Goal: Communication & Community: Answer question/provide support

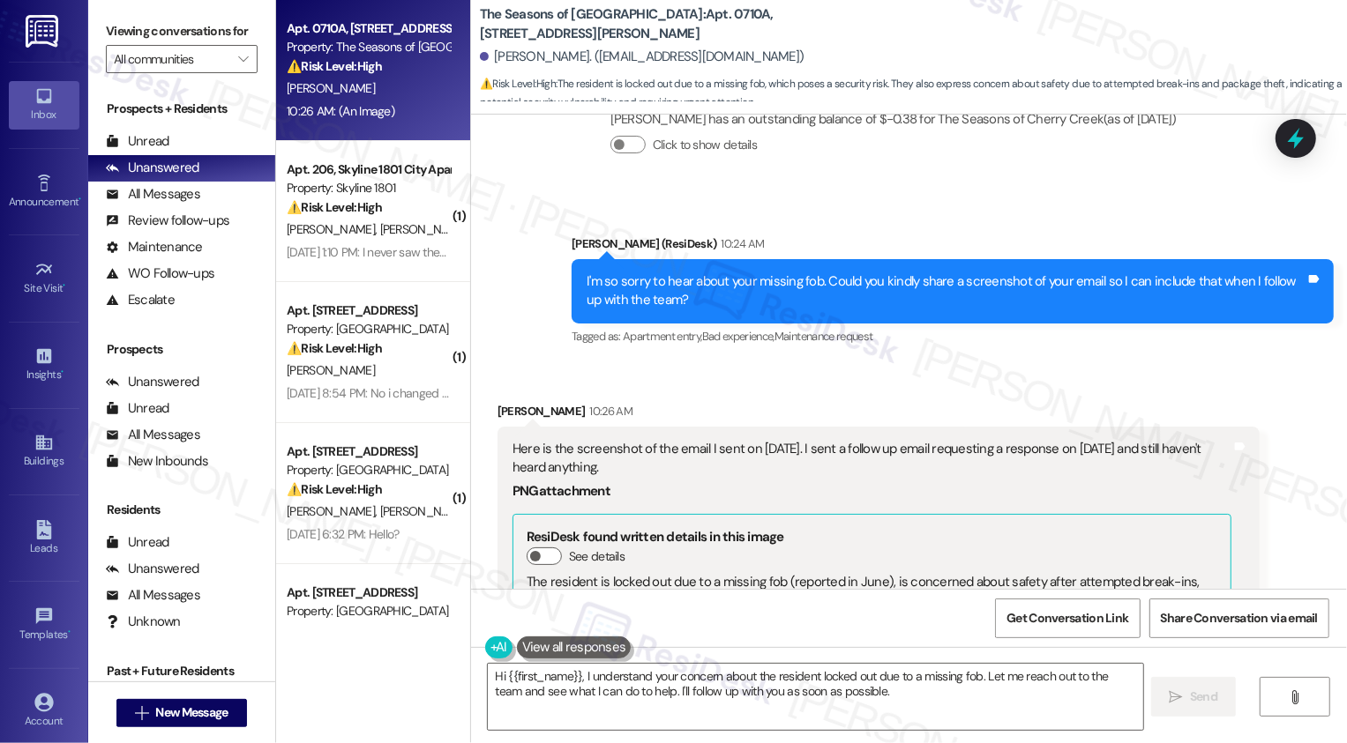
scroll to position [2719, 0]
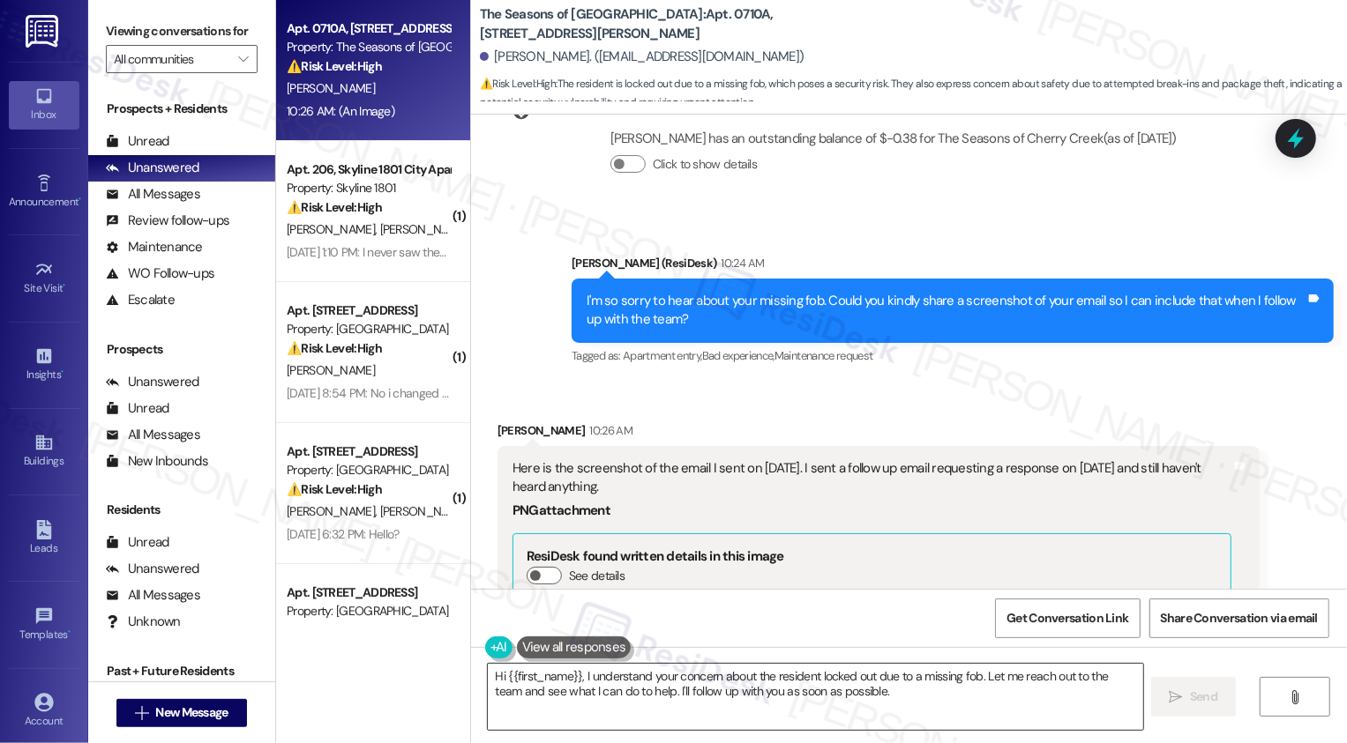
click at [586, 684] on textarea "Hi {{first_name}}, I understand your concern about the resident locked out due …" at bounding box center [815, 697] width 655 height 66
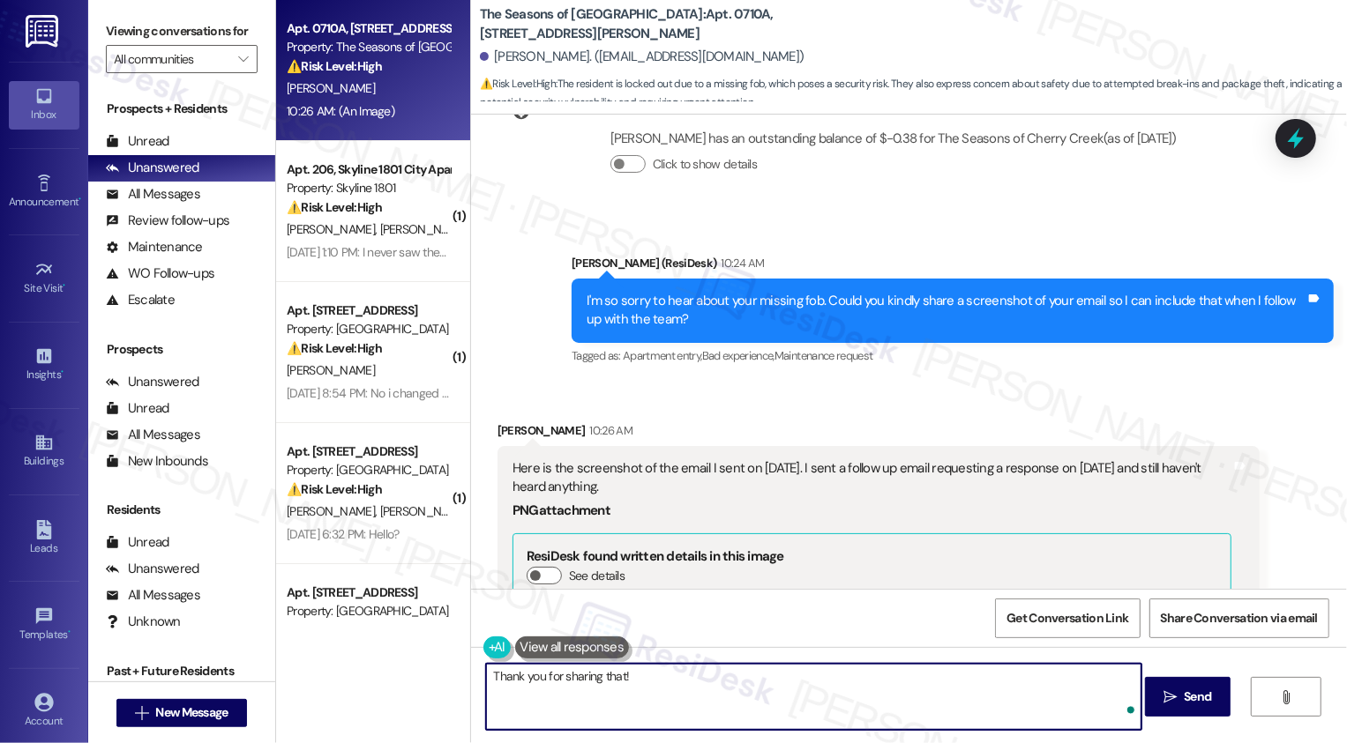
paste textarea "he missing fob has been deactivated from the system. For additional security me…"
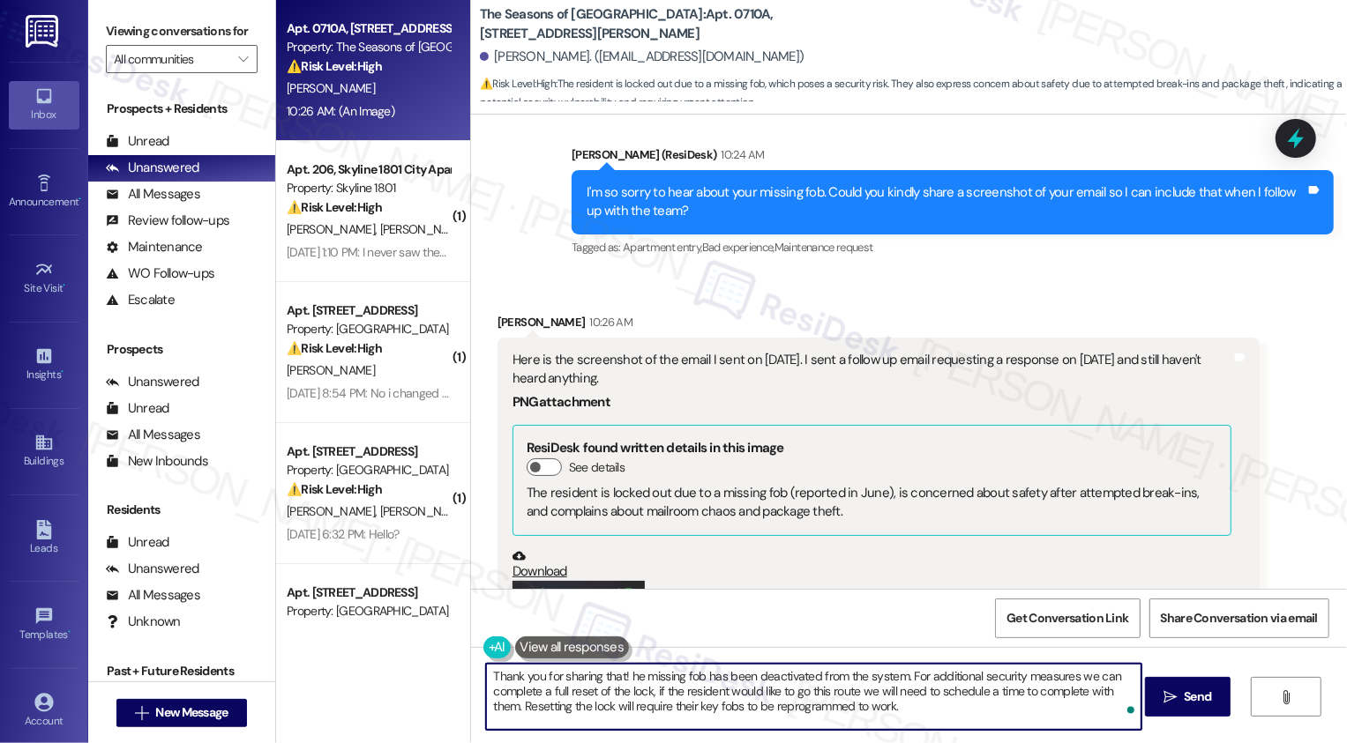
scroll to position [3047, 0]
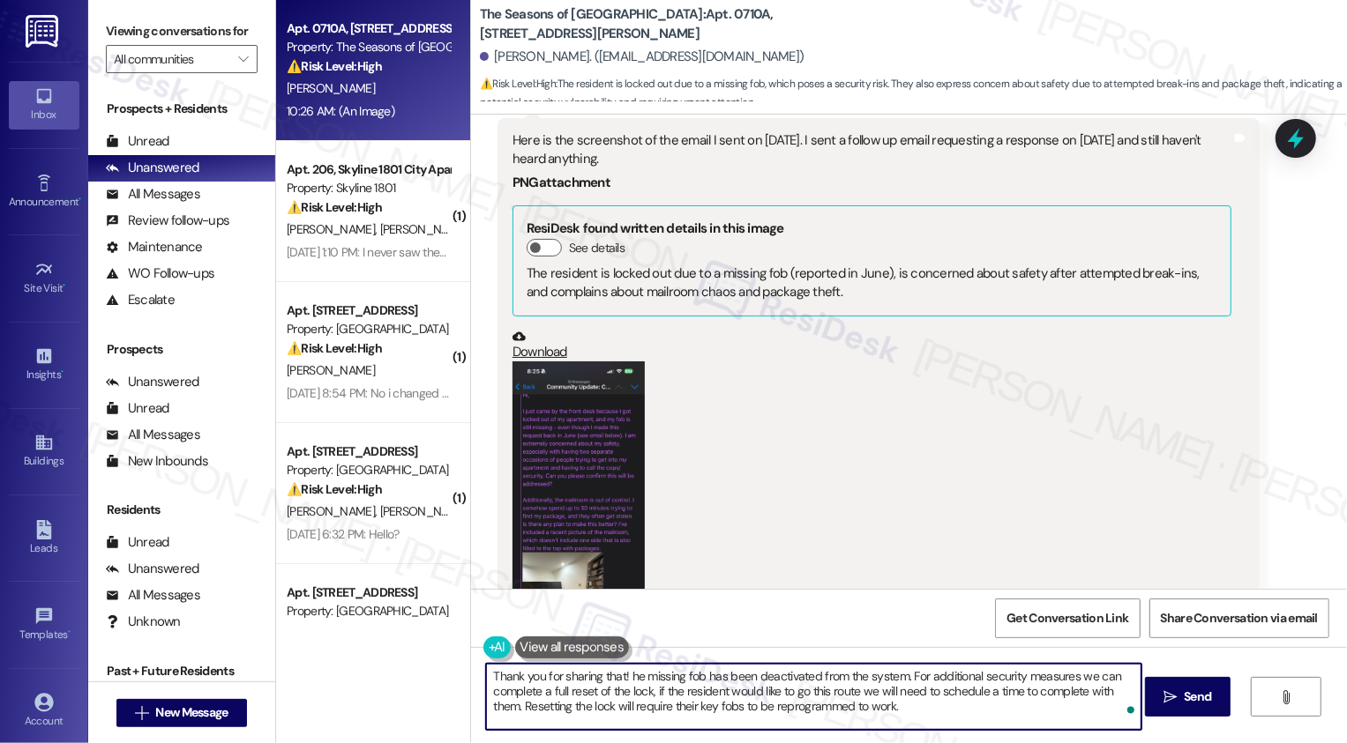
click at [623, 674] on textarea "Thank you for sharing that! he missing fob has been deactivated from the system…" at bounding box center [813, 697] width 655 height 66
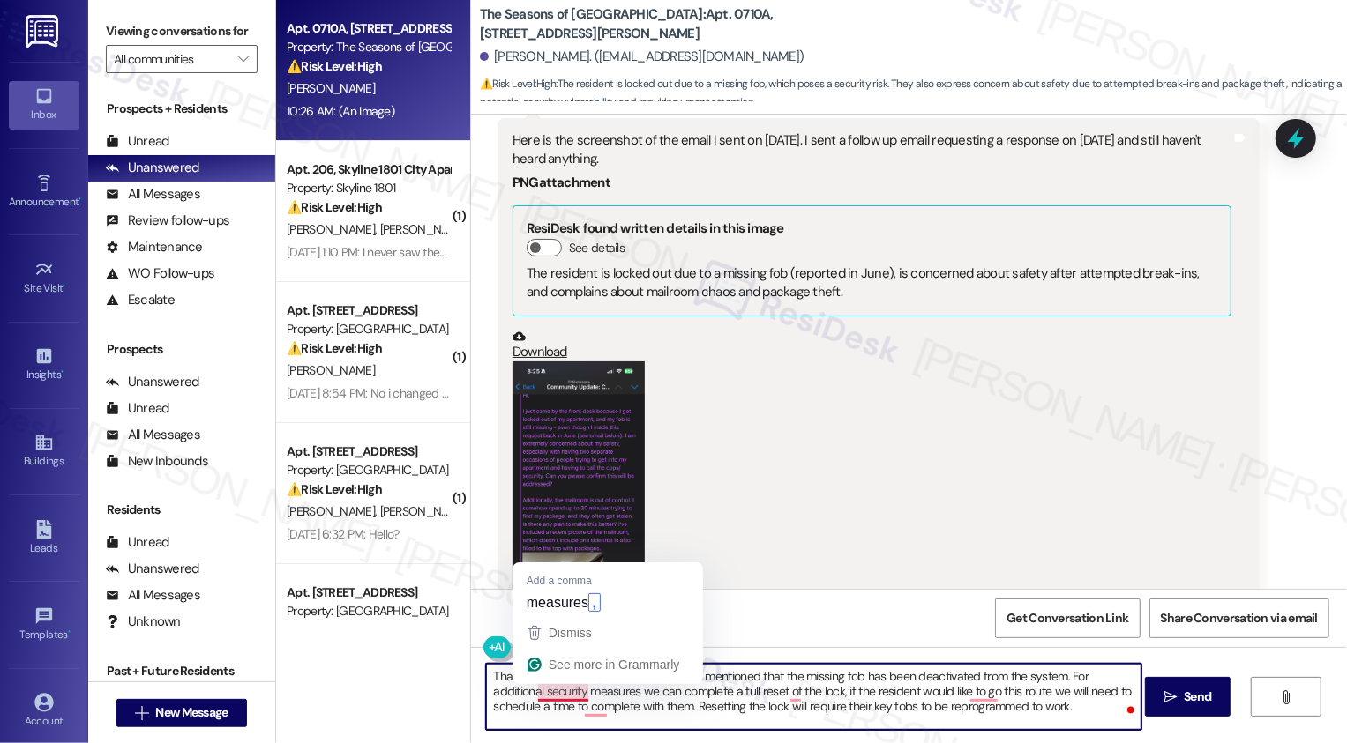
click at [543, 693] on textarea "Thank you for sharing that! The team has mentioned that the missing fob has bee…" at bounding box center [813, 697] width 655 height 66
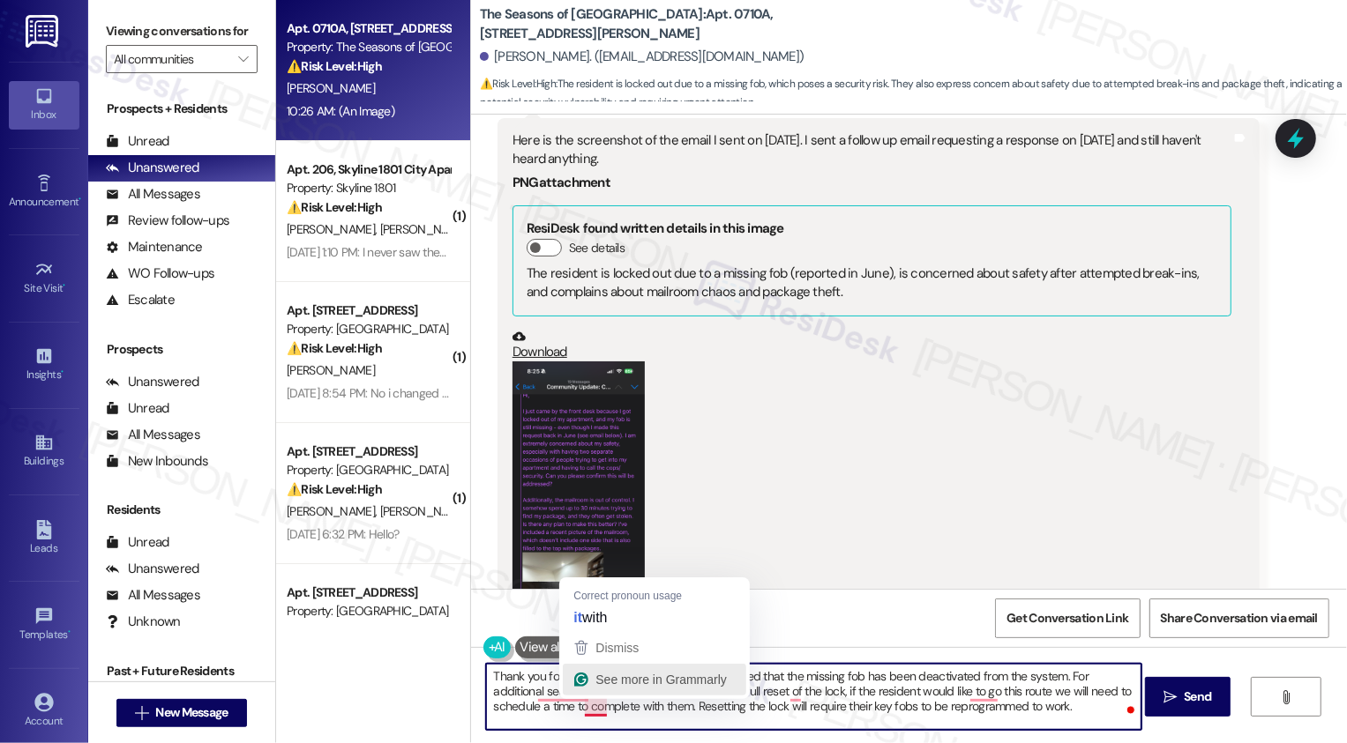
click at [578, 694] on button "See more in Grammarly" at bounding box center [654, 680] width 183 height 32
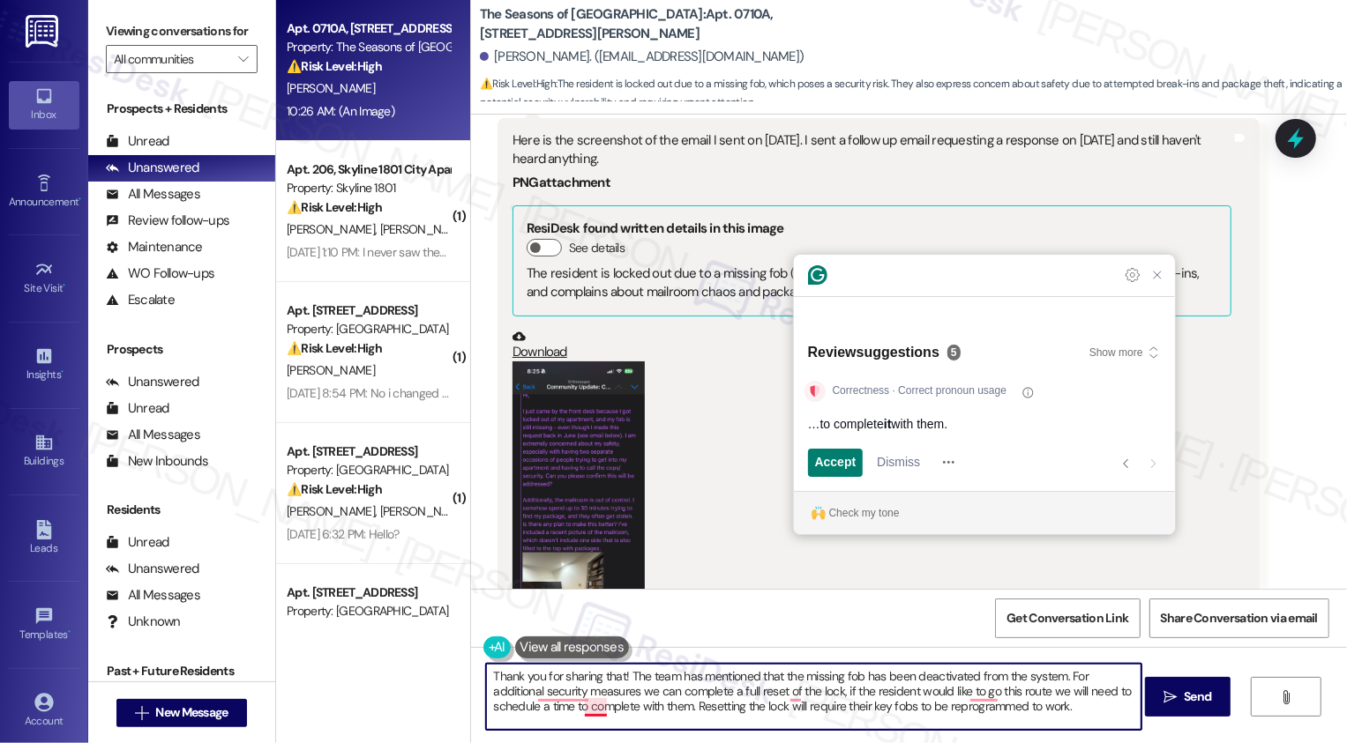
click at [566, 697] on textarea "Thank you for sharing that! The team has mentioned that the missing fob has bee…" at bounding box center [813, 697] width 655 height 66
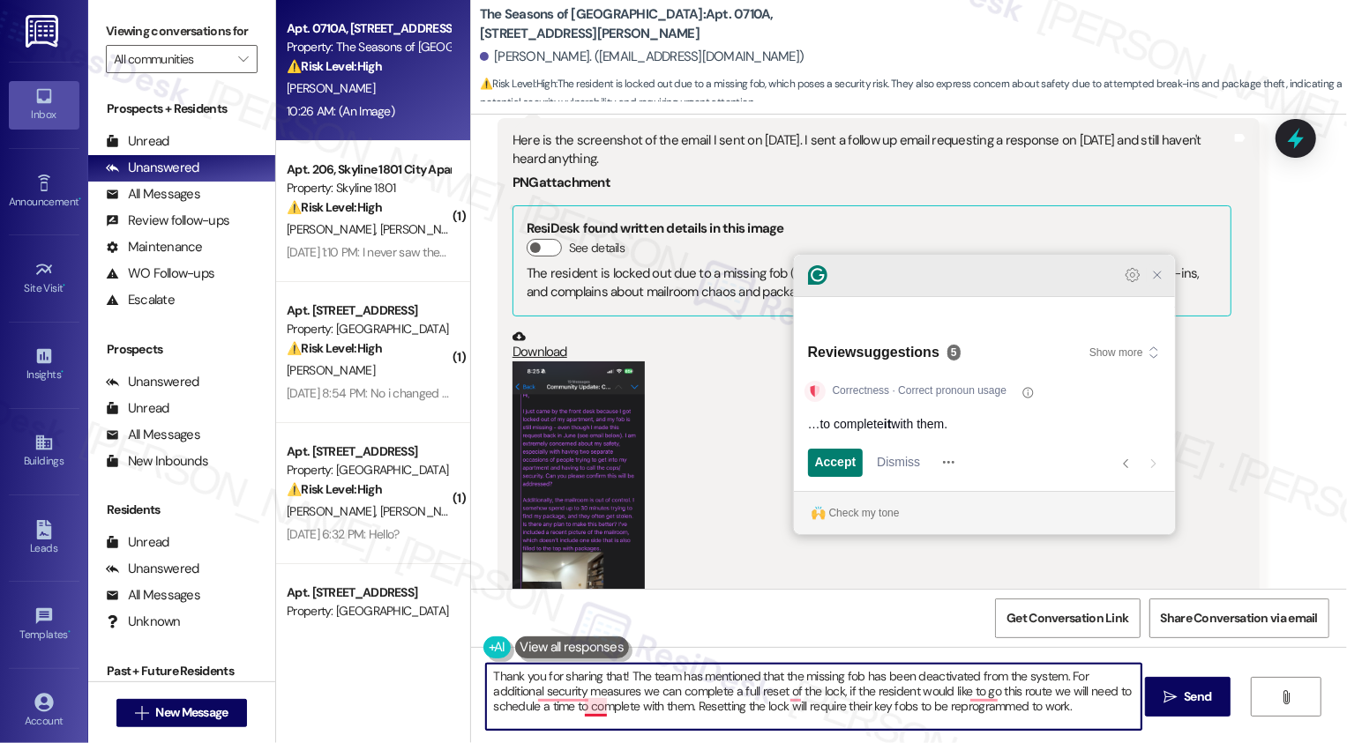
click at [1151, 282] on icon "Close Grammarly Assistant" at bounding box center [1157, 275] width 14 height 14
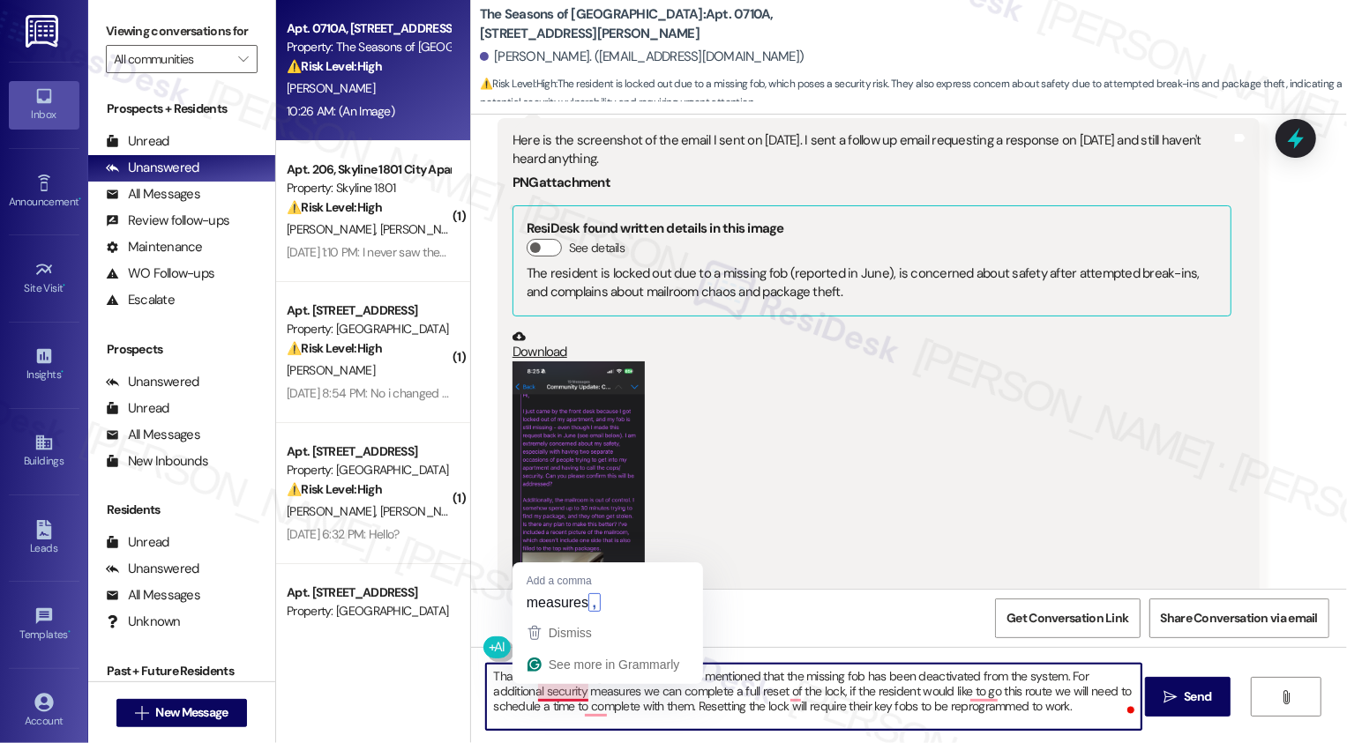
click at [575, 691] on textarea "Thank you for sharing that! The team has mentioned that the missing fob has bee…" at bounding box center [813, 697] width 655 height 66
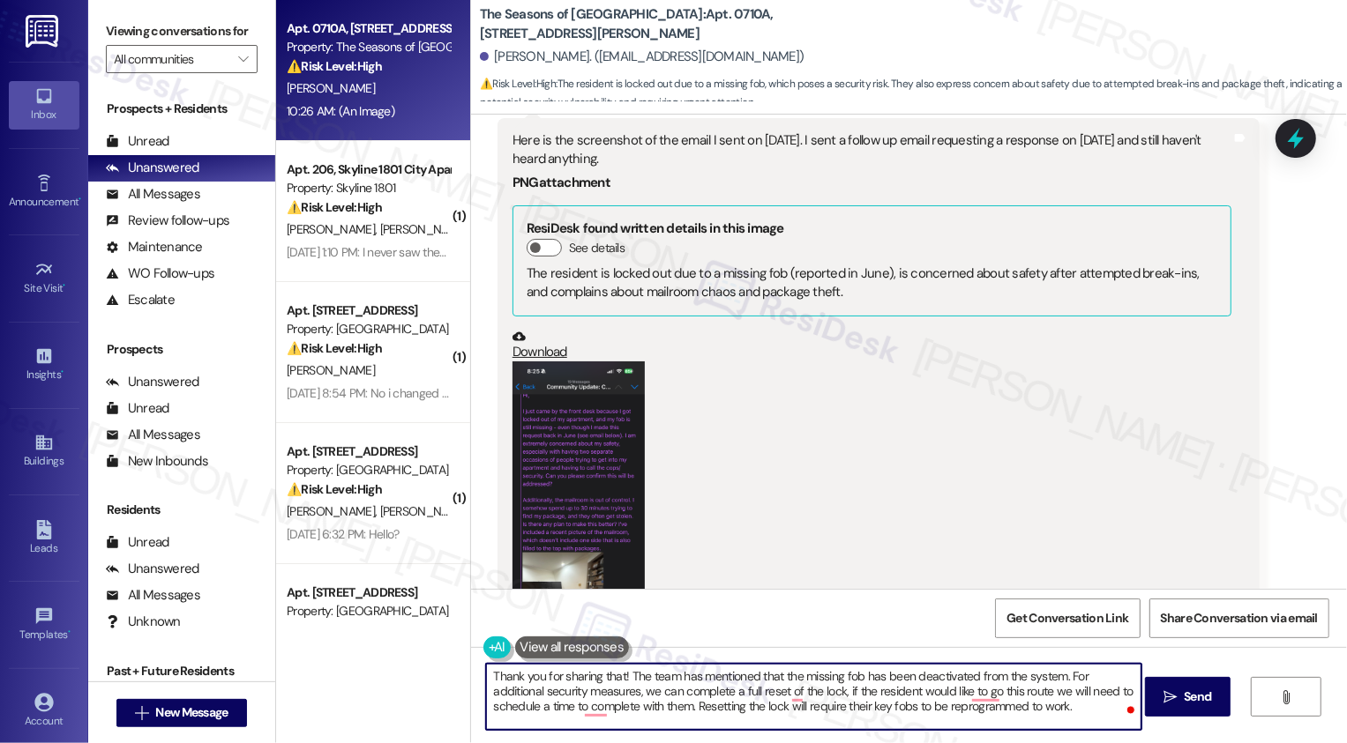
click at [661, 691] on textarea "Thank you for sharing that! The team has mentioned that the missing fob has bee…" at bounding box center [813, 697] width 655 height 66
drag, startPoint x: 790, startPoint y: 691, endPoint x: 856, endPoint y: 692, distance: 66.1
click at [856, 692] on textarea "Thank you for sharing that! The team has mentioned that the missing fob has bee…" at bounding box center [813, 697] width 655 height 66
click at [956, 691] on textarea "Thank you for sharing that! The team has mentioned that the missing fob has bee…" at bounding box center [813, 697] width 655 height 66
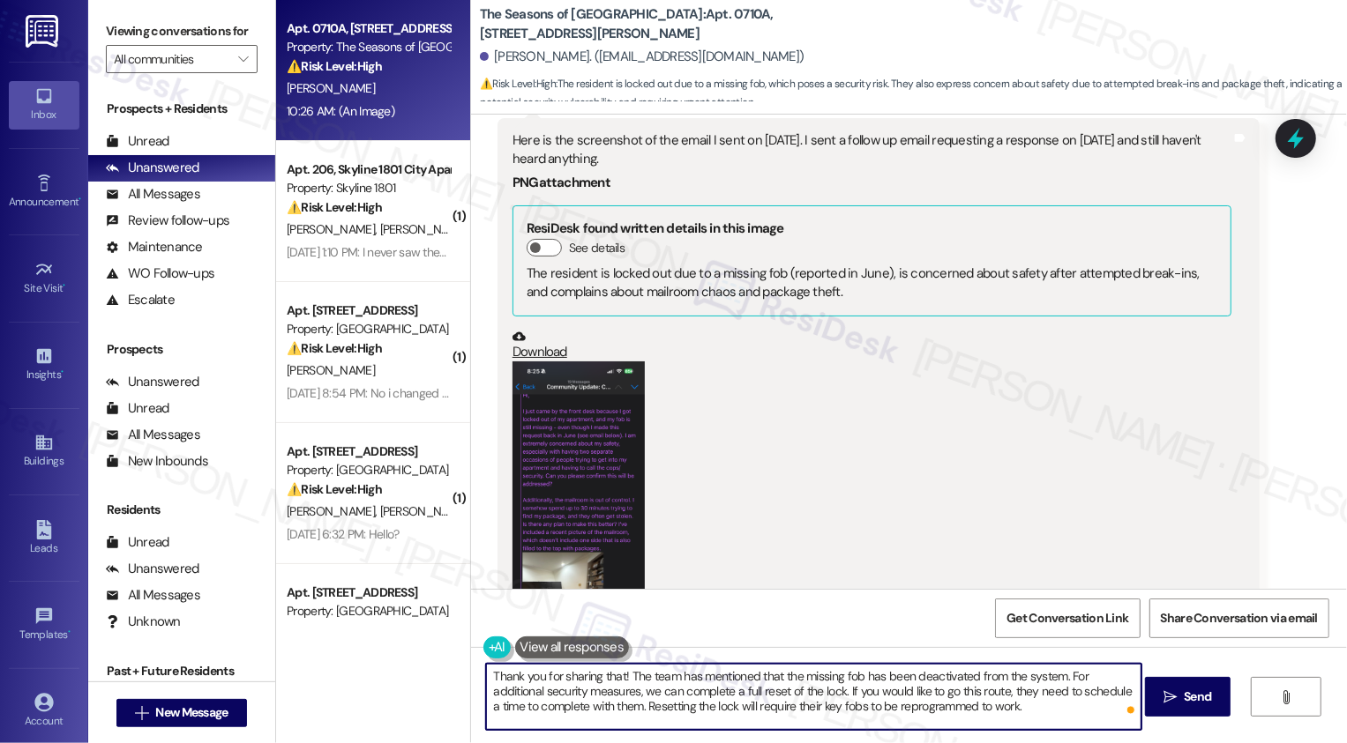
click at [611, 711] on textarea "Thank you for sharing that! The team has mentioned that the missing fob has bee…" at bounding box center [813, 697] width 655 height 66
click at [632, 713] on textarea "Thank you for sharing that! The team has mentioned that the missing fob has bee…" at bounding box center [813, 697] width 655 height 66
click at [486, 706] on textarea "Thank you for sharing that! The team has mentioned that the missing fob has bee…" at bounding box center [813, 697] width 655 height 66
click at [719, 697] on textarea "Thank you for sharing that! The team has mentioned that the missing fob has bee…" at bounding box center [813, 697] width 655 height 66
click at [680, 693] on textarea "Thank you for sharing that! The team has mentioned that the missing fob has bee…" at bounding box center [813, 697] width 655 height 66
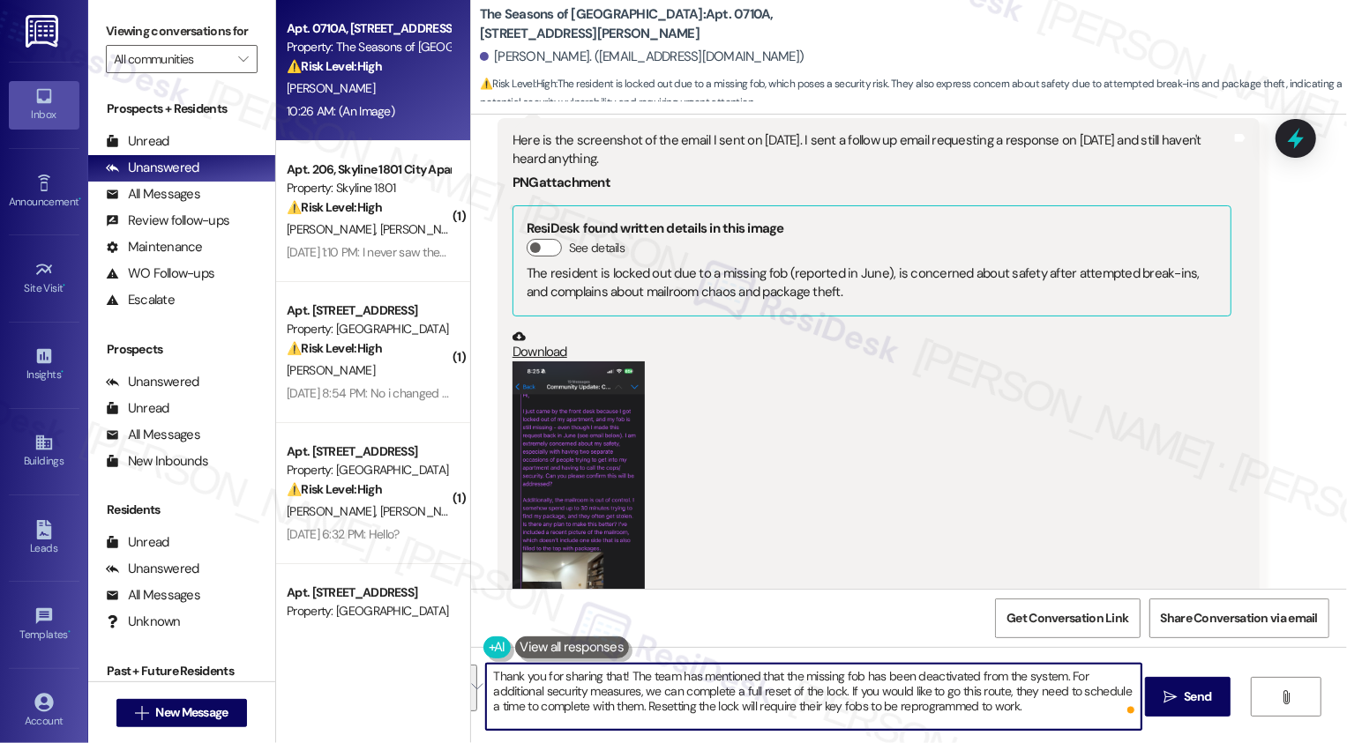
drag, startPoint x: 620, startPoint y: 676, endPoint x: 974, endPoint y: 712, distance: 356.3
click at [974, 712] on textarea "Thank you for sharing that! The team has mentioned that the missing fob has bee…" at bounding box center [813, 697] width 655 height 66
paste textarea "Hi {{first_name}}, I wanted to let you know that your missing fob has been deac…"
drag, startPoint x: 619, startPoint y: 674, endPoint x: 840, endPoint y: 676, distance: 221.4
click at [839, 676] on textarea "Thank you for sharing that! Hi {{first_name}}, I wanted to let you know that yo…" at bounding box center [813, 697] width 655 height 66
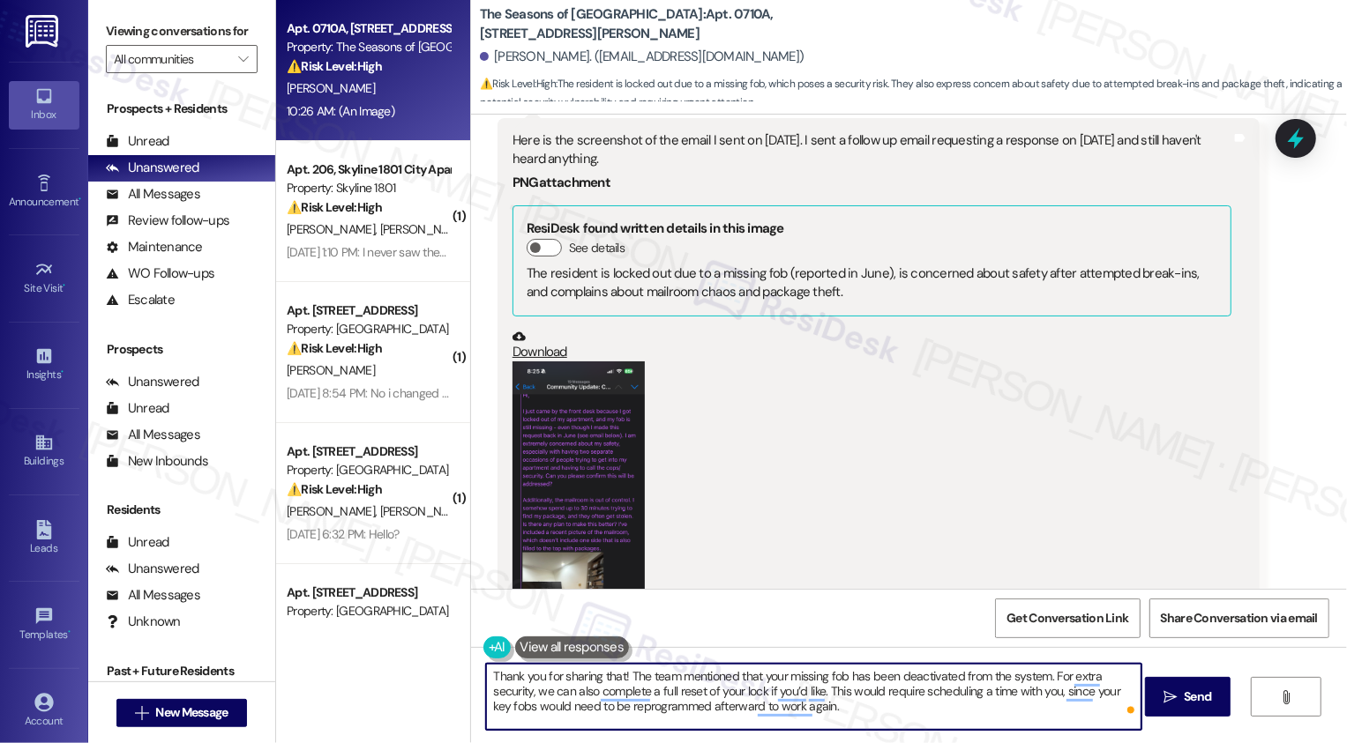
click at [871, 690] on textarea "Thank you for sharing that! The team mentioned that your missing fob has been d…" at bounding box center [813, 697] width 655 height 66
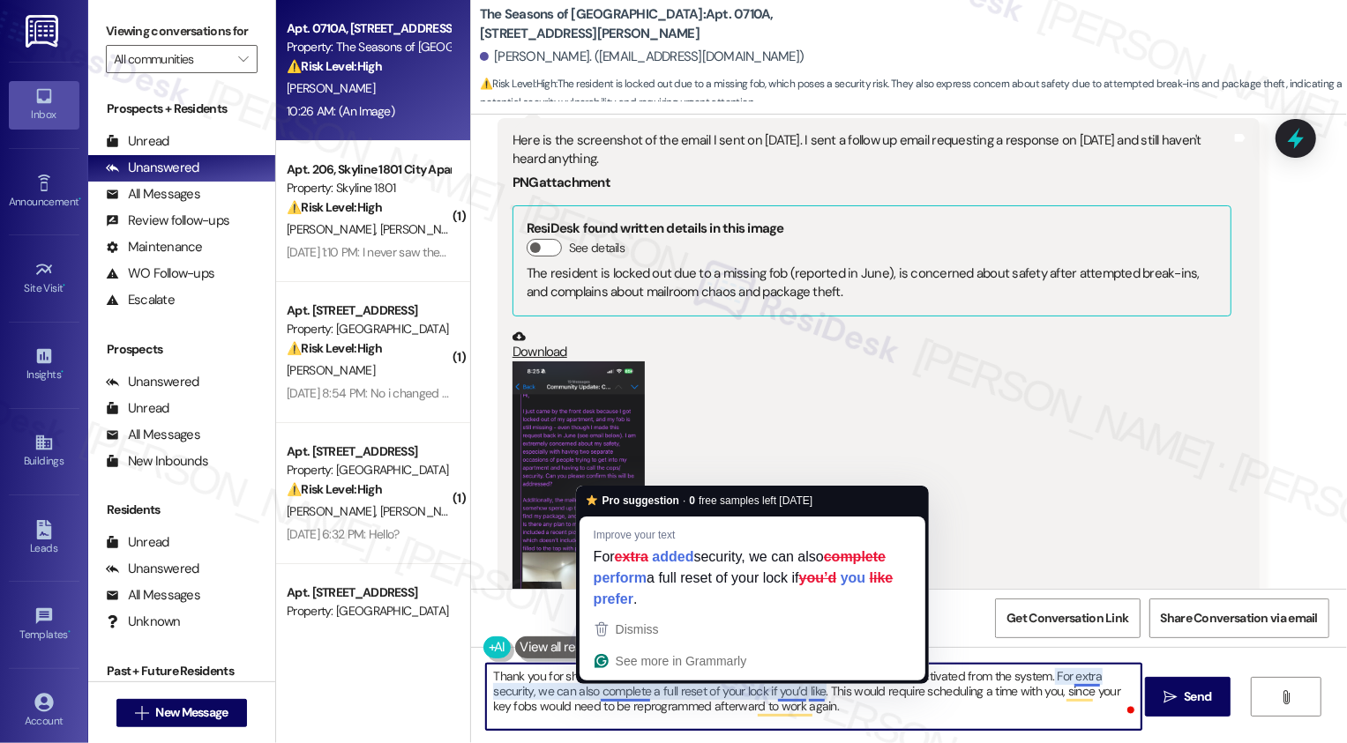
click at [679, 702] on textarea "Thank you for sharing that! The team mentioned that your missing fob has been d…" at bounding box center [813, 697] width 655 height 66
click at [687, 708] on textarea "Thank you for sharing that! The team mentioned that your missing fob has been d…" at bounding box center [813, 697] width 655 height 66
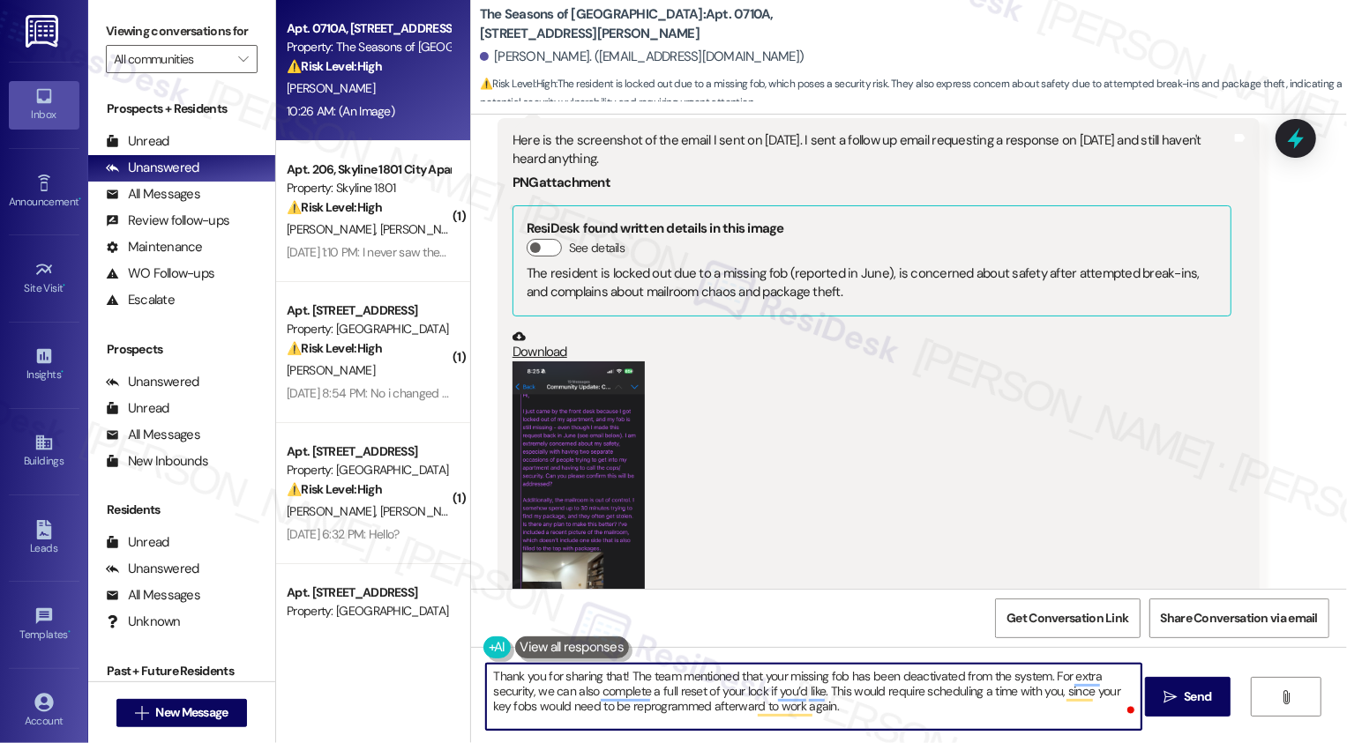
click at [730, 708] on textarea "Thank you for sharing that! The team mentioned that your missing fob has been d…" at bounding box center [813, 697] width 655 height 66
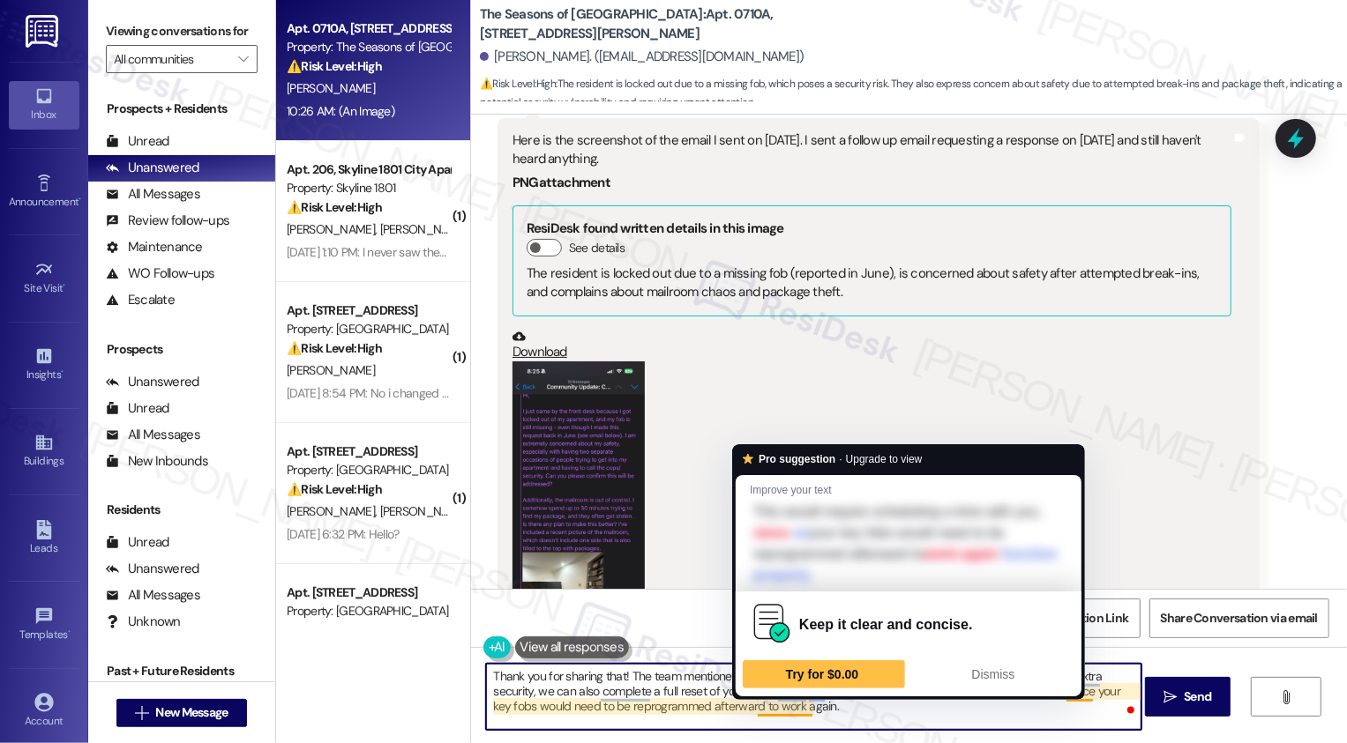
click at [843, 710] on textarea "Thank you for sharing that! The team mentioned that your missing fob has been d…" at bounding box center [813, 697] width 655 height 66
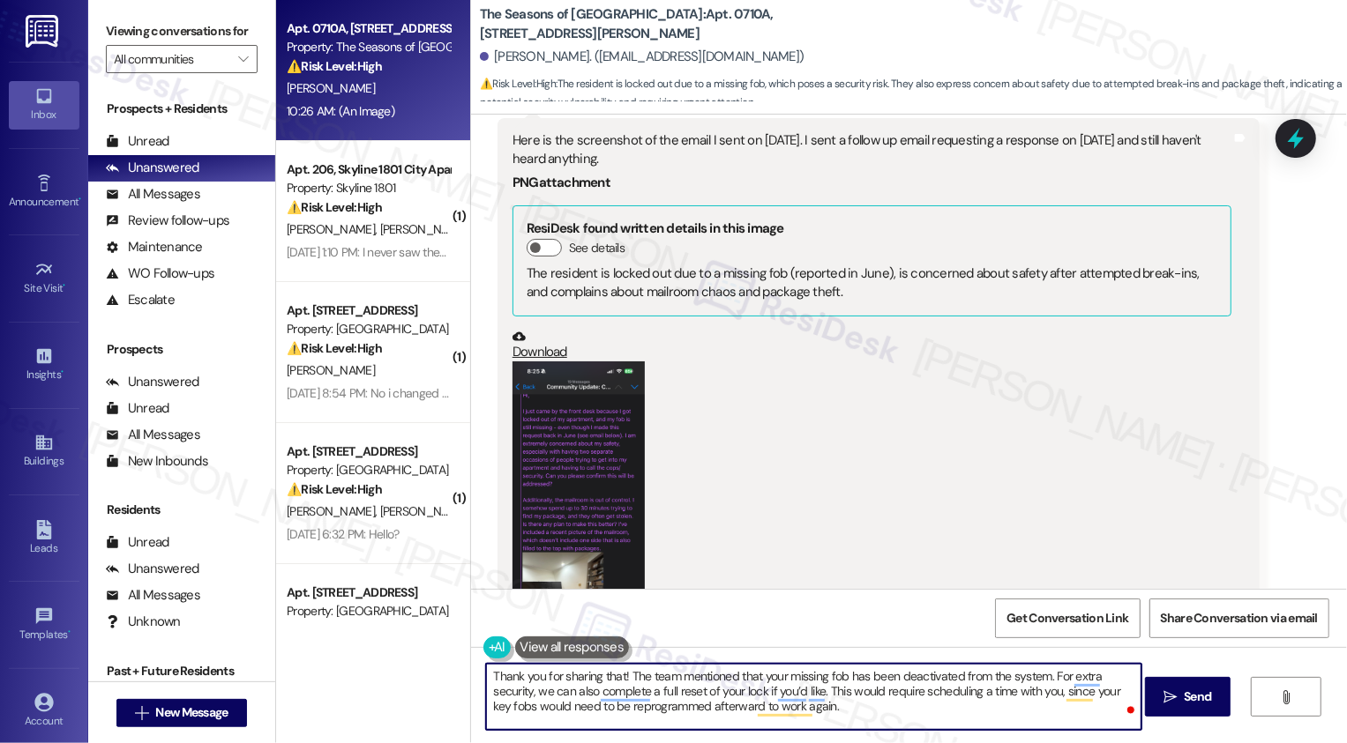
click at [825, 709] on textarea "Thank you for sharing that! The team mentioned that your missing fob has been d…" at bounding box center [813, 697] width 655 height 66
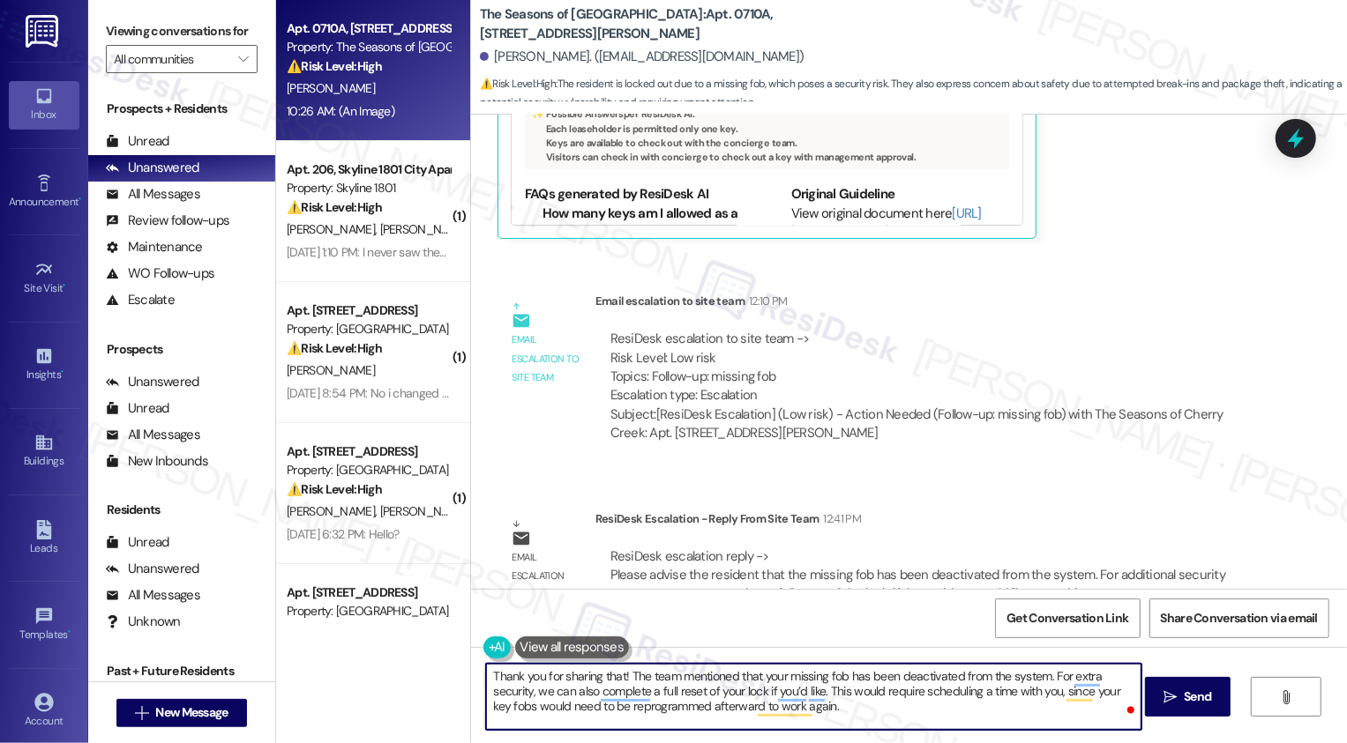
scroll to position [3884, 0]
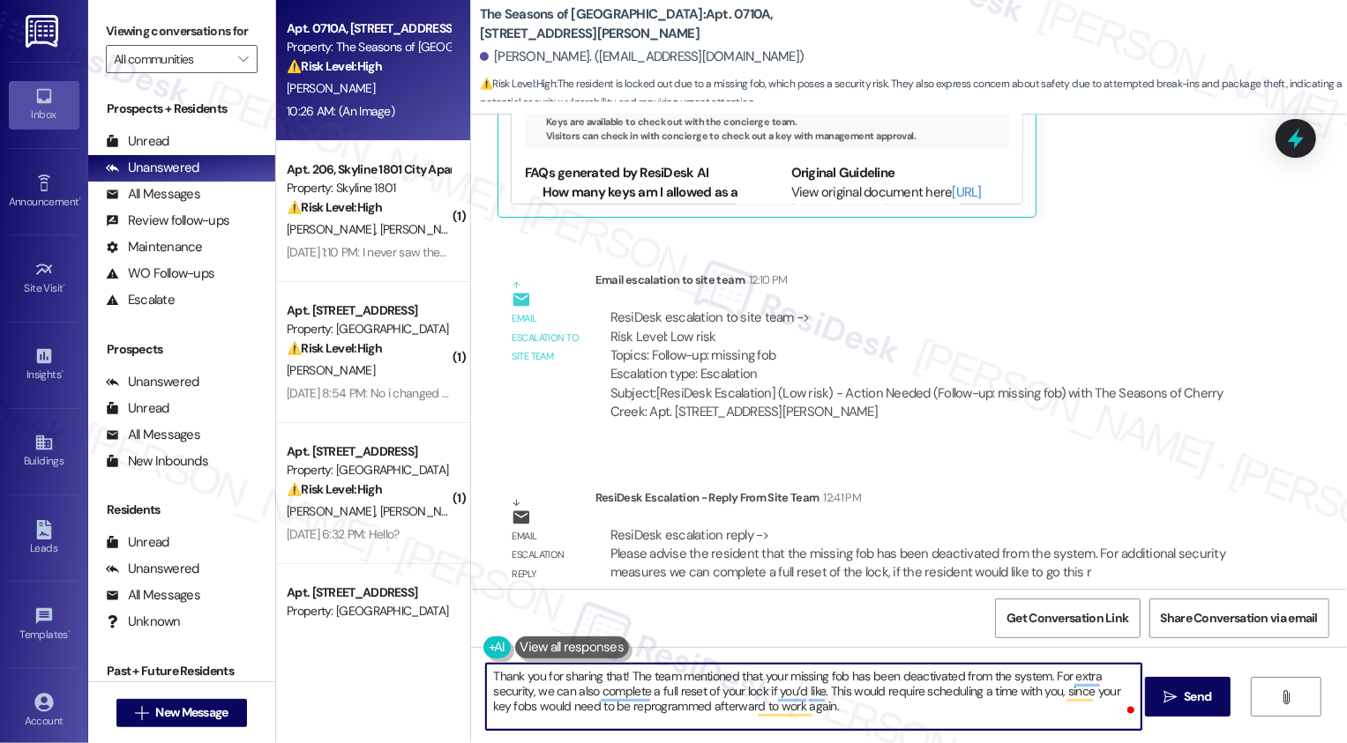
type textarea "Thank you for sharing that! The team mentioned that your missing fob has been d…"
click at [1176, 695] on span " Send" at bounding box center [1188, 697] width 56 height 19
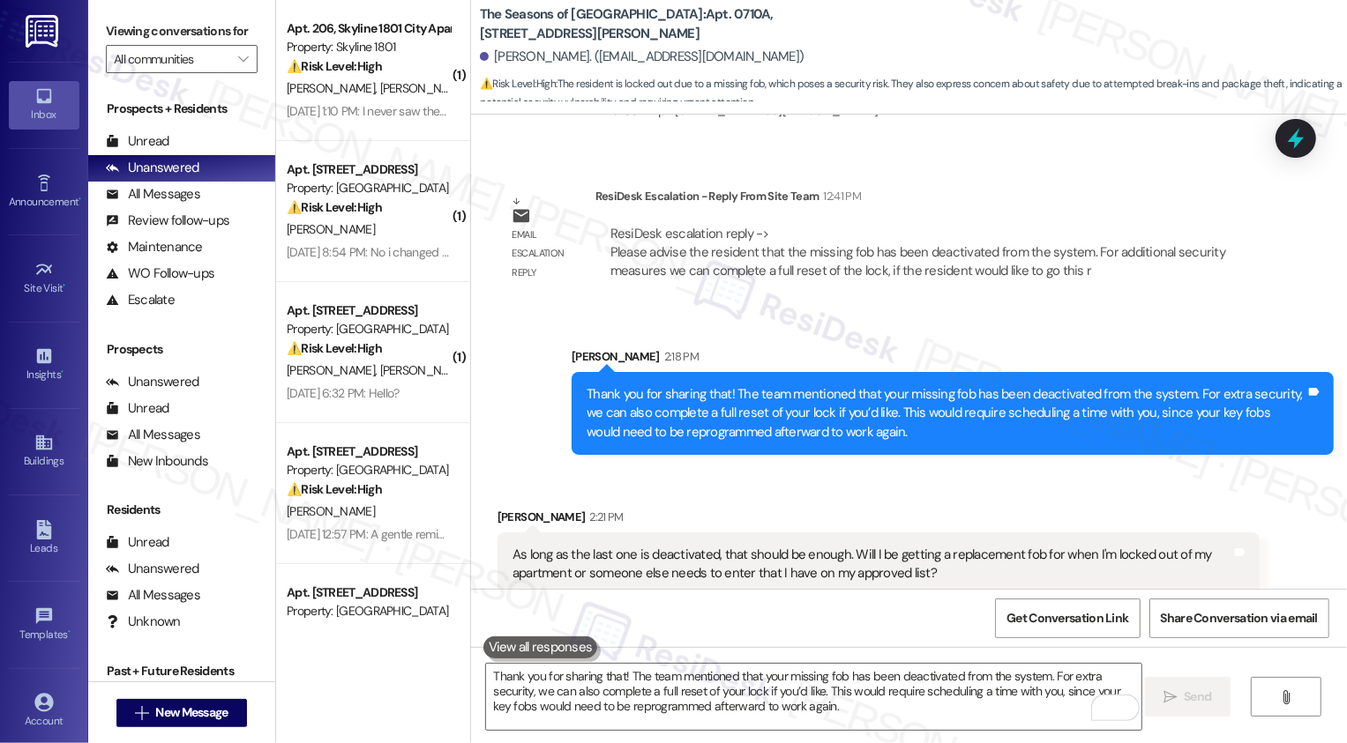
scroll to position [4186, 0]
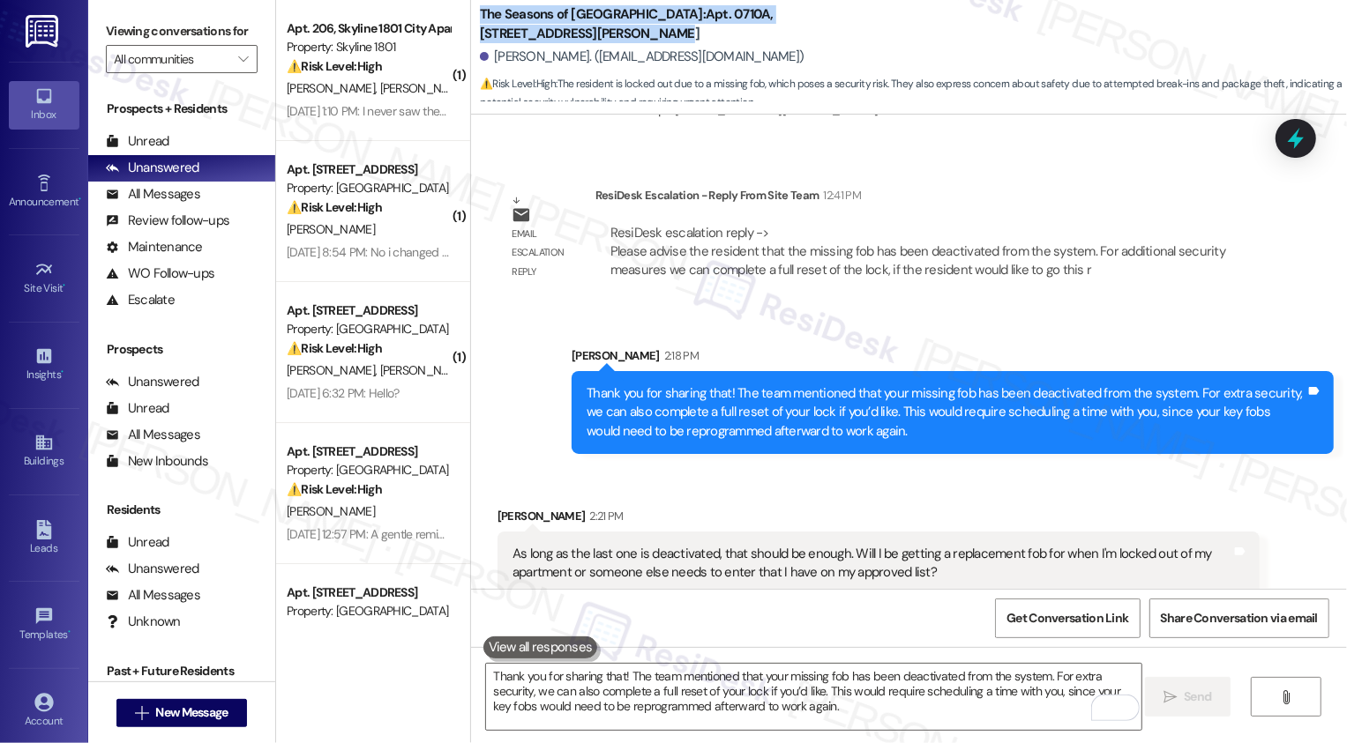
drag, startPoint x: 469, startPoint y: 11, endPoint x: 551, endPoint y: 35, distance: 85.7
click at [551, 35] on b "The Seasons of Cherry Creek: Apt. 0710A, 3498 Seasons E Ellsworth Ave" at bounding box center [656, 24] width 353 height 38
copy b "The Seasons of Cherry Creek: Apt. 0710A, 3498 Seasons E Ellsworth Ave"
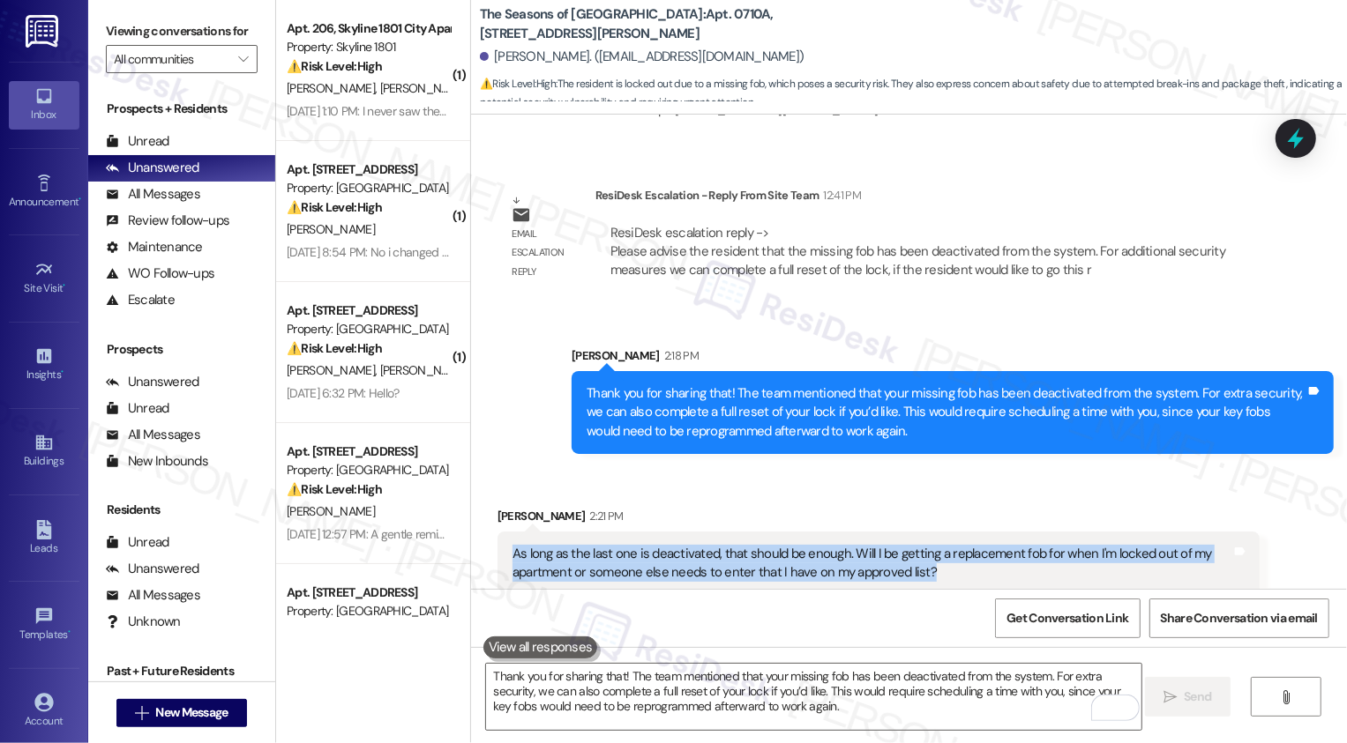
drag, startPoint x: 503, startPoint y: 528, endPoint x: 948, endPoint y: 581, distance: 448.5
click at [951, 581] on div "Received via SMS Olivia Bauer 2:21 PM As long as the last one is deactivated, t…" at bounding box center [878, 552] width 788 height 116
copy div "As long as the last one is deactivated, that should be enough. Will I be gettin…"
click at [737, 470] on div "Received via SMS Olivia Bauer 2:21 PM As long as the last one is deactivated, t…" at bounding box center [909, 538] width 876 height 142
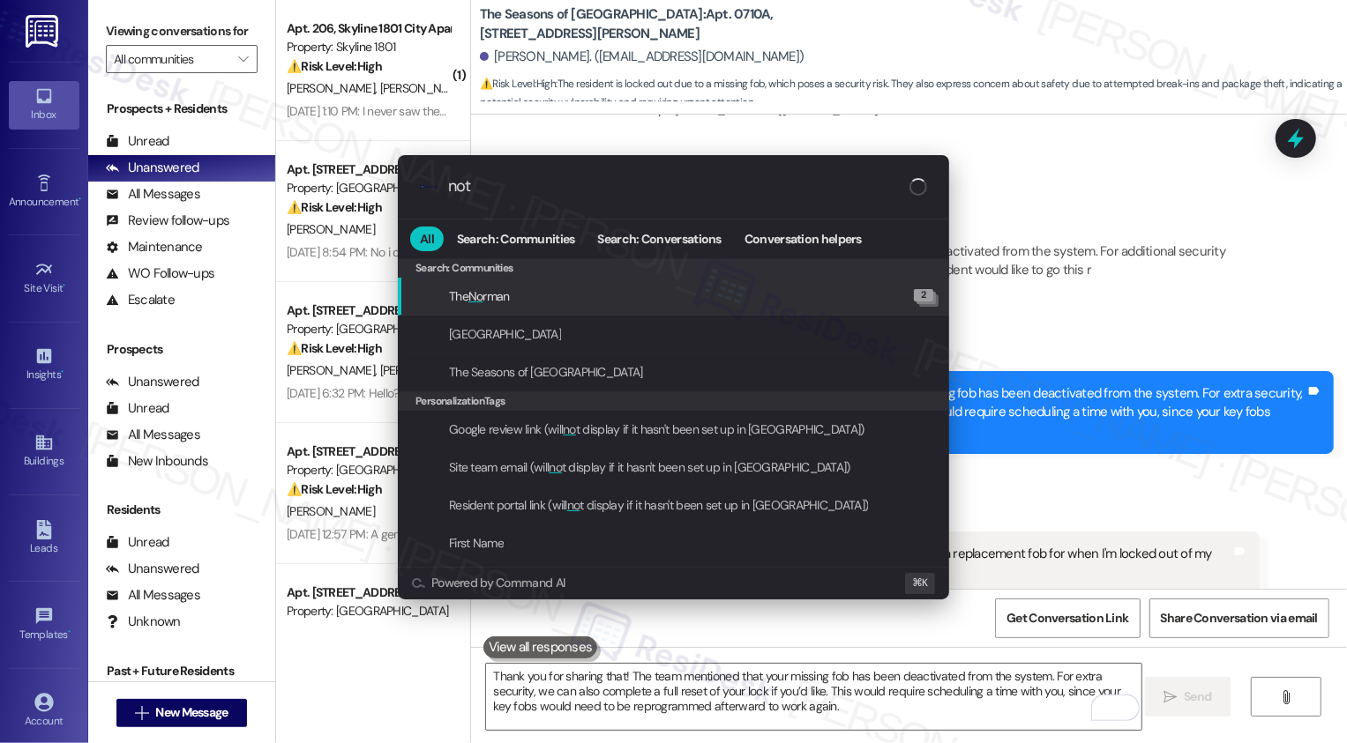
type input "note"
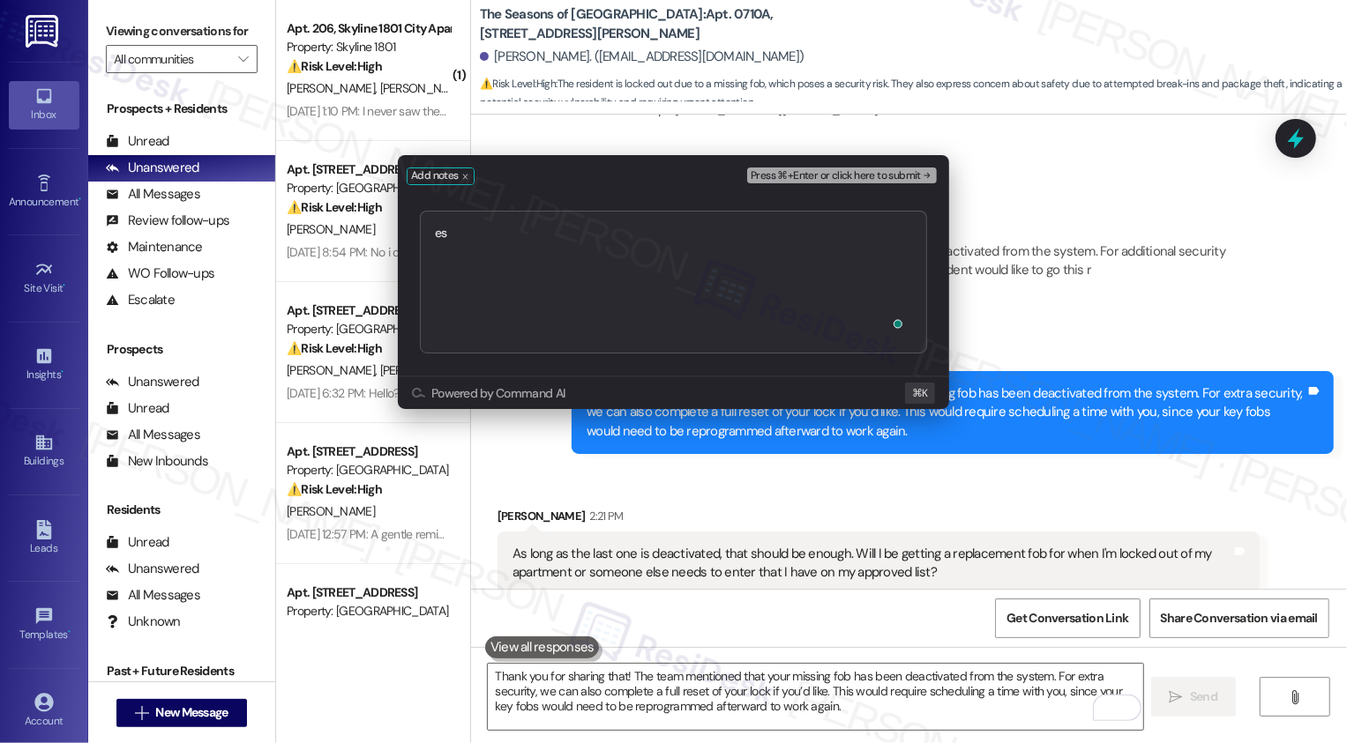
type textarea "e"
type textarea "checking https://residesk.slack.com/archives/C094PQXJKKP/p1757960584146269?thre…"
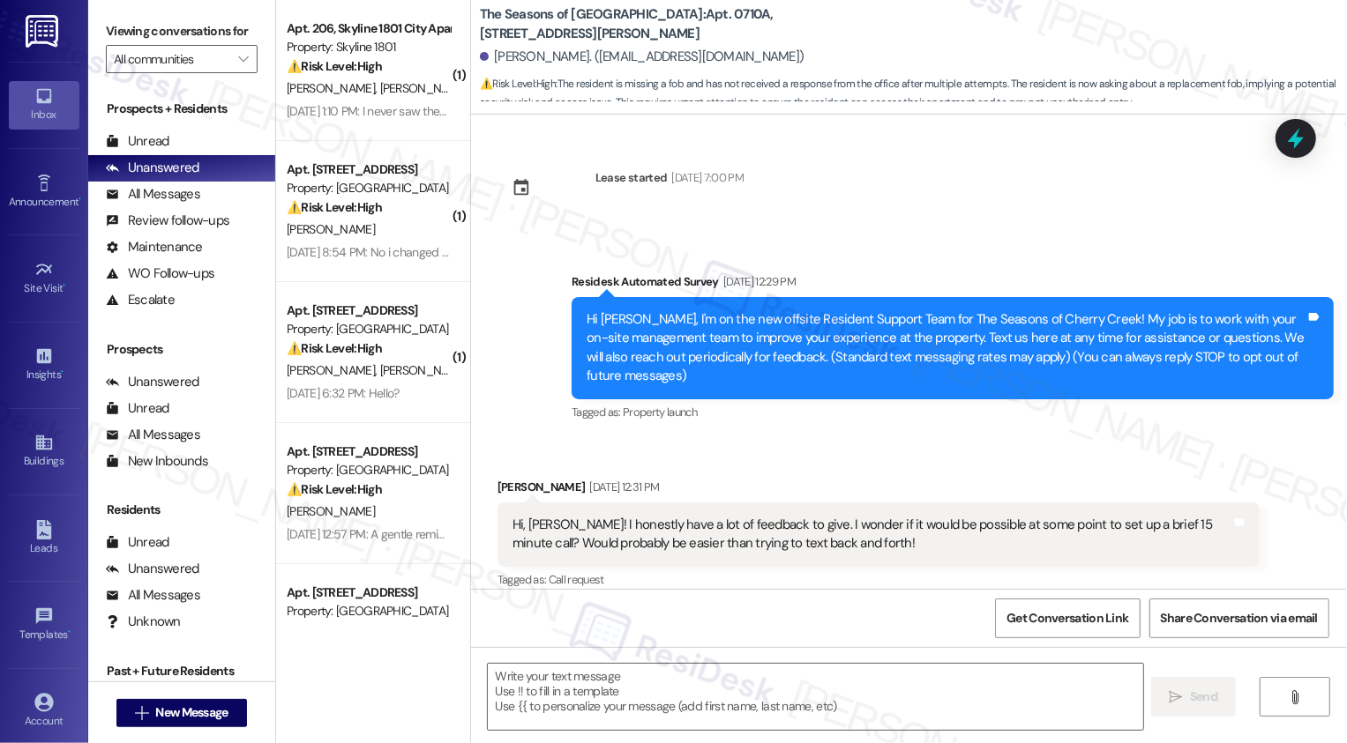
scroll to position [4453, 0]
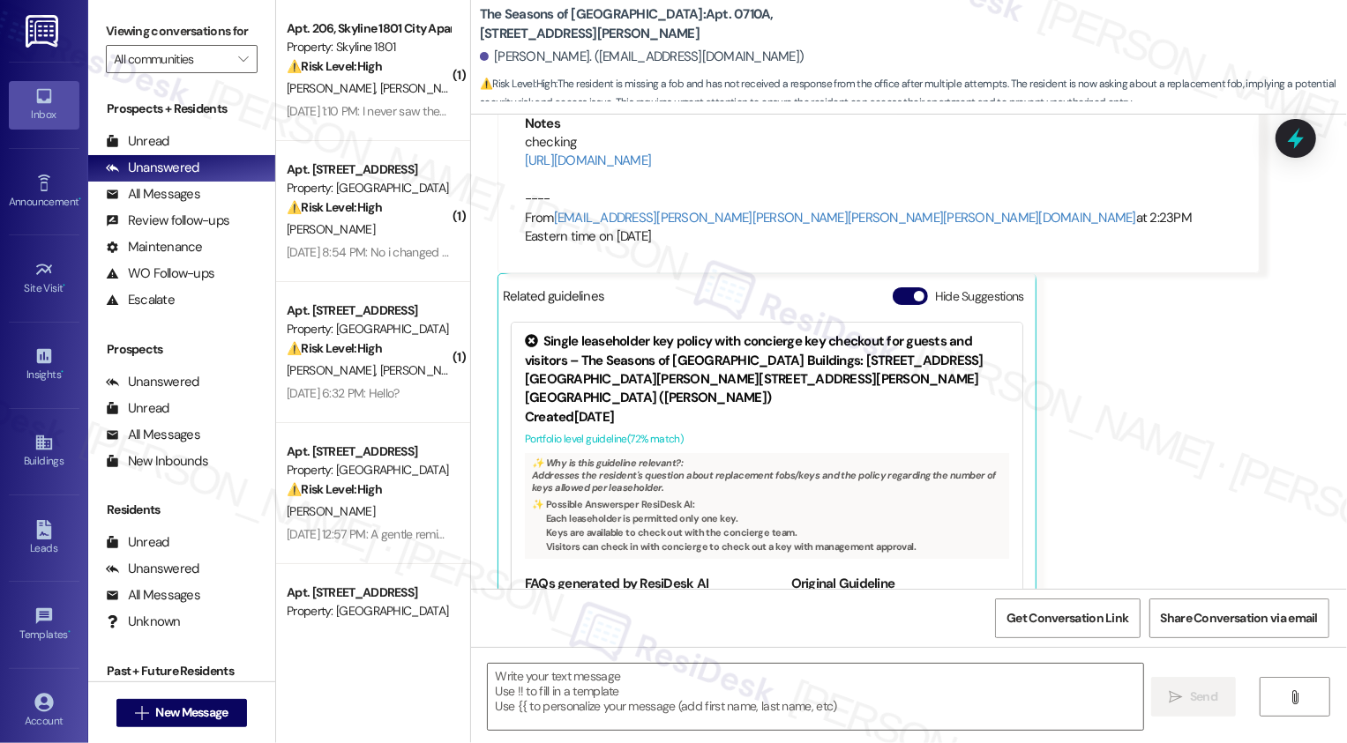
type textarea "Fetching suggested responses. Please feel free to read through the conversation…"
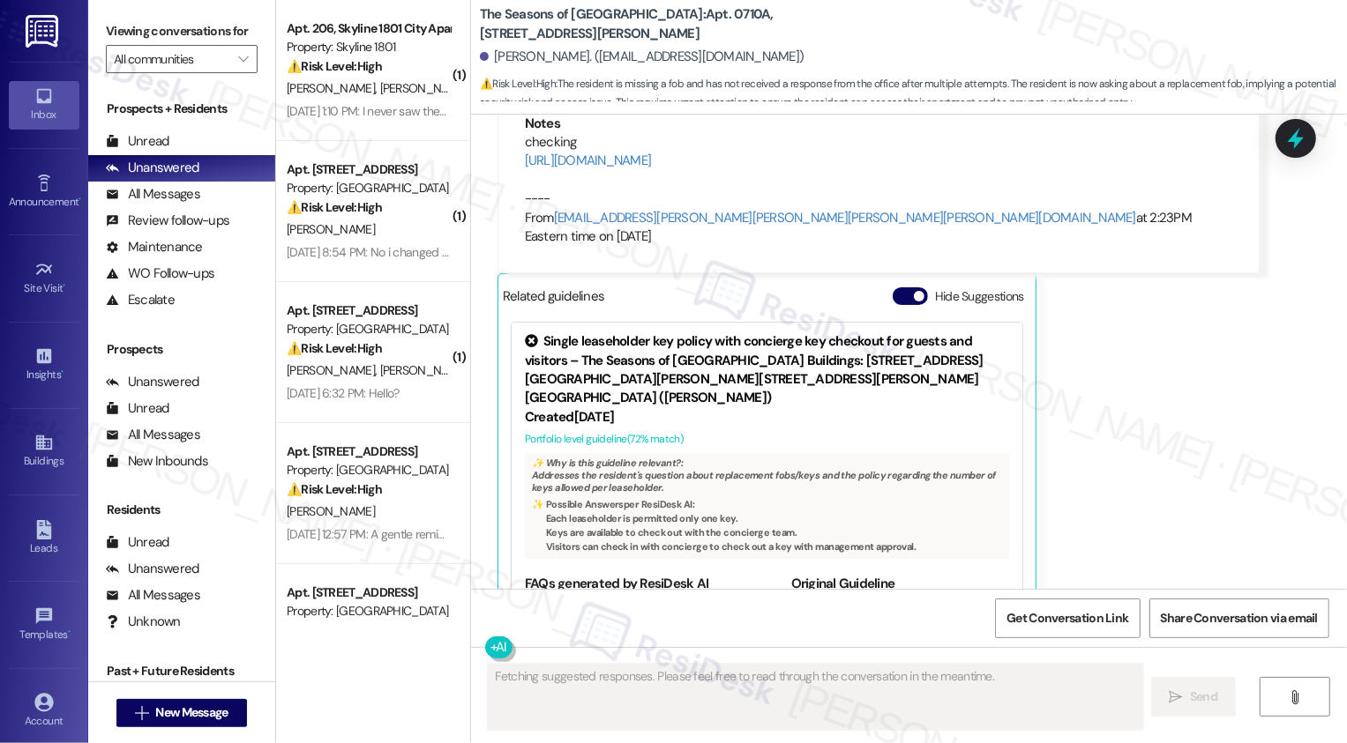
scroll to position [123, 0]
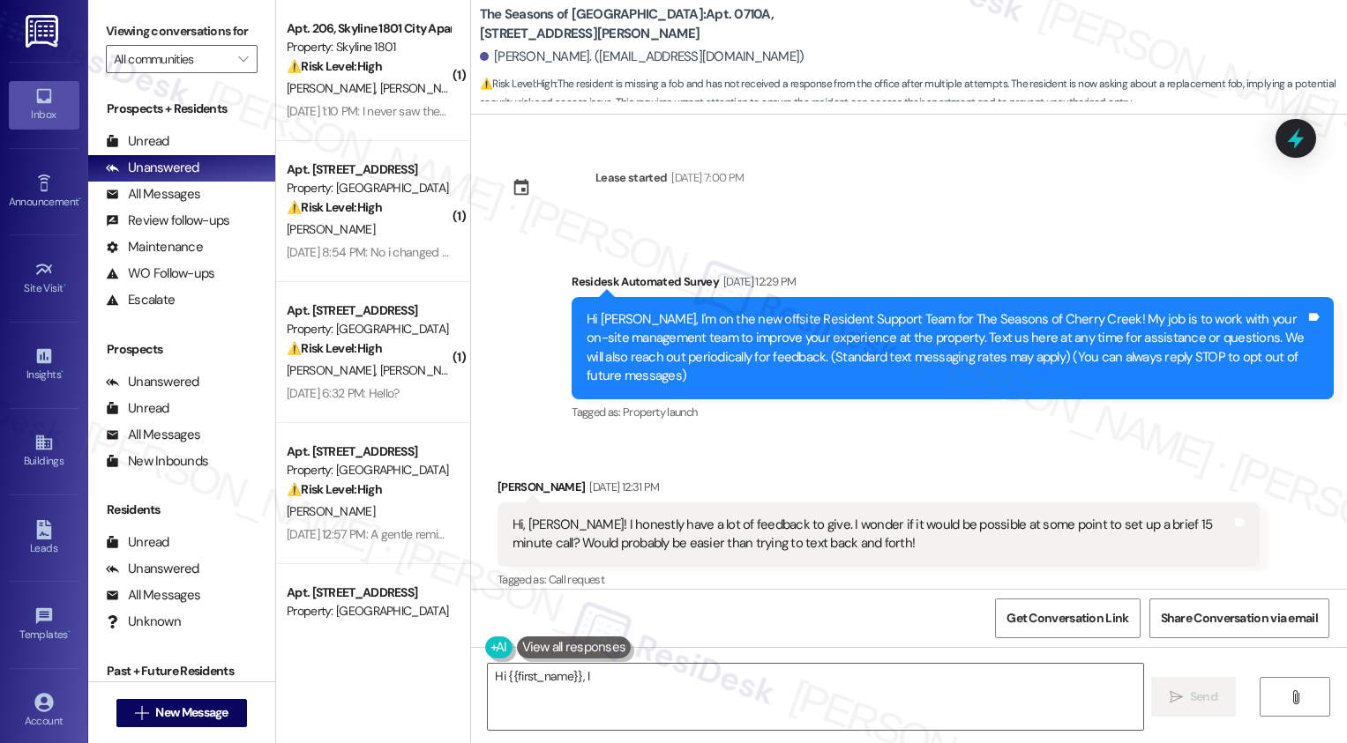
click at [207, 712] on span "New Message" at bounding box center [191, 713] width 72 height 19
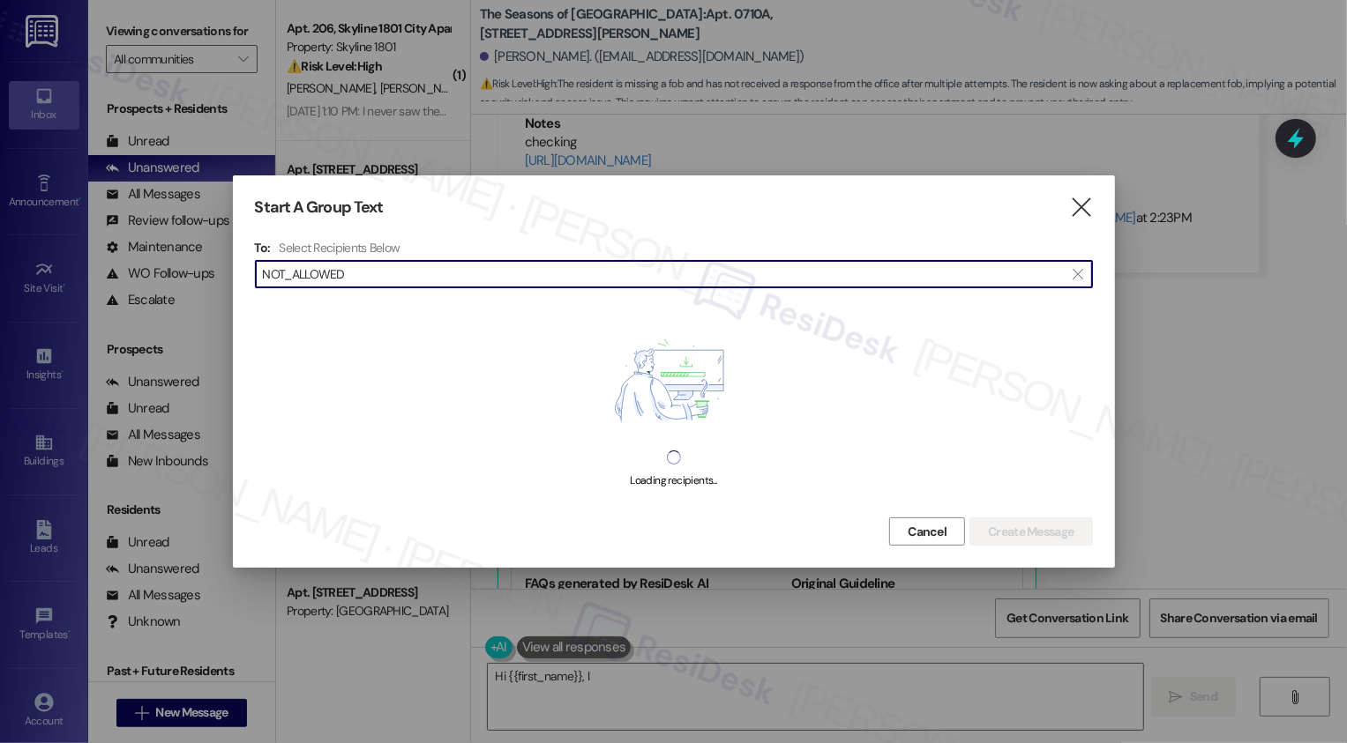
scroll to position [123, 0]
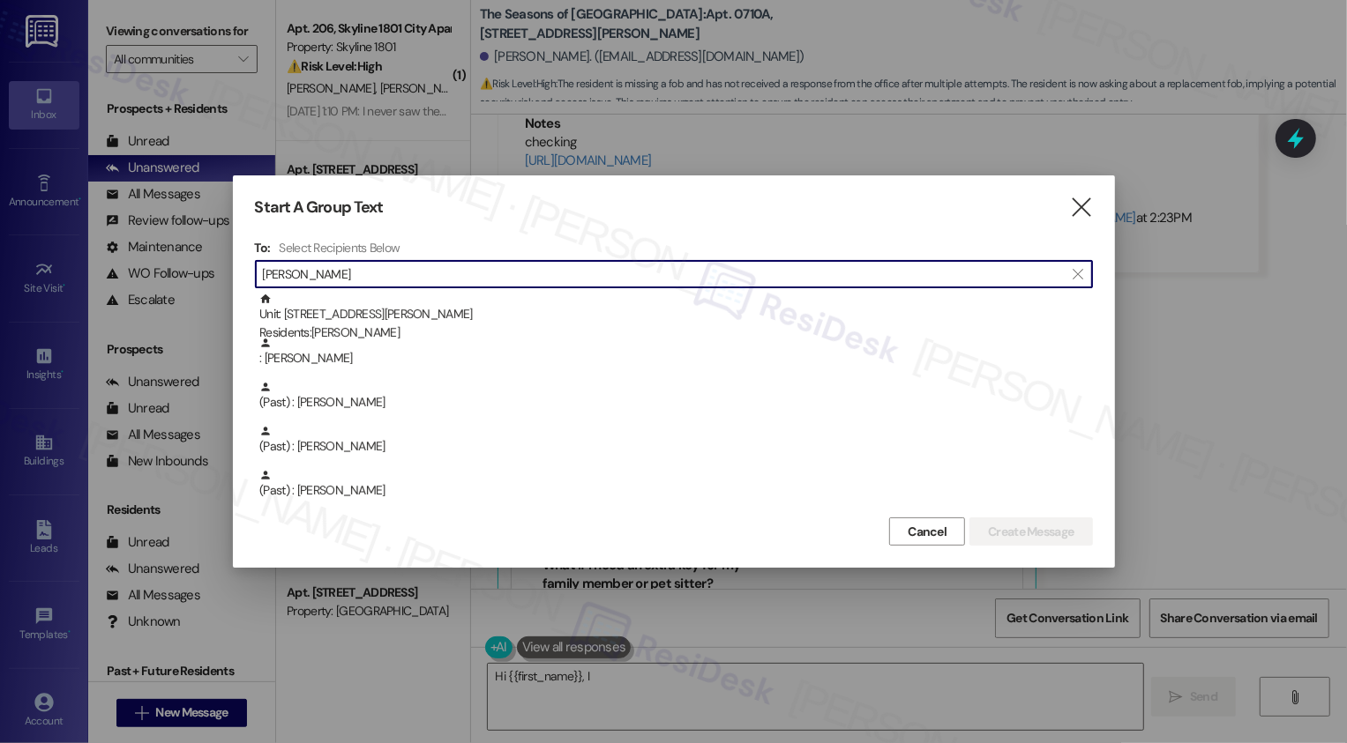
type input "tracy"
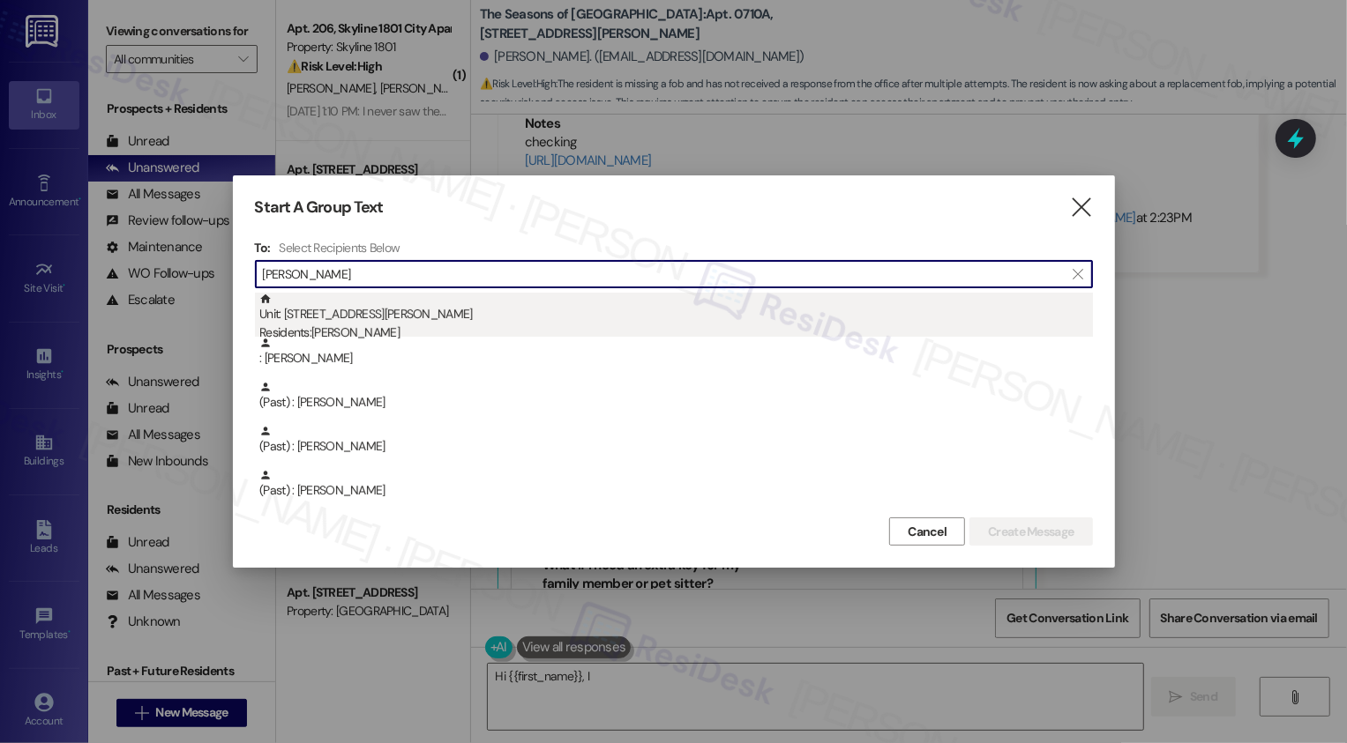
click at [393, 321] on div "Unit: 0303A - 3498 Seasons E Ellsworth Ave Residents: Sophia Tracy" at bounding box center [675, 318] width 833 height 50
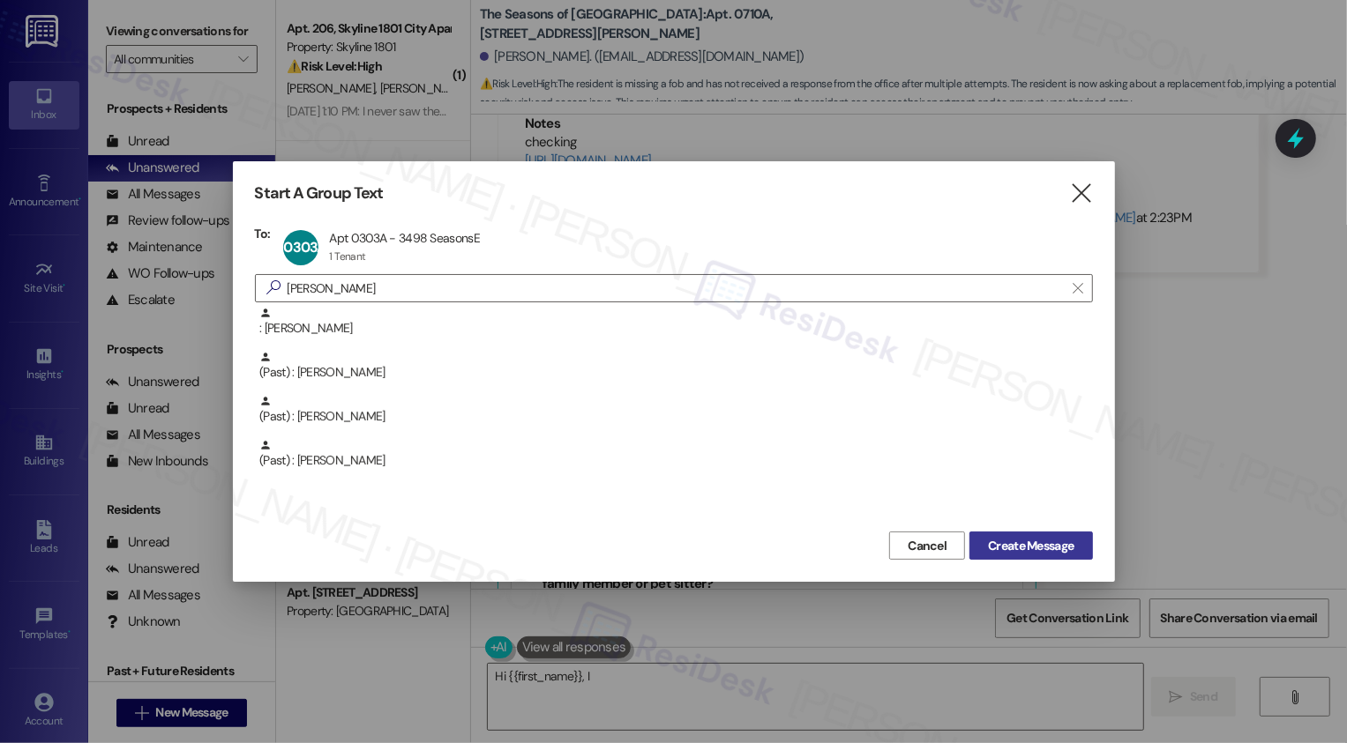
click at [991, 549] on span "Create Message" at bounding box center [1031, 546] width 86 height 19
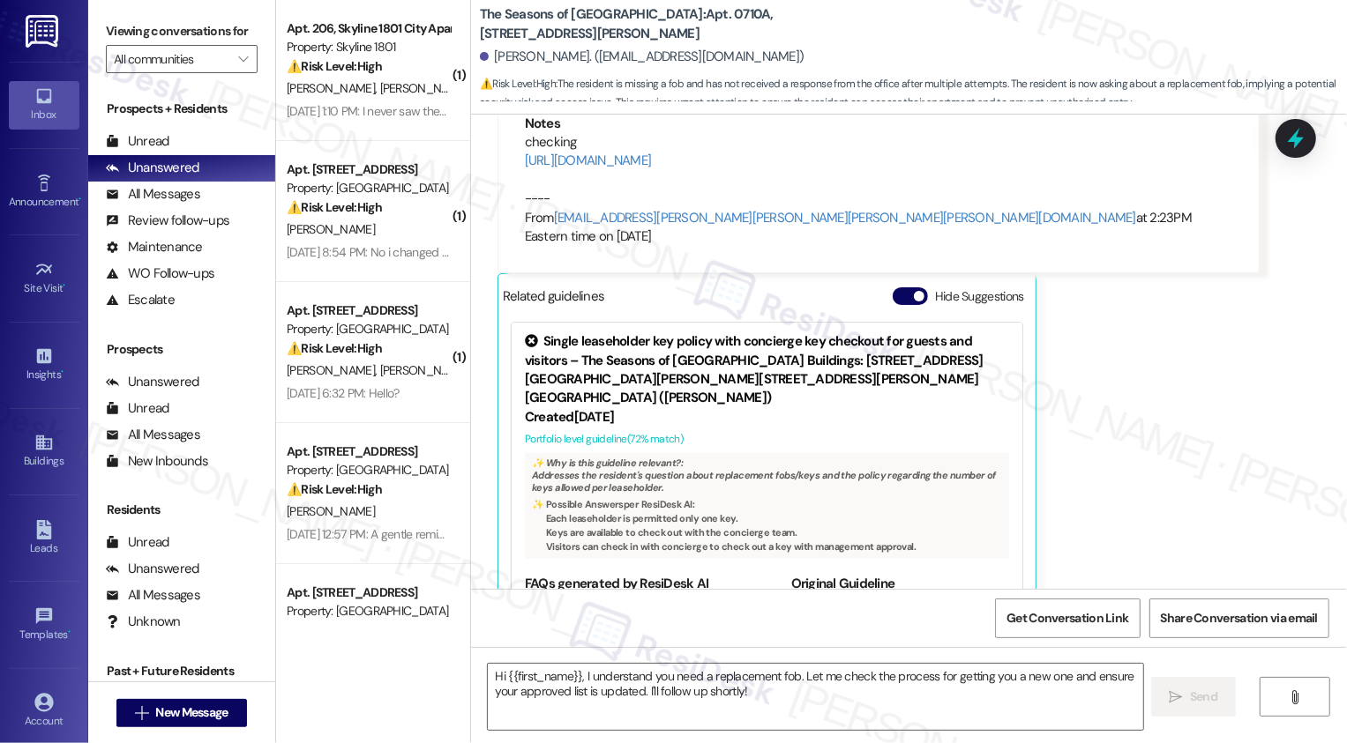
type textarea "Fetching suggested responses. Please feel free to read through the conversation…"
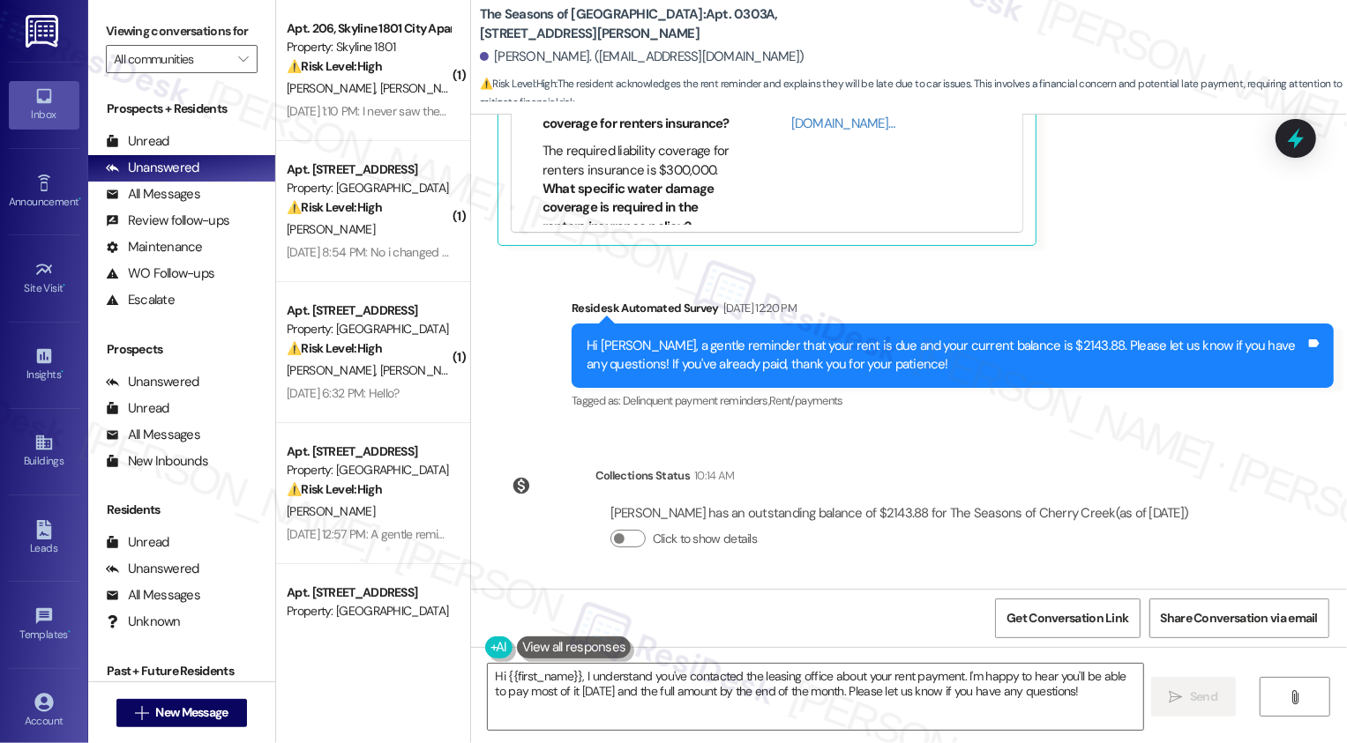
scroll to position [1832, 0]
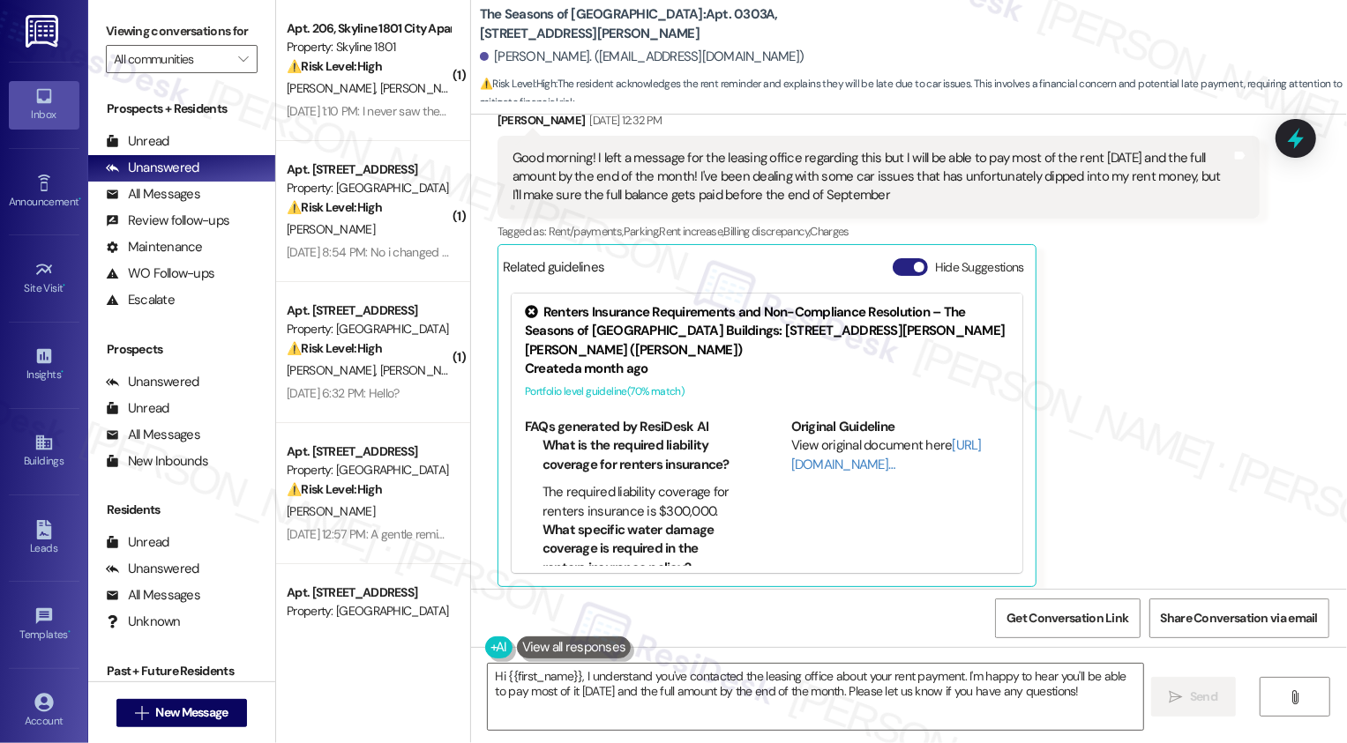
click at [899, 266] on button "Hide Suggestions" at bounding box center [909, 267] width 35 height 18
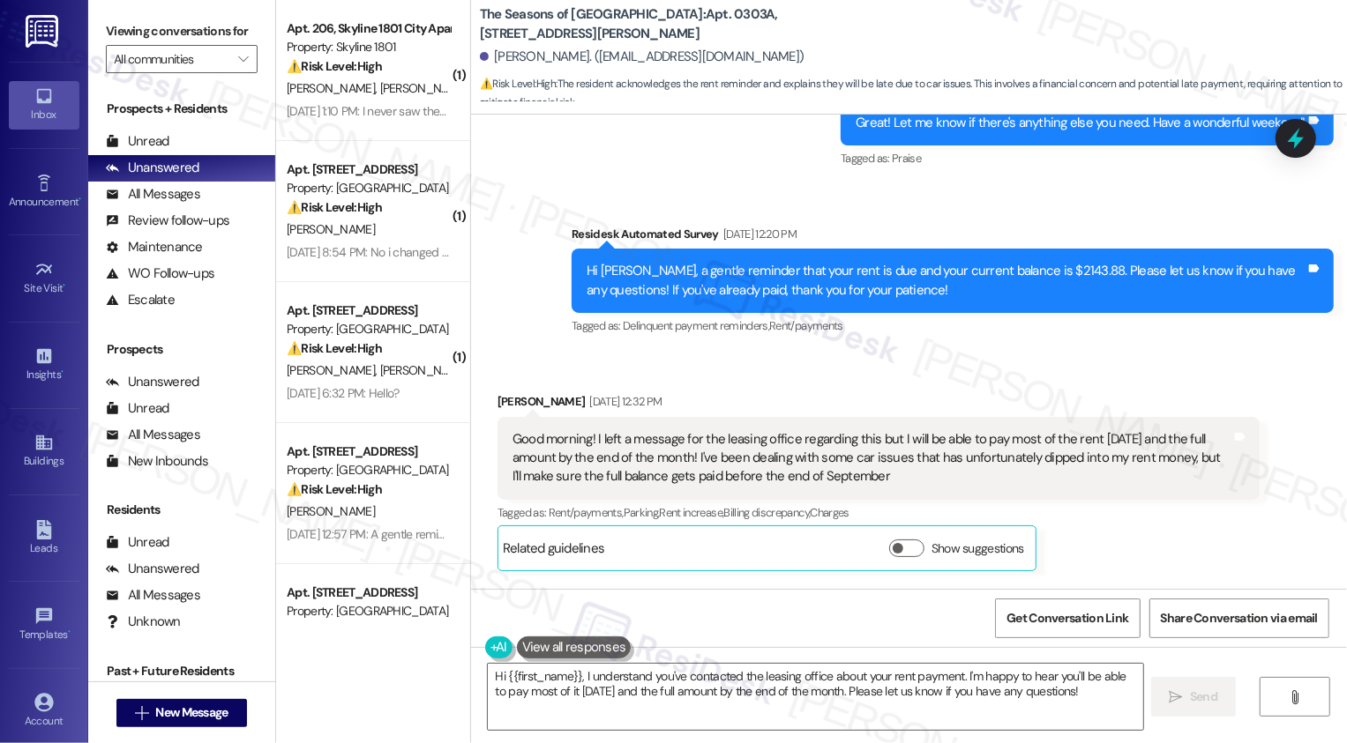
scroll to position [1701, 0]
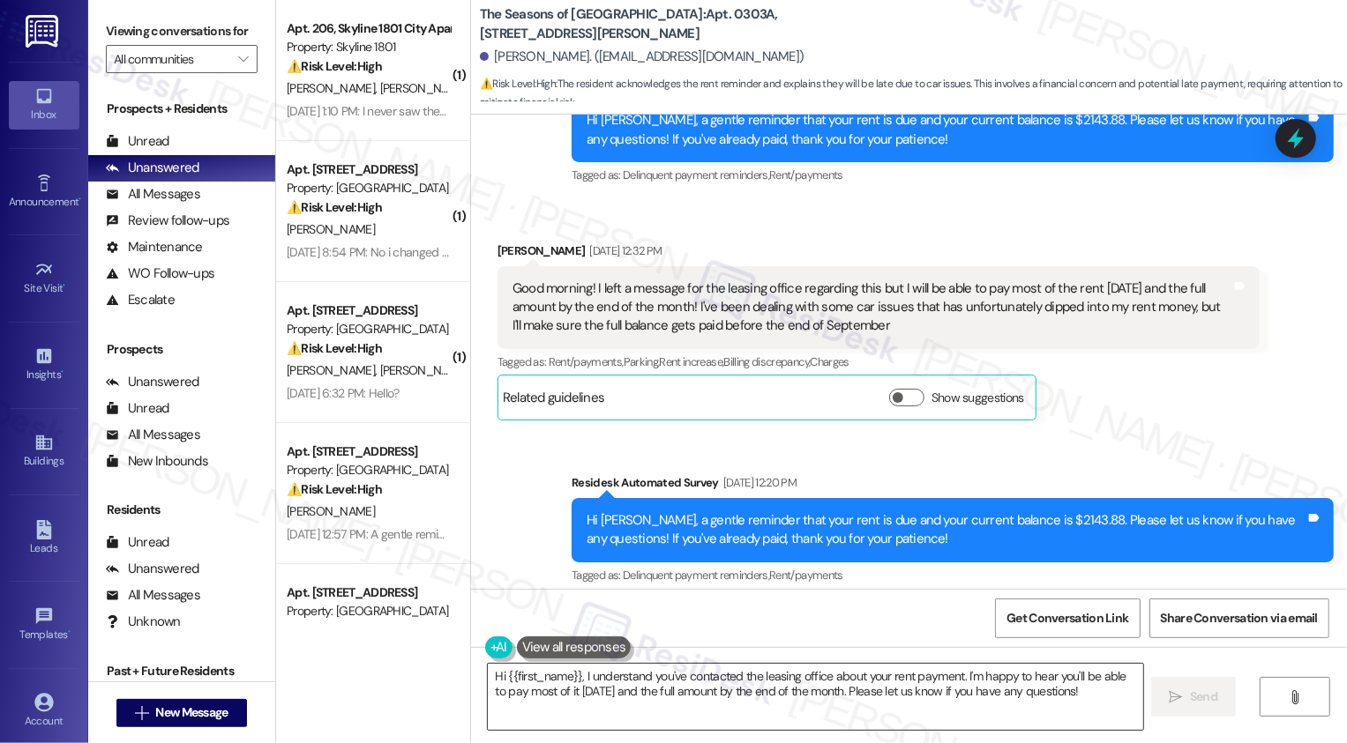
click at [580, 690] on textarea "Hi {{first_name}}, I understand you've contacted the leasing office about your …" at bounding box center [815, 697] width 655 height 66
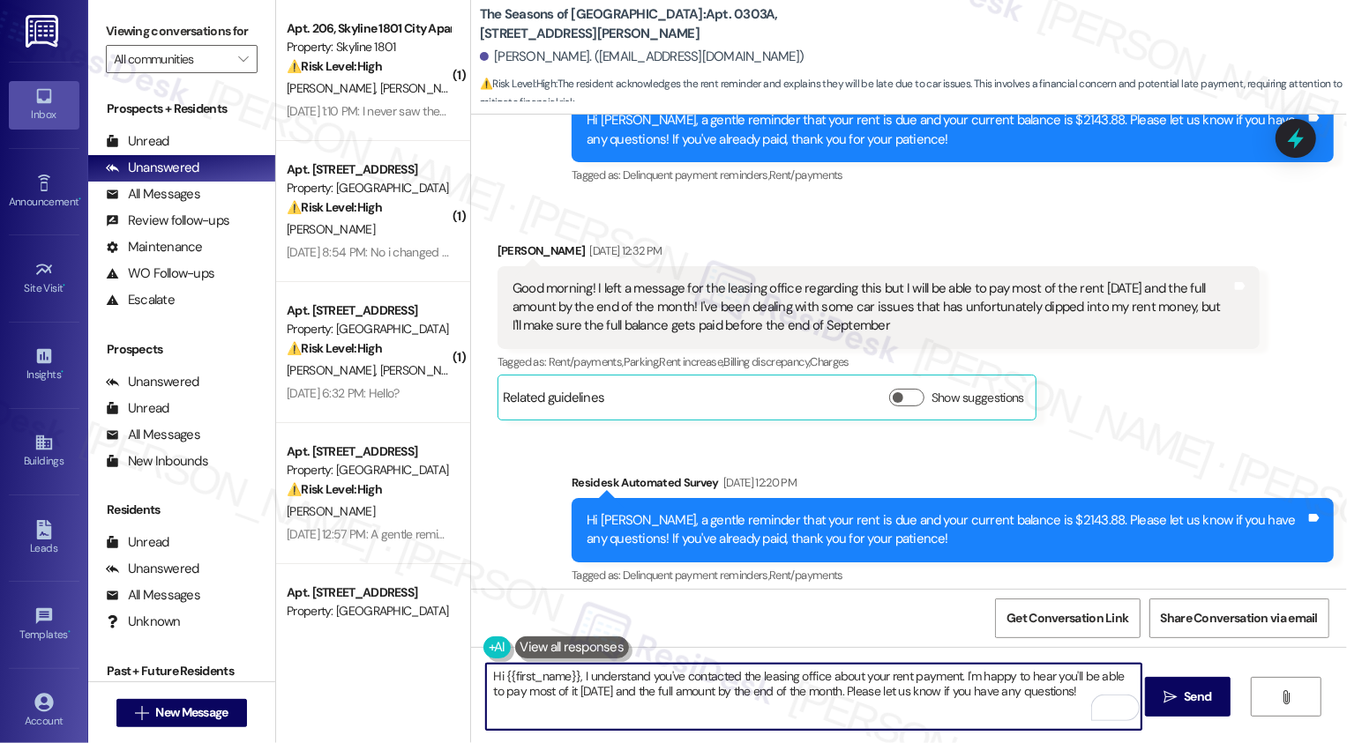
drag, startPoint x: 953, startPoint y: 673, endPoint x: 1040, endPoint y: 735, distance: 106.7
click at [1040, 735] on div "Hi {{first_name}}, I understand you've contacted the leasing office about your …" at bounding box center [909, 713] width 876 height 132
drag, startPoint x: 955, startPoint y: 676, endPoint x: 991, endPoint y: 717, distance: 54.3
click at [991, 717] on textarea "Hi {{first_name}}, I understand you've contacted the leasing office about your …" at bounding box center [813, 697] width 655 height 66
click at [575, 677] on textarea "Hi {{first_name}}, I understand you've contacted the leasing office about your …" at bounding box center [813, 697] width 655 height 66
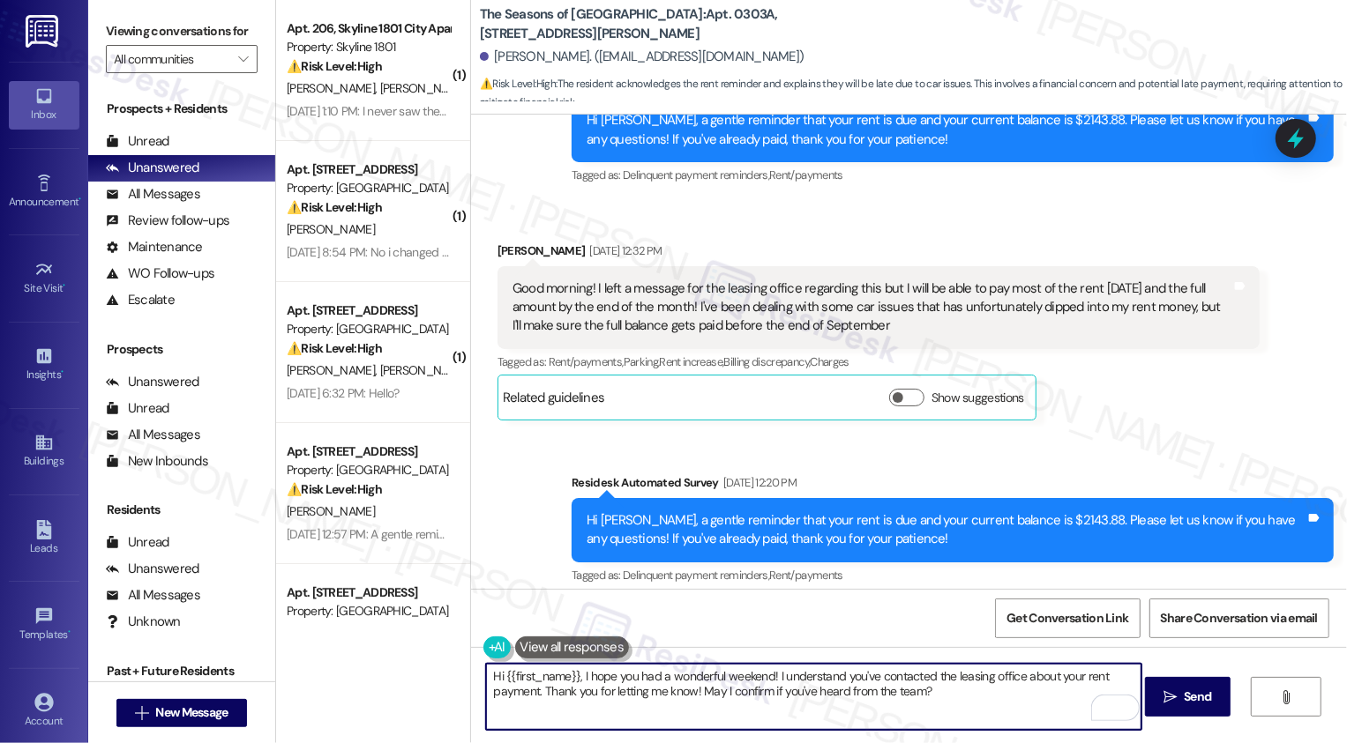
click at [836, 695] on textarea "Hi {{first_name}}, I hope you had a wonderful weekend! I understand you've cont…" at bounding box center [813, 697] width 655 height 66
type textarea "Hi {{first_name}}, I hope you had a wonderful weekend! I understand you've cont…"
click at [1189, 698] on span "Send" at bounding box center [1196, 697] width 27 height 19
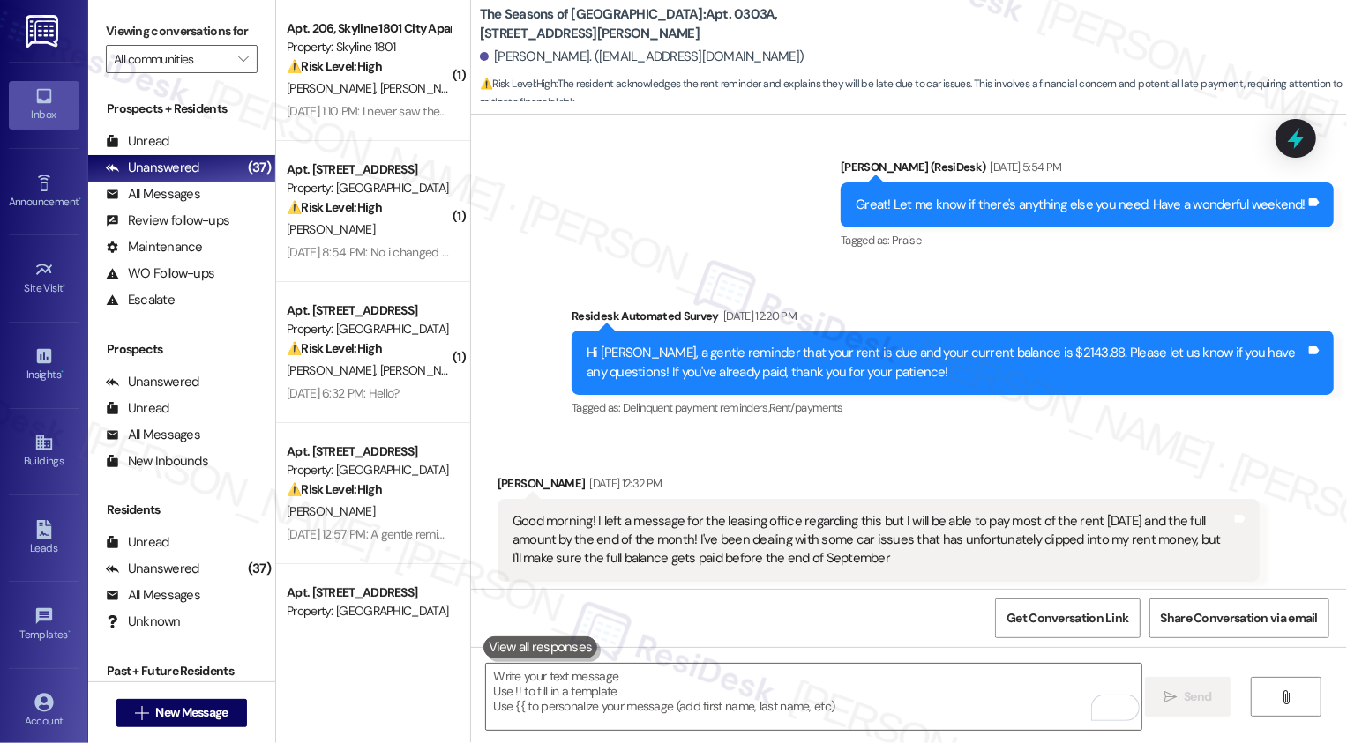
scroll to position [1425, 0]
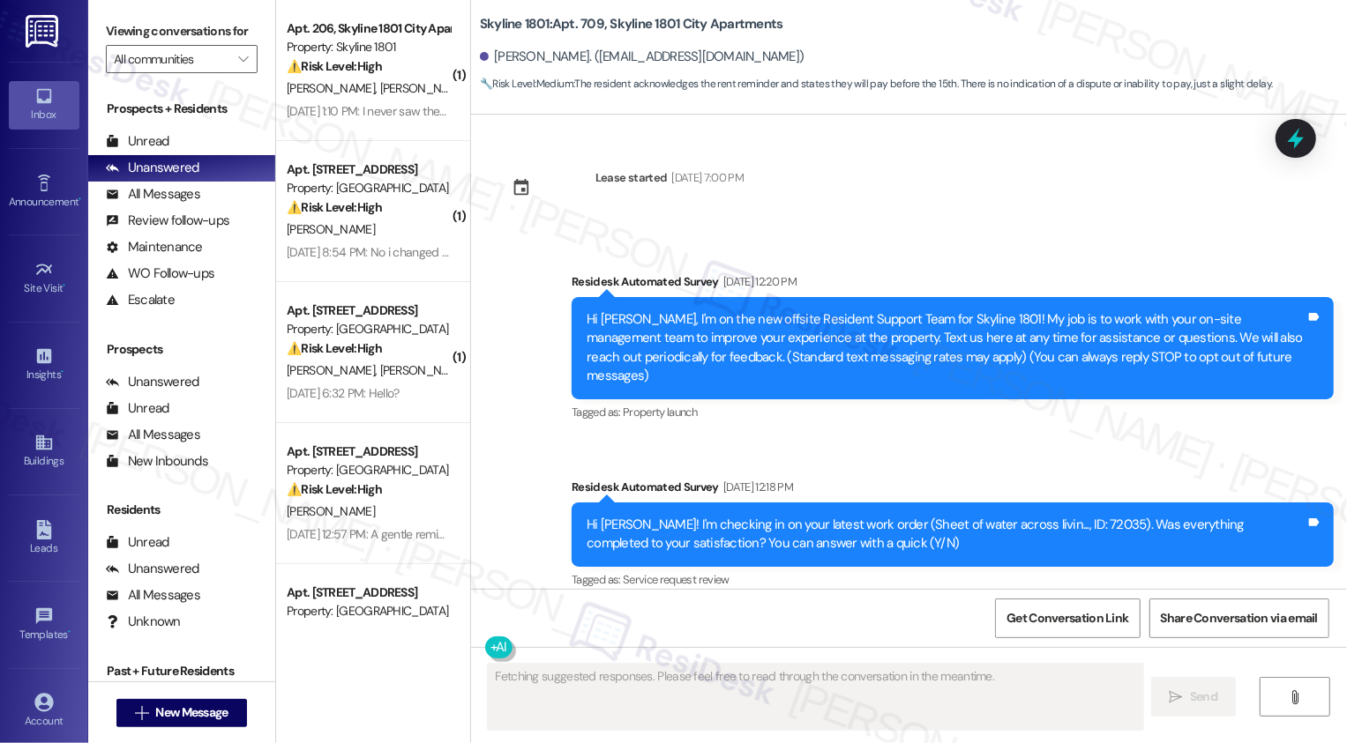
scroll to position [313, 0]
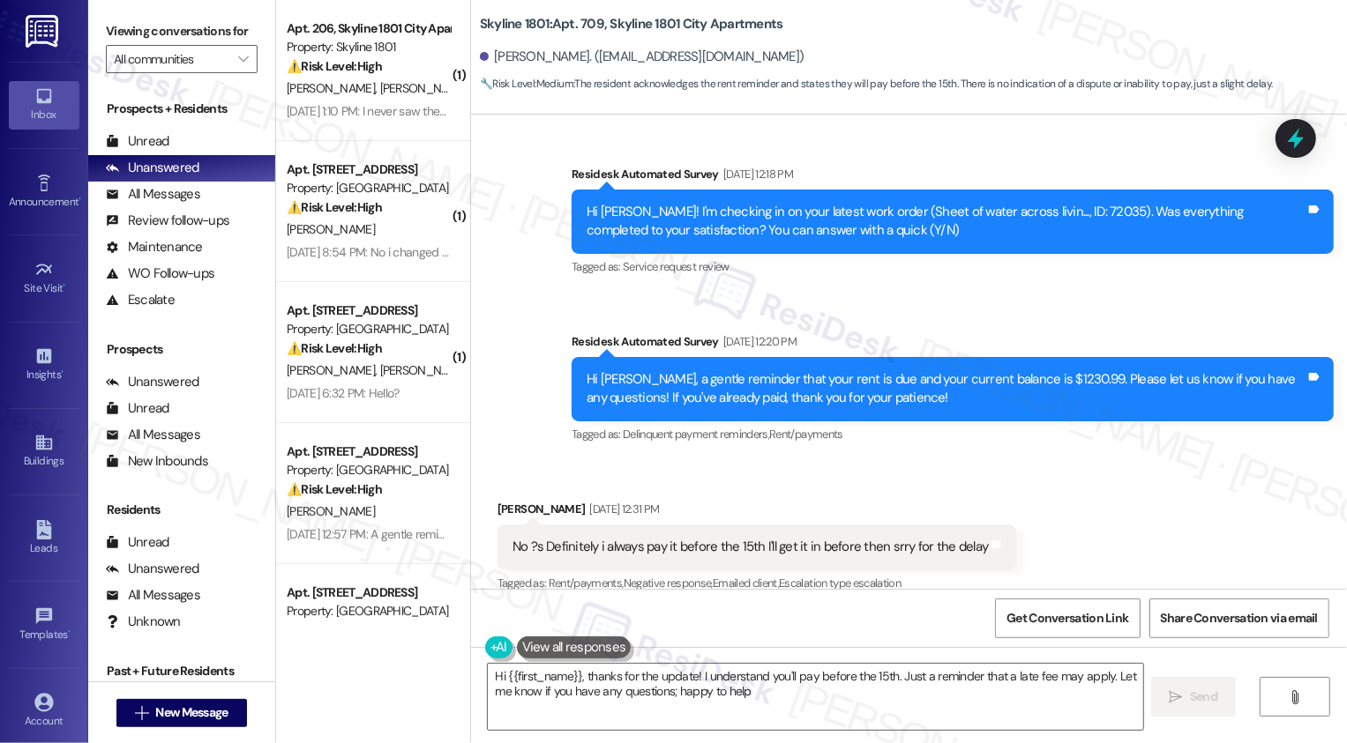
type textarea "Hi {{first_name}}, thanks for the update! I understand you'll pay before the 15…"
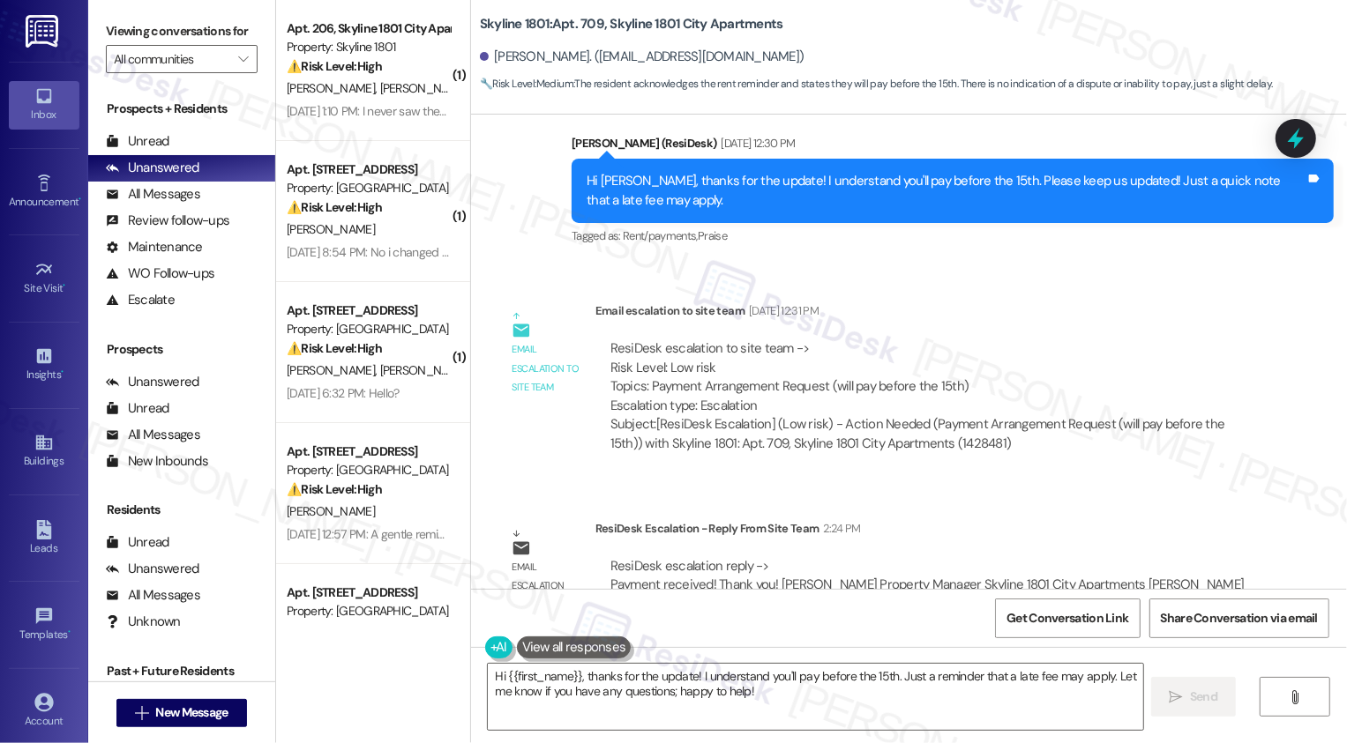
scroll to position [997, 0]
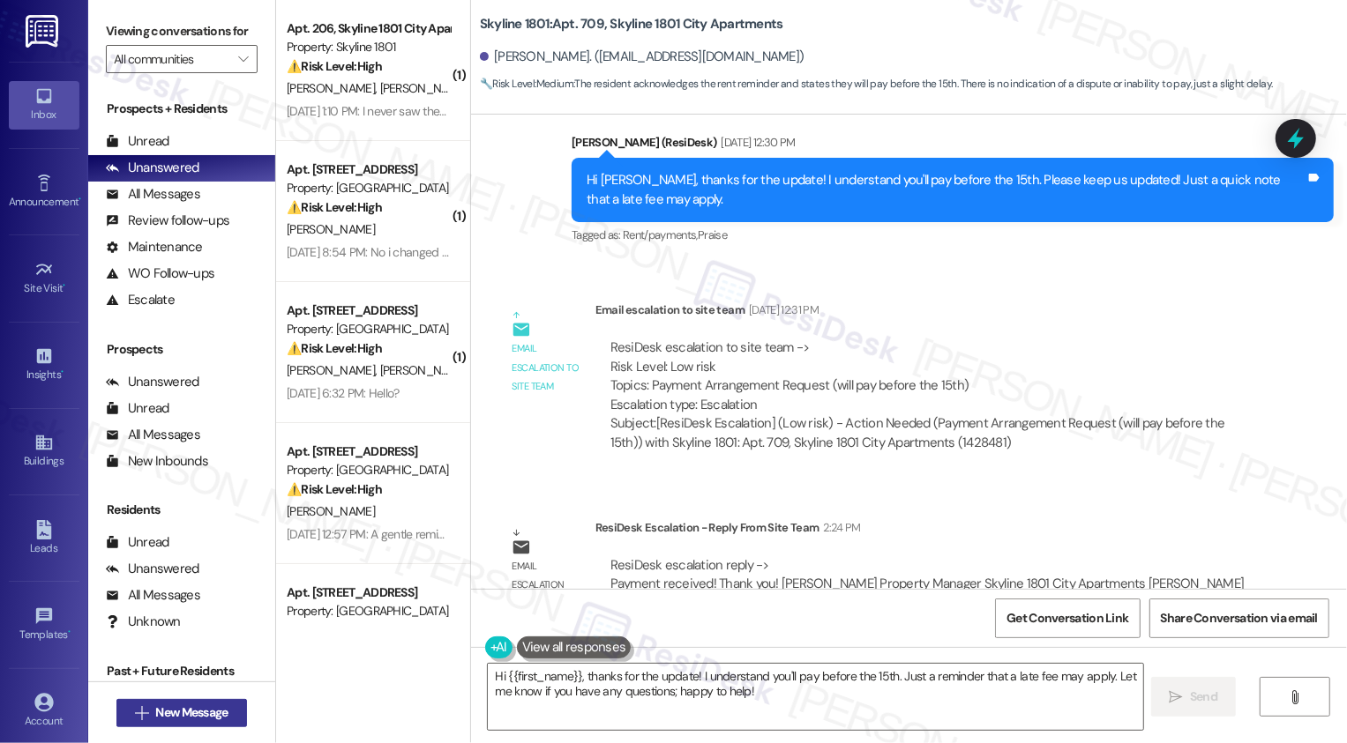
click at [185, 710] on span "New Message" at bounding box center [191, 713] width 72 height 19
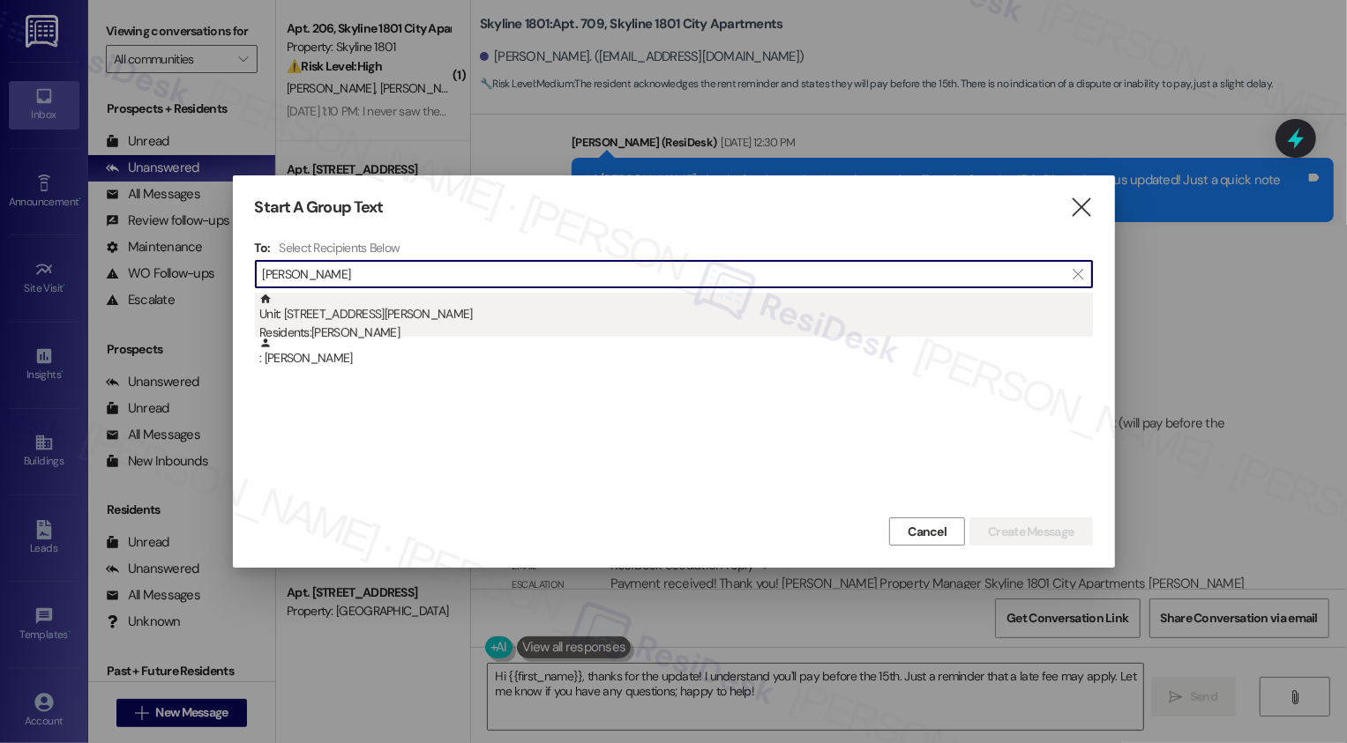
type input "[PERSON_NAME]"
click at [399, 325] on div "Residents: Gwenyth Harris" at bounding box center [675, 333] width 833 height 19
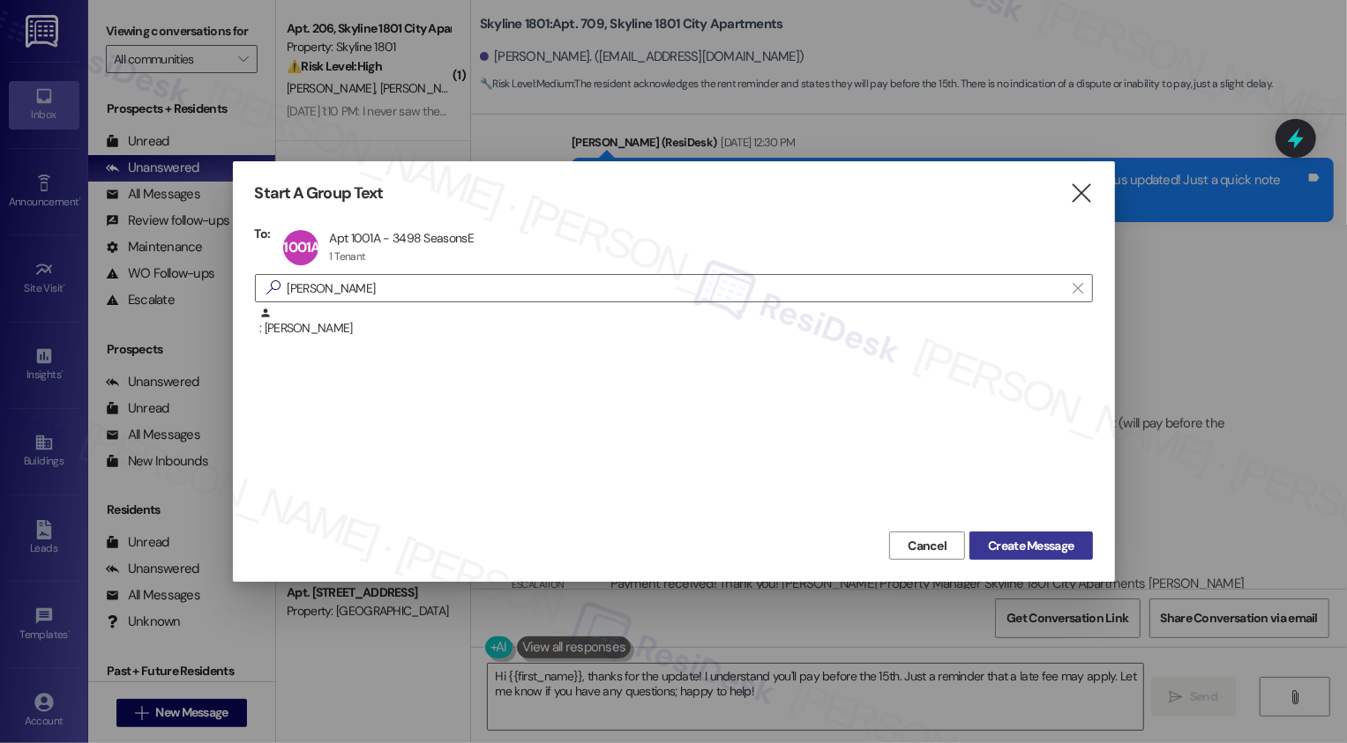
click at [996, 549] on span "Create Message" at bounding box center [1031, 546] width 86 height 19
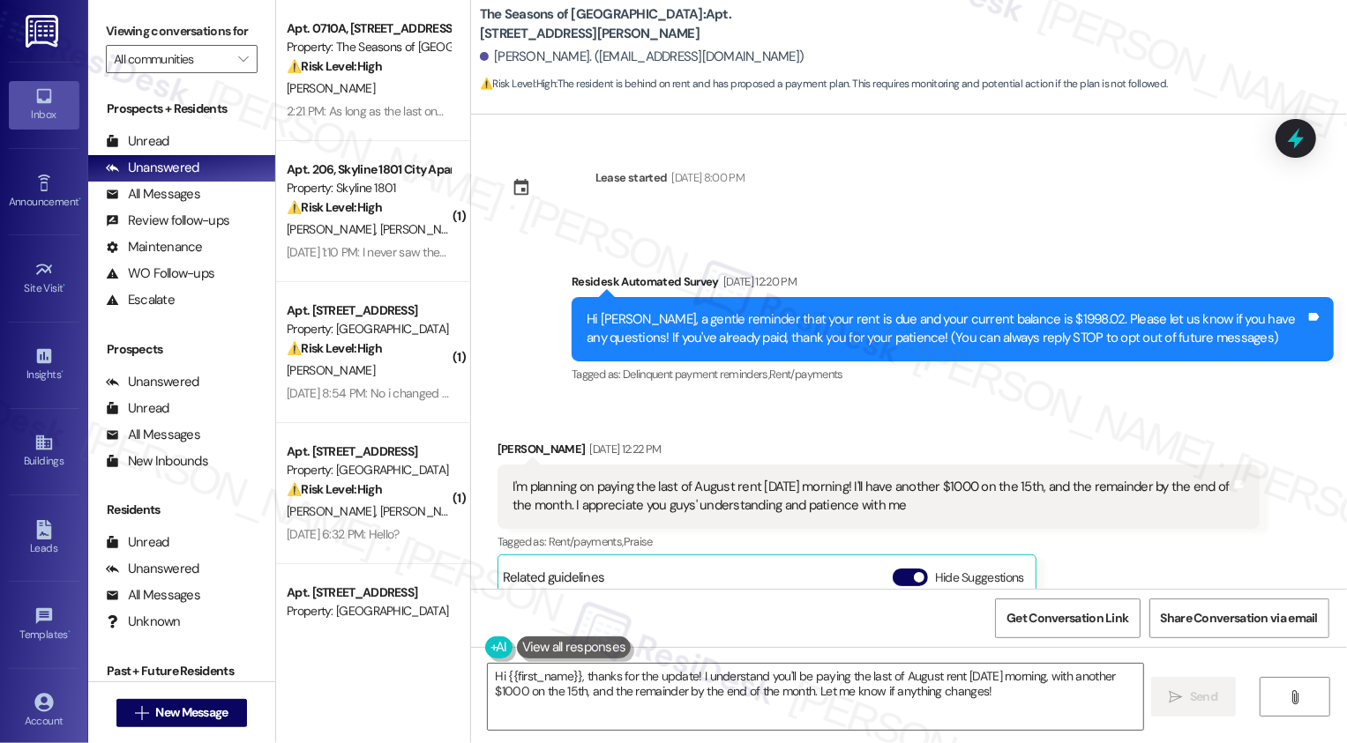
scroll to position [26, 0]
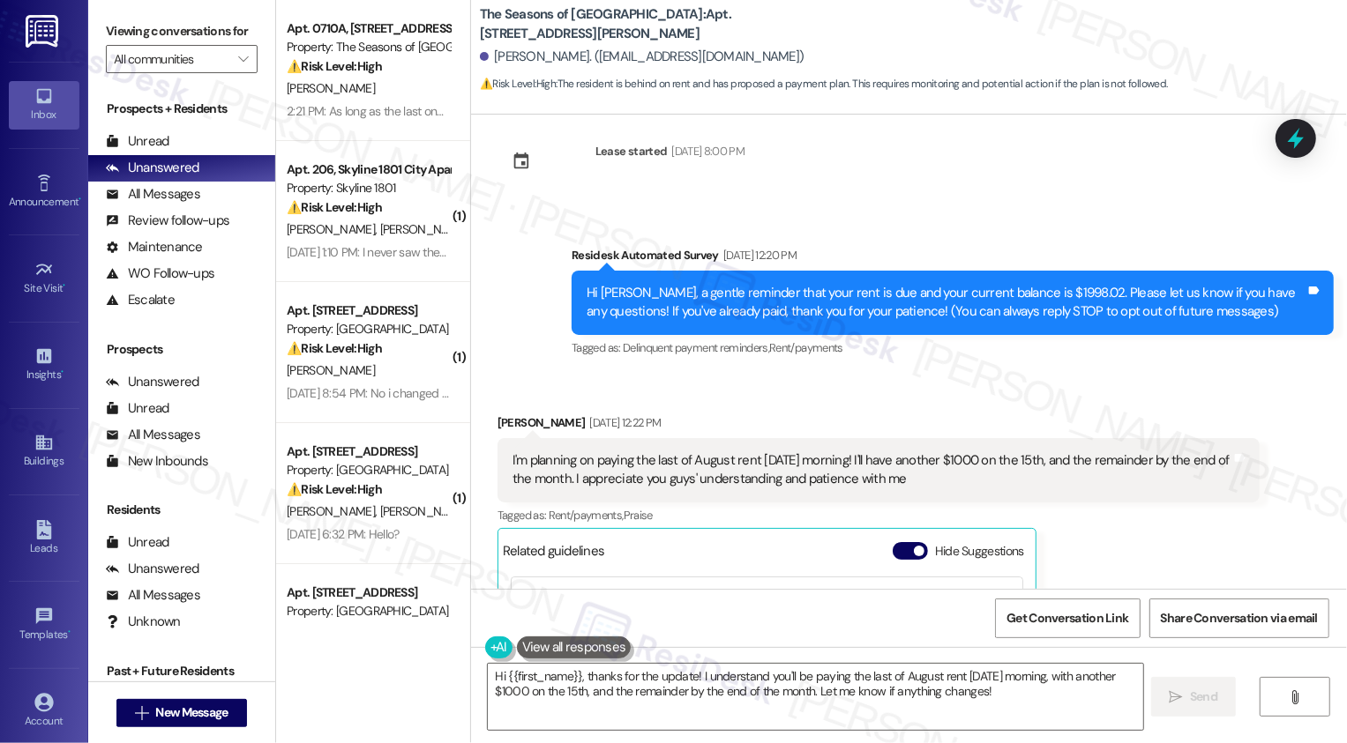
click at [709, 466] on div "I'm planning on paying the last of August rent tomorrow morning! I'll have anot…" at bounding box center [871, 471] width 719 height 38
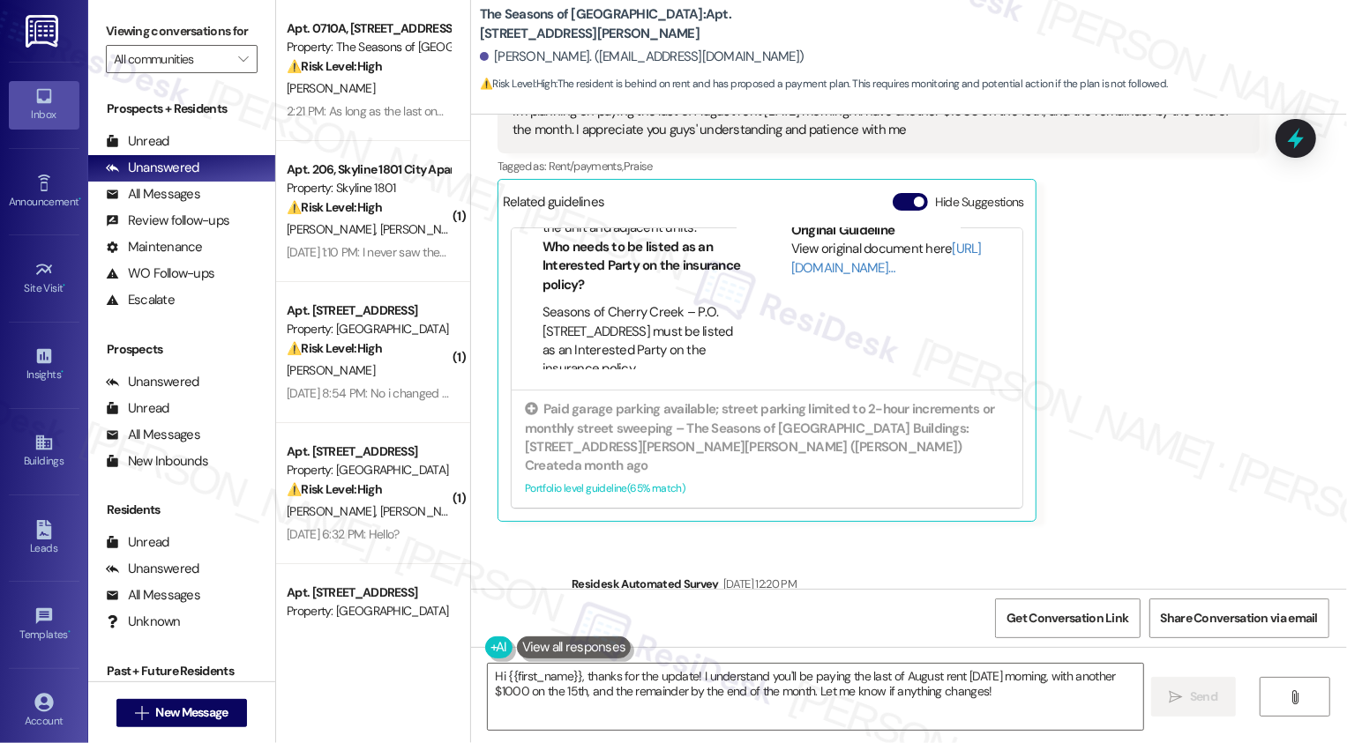
scroll to position [457, 0]
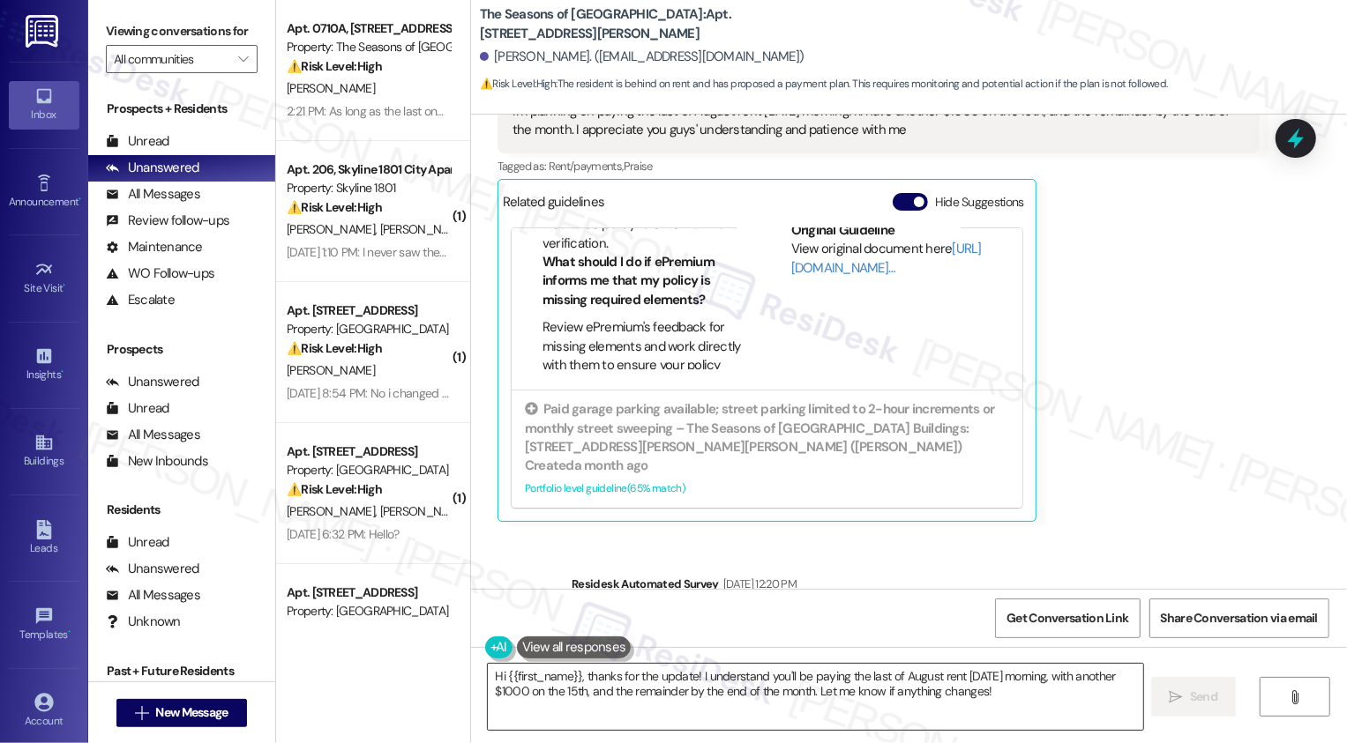
click at [577, 676] on textarea "Hi {{first_name}}, thanks for the update! I understand you'll be paying the las…" at bounding box center [815, 697] width 655 height 66
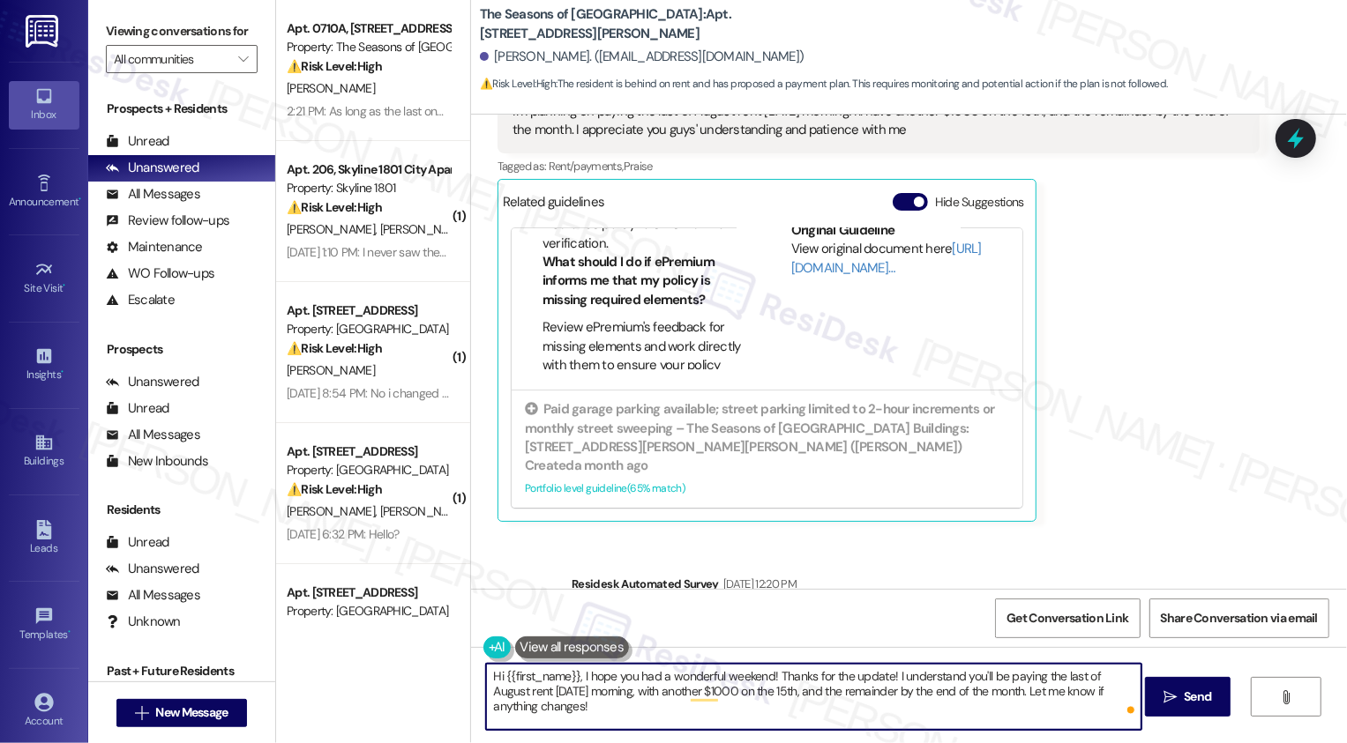
drag, startPoint x: 878, startPoint y: 674, endPoint x: 888, endPoint y: 718, distance: 45.1
click at [888, 719] on textarea "Hi {{first_name}}, I hope you had a wonderful weekend! Thanks for the update! I…" at bounding box center [813, 697] width 655 height 66
click at [1101, 682] on textarea "Hi {{first_name}}, I hope you had a wonderful weekend! Thanks for the update on…" at bounding box center [813, 697] width 655 height 66
click at [499, 700] on textarea "Hi {{first_name}}, I hope you had a wonderful weekend! Thanks for the update on…" at bounding box center [813, 697] width 655 height 66
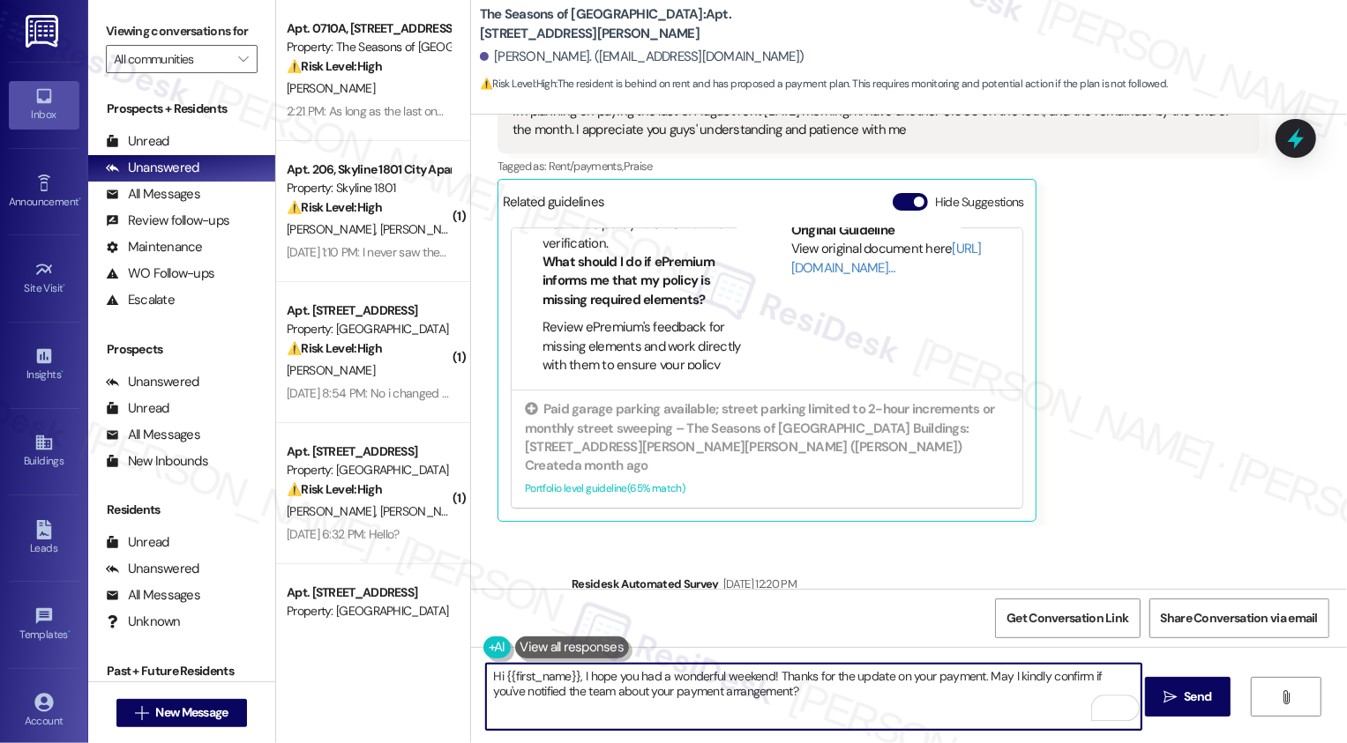
click at [499, 700] on textarea "Hi {{first_name}}, I hope you had a wonderful weekend! Thanks for the update on…" at bounding box center [813, 697] width 655 height 66
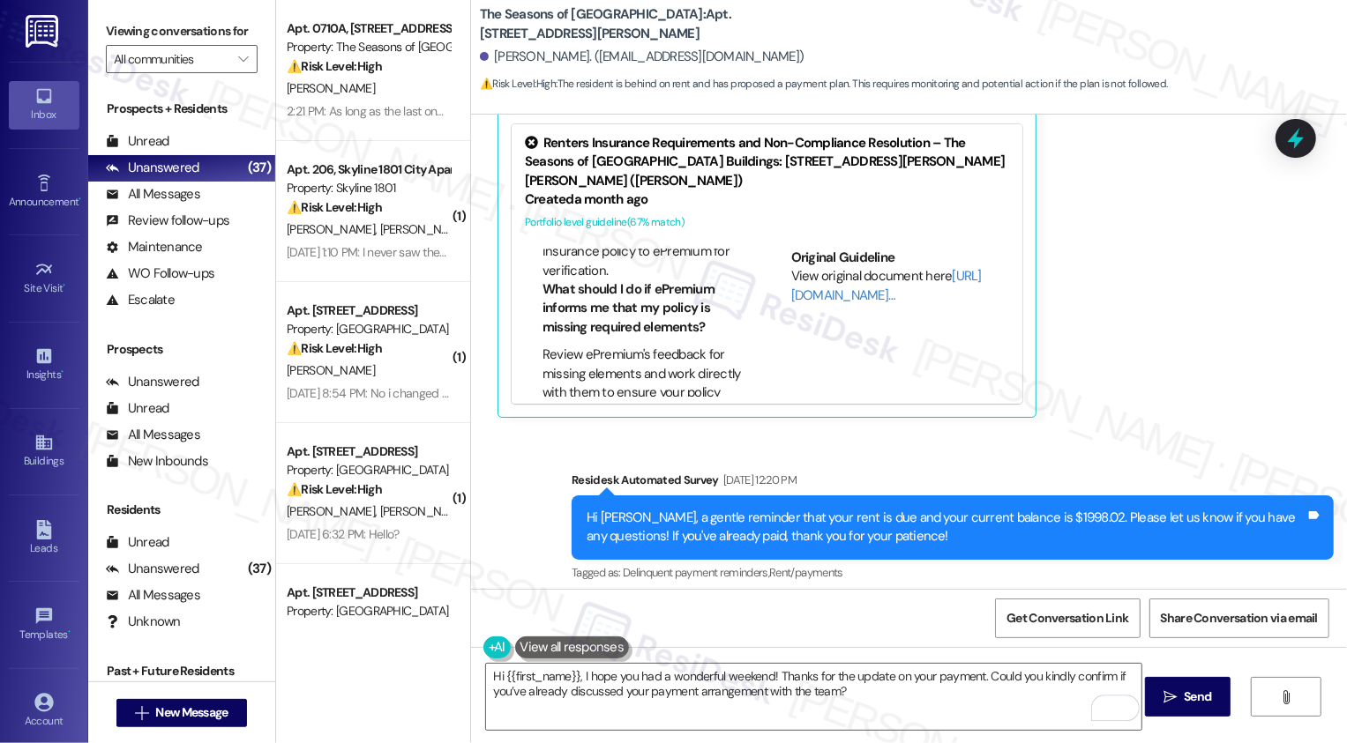
scroll to position [652, 0]
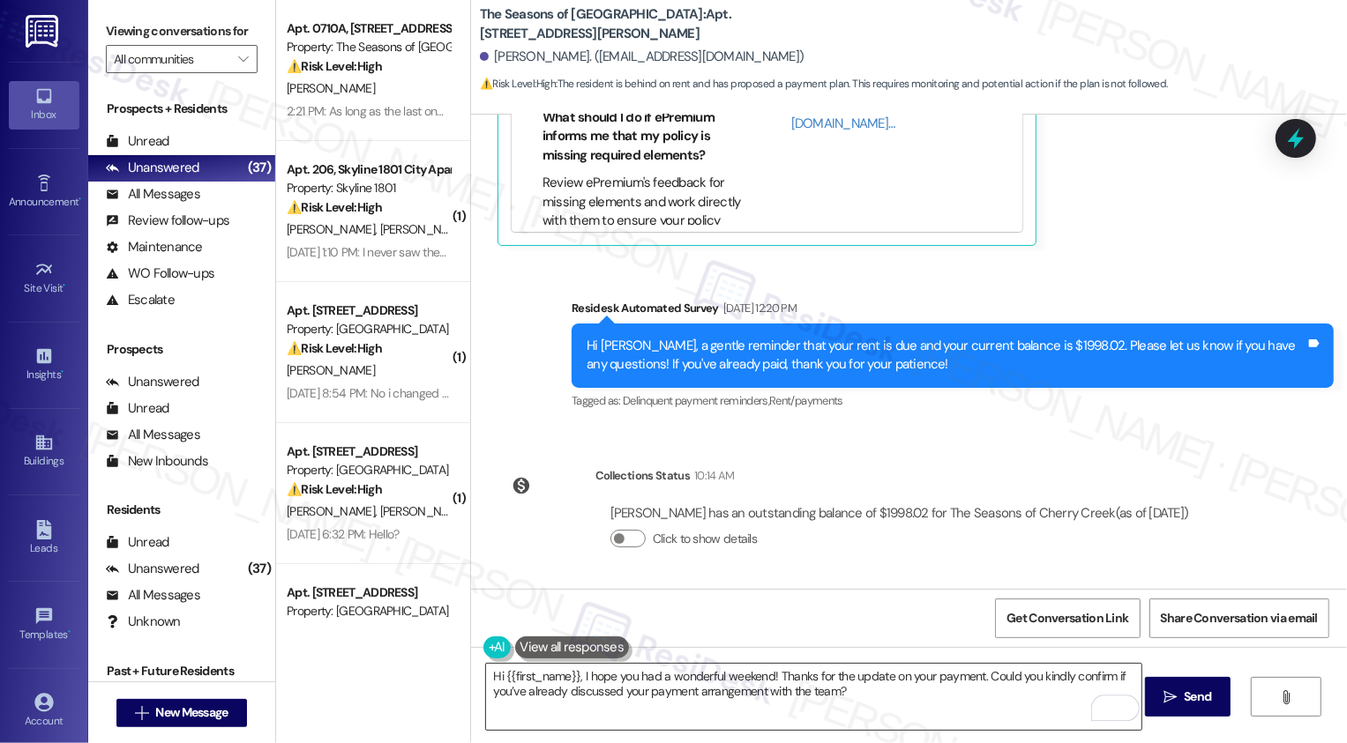
click at [677, 696] on textarea "Hi {{first_name}}, I hope you had a wonderful weekend! Thanks for the update on…" at bounding box center [813, 697] width 655 height 66
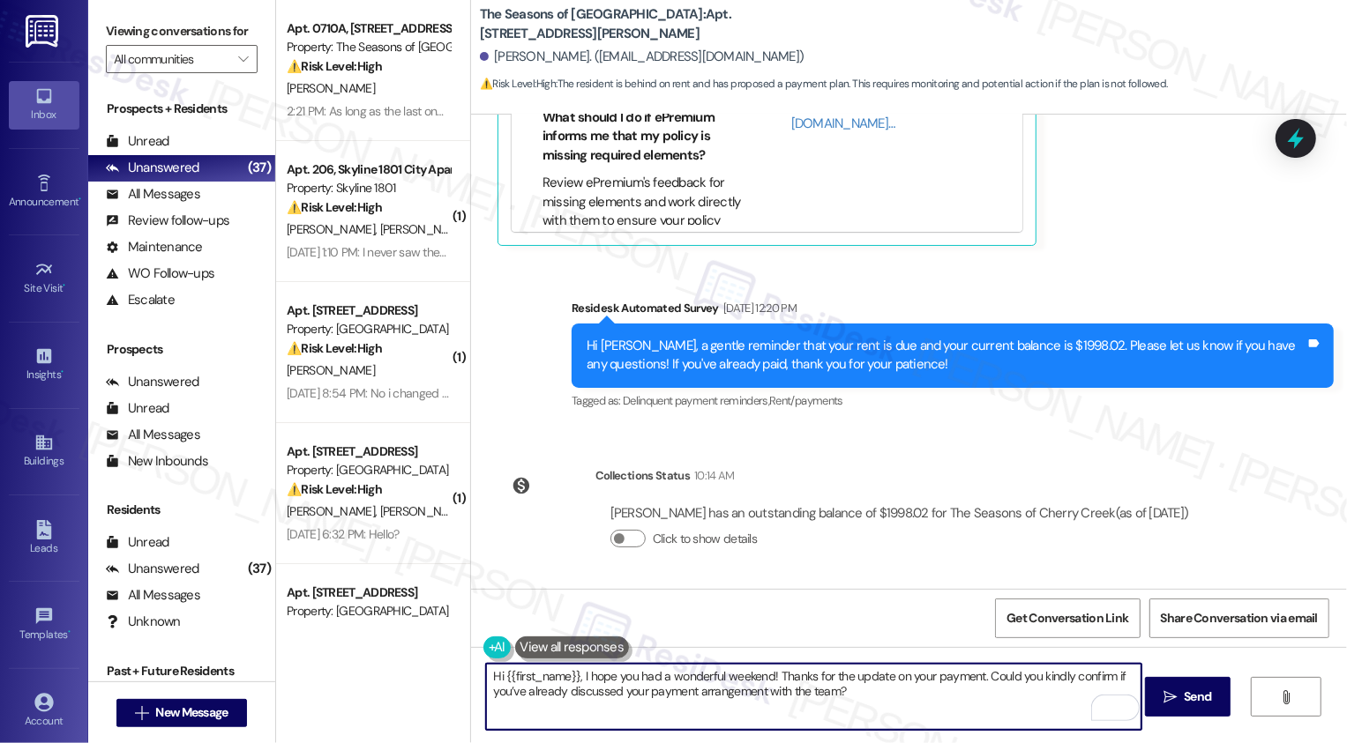
click at [727, 687] on textarea "Hi {{first_name}}, I hope you had a wonderful weekend! Thanks for the update on…" at bounding box center [813, 697] width 655 height 66
click at [834, 700] on textarea "Hi {{first_name}}, I hope you had a wonderful weekend! Thanks for the update on…" at bounding box center [813, 697] width 655 height 66
click at [893, 700] on textarea "Hi {{first_name}}, I hope you had a wonderful weekend! Thanks for the update on…" at bounding box center [813, 697] width 655 height 66
click at [1037, 696] on textarea "Hi {{first_name}}, I hope you had a wonderful weekend! Thanks for the update on…" at bounding box center [813, 697] width 655 height 66
click at [729, 694] on textarea "Hi {{first_name}}, I hope you had a wonderful weekend! Thanks for the update on…" at bounding box center [813, 697] width 655 height 66
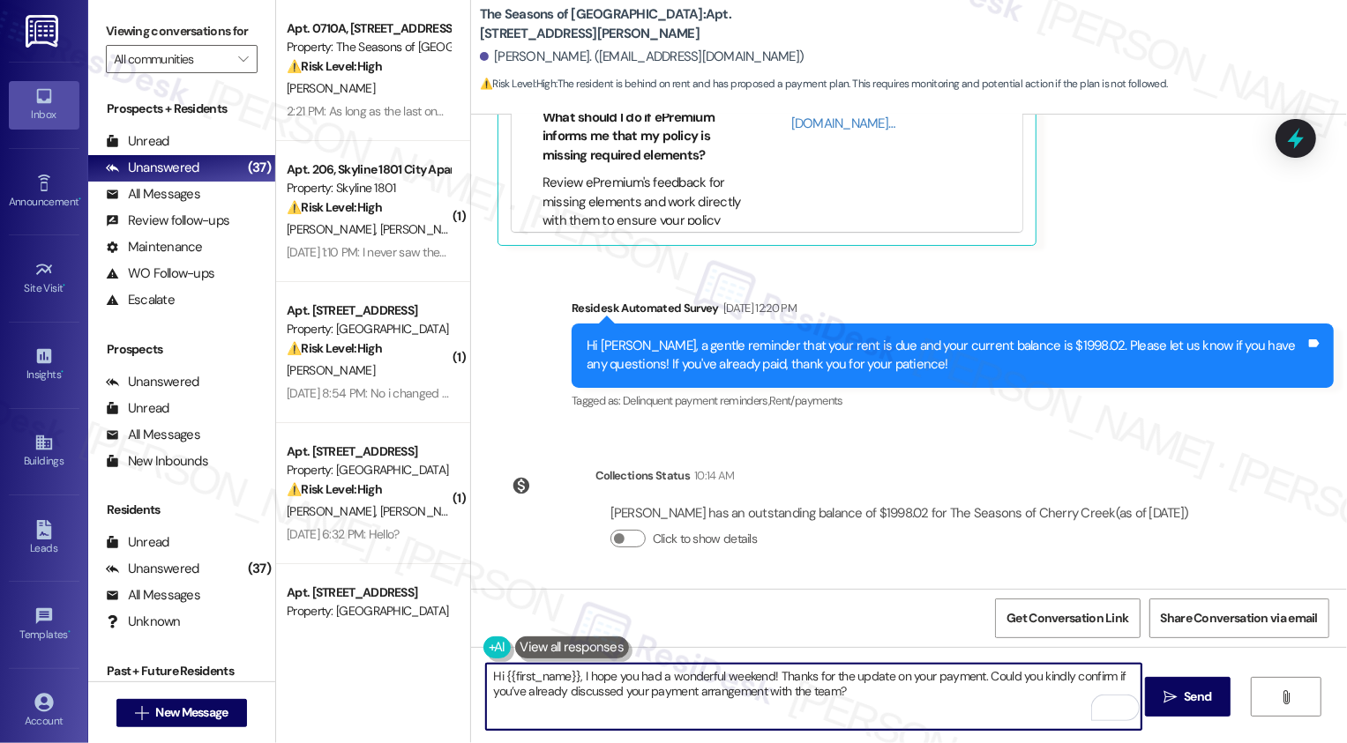
click at [729, 694] on textarea "Hi {{first_name}}, I hope you had a wonderful weekend! Thanks for the update on…" at bounding box center [813, 697] width 655 height 66
type textarea "Hi {{first_name}}, I hope you had a wonderful weekend! Thanks for the update on…"
click at [1176, 703] on span " Send" at bounding box center [1188, 697] width 56 height 19
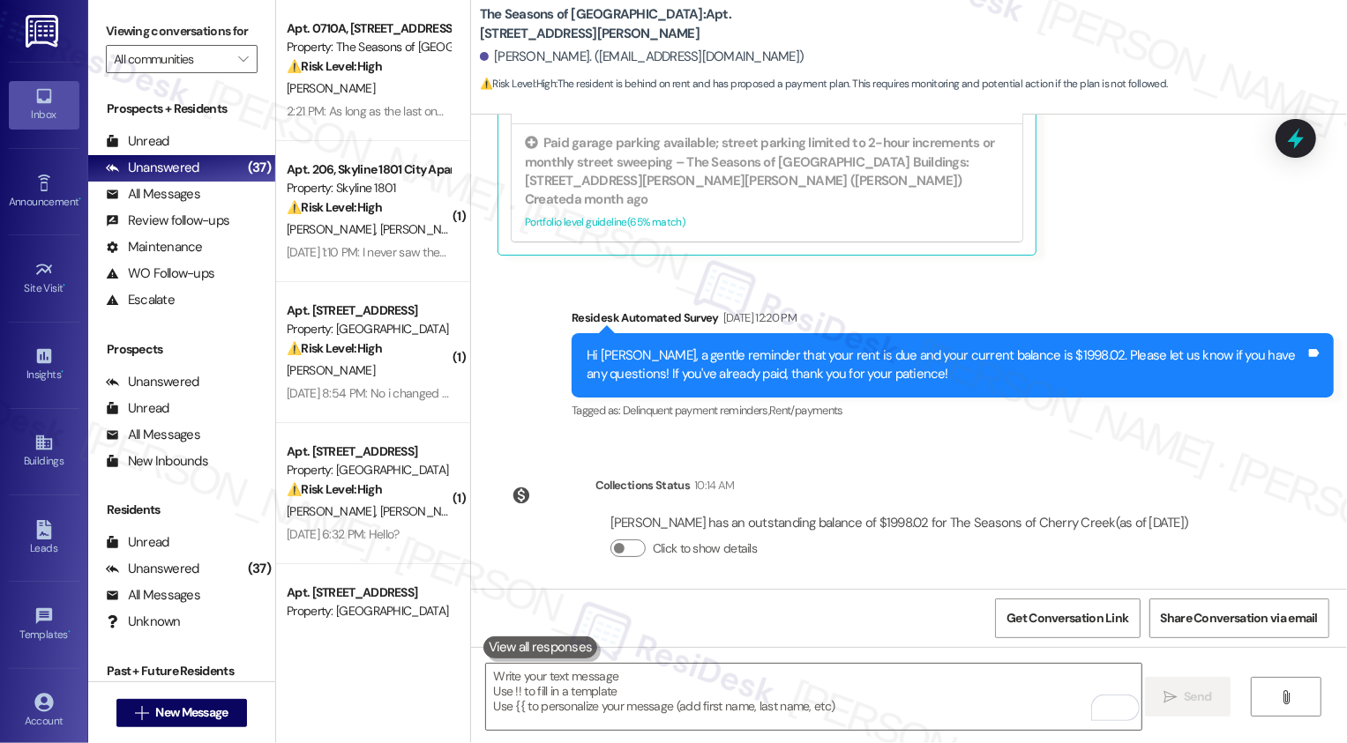
scroll to position [794, 0]
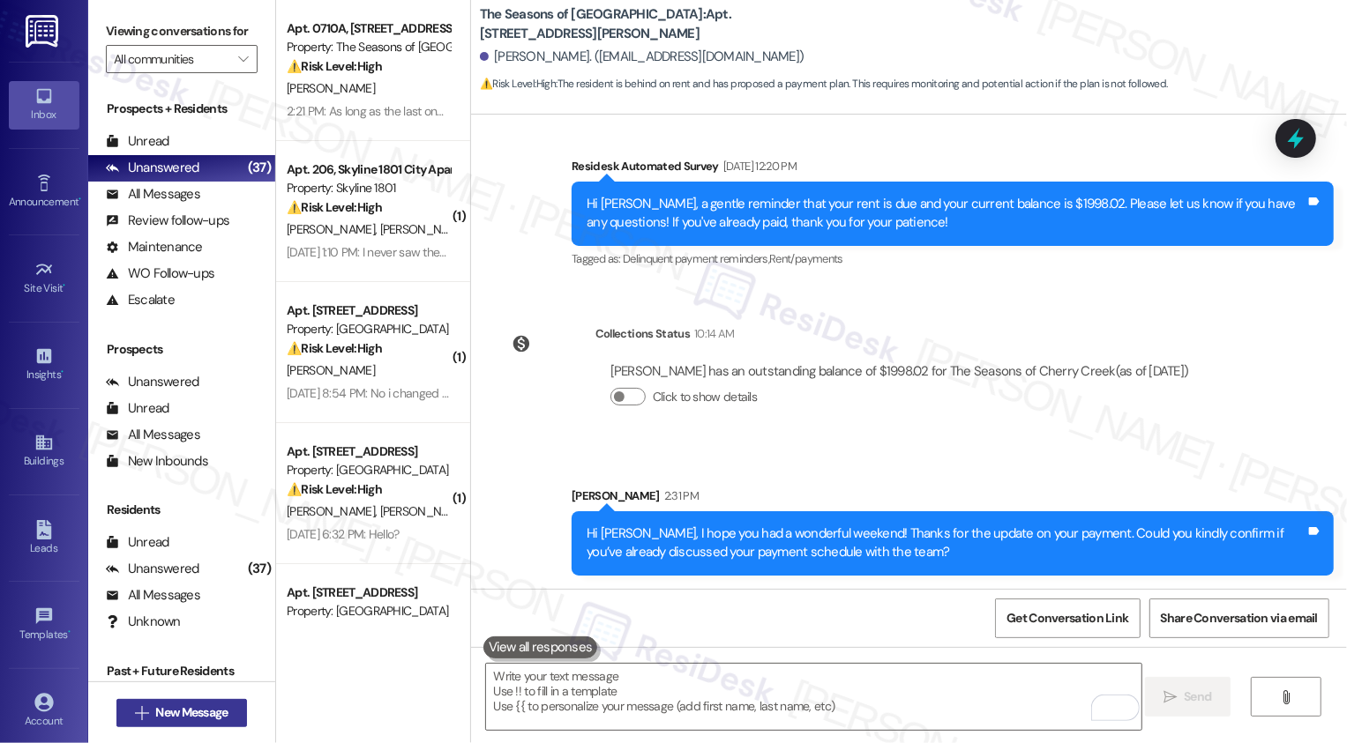
click at [178, 710] on span "New Message" at bounding box center [191, 713] width 72 height 19
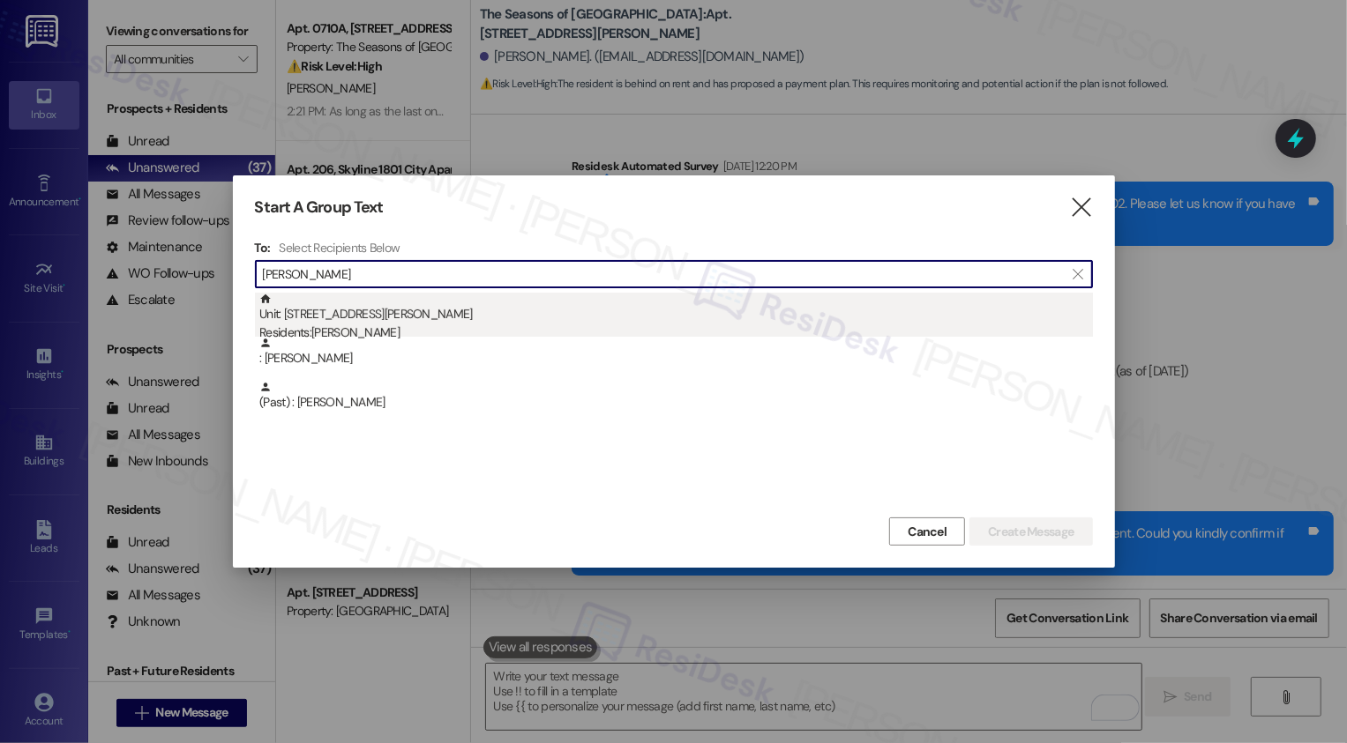
type input "Maxfield"
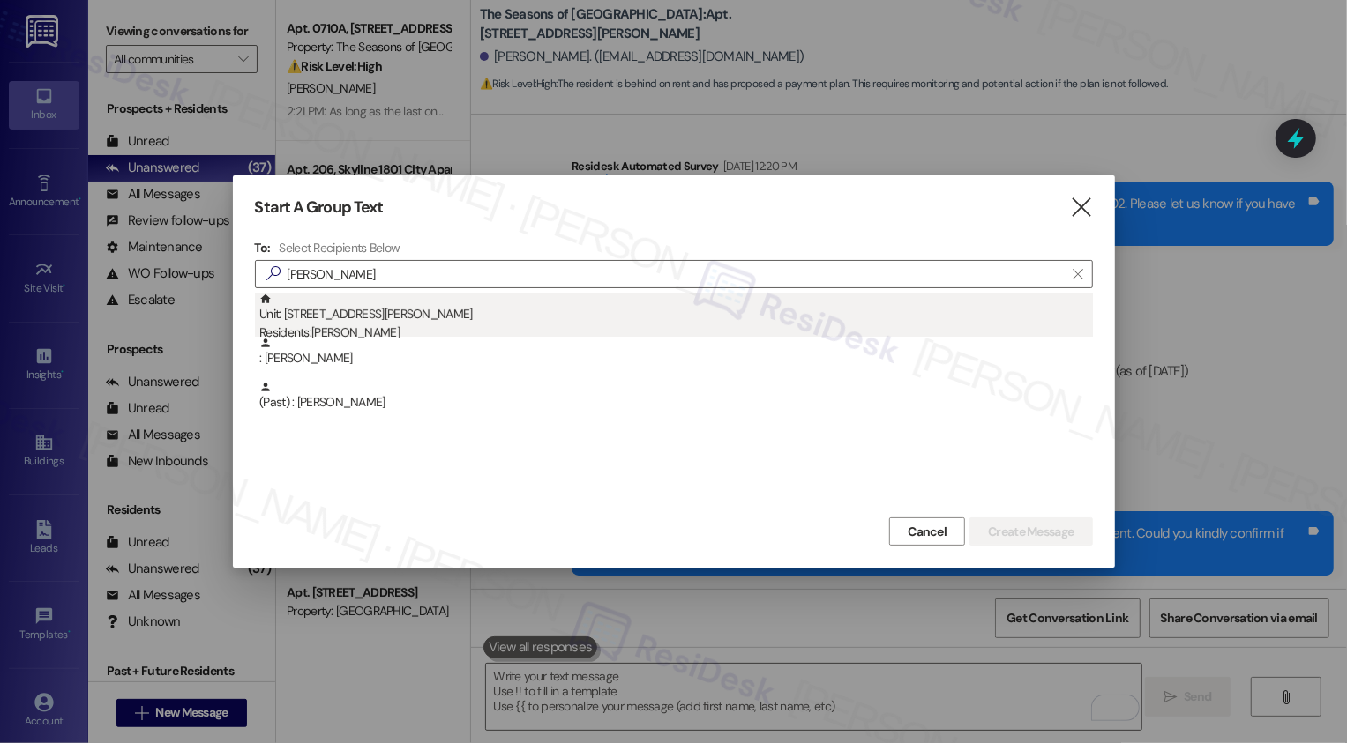
click at [391, 324] on div "Residents: David Maxfield" at bounding box center [675, 333] width 833 height 19
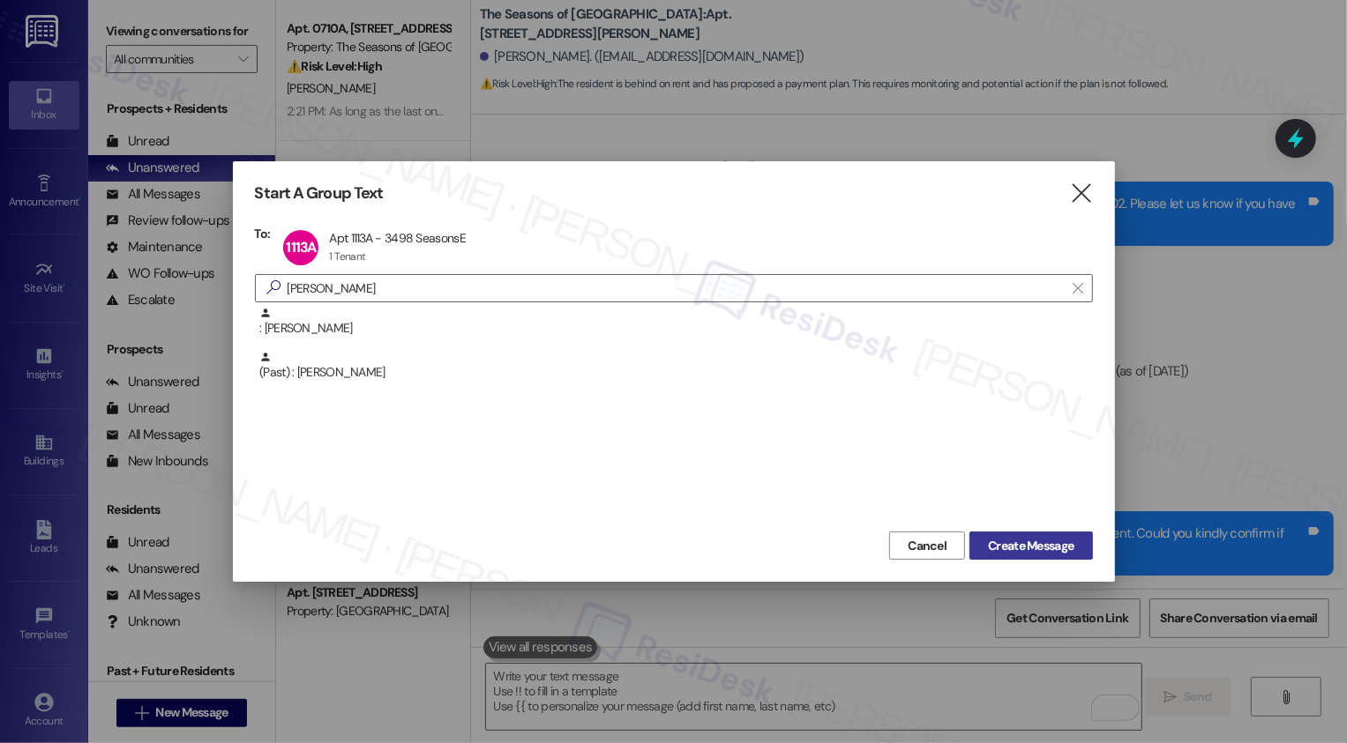
click at [1003, 548] on span "Create Message" at bounding box center [1031, 546] width 86 height 19
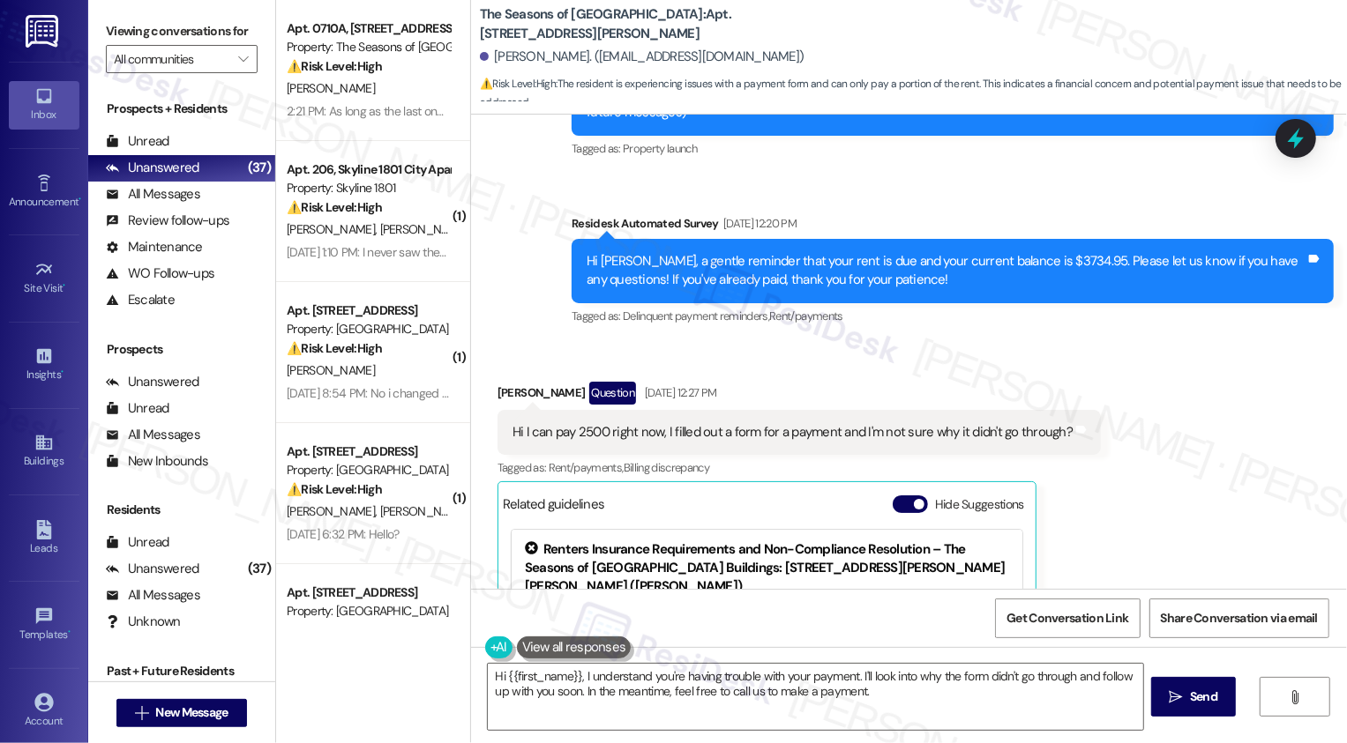
scroll to position [201, 0]
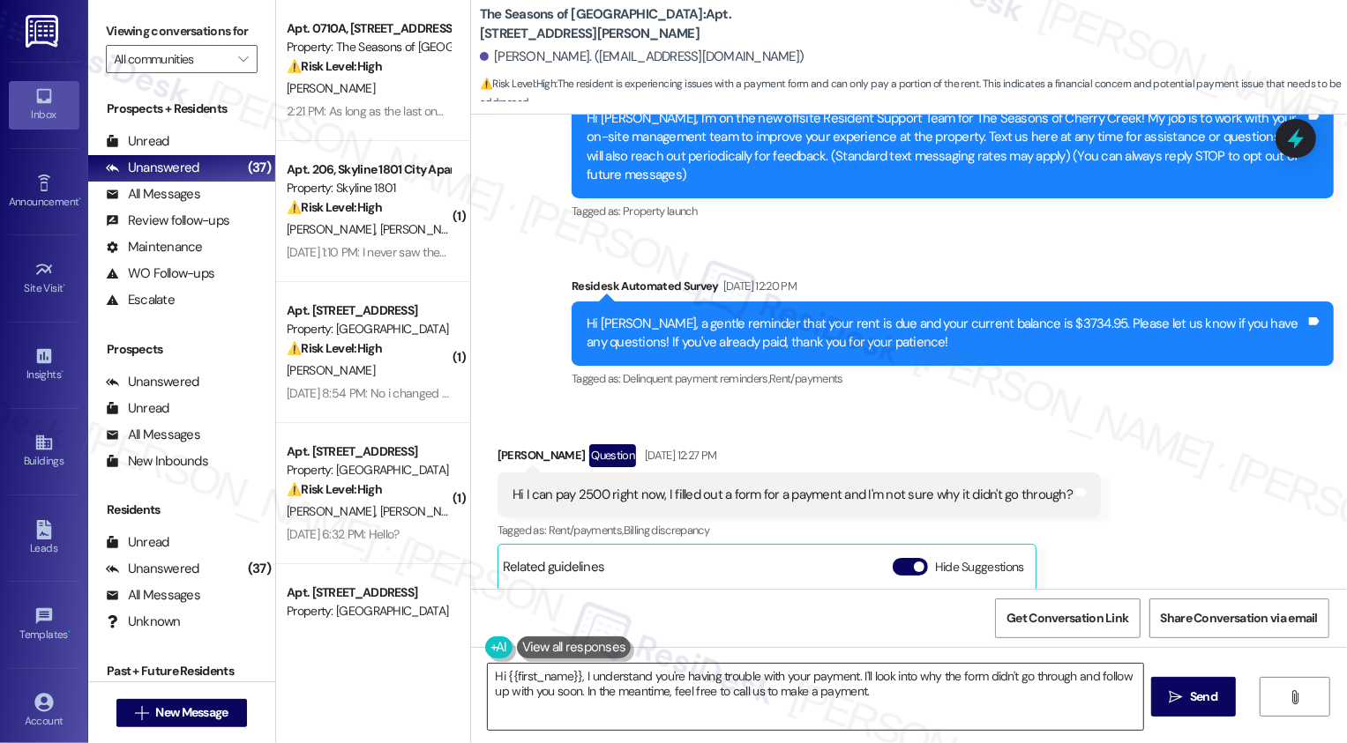
click at [575, 677] on textarea "Hi {{first_name}}, I understand you're having trouble with your payment. I'll l…" at bounding box center [815, 697] width 655 height 66
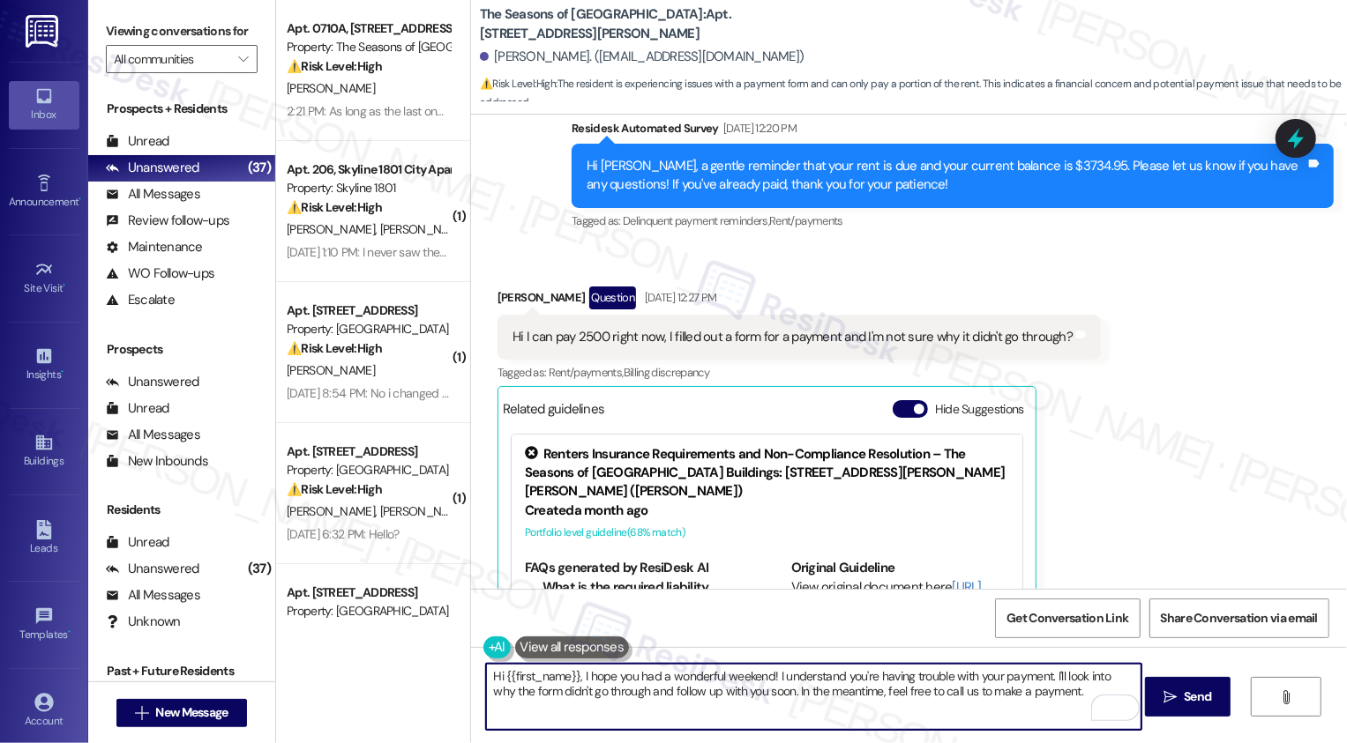
scroll to position [537, 0]
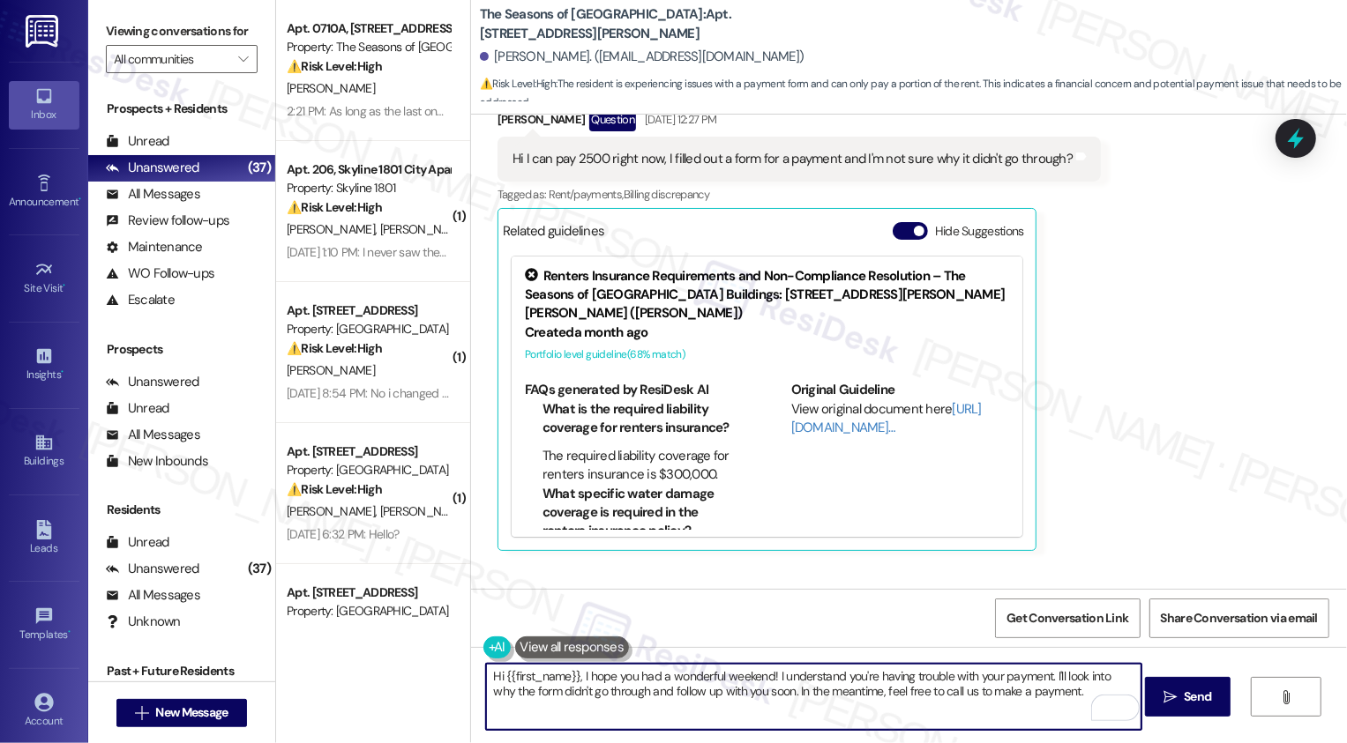
click at [876, 675] on textarea "Hi {{first_name}}, I hope you had a wonderful weekend! I understand you're havi…" at bounding box center [813, 697] width 655 height 66
drag, startPoint x: 1038, startPoint y: 674, endPoint x: 1047, endPoint y: 705, distance: 32.9
click at [1047, 705] on textarea "Hi {{first_name}}, I hope you had a wonderful weekend! I understand you're havi…" at bounding box center [813, 697] width 655 height 66
type textarea "Hi {{first_name}}, I hope you had a wonderful weekend! I understand you're havi…"
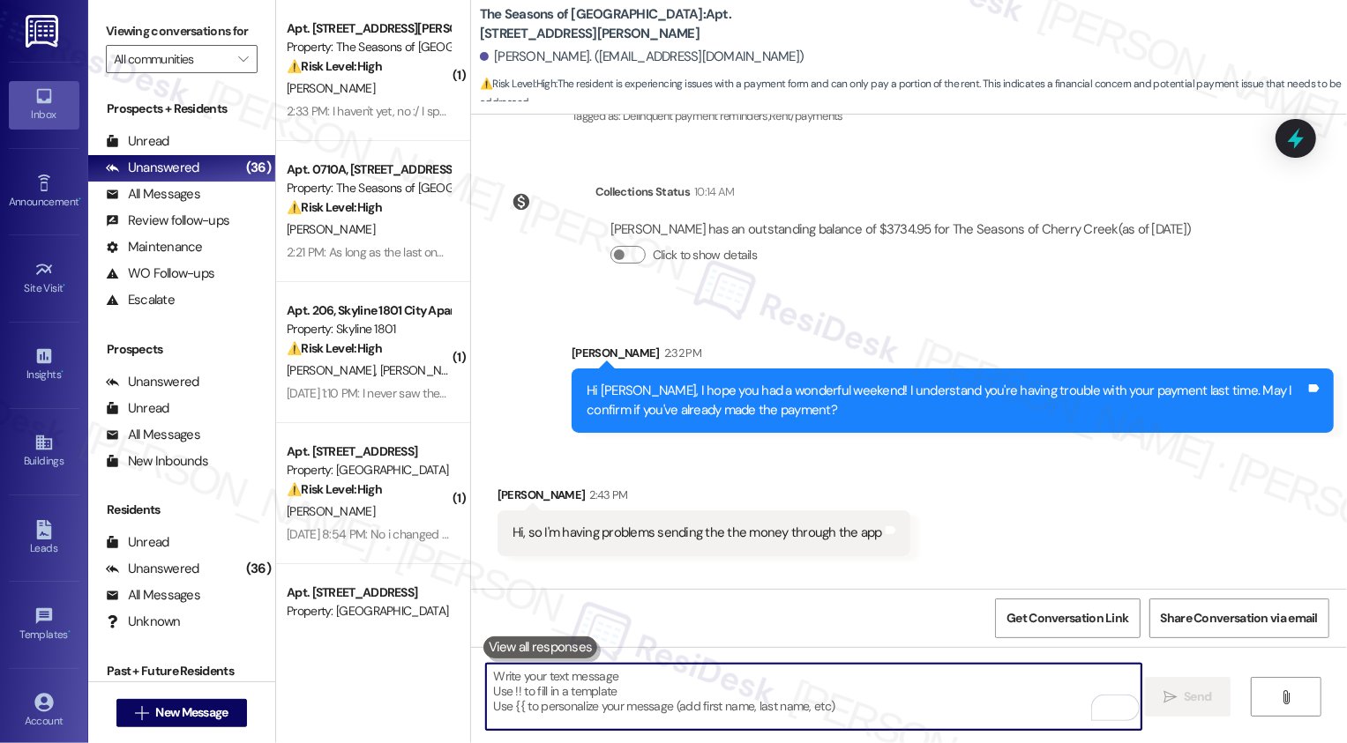
scroll to position [1229, 0]
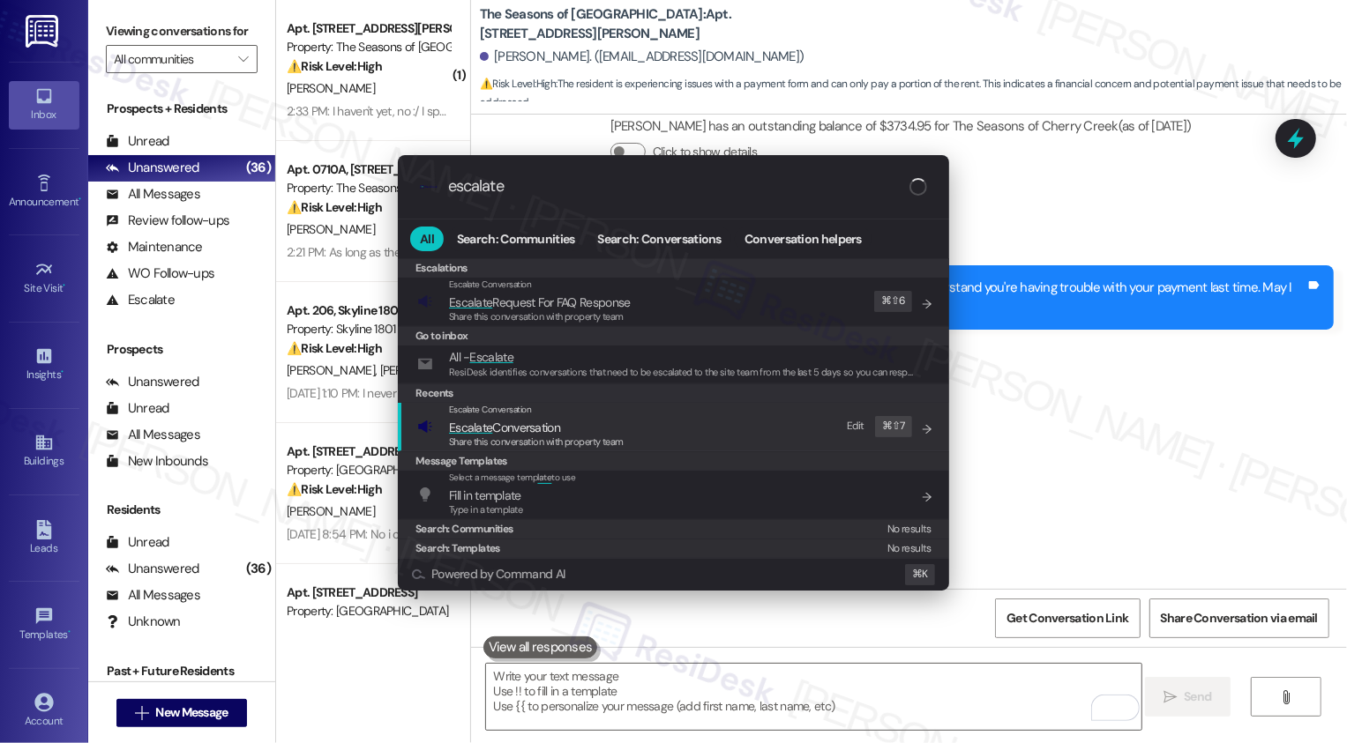
type input "escalate"
click at [552, 437] on span "Share this conversation with property team" at bounding box center [536, 442] width 175 height 12
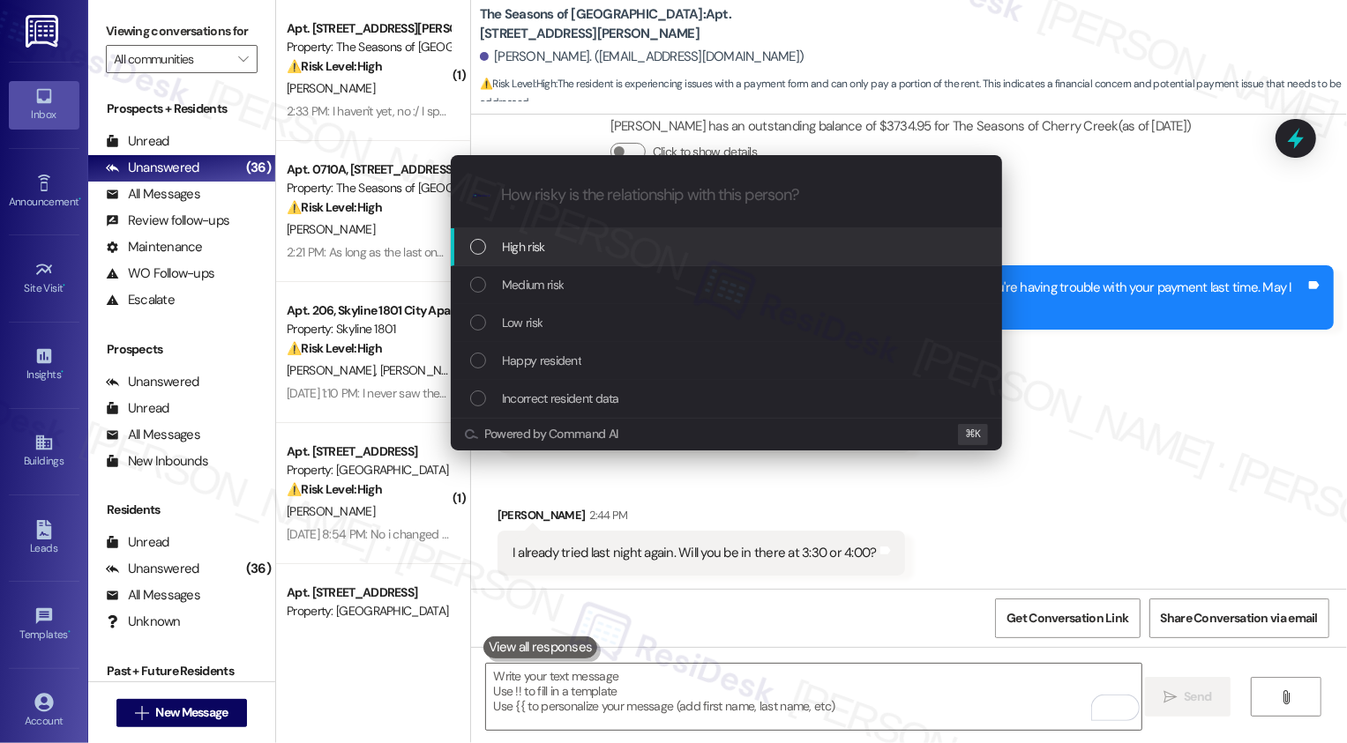
click at [538, 250] on span "High risk" at bounding box center [523, 246] width 43 height 19
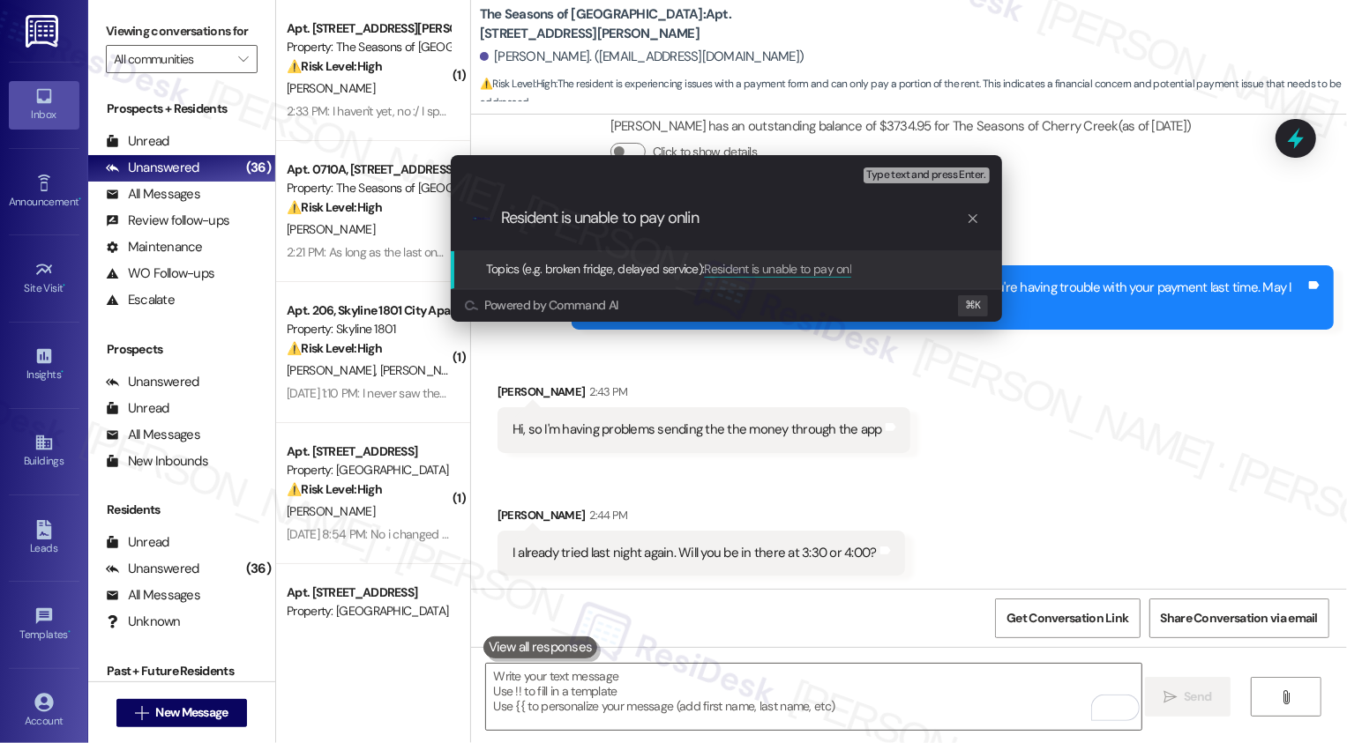
type input "Resident is unable to pay online"
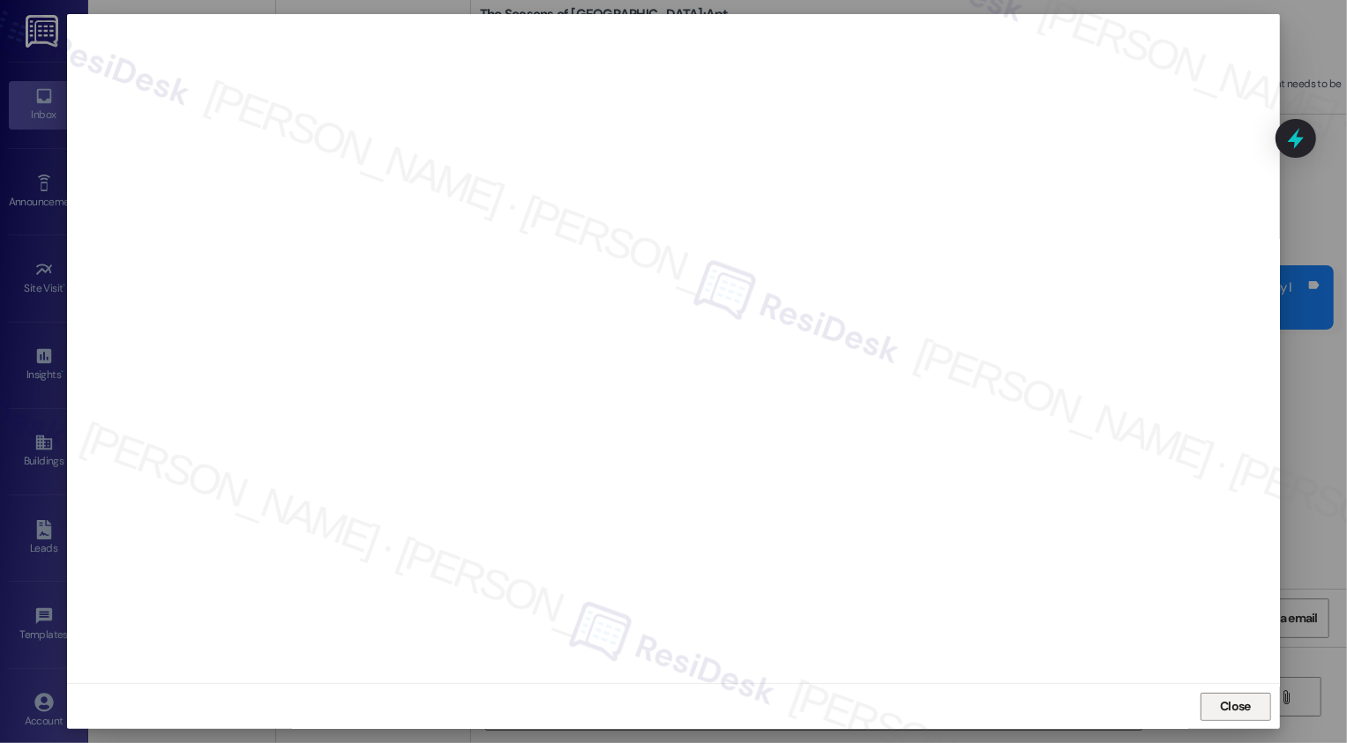
click at [1233, 698] on button "Close" at bounding box center [1235, 707] width 71 height 28
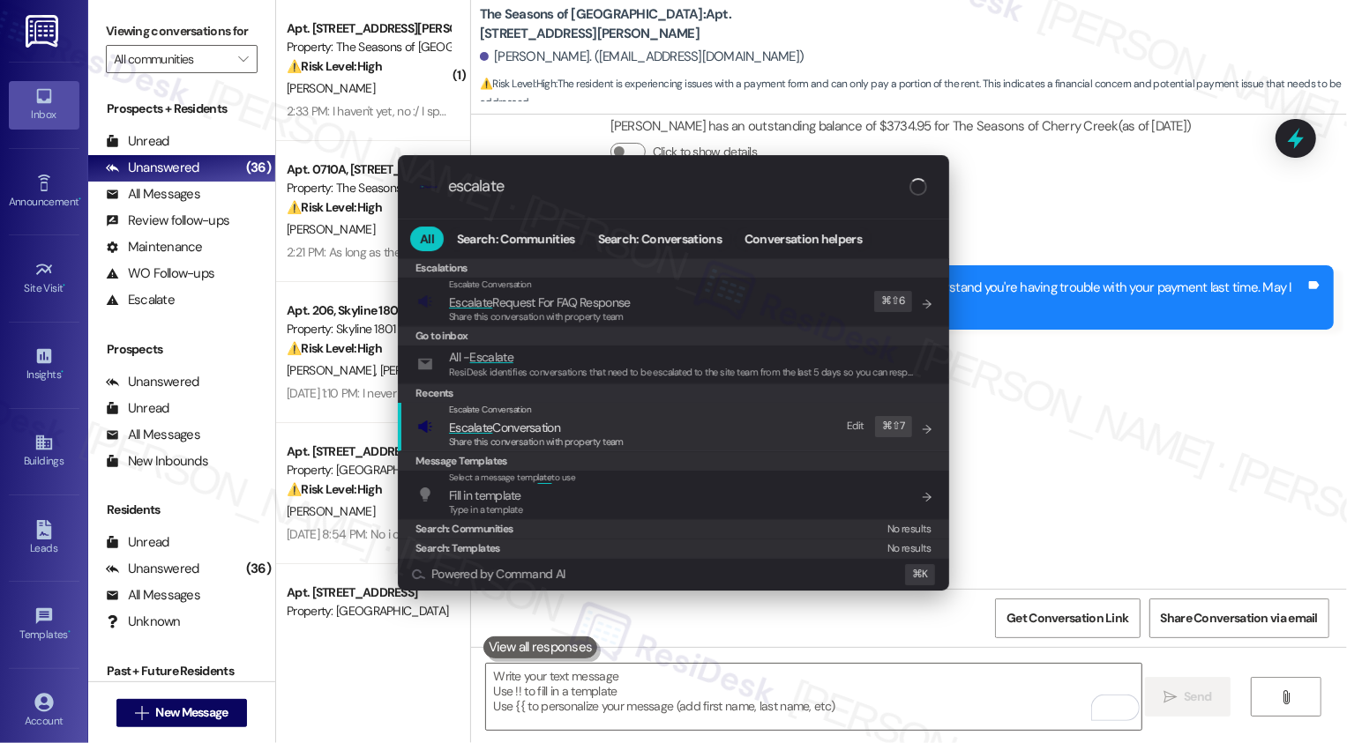
type input "escalate"
click at [529, 436] on span "Share this conversation with property team" at bounding box center [536, 442] width 175 height 12
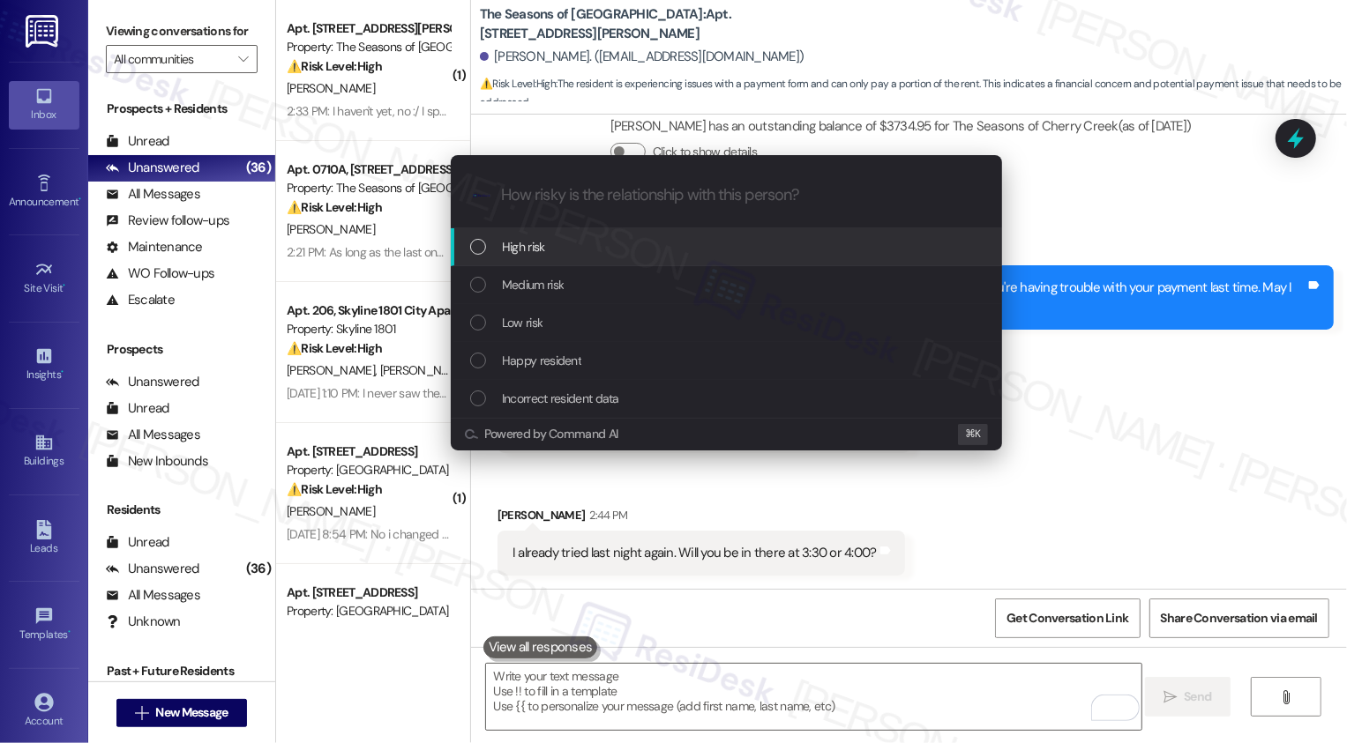
click at [512, 255] on span "High risk" at bounding box center [523, 246] width 43 height 19
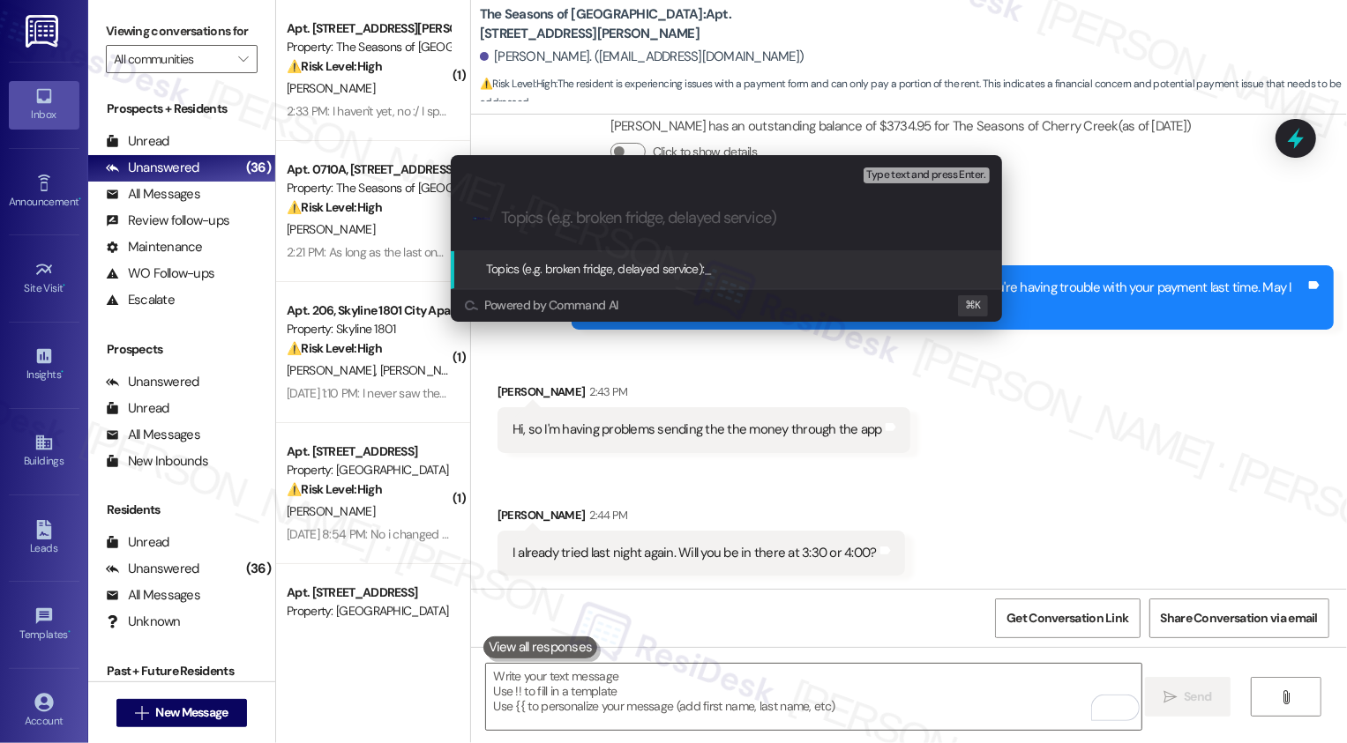
paste input "Resident is unable to pay online"
type input "Resident is unable to pay online"
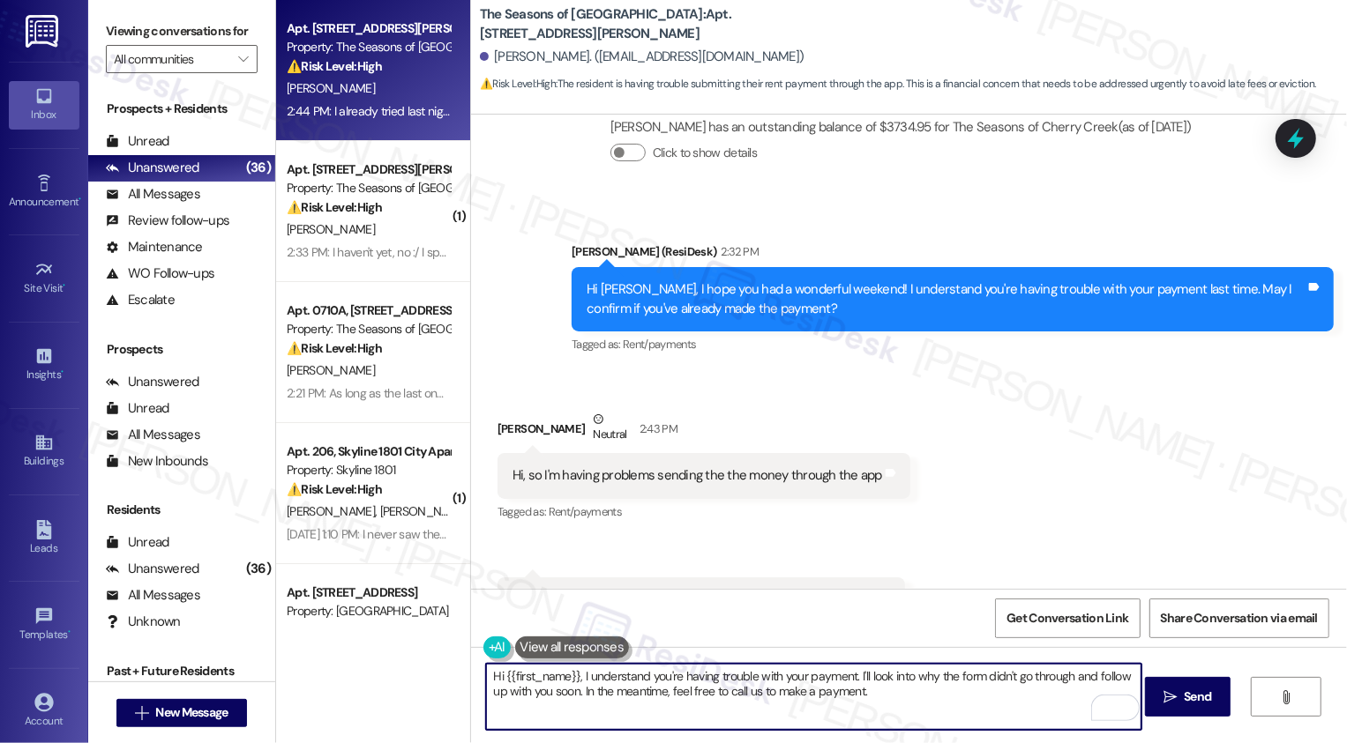
scroll to position [1004, 0]
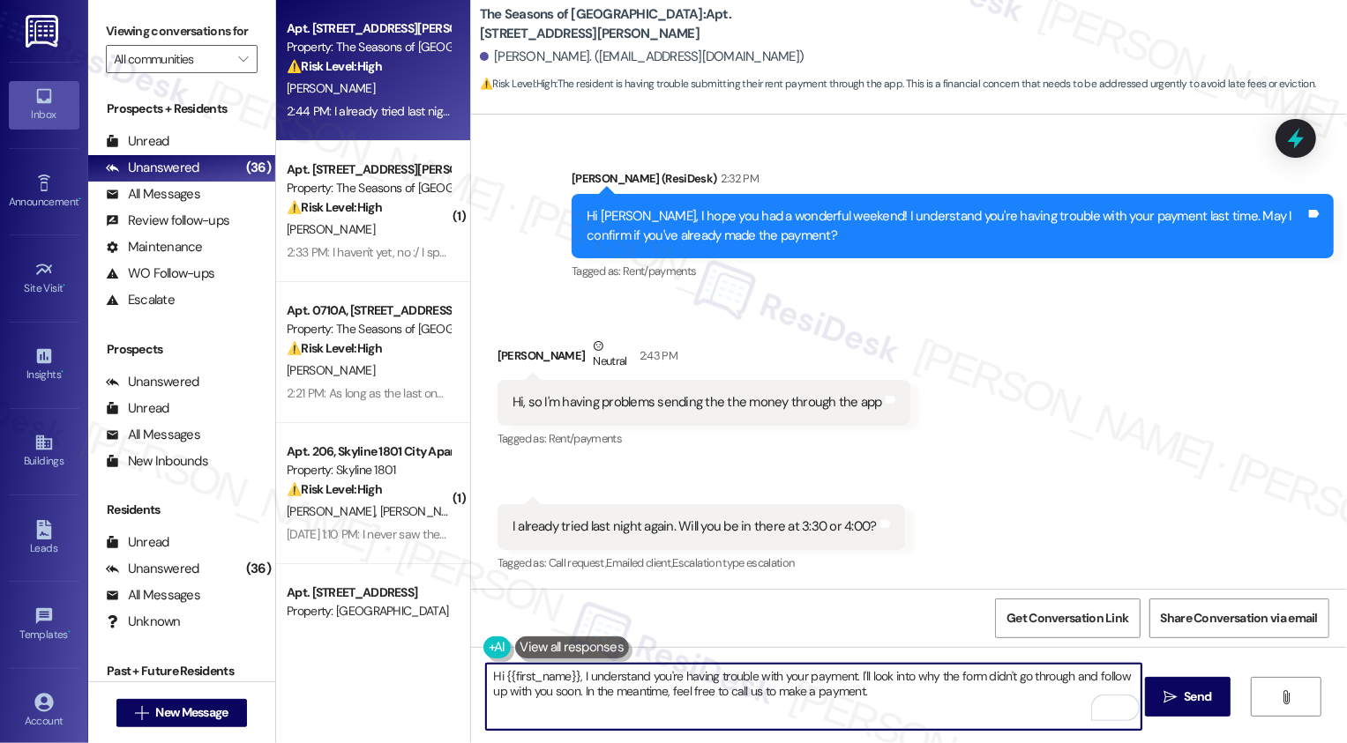
click at [649, 684] on textarea "Hi {{first_name}}, I understand you're having trouble with your payment. I'll l…" at bounding box center [813, 697] width 655 height 66
click at [931, 676] on textarea "I'm so sorry you're having trouble with the app. Is it showing an error message…" at bounding box center [813, 697] width 655 height 66
click at [691, 706] on textarea "I'm so sorry you're having trouble with the app. Is it showing an error message…" at bounding box center [813, 697] width 655 height 66
click at [918, 675] on textarea "I'm so sorry you're having trouble with the app. Is it showing an error message…" at bounding box center [813, 697] width 655 height 66
click at [941, 691] on textarea "I'm so sorry you're having trouble with the app. Is it showing an error message…" at bounding box center [813, 697] width 655 height 66
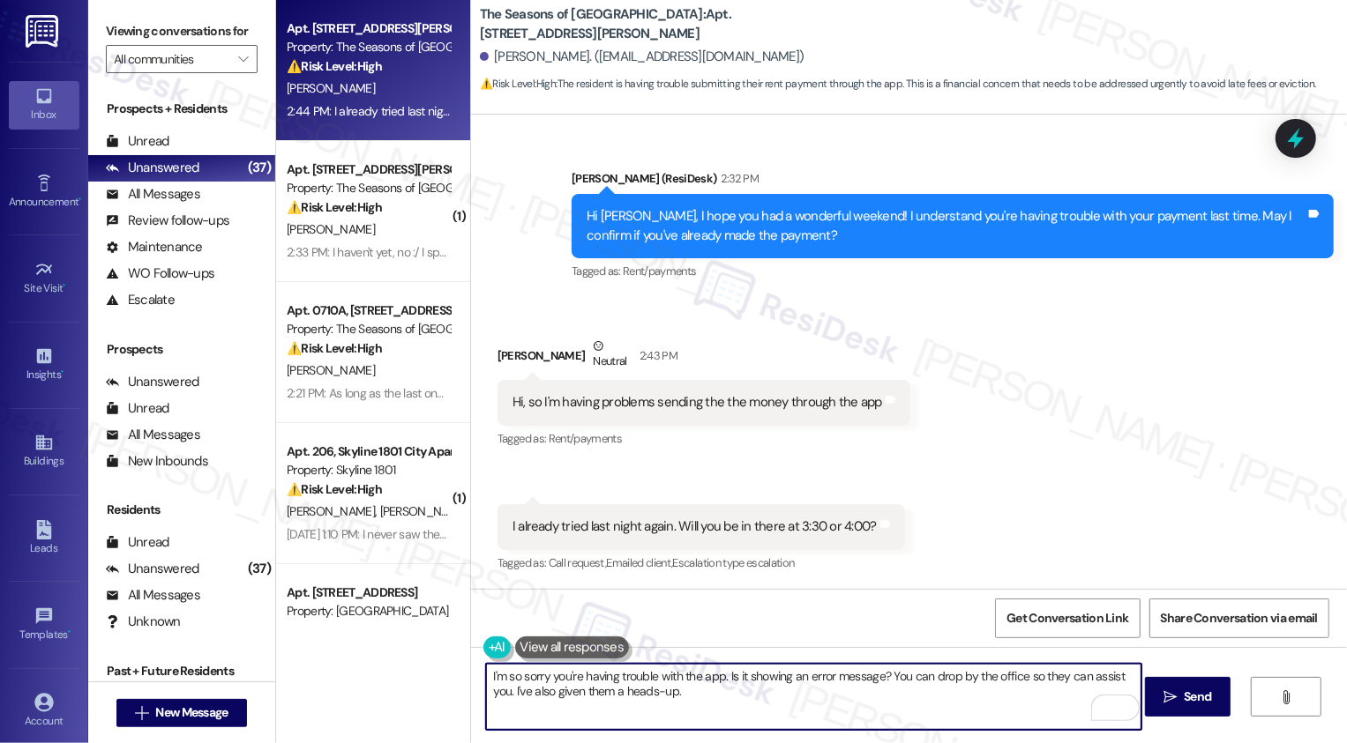
click at [704, 691] on textarea "I'm so sorry you're having trouble with the app. Is it showing an error message…" at bounding box center [813, 697] width 655 height 66
drag, startPoint x: 885, startPoint y: 674, endPoint x: 907, endPoint y: 674, distance: 21.2
click at [907, 674] on textarea "I'm so sorry you're having trouble with the app. Is it showing an error message…" at bounding box center [813, 697] width 655 height 66
type textarea "I'm so sorry you're having trouble with the app. Is it showing an error message…"
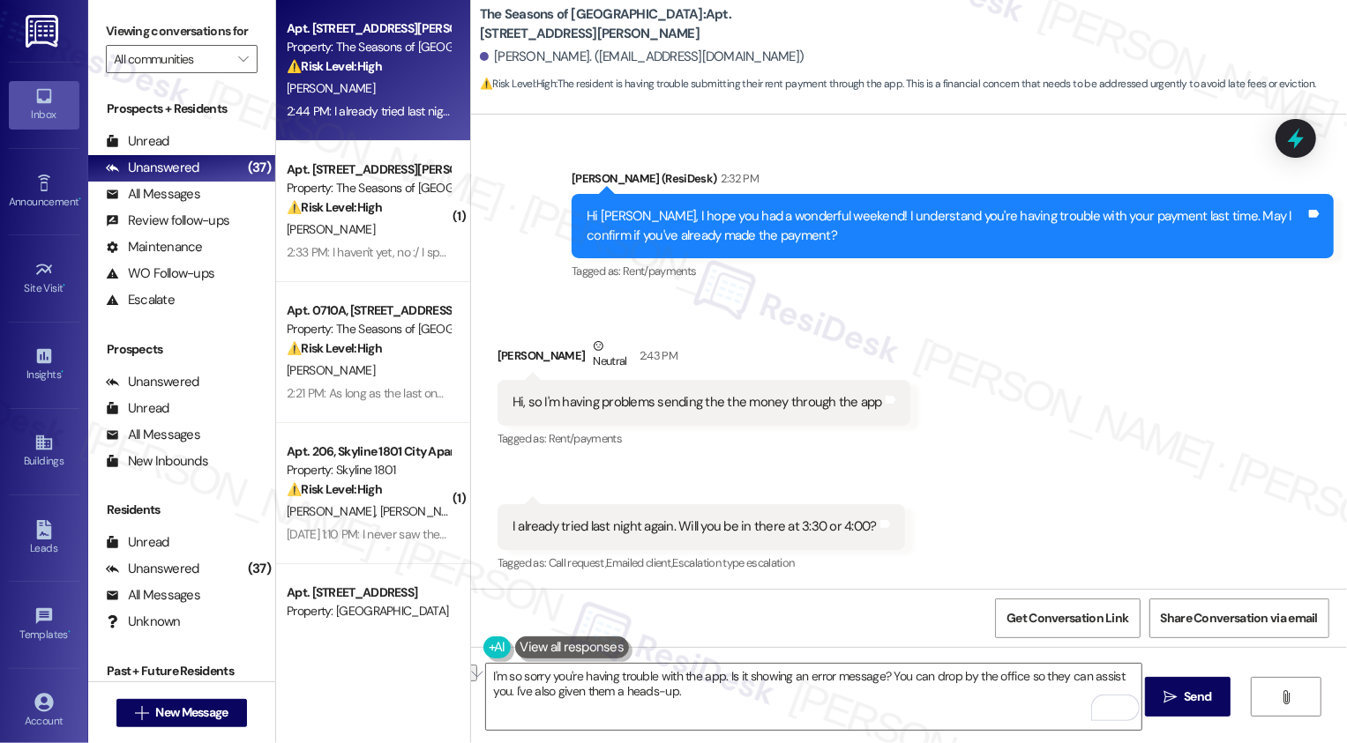
scroll to position [301, 0]
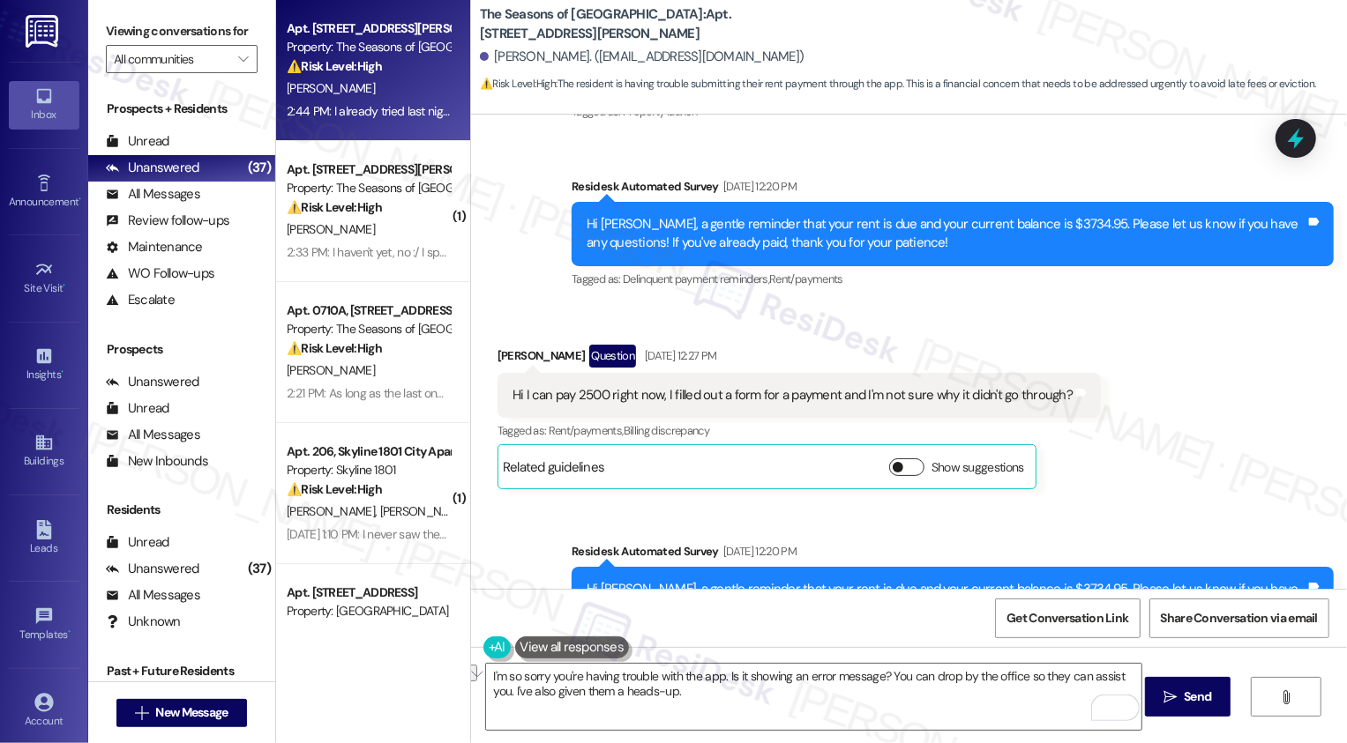
click at [893, 473] on button "Show suggestions" at bounding box center [906, 468] width 35 height 18
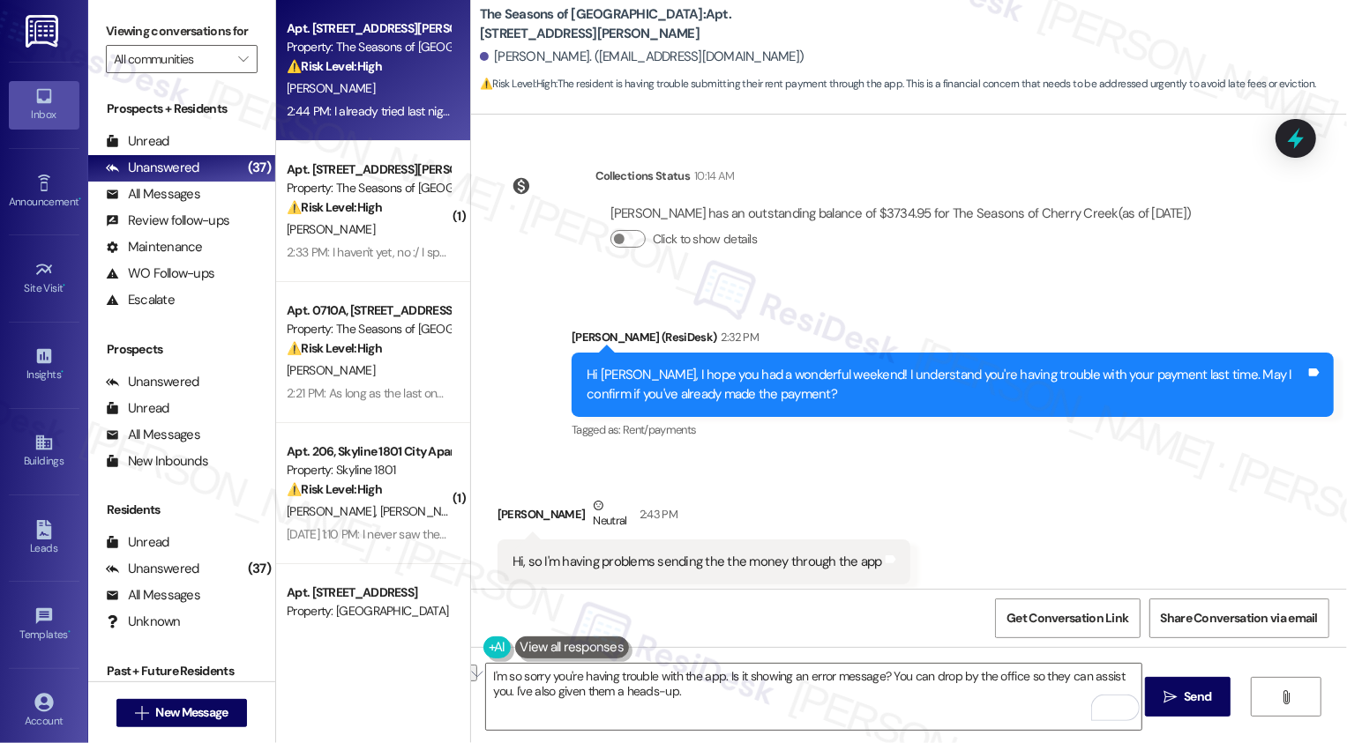
scroll to position [1301, 0]
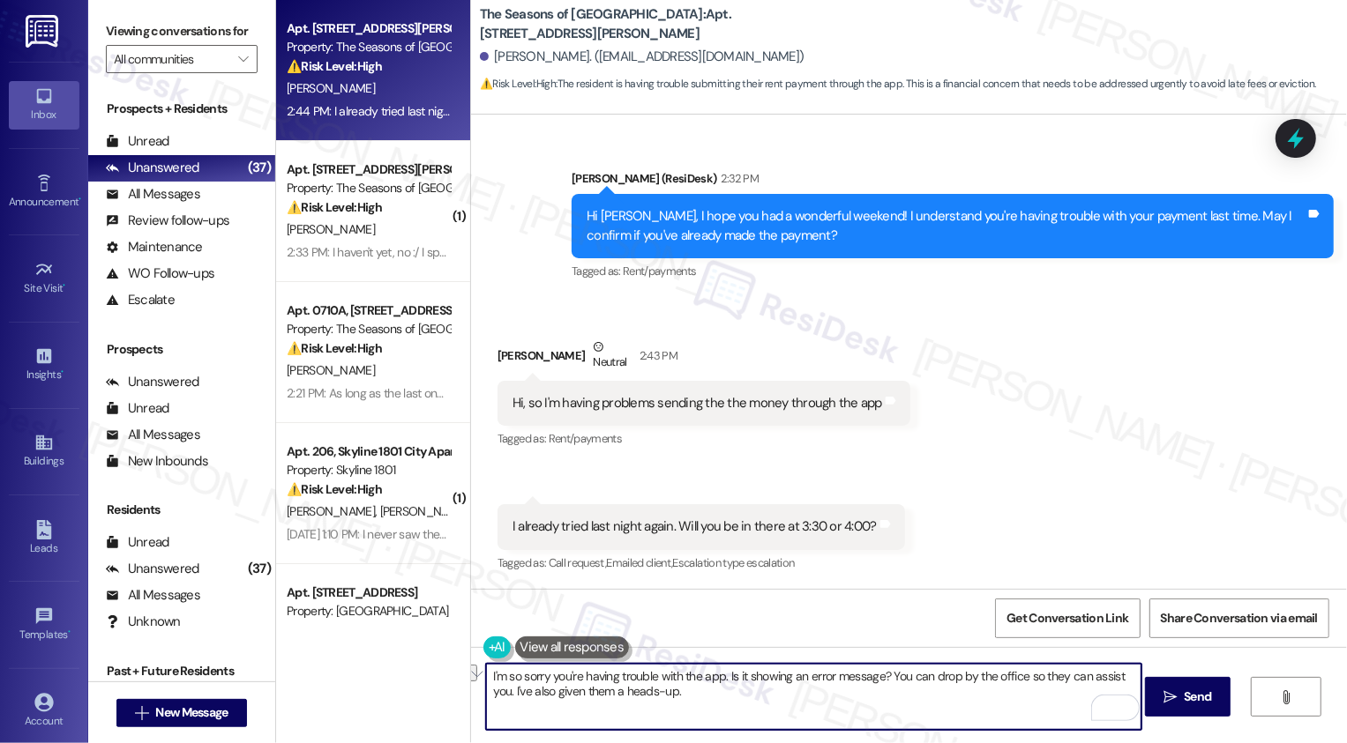
click at [675, 697] on textarea "I'm so sorry you're having trouble with the app. Is it showing an error message…" at bounding box center [813, 697] width 655 height 66
click at [756, 700] on textarea "I'm so sorry you're having trouble with the app. Is it showing an error message…" at bounding box center [813, 697] width 655 height 66
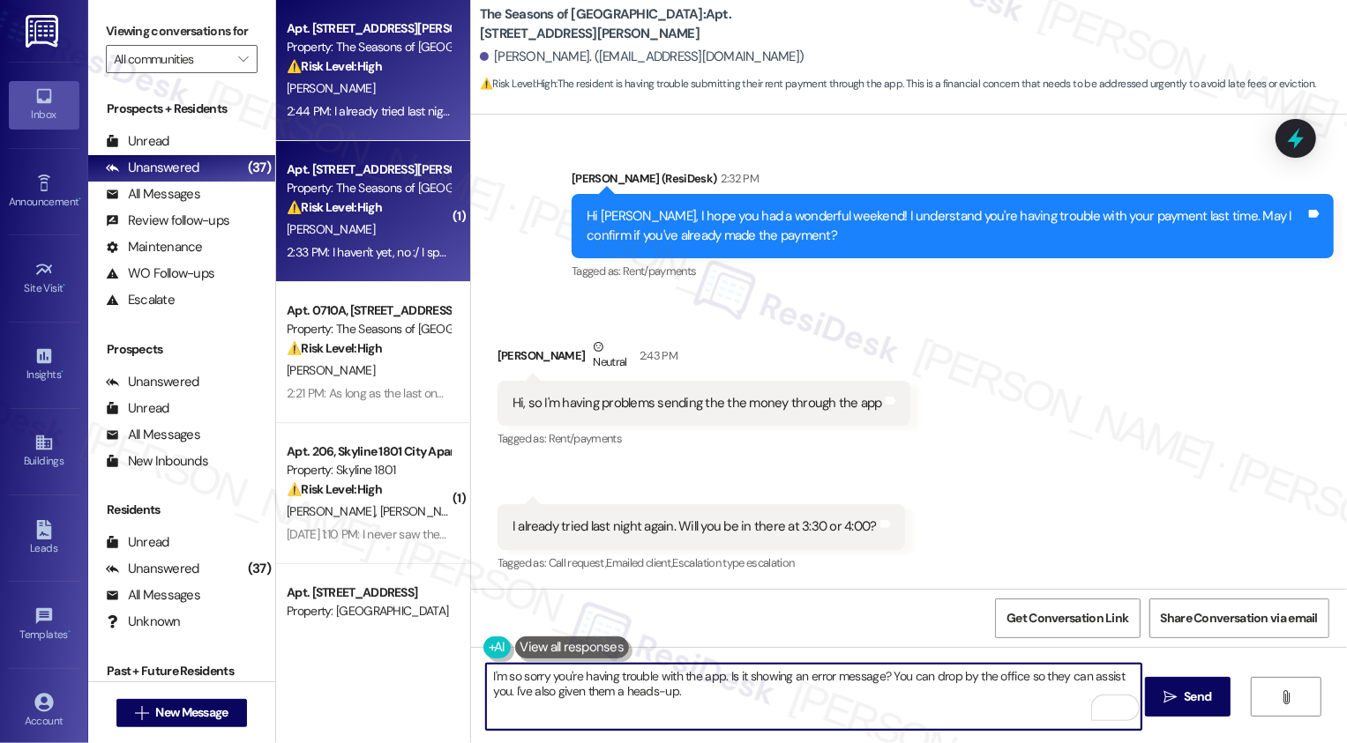
click at [384, 243] on div "2:33 PM: I haven't yet, no :/ I spoke with Anita recently and she said she was …" at bounding box center [368, 253] width 167 height 22
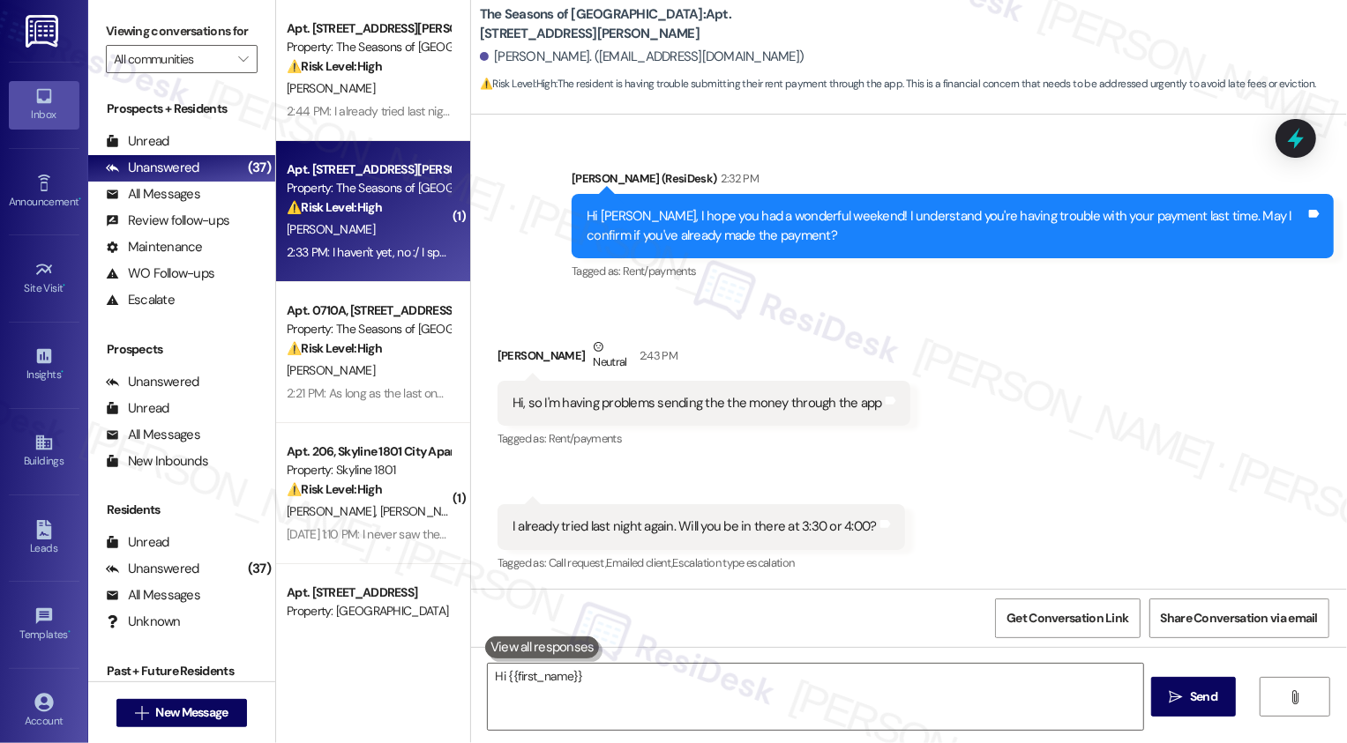
click at [384, 243] on div "2:33 PM: I haven't yet, no :/ I spoke with Anita recently and she said she was …" at bounding box center [368, 253] width 167 height 22
type textarea "Hi {{first_name}}, I understand you're"
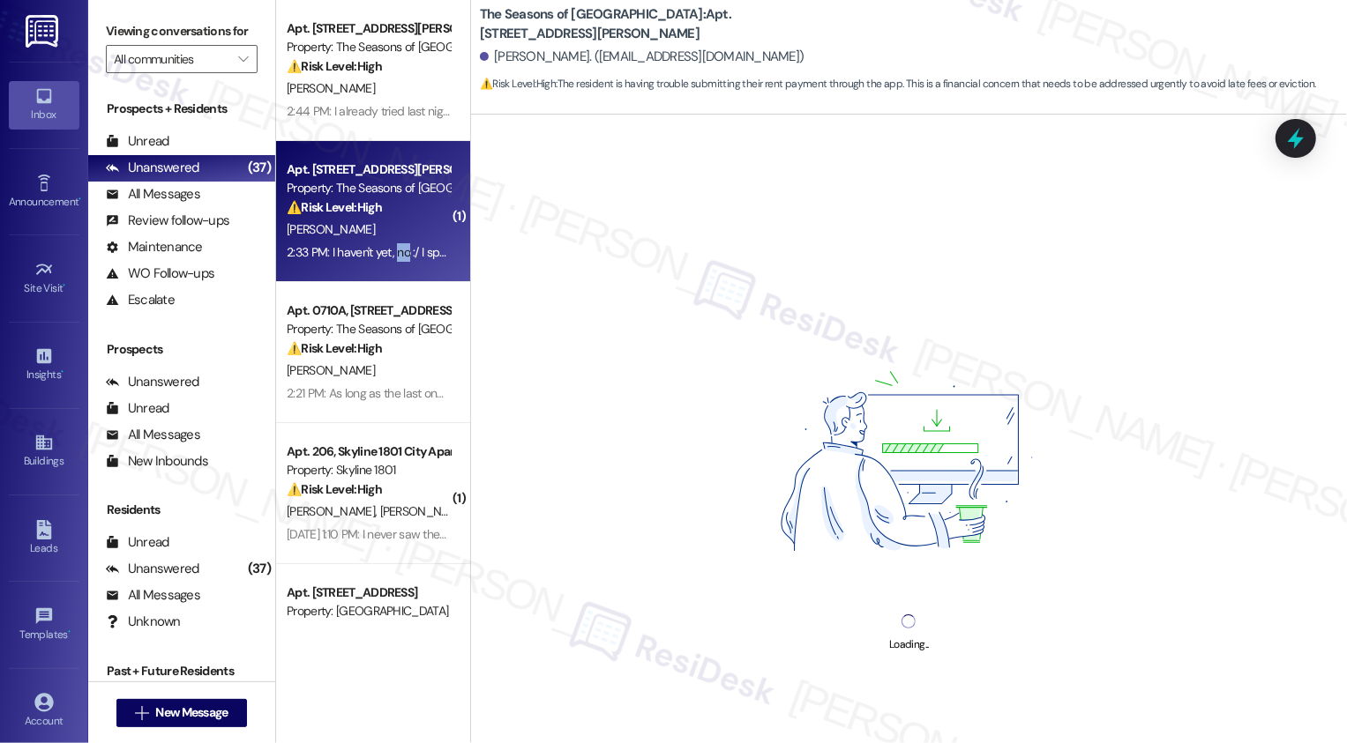
click at [384, 243] on div "2:33 PM: I haven't yet, no :/ I spoke with Anita recently and she said she was …" at bounding box center [368, 253] width 167 height 22
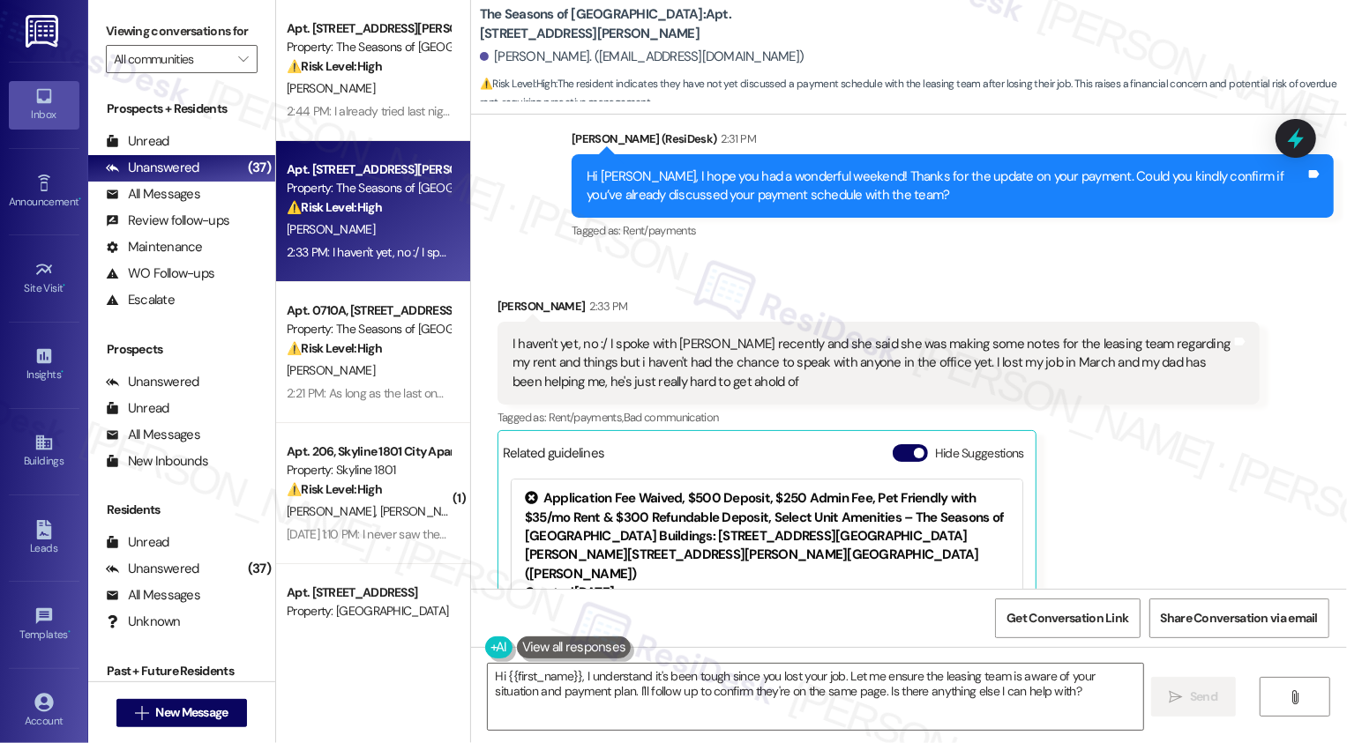
scroll to position [840, 0]
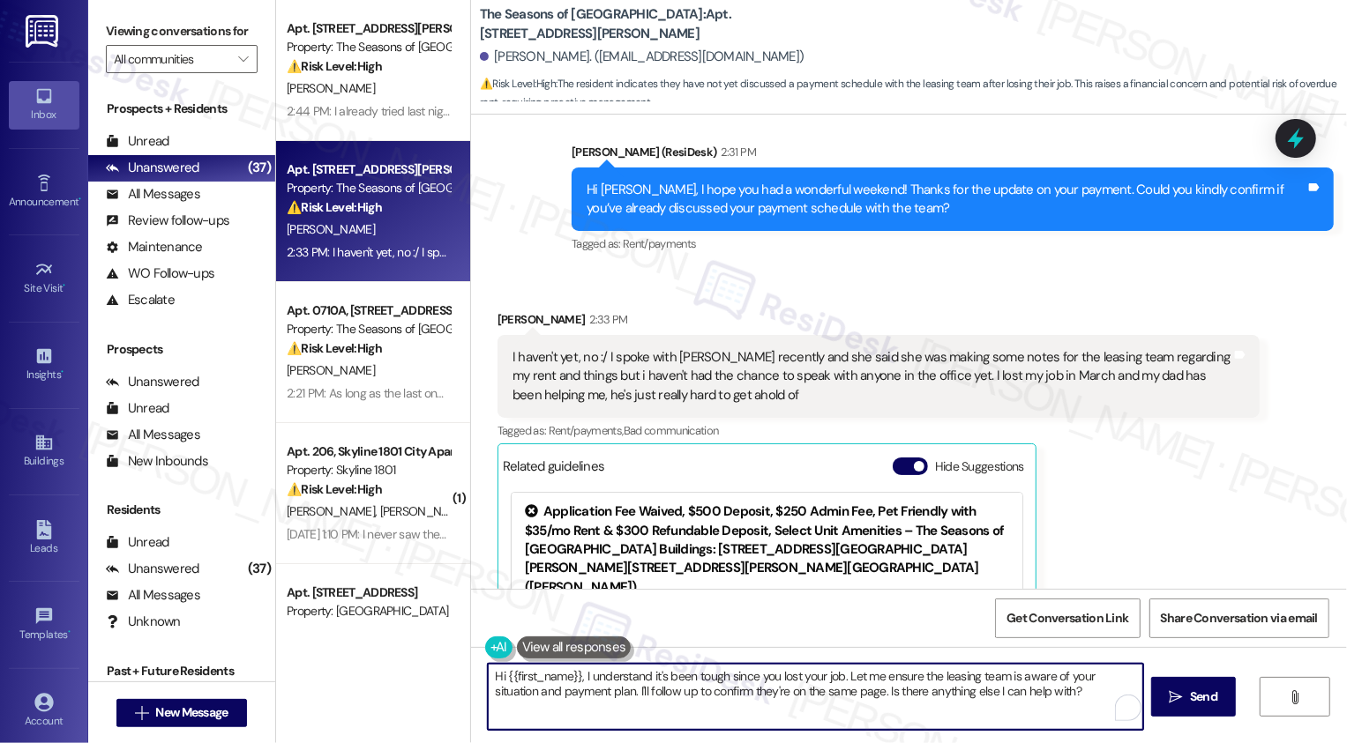
drag, startPoint x: 542, startPoint y: 676, endPoint x: 430, endPoint y: 667, distance: 112.3
click at [430, 667] on div "Apt. 1113A, 3498 Seasons E Ellsworth Ave Property: The Seasons of Cherry Creek …" at bounding box center [811, 371] width 1071 height 743
click at [776, 676] on textarea "I understand it's been tough since you lost your job. Let me ensure the leasing…" at bounding box center [813, 697] width 655 height 66
click at [833, 676] on textarea "I understand it's been tough since you lost your job. Let me ensure the leasing…" at bounding box center [813, 697] width 655 height 66
click at [900, 676] on textarea "I understand it's been tough since you lost your job. Let me ensure the leasing…" at bounding box center [813, 697] width 655 height 66
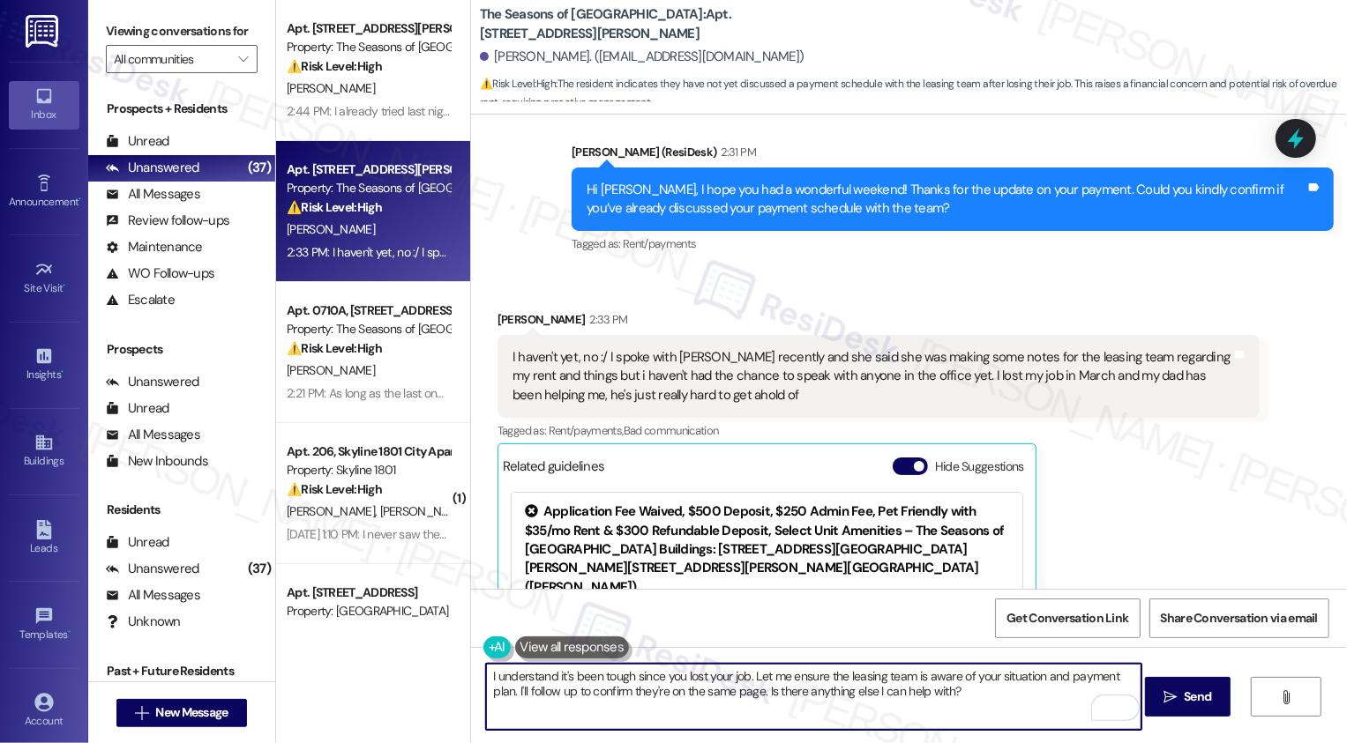
click at [540, 696] on textarea "I understand it's been tough since you lost your job. Let me ensure the leasing…" at bounding box center [813, 697] width 655 height 66
click at [762, 698] on textarea "I understand it's been tough since you lost your job. Let me ensure the leasing…" at bounding box center [813, 697] width 655 height 66
type textarea "I understand it's been tough since you lost your job. Let me ensure the leasing…"
click at [1168, 702] on icon "" at bounding box center [1169, 698] width 13 height 14
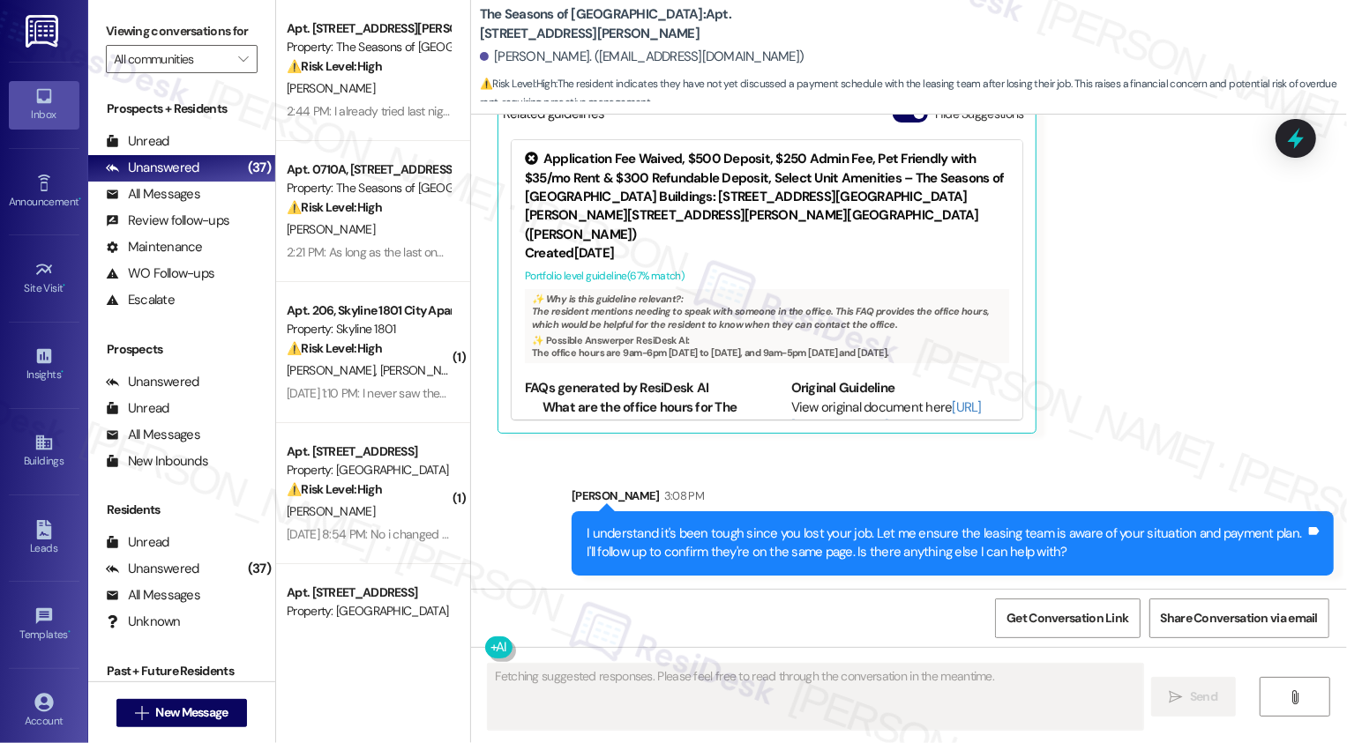
scroll to position [30, 0]
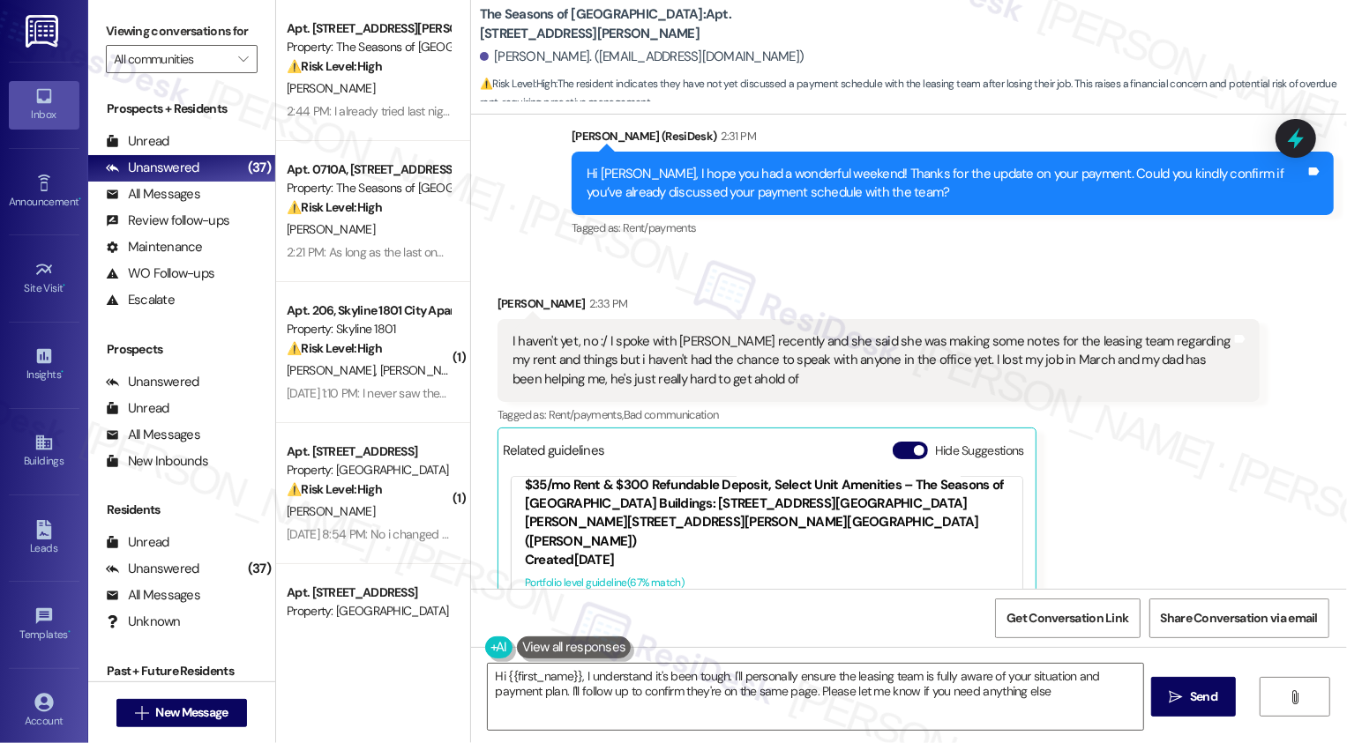
type textarea "Hi {{first_name}}, I understand it's been tough. I'll personally ensure the lea…"
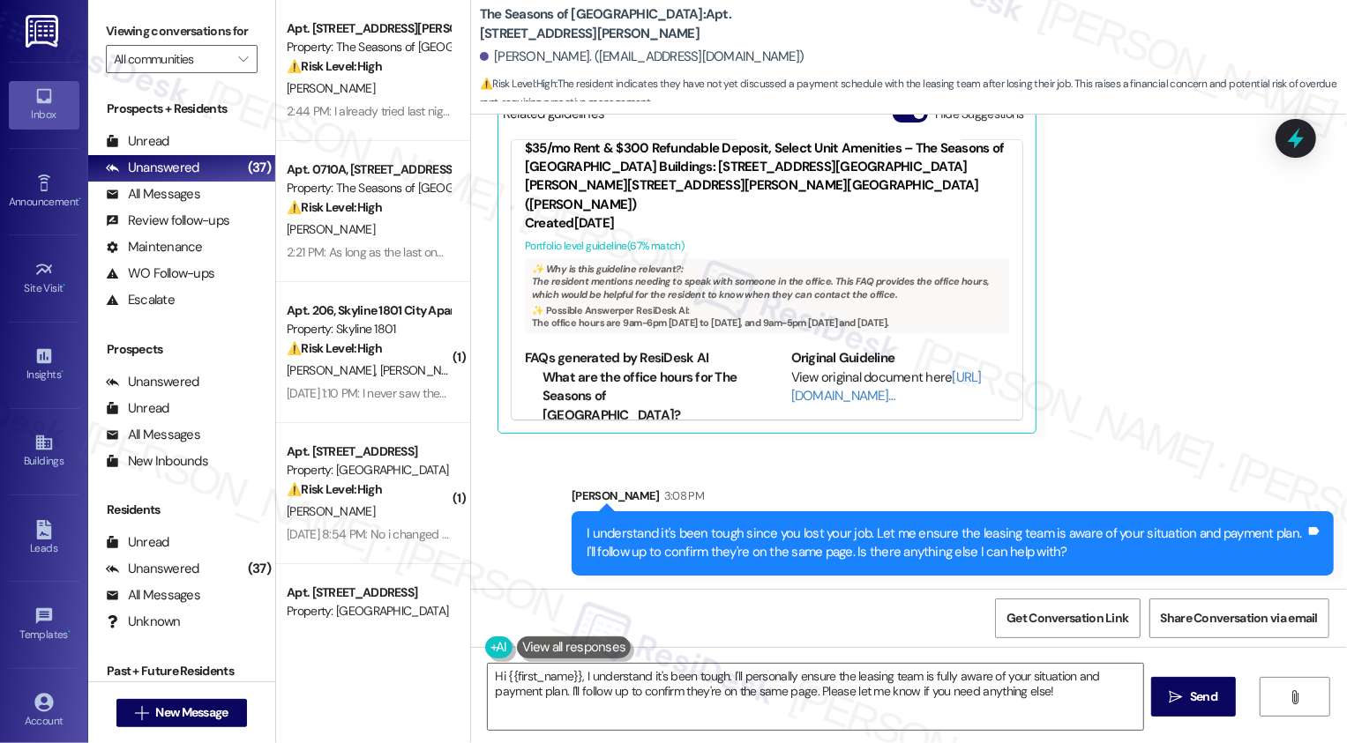
scroll to position [981, 0]
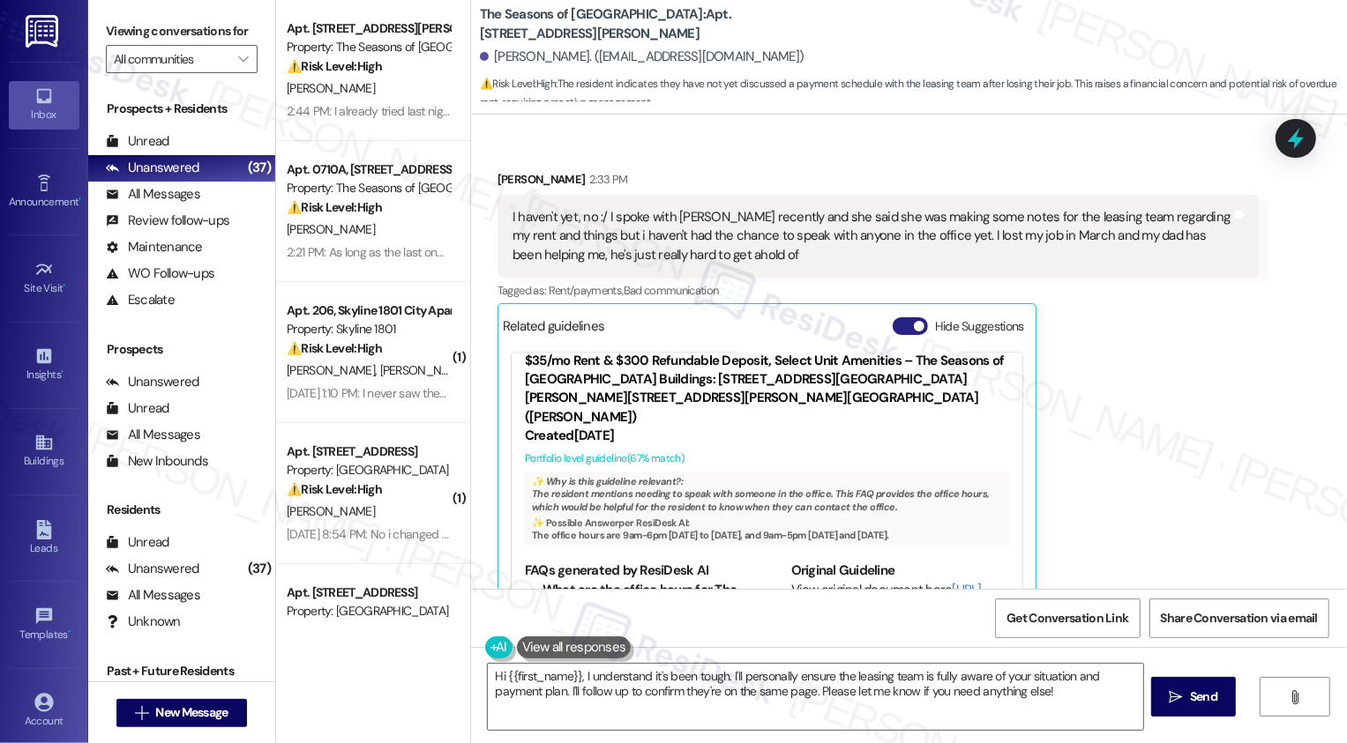
click at [895, 332] on button "Hide Suggestions" at bounding box center [909, 326] width 35 height 18
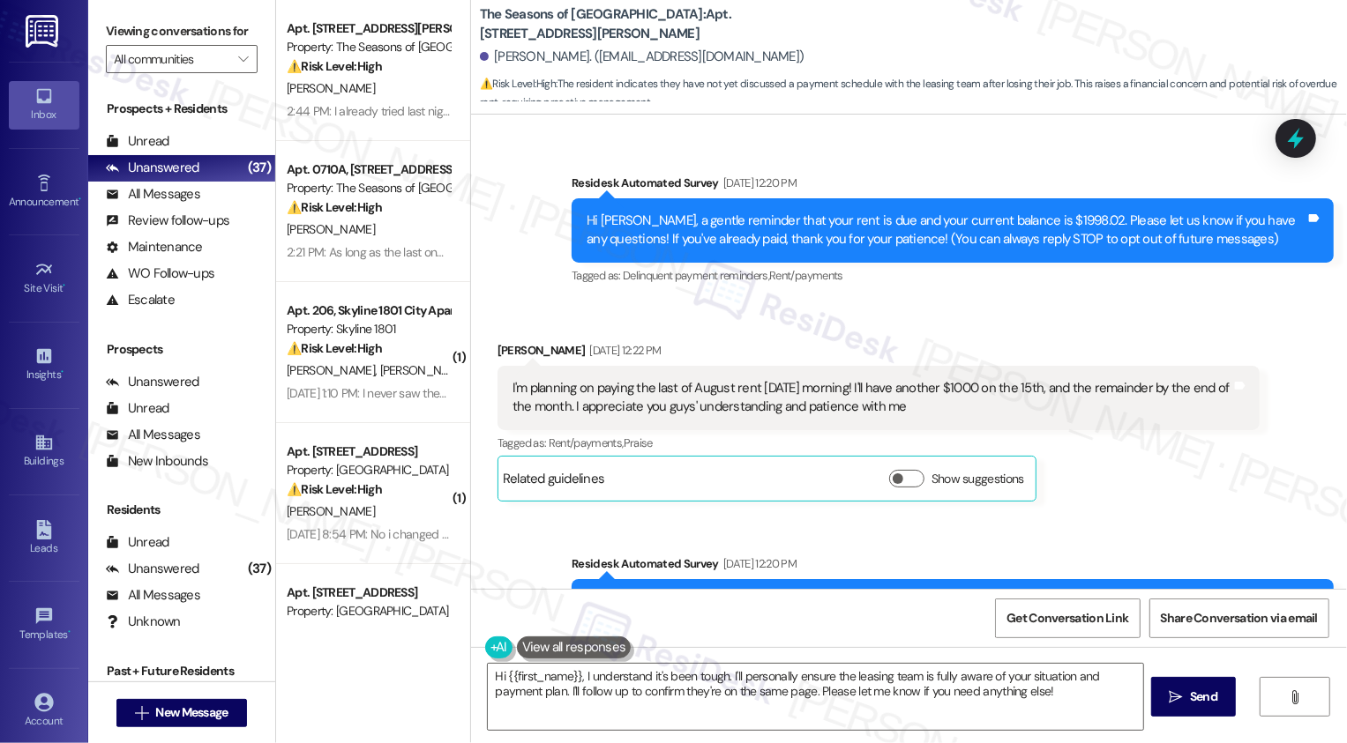
scroll to position [148, 0]
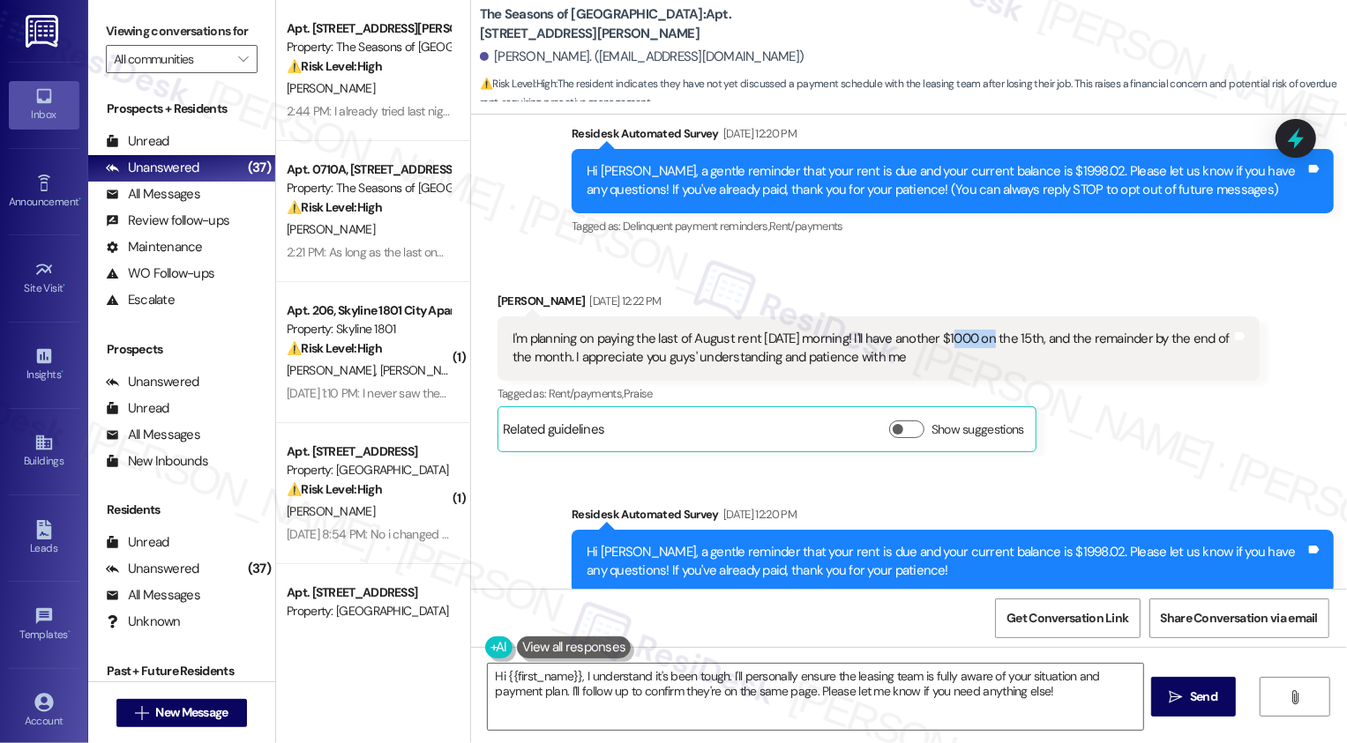
drag, startPoint x: 944, startPoint y: 339, endPoint x: 982, endPoint y: 340, distance: 37.1
click at [982, 340] on div "I'm planning on paying the last of August rent tomorrow morning! I'll have anot…" at bounding box center [871, 349] width 719 height 38
copy div "$1000"
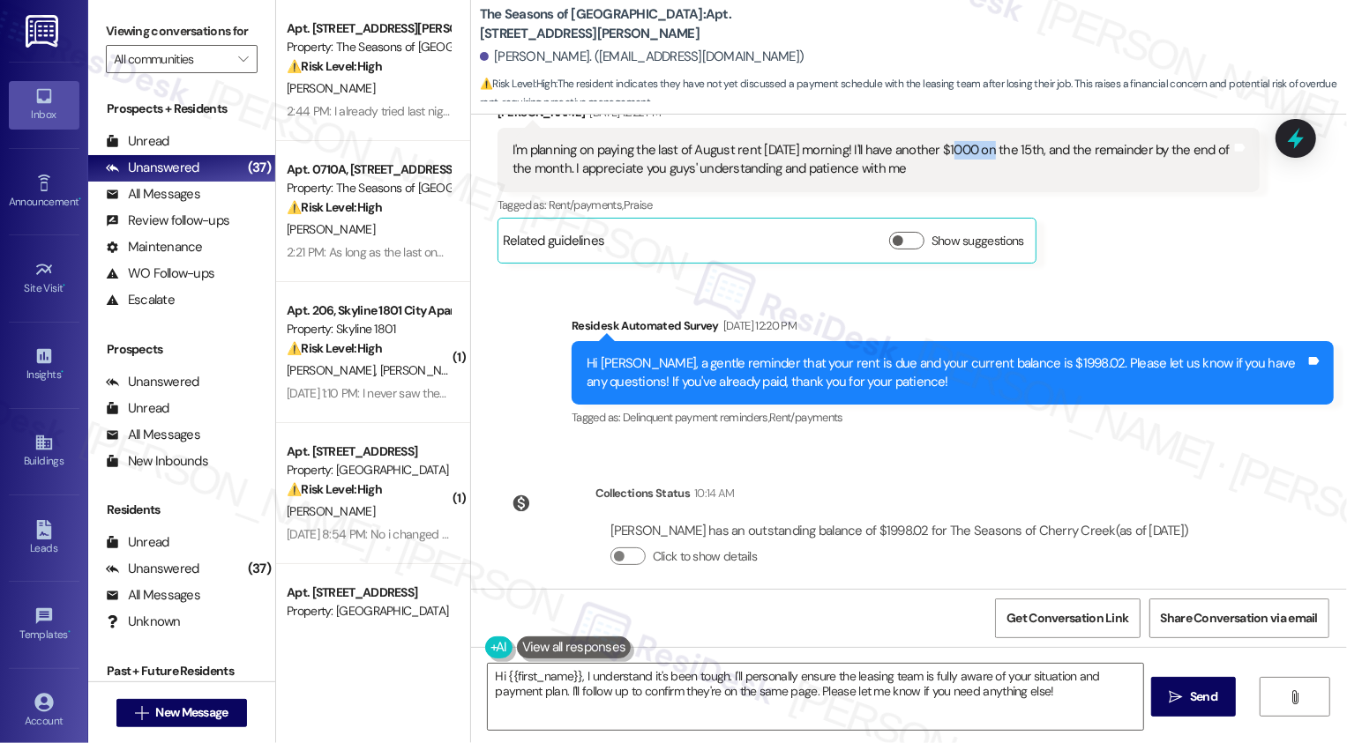
scroll to position [310, 0]
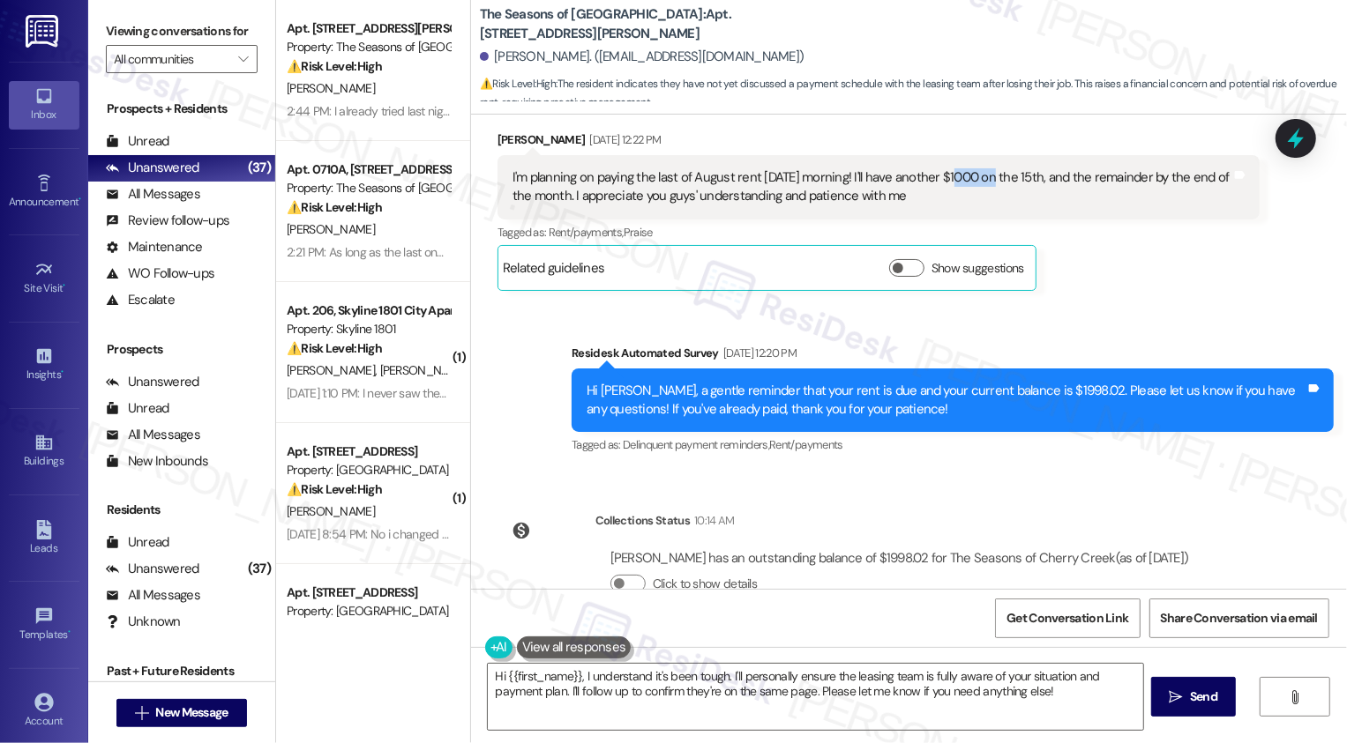
click at [1183, 444] on div "Tagged as: Delinquent payment reminders , Click to highlight conversations abou…" at bounding box center [952, 445] width 762 height 26
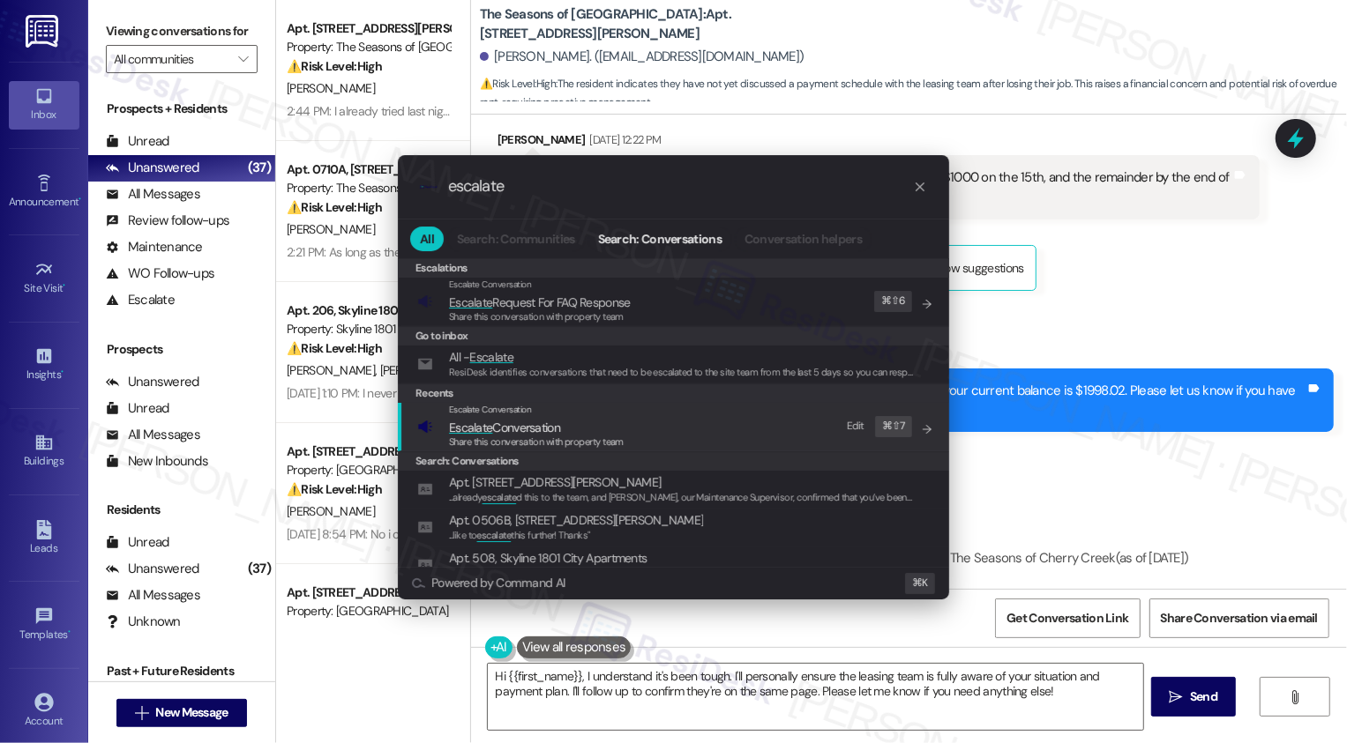
type input "escalate"
click at [528, 426] on span "Escalate Conversation" at bounding box center [504, 428] width 111 height 16
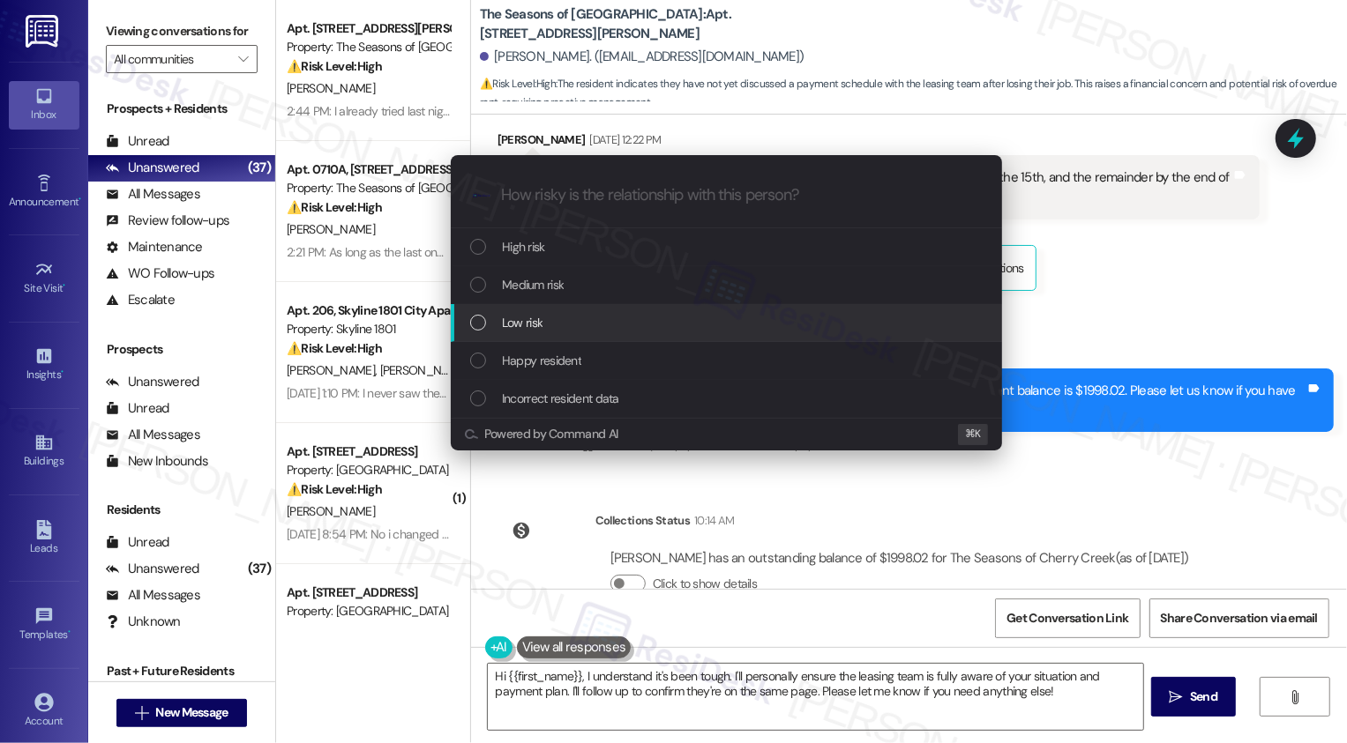
click at [507, 331] on span "Low risk" at bounding box center [522, 322] width 41 height 19
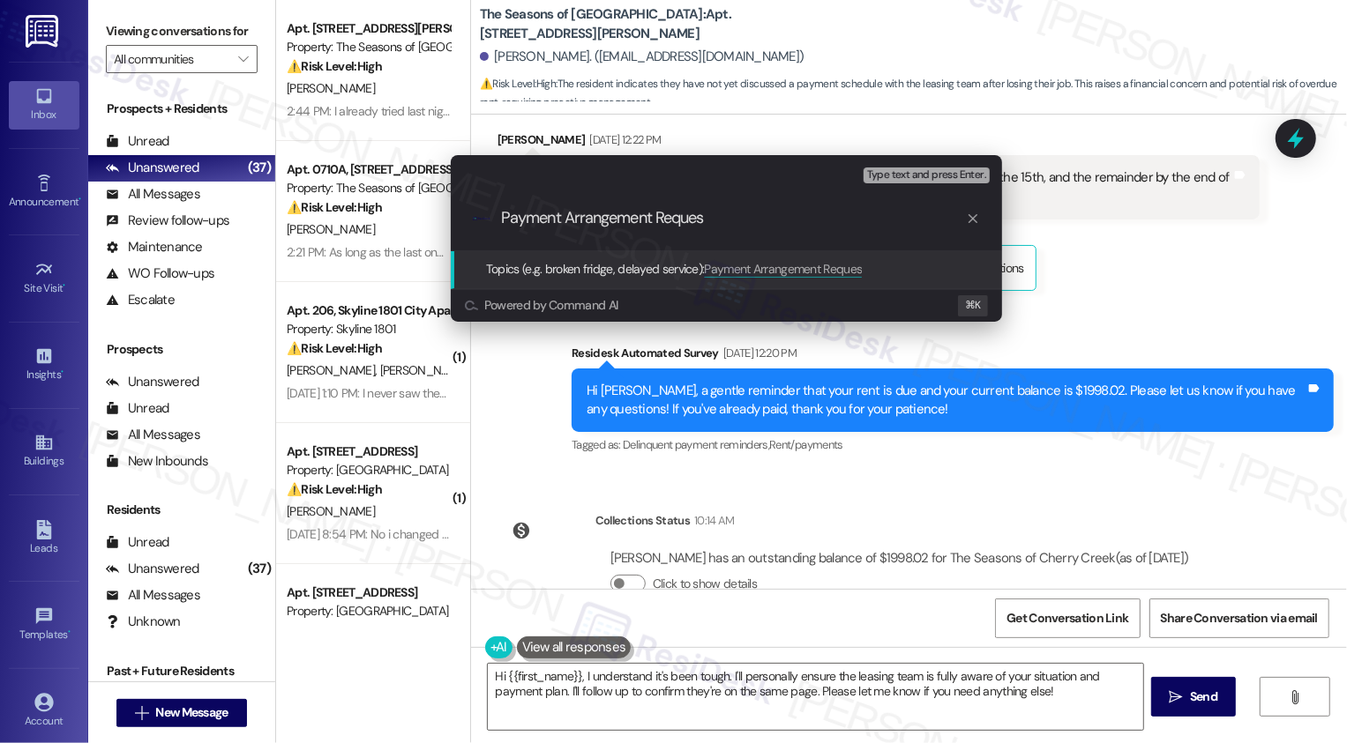
type input "Payment Arrangement Request"
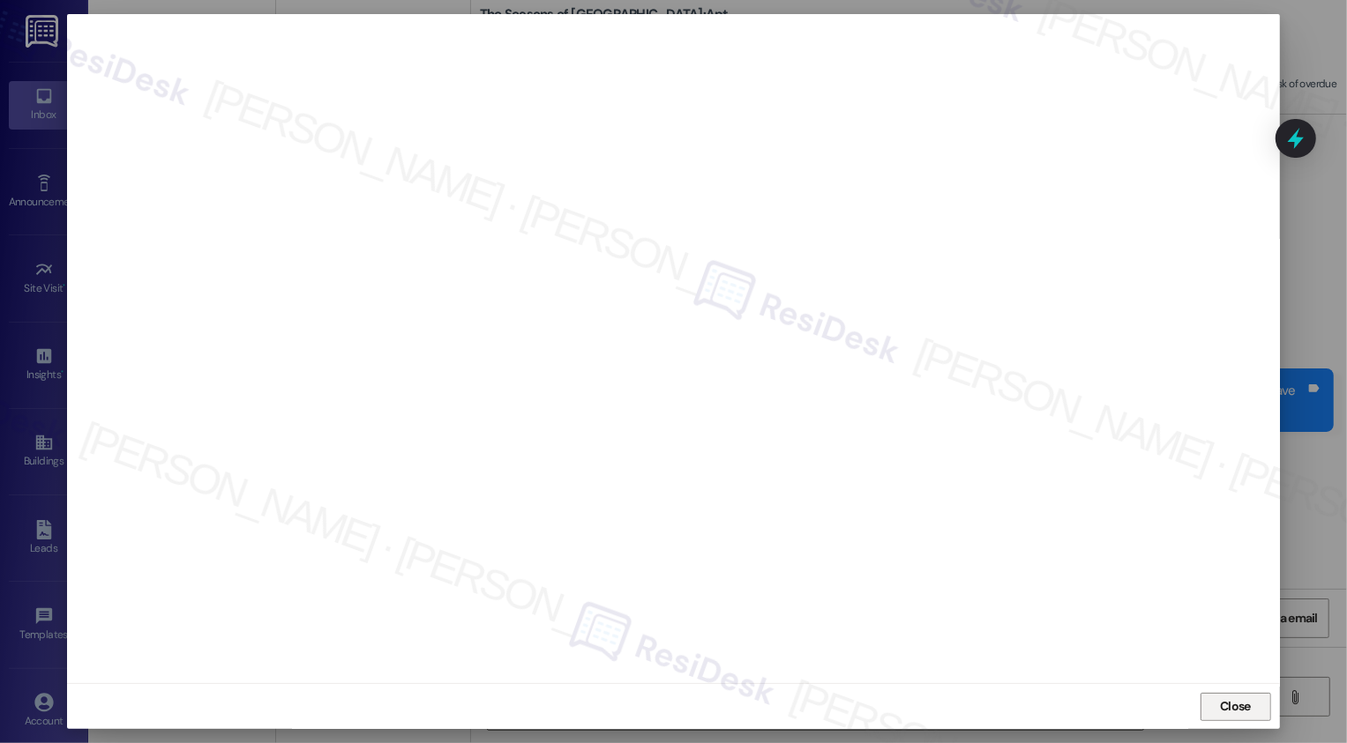
click at [1232, 702] on button "Close" at bounding box center [1235, 707] width 71 height 28
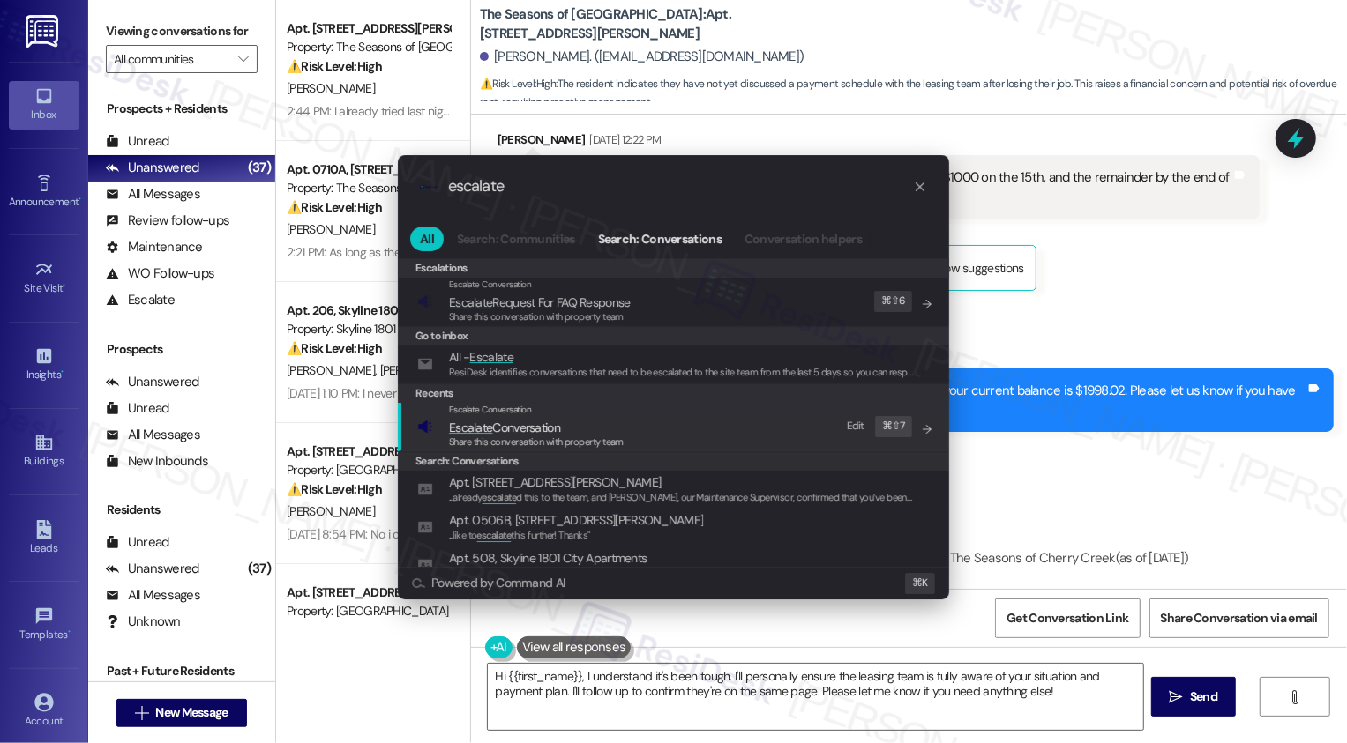
type input "escalate"
click at [539, 423] on span "Escalate Conversation" at bounding box center [504, 428] width 111 height 16
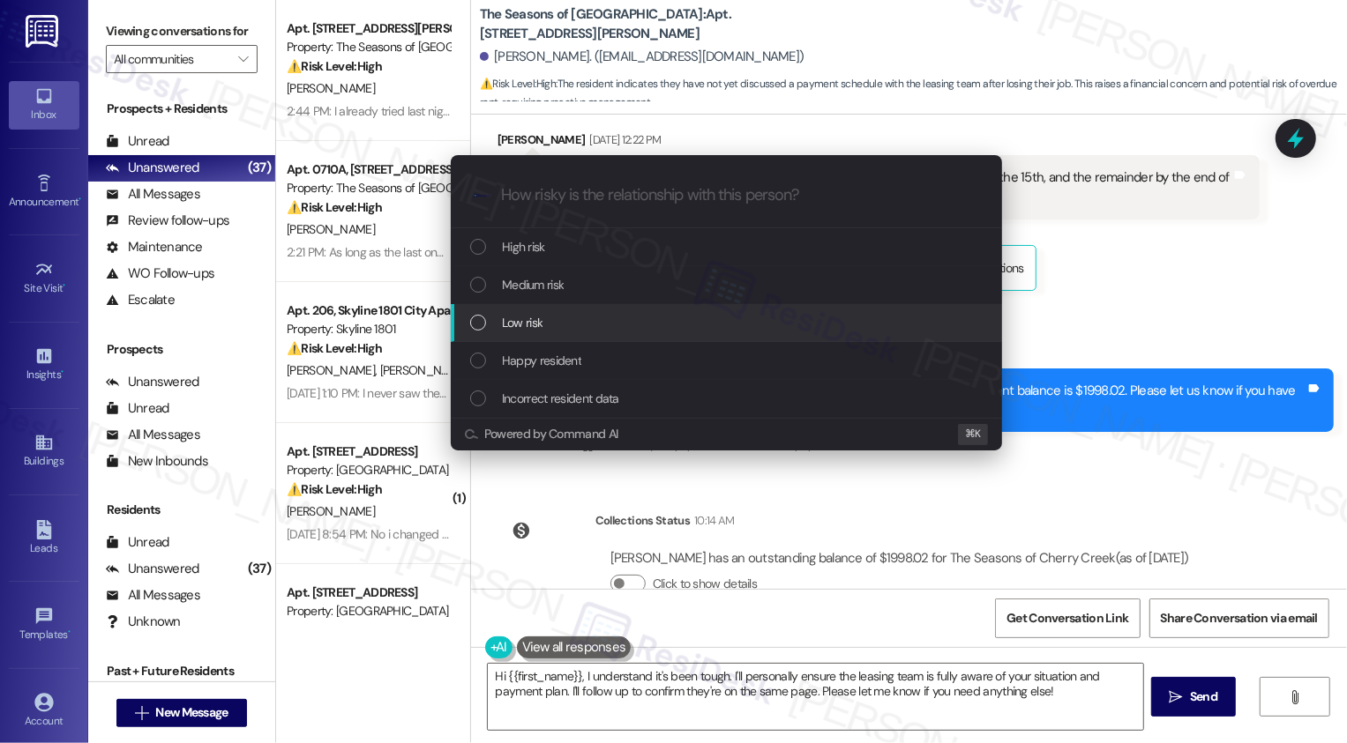
click at [560, 319] on div "Low risk" at bounding box center [728, 322] width 516 height 19
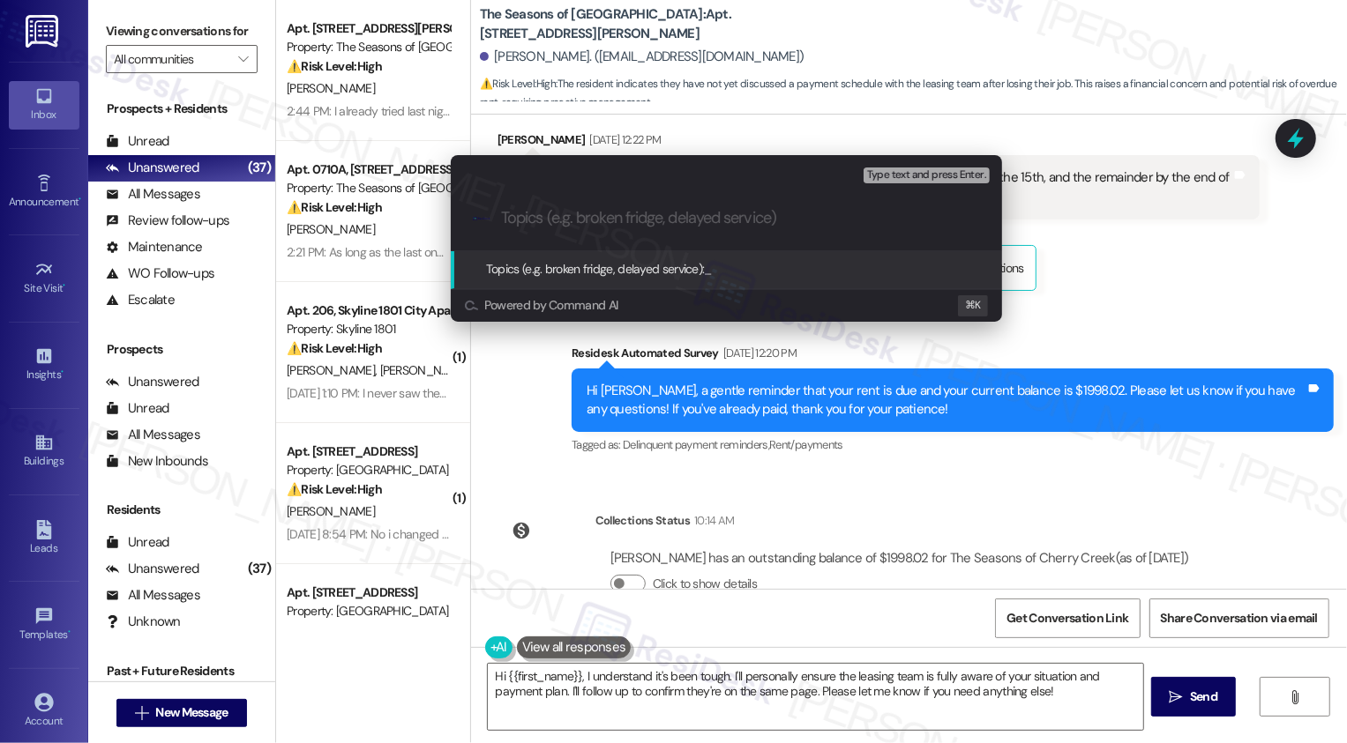
paste input "Payment Arrangement Request"
type input "Payment Arrangement Request"
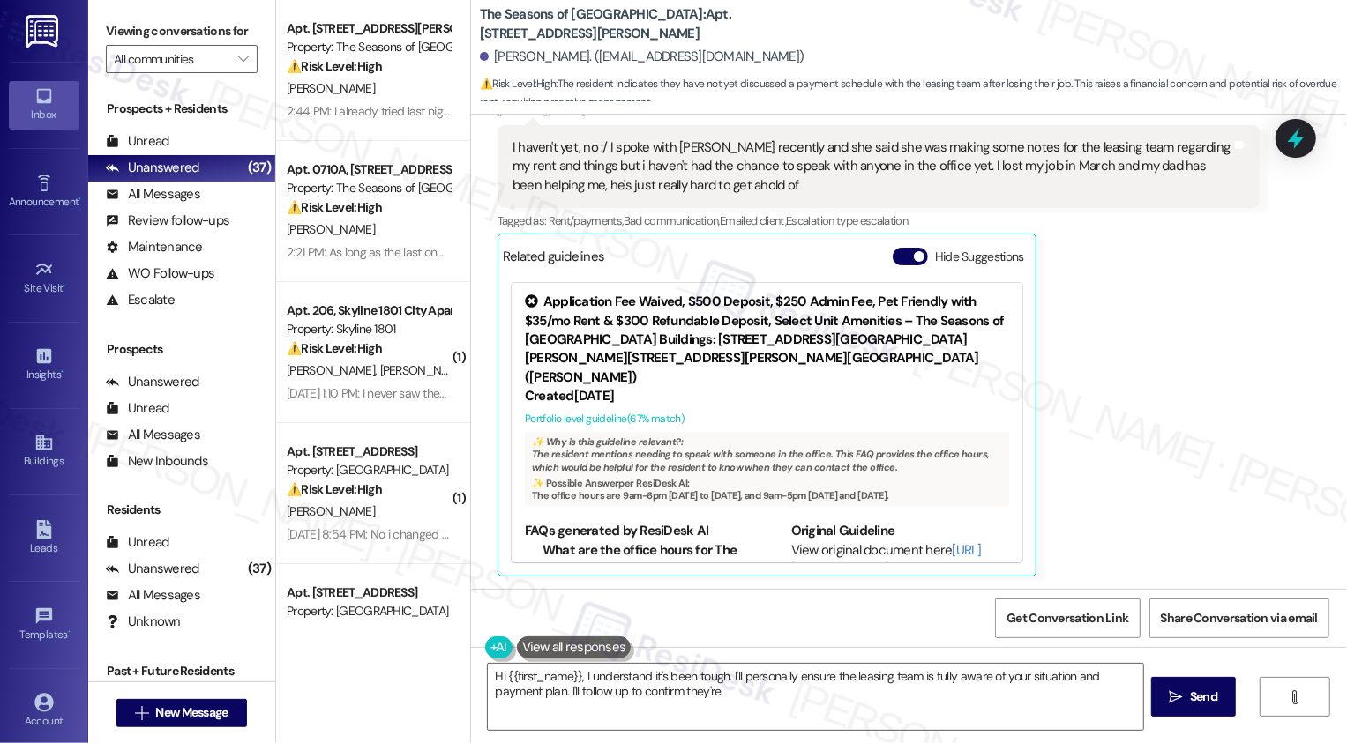
scroll to position [1219, 0]
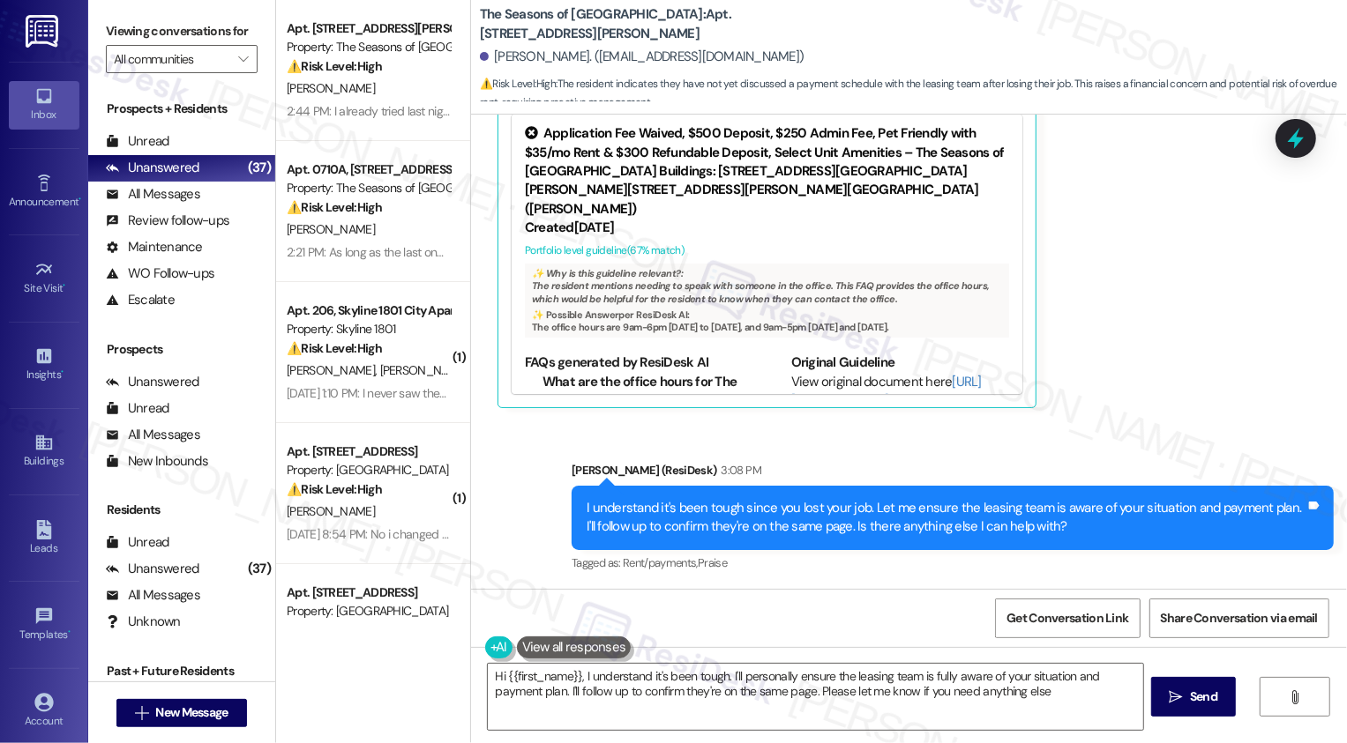
type textarea "Hi {{first_name}}, I understand it's been tough. I'll personally ensure the lea…"
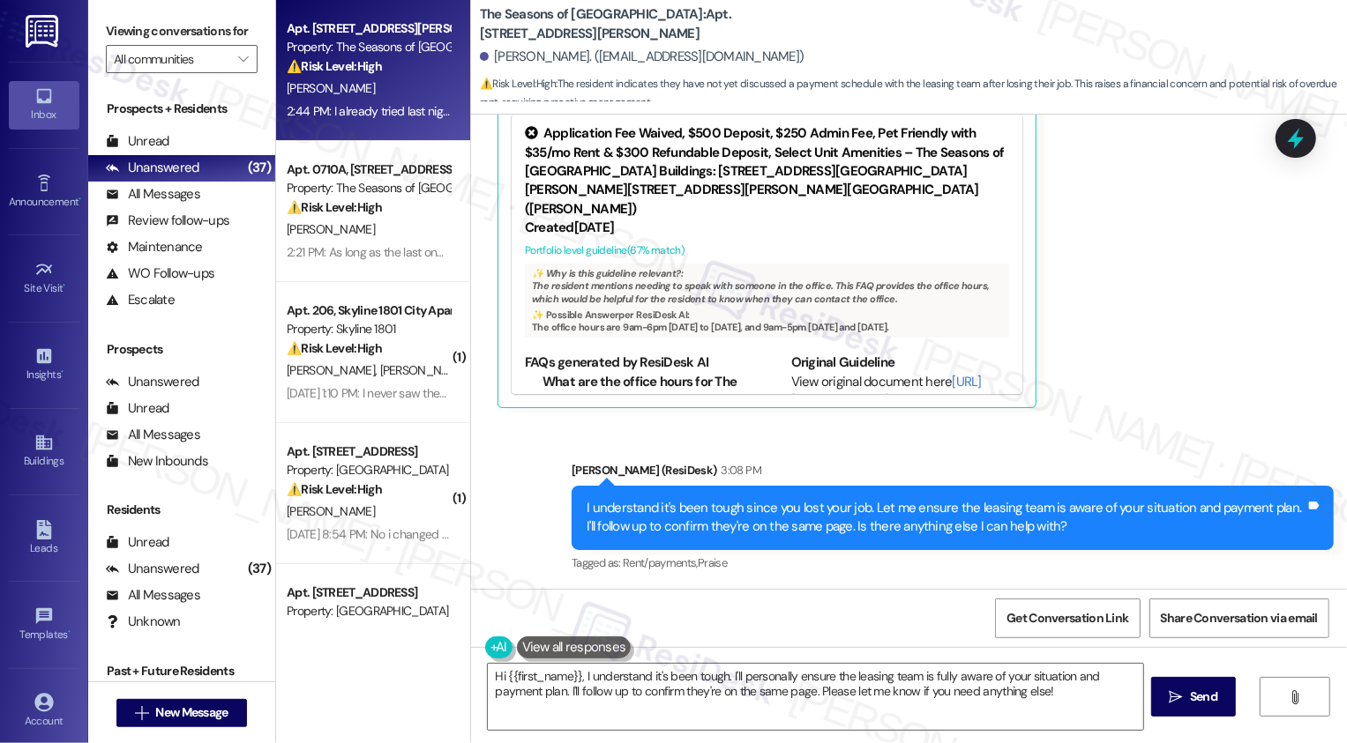
click at [392, 110] on div "2:44 PM: I already tried last night again. Will you be in there at 3:30 or 4:00…" at bounding box center [479, 111] width 385 height 16
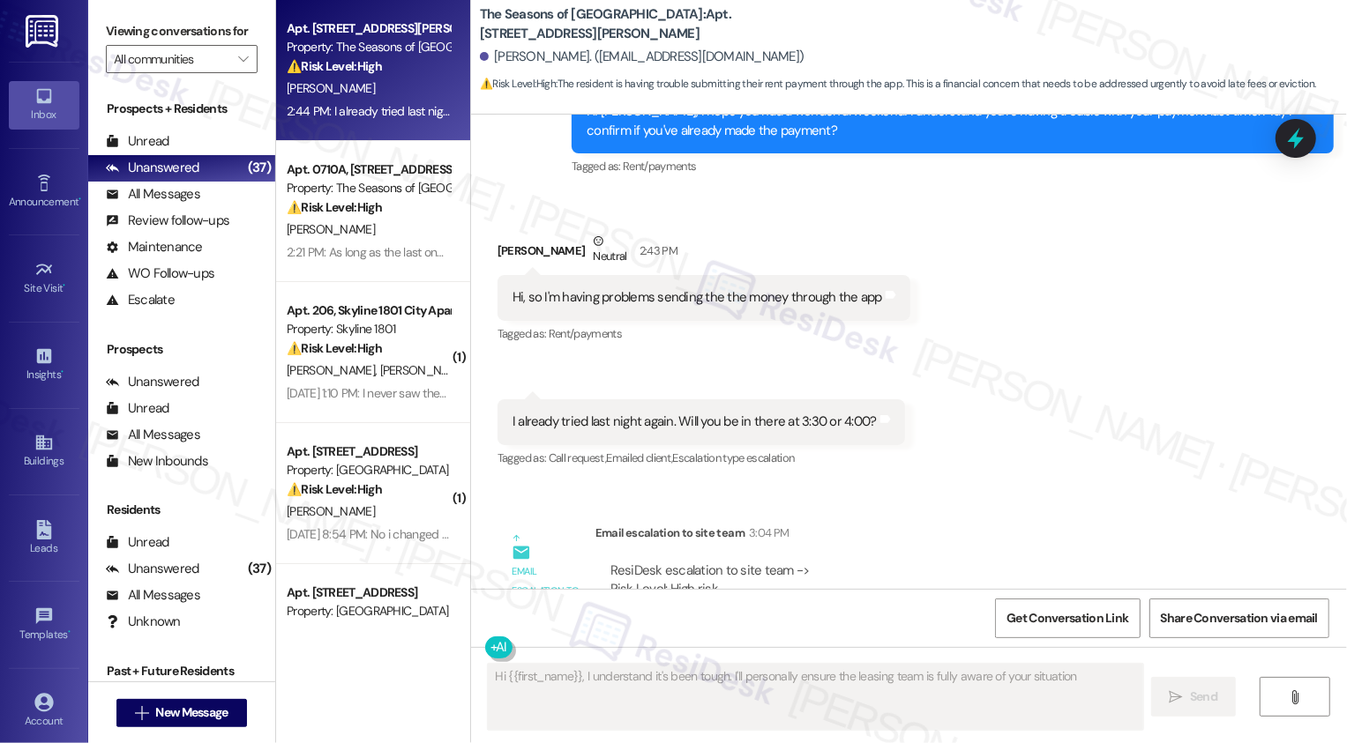
click at [392, 110] on div "2:44 PM: I already tried last night again. Will you be in there at 3:30 or 4:00…" at bounding box center [479, 111] width 385 height 16
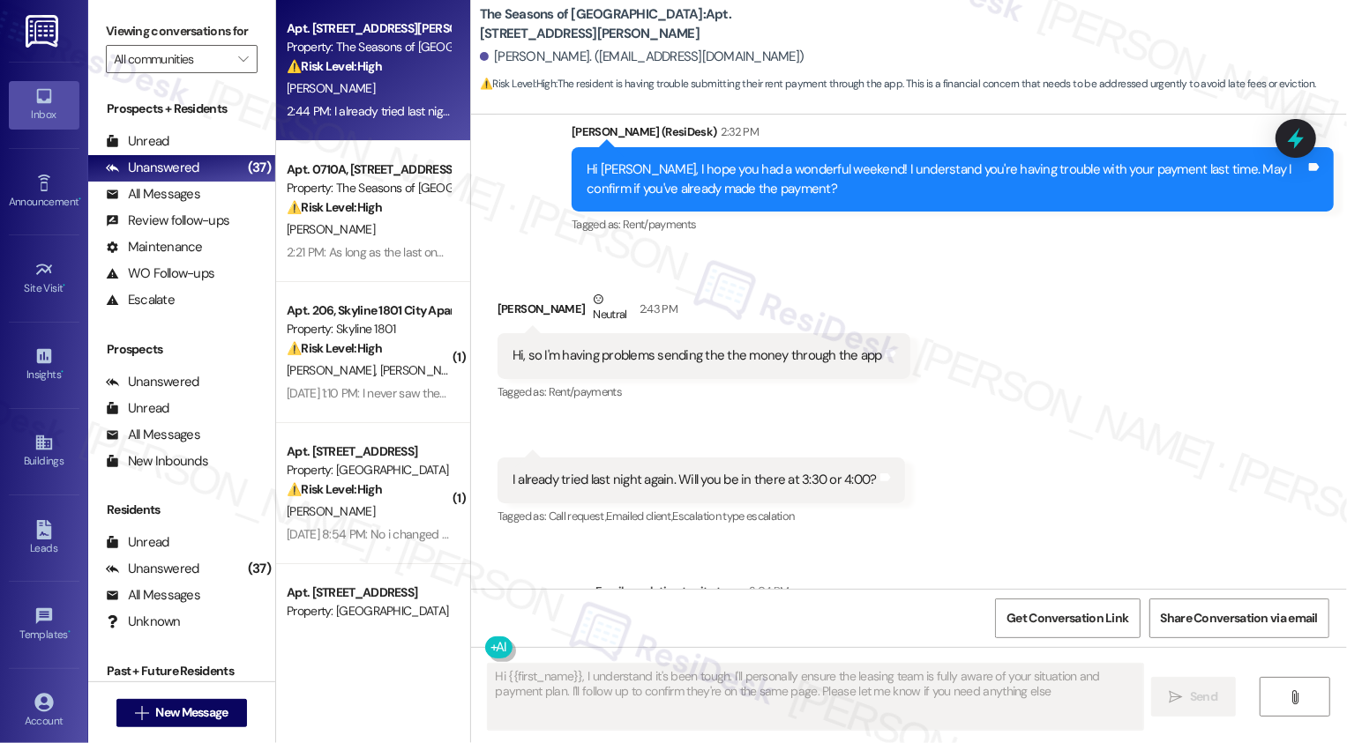
type textarea "Hi {{first_name}}, I understand it's been tough. I'll personally ensure the lea…"
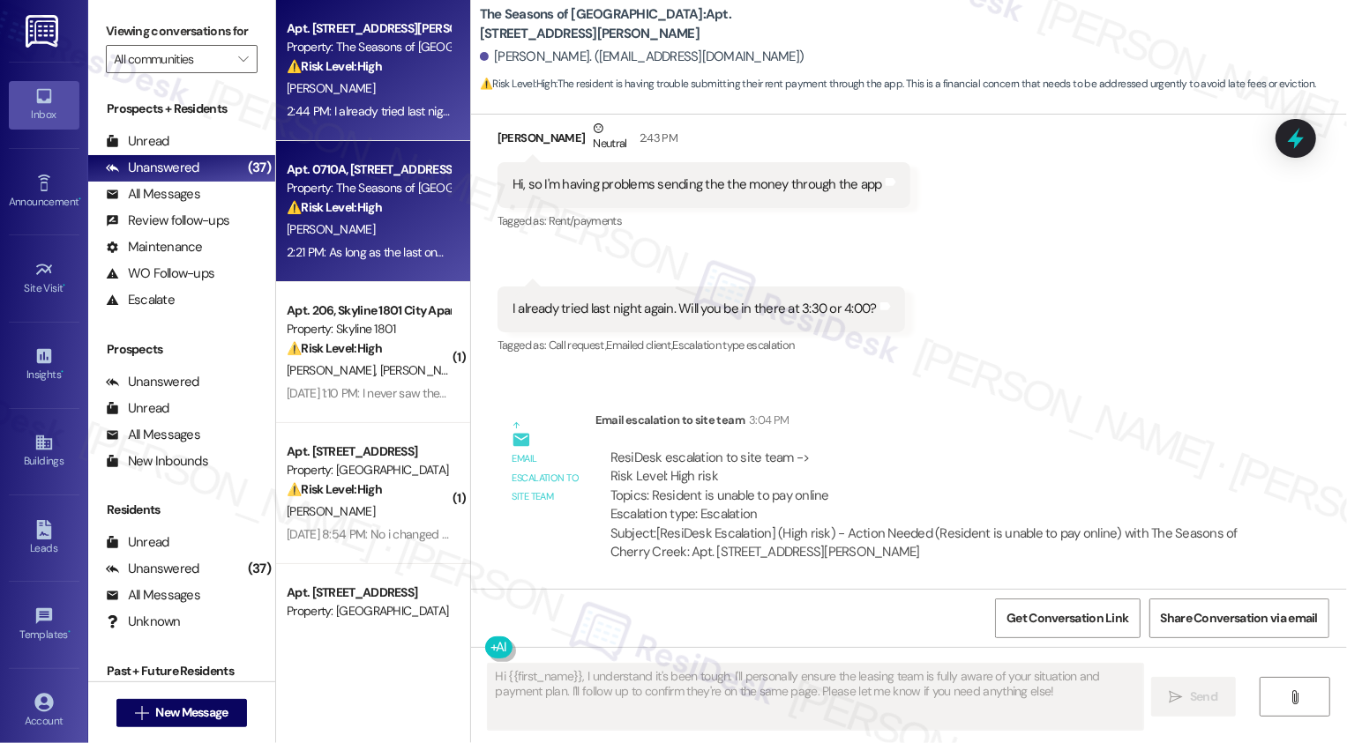
click at [412, 231] on div "[PERSON_NAME]" at bounding box center [368, 230] width 167 height 22
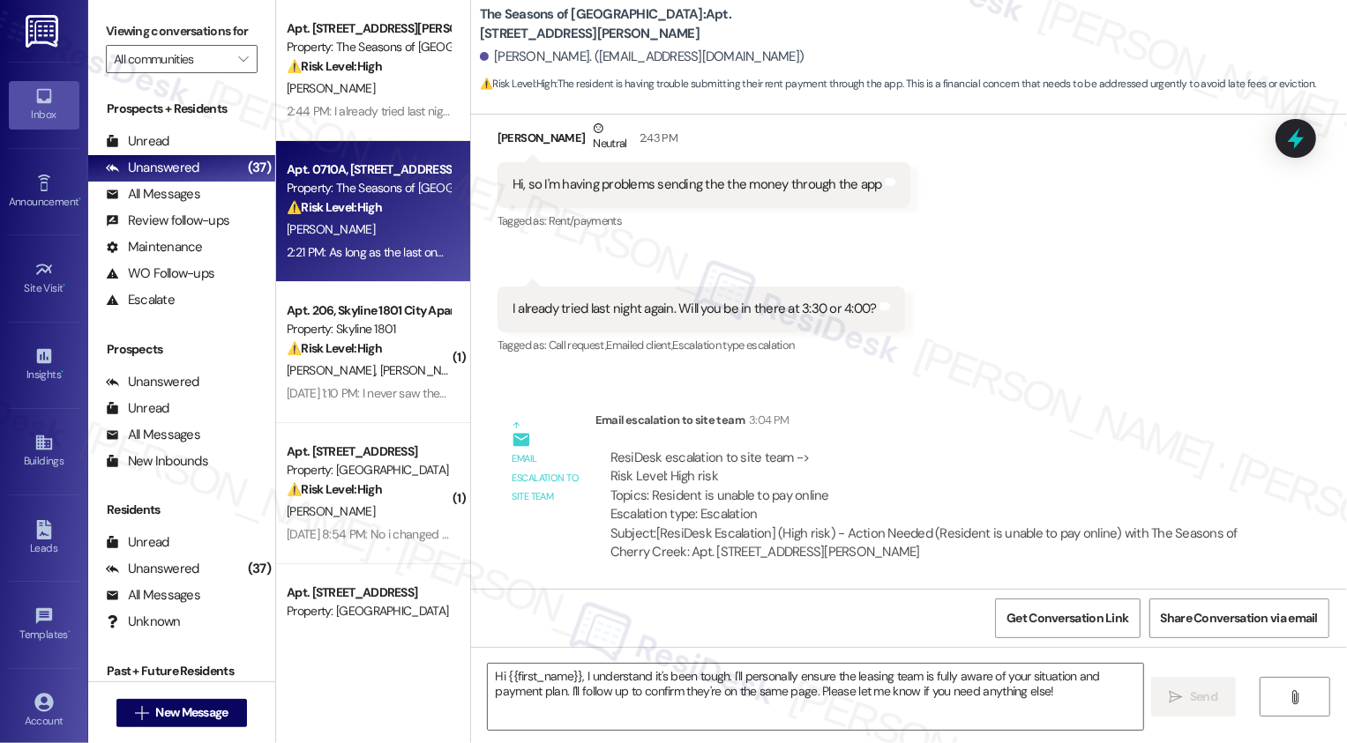
type textarea "Fetching suggested responses. Please feel free to read through the conversation…"
click at [412, 231] on div "[PERSON_NAME]" at bounding box center [368, 230] width 167 height 22
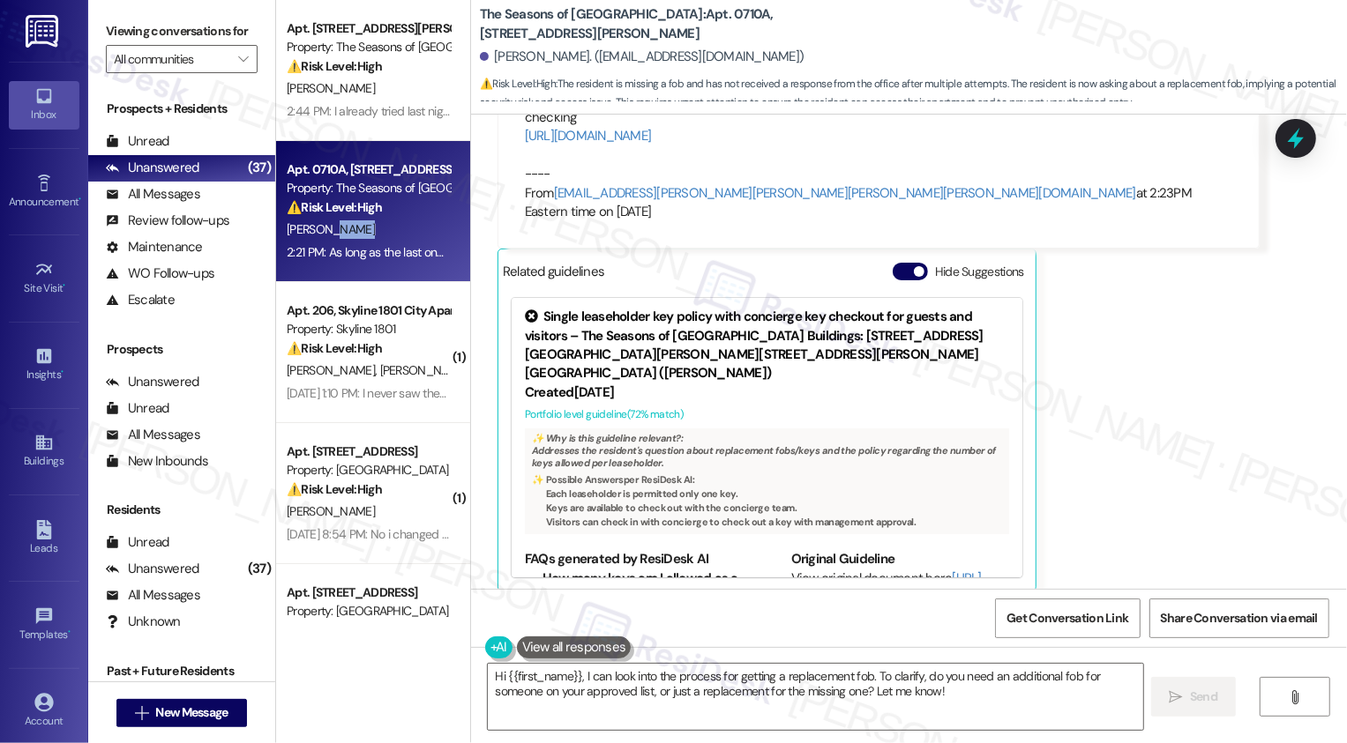
scroll to position [4616, 0]
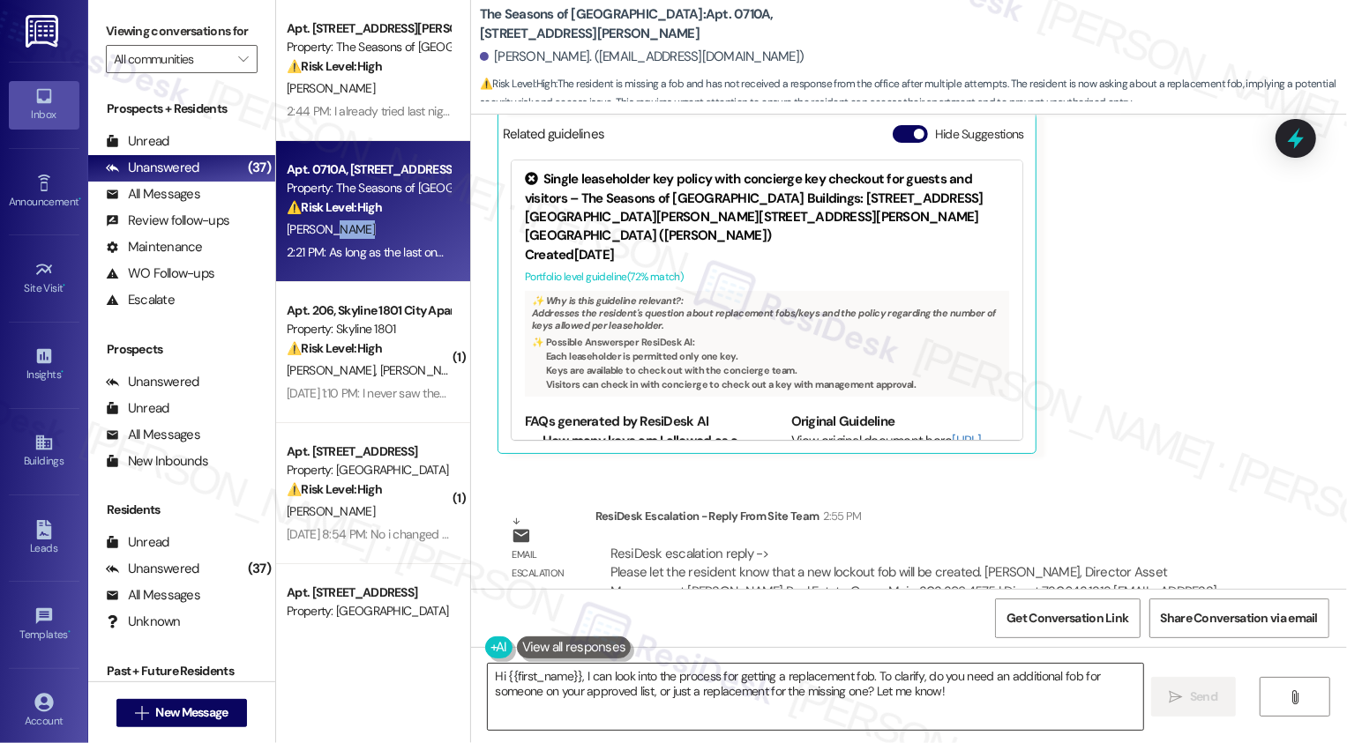
click at [751, 688] on textarea "Hi {{first_name}}, I can look into the process for getting a replacement fob. T…" at bounding box center [815, 697] width 655 height 66
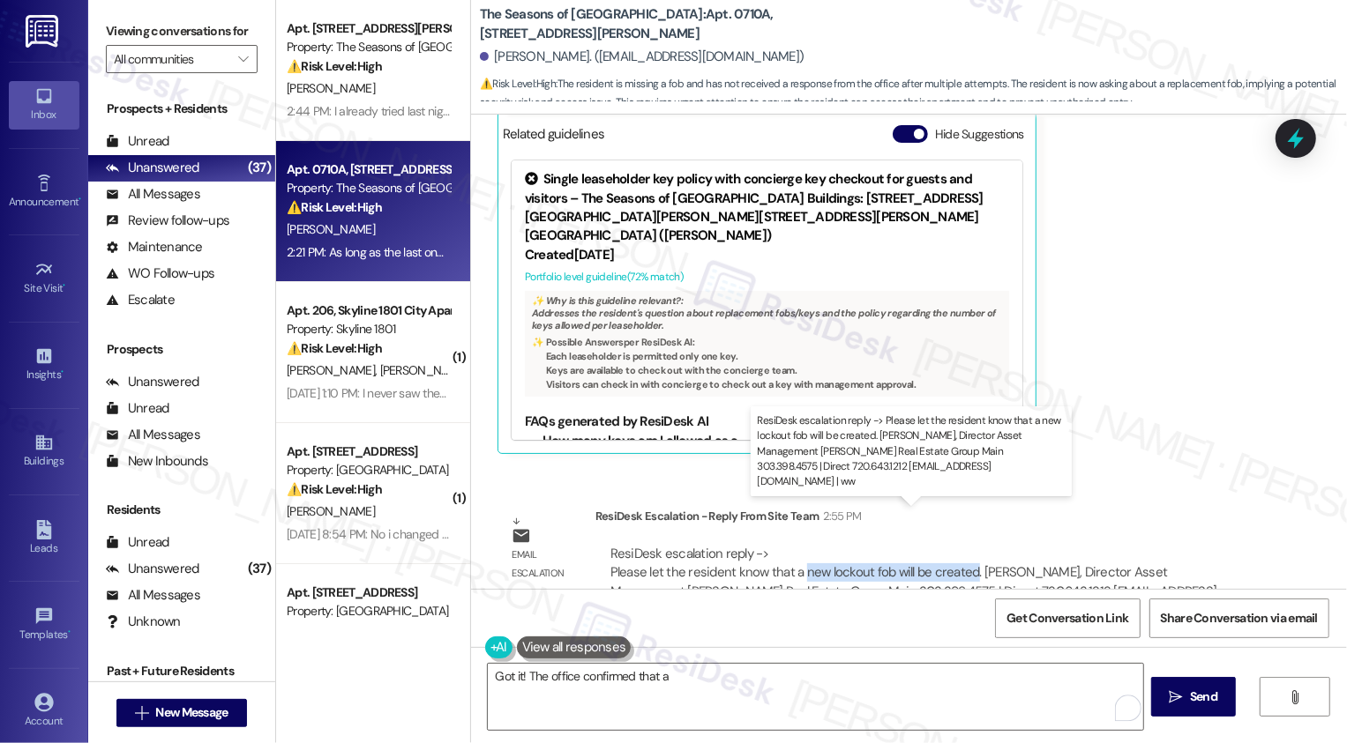
drag, startPoint x: 789, startPoint y: 534, endPoint x: 958, endPoint y: 538, distance: 168.5
click at [959, 545] on div "ResiDesk escalation reply -> Please let the resident know that a new lockout fo…" at bounding box center [913, 582] width 607 height 74
copy div "new lockout fob will be created"
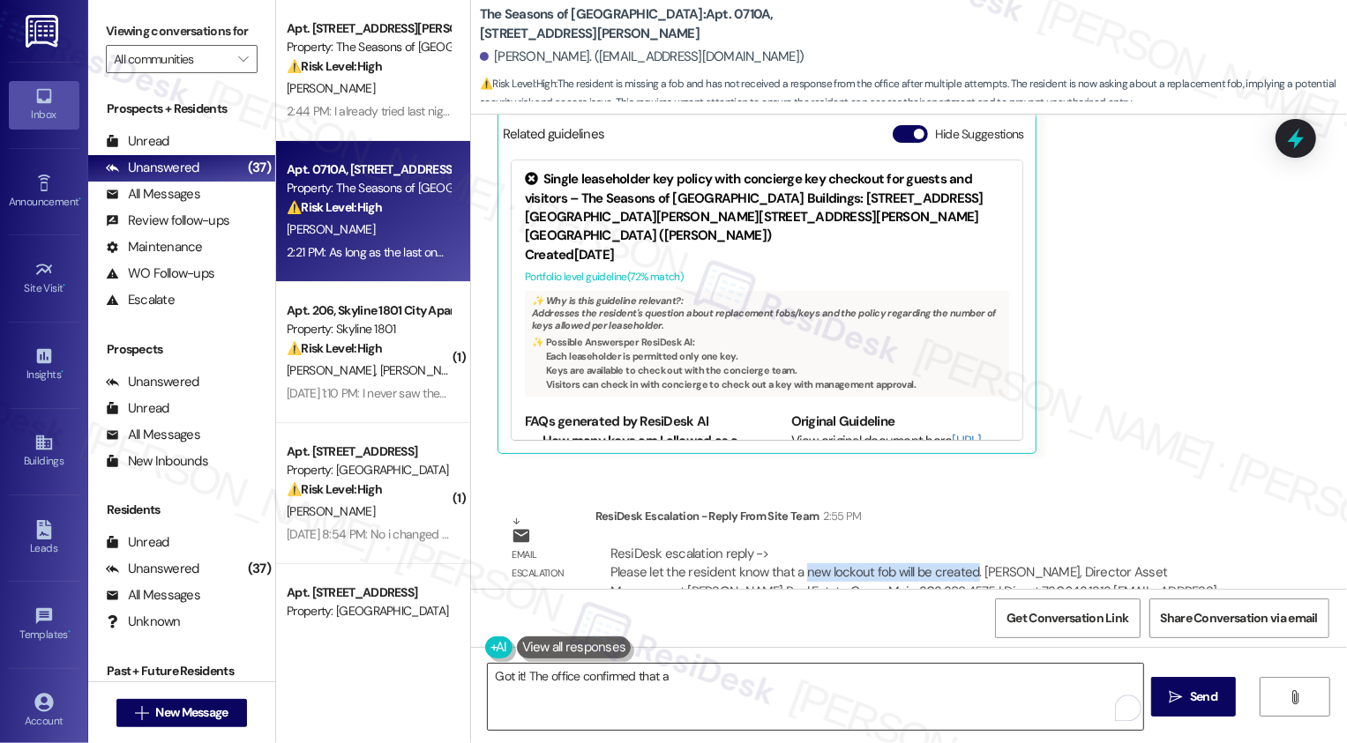
click at [736, 690] on textarea "Got it! The office confirmed that a" at bounding box center [815, 697] width 655 height 66
paste textarea "new lockout fob will be created"
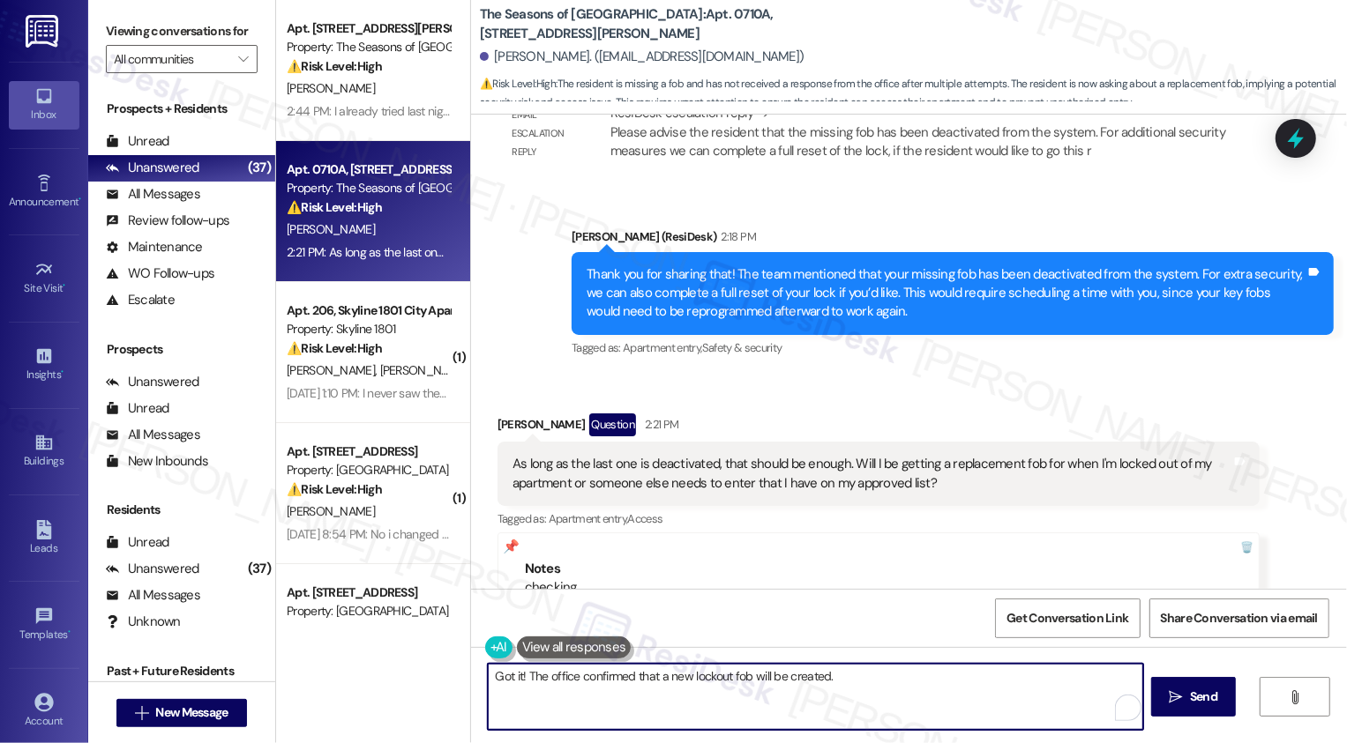
scroll to position [4020, 0]
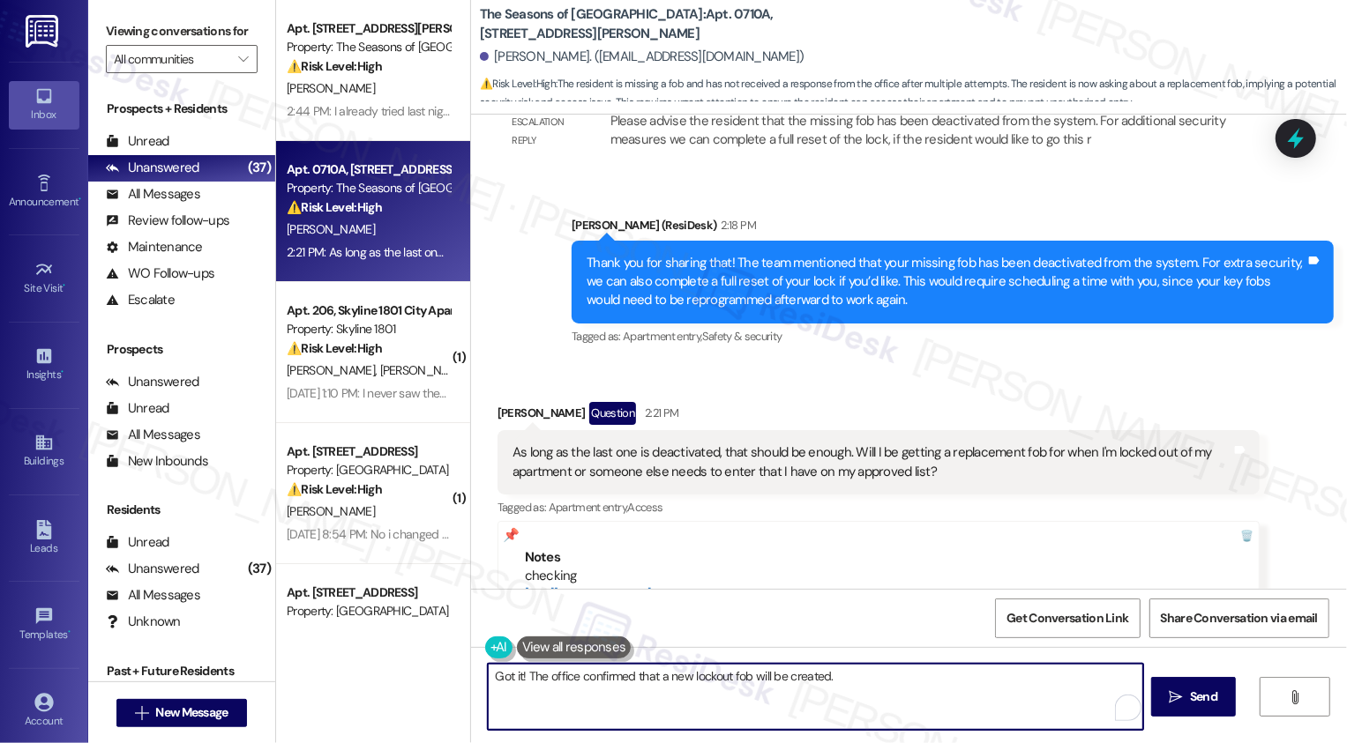
click at [865, 711] on textarea "Got it! The office confirmed that a new lockout fob will be created." at bounding box center [815, 697] width 655 height 66
type textarea "Got it! The office confirmed that a new lockout fob will be created."
click at [1169, 700] on icon "" at bounding box center [1175, 698] width 13 height 14
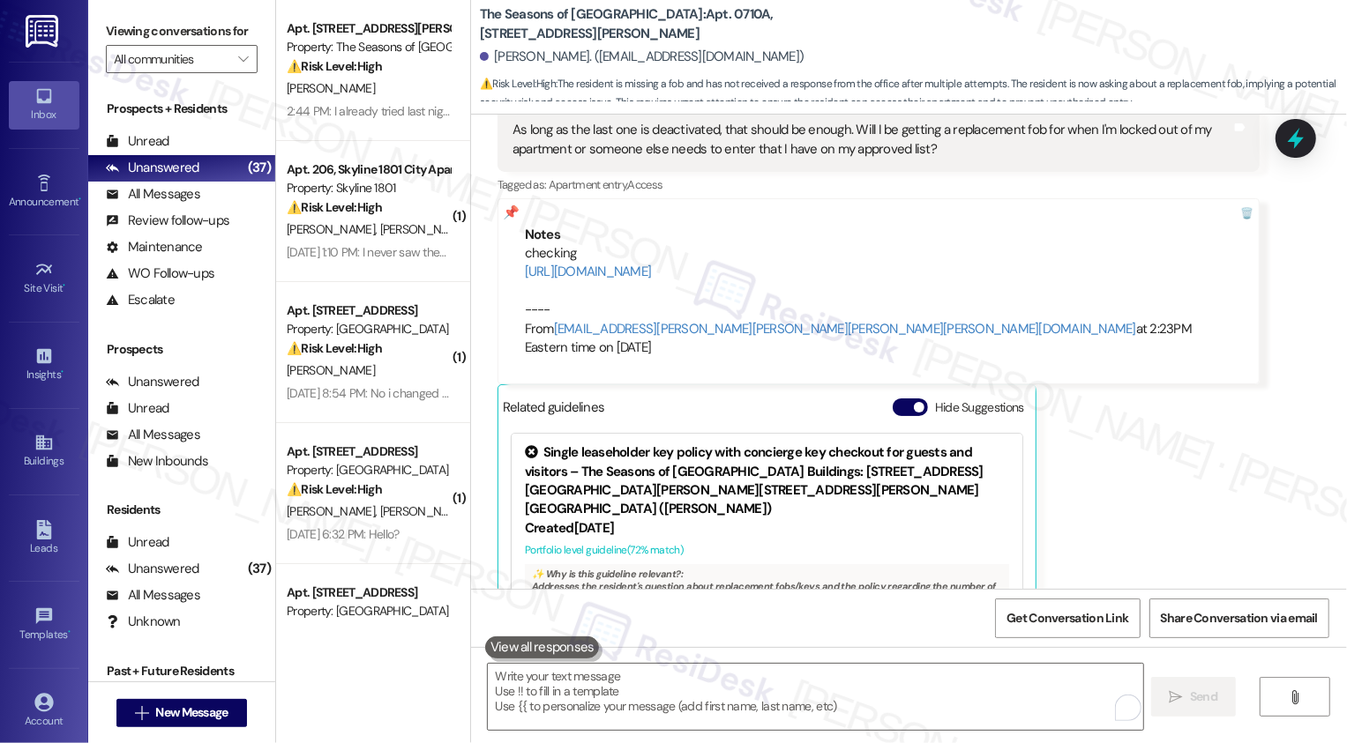
scroll to position [4324, 0]
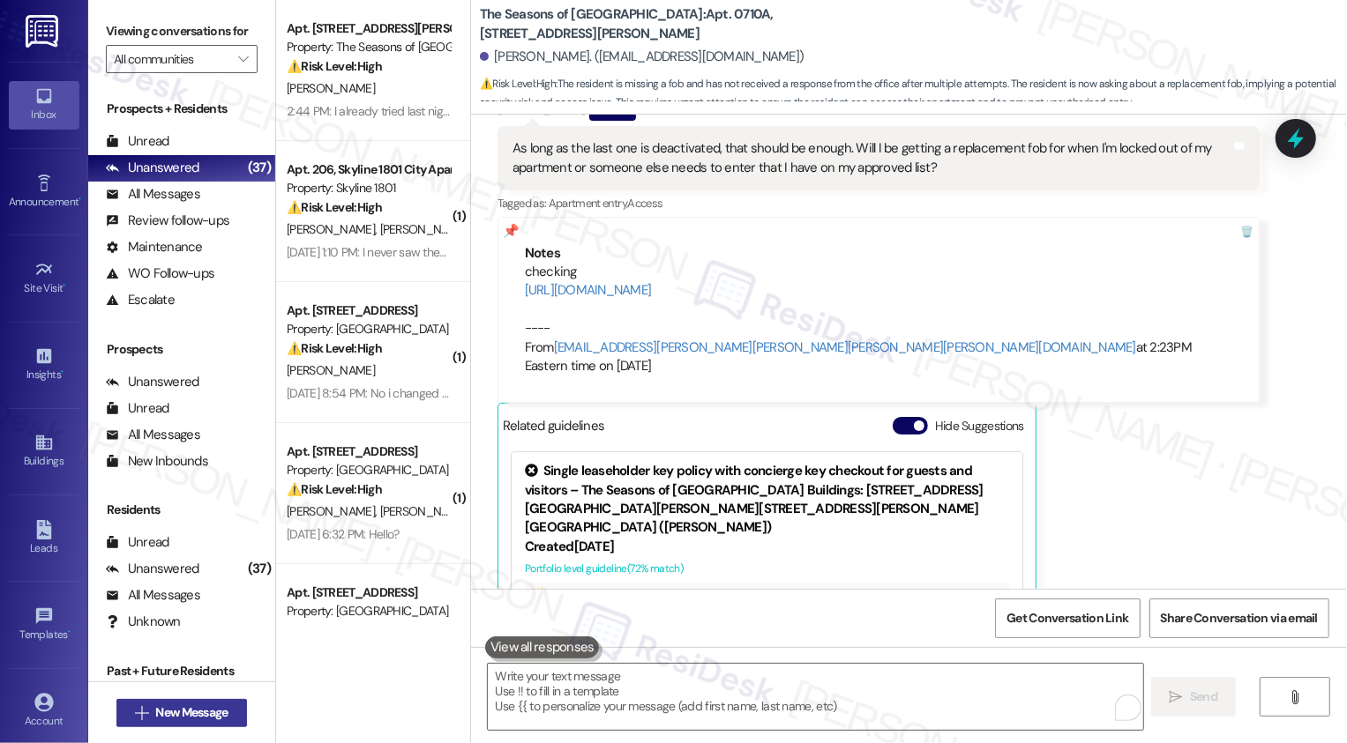
click at [179, 715] on span "New Message" at bounding box center [191, 713] width 72 height 19
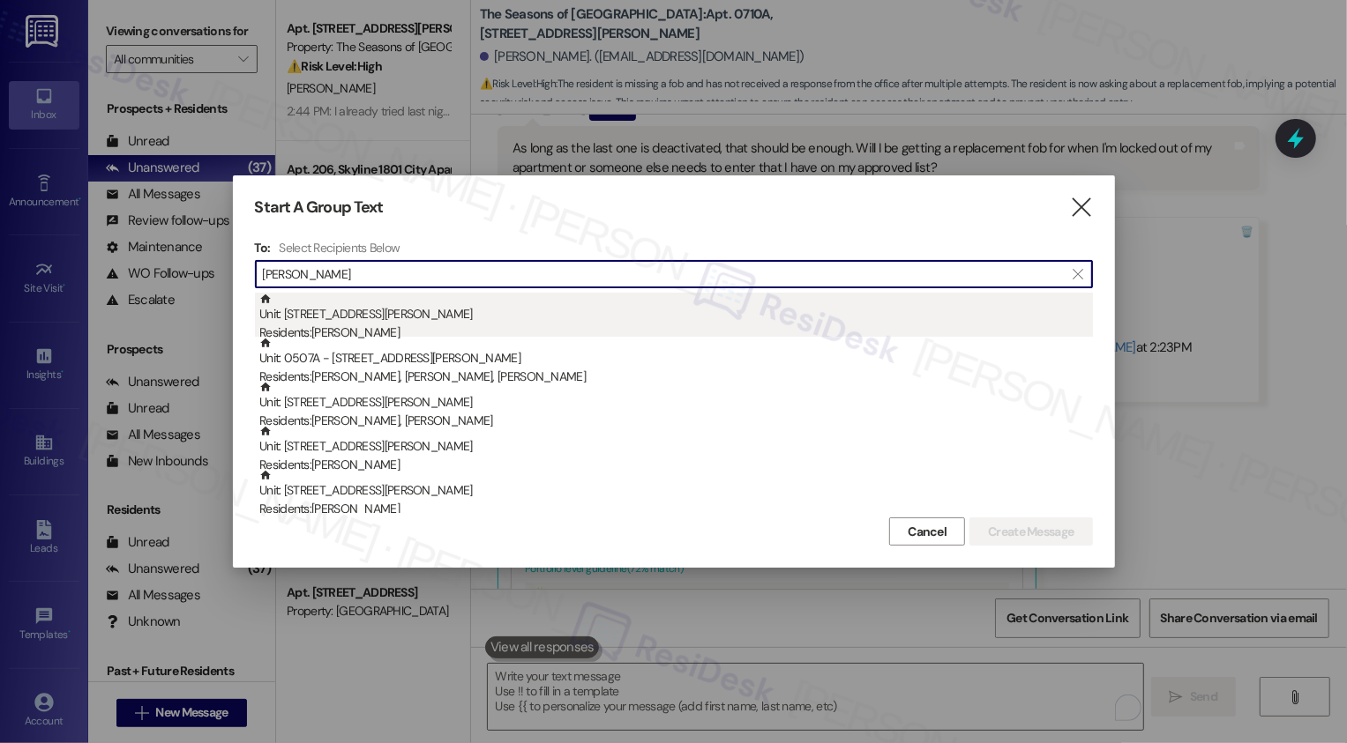
type input "Walker"
click at [348, 321] on div "Unit: 0110B - 3498 Seasons E Ellsworth Ave Residents: Lauren Walker" at bounding box center [675, 318] width 833 height 50
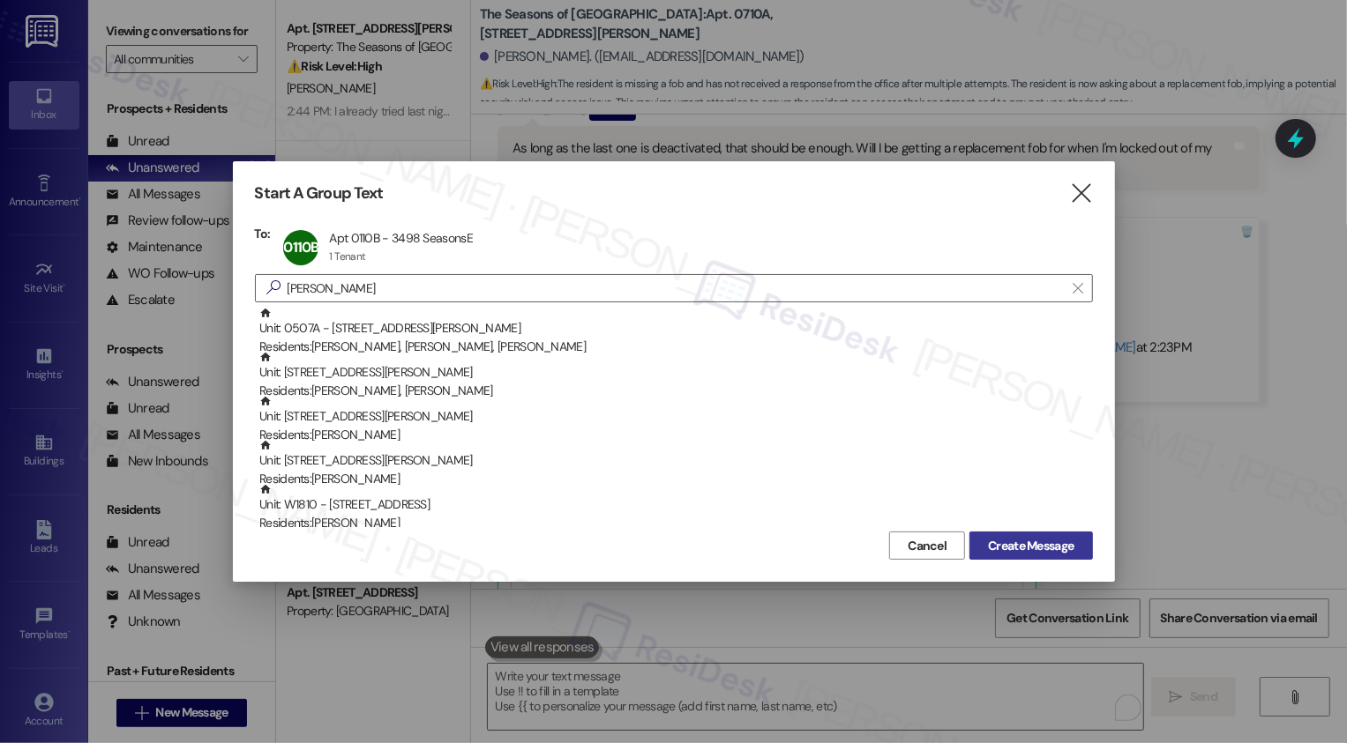
click at [1062, 547] on span "Create Message" at bounding box center [1031, 546] width 86 height 19
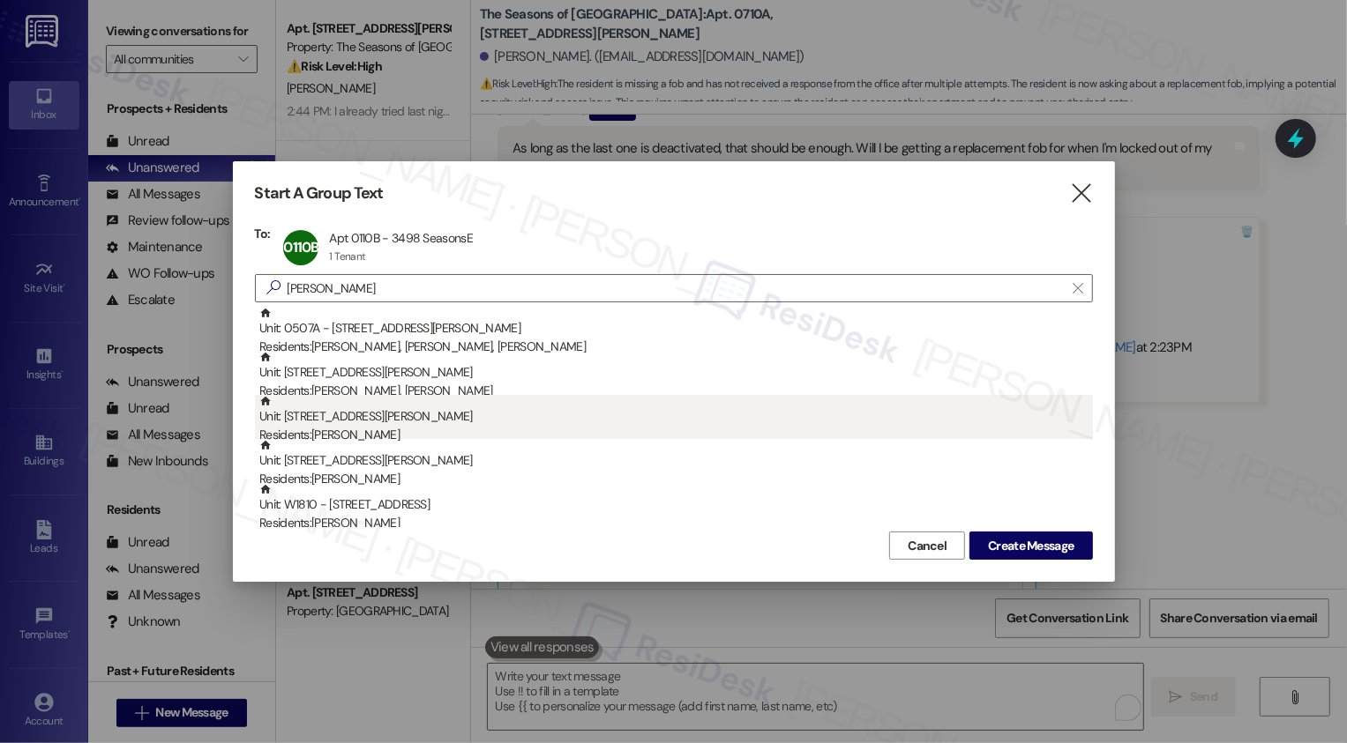
click at [431, 428] on div "Residents: Jason Walker" at bounding box center [675, 435] width 833 height 19
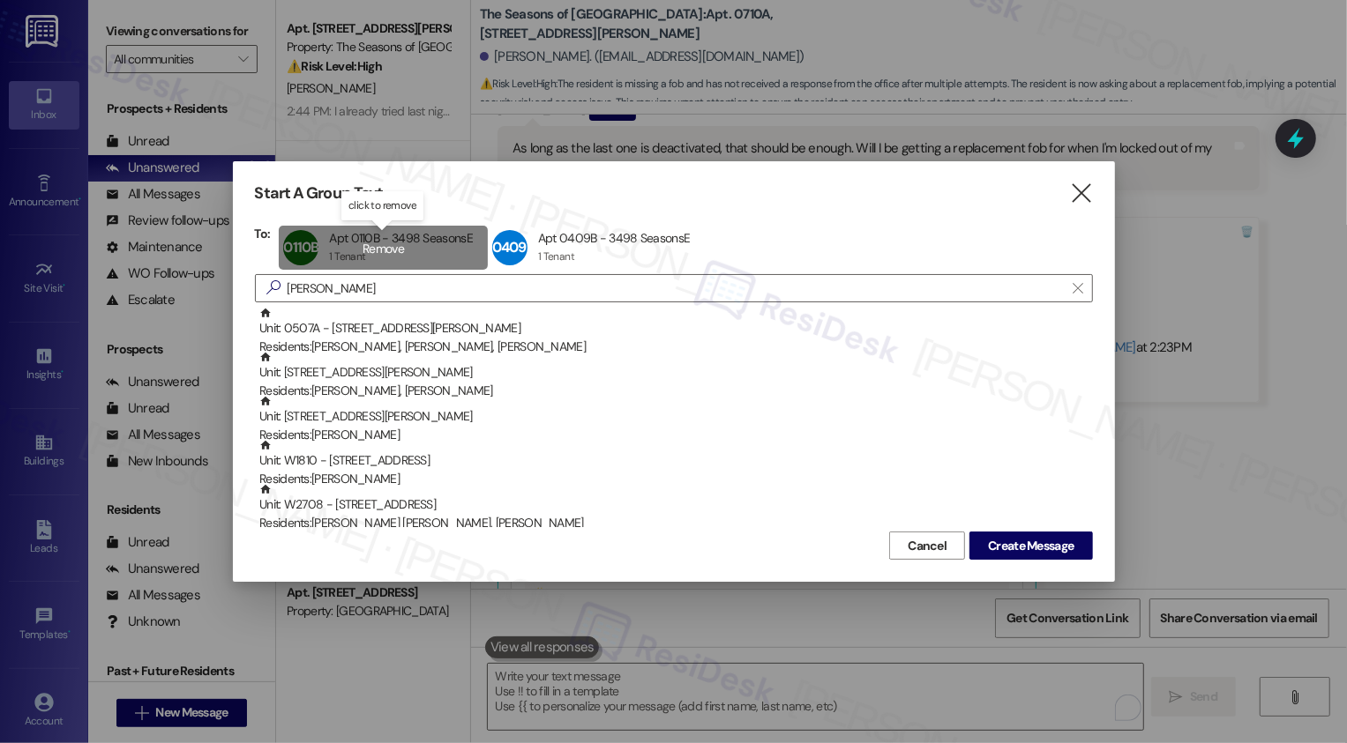
click at [392, 251] on div "0110B Apt 0110B - 3498 SeasonsE Apt 0110B - 3498 SeasonsE 1 Tenant 1 Tenant cli…" at bounding box center [383, 248] width 209 height 44
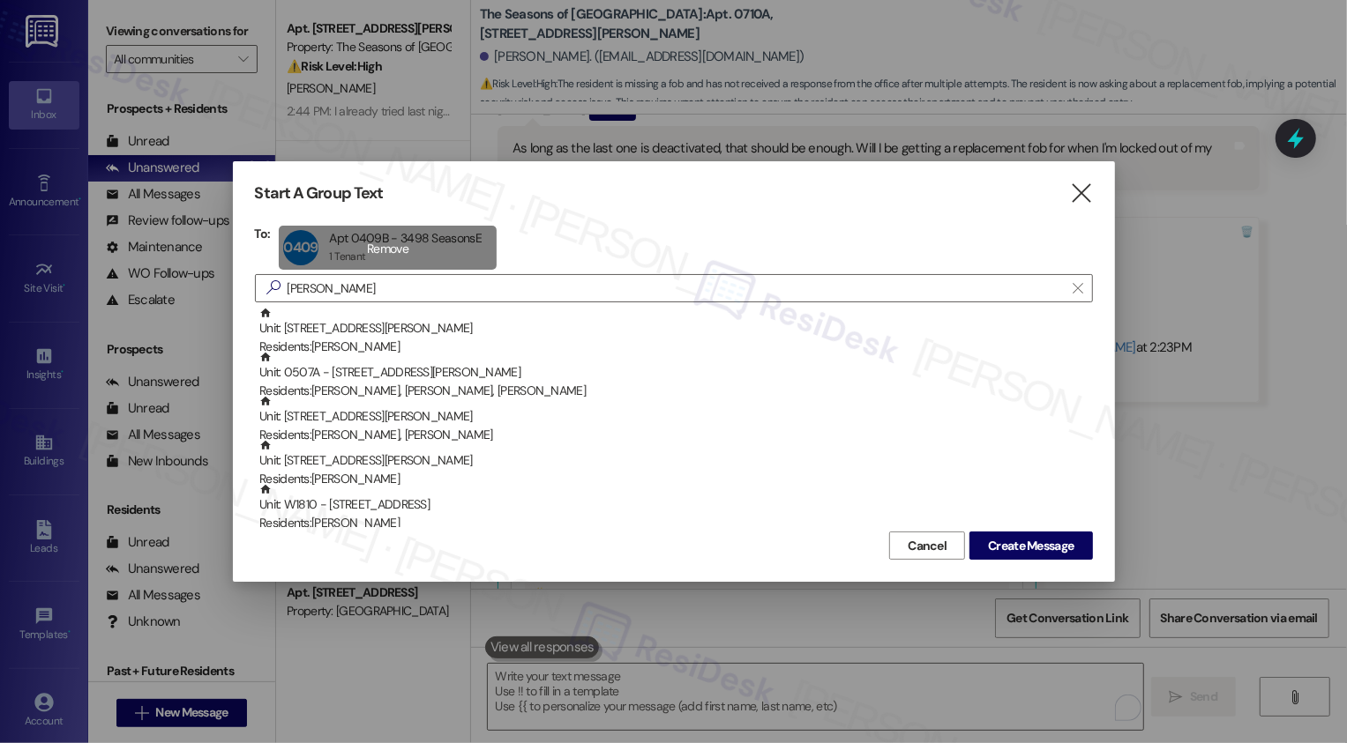
click at [392, 251] on div "0409B Apt 0409B - 3498 SeasonsE Apt 0409B - 3498 SeasonsE 1 Tenant 1 Tenant cli…" at bounding box center [388, 248] width 218 height 44
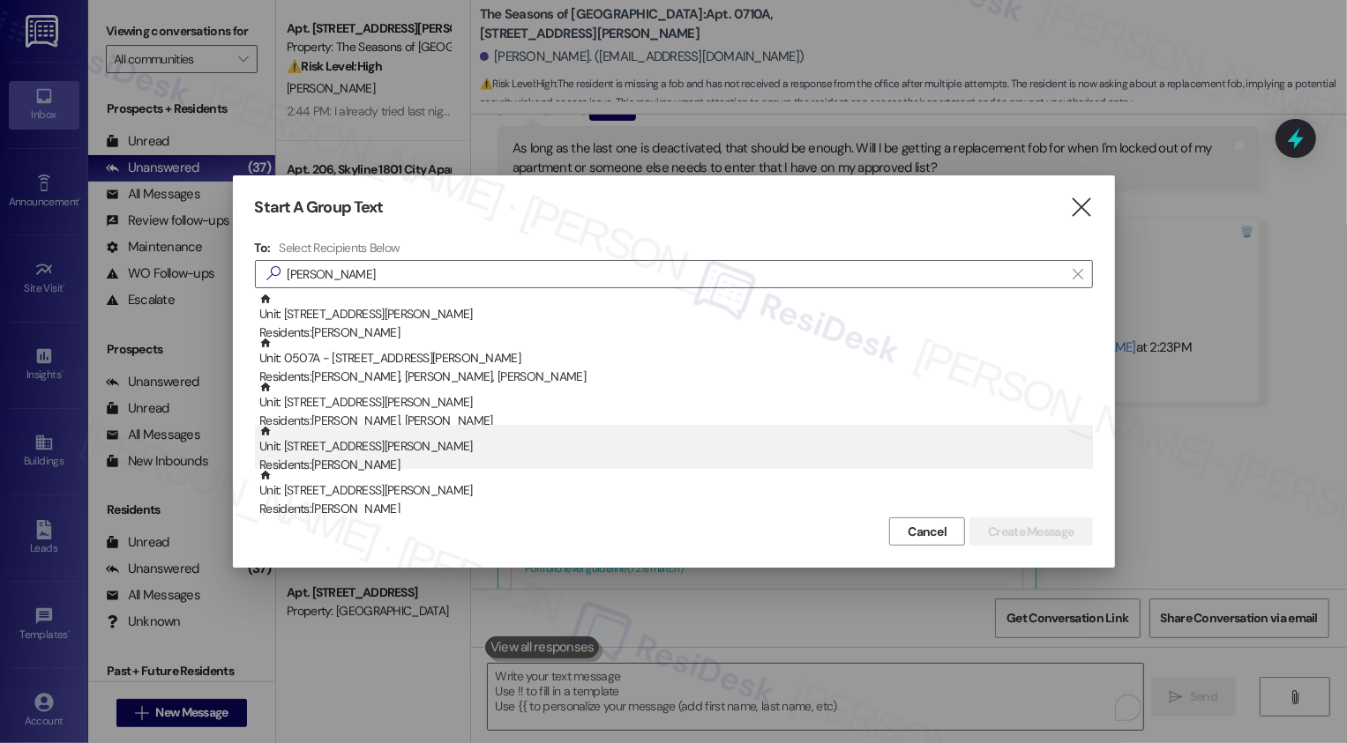
click at [381, 467] on div "Residents: Jason Walker" at bounding box center [675, 465] width 833 height 19
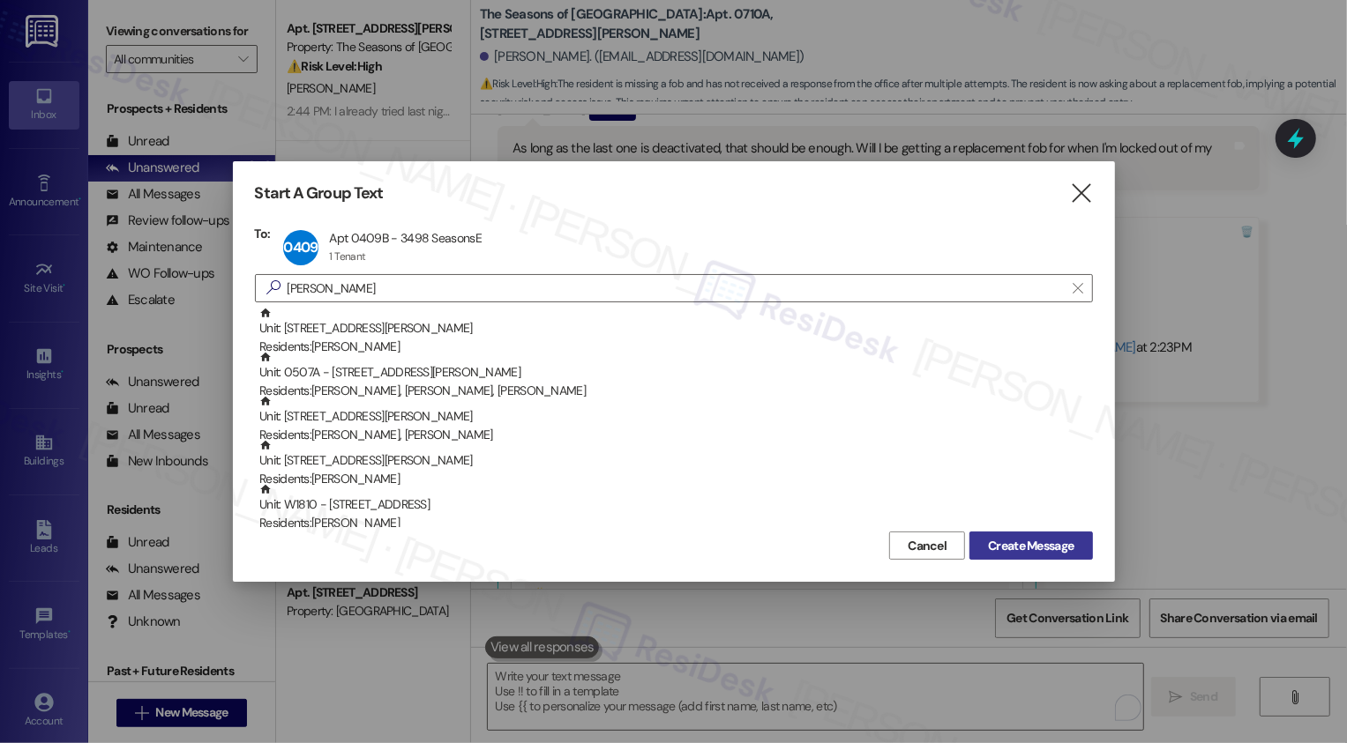
click at [1006, 543] on span "Create Message" at bounding box center [1031, 546] width 86 height 19
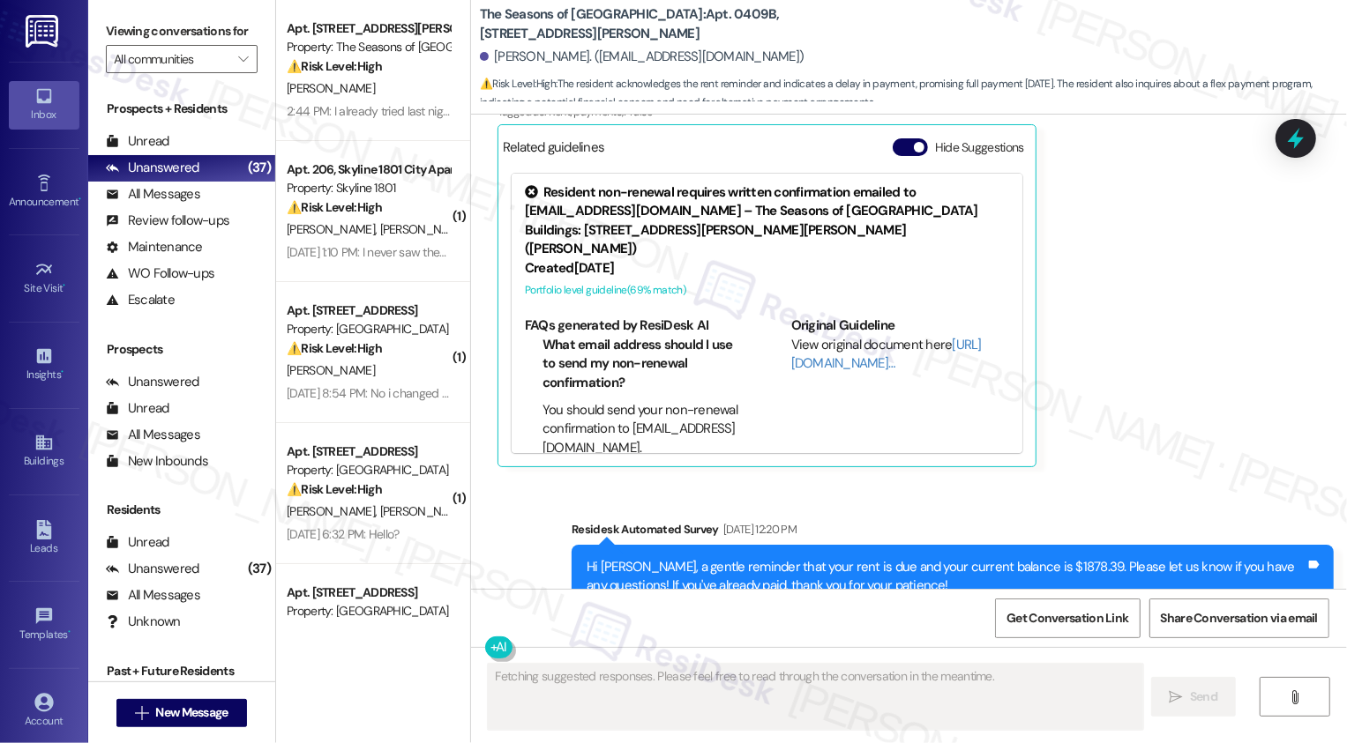
scroll to position [351, 0]
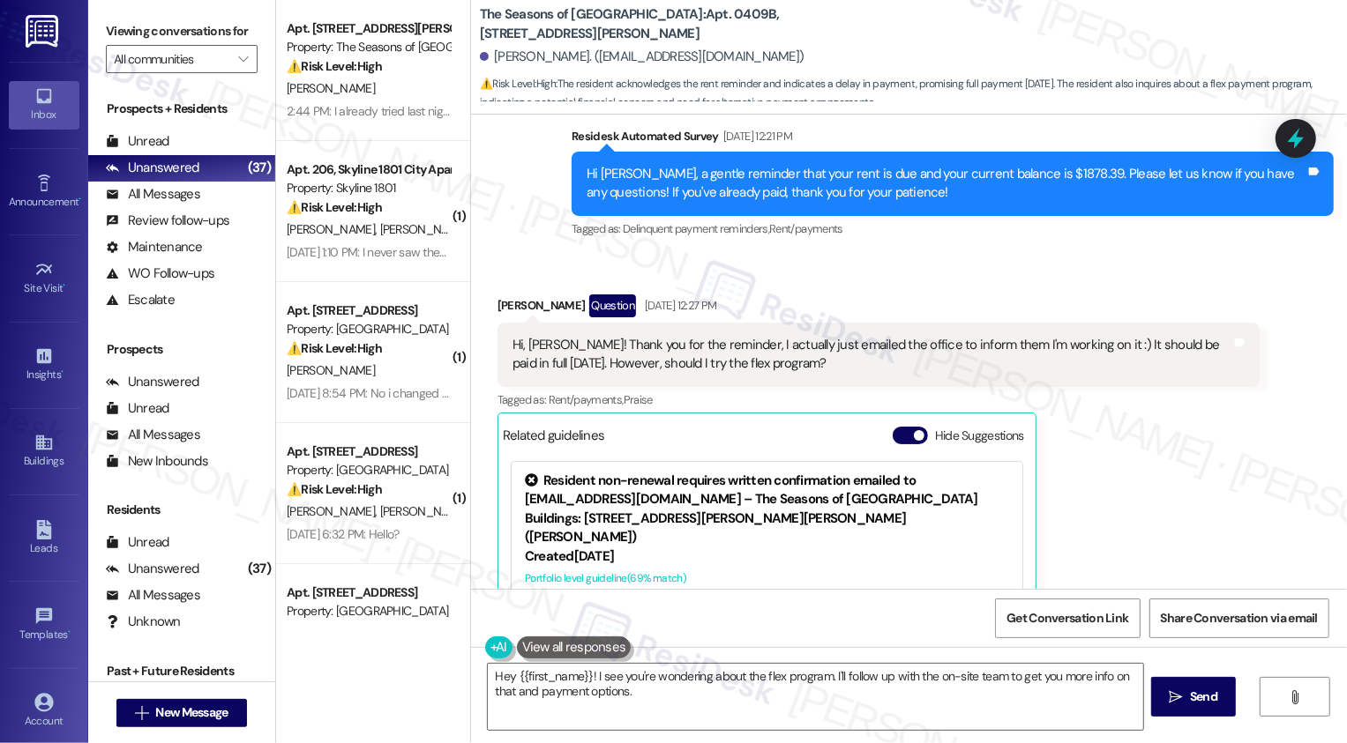
type textarea "Hey {{first_name}}! I see you're wondering about the flex program. I'll follow …"
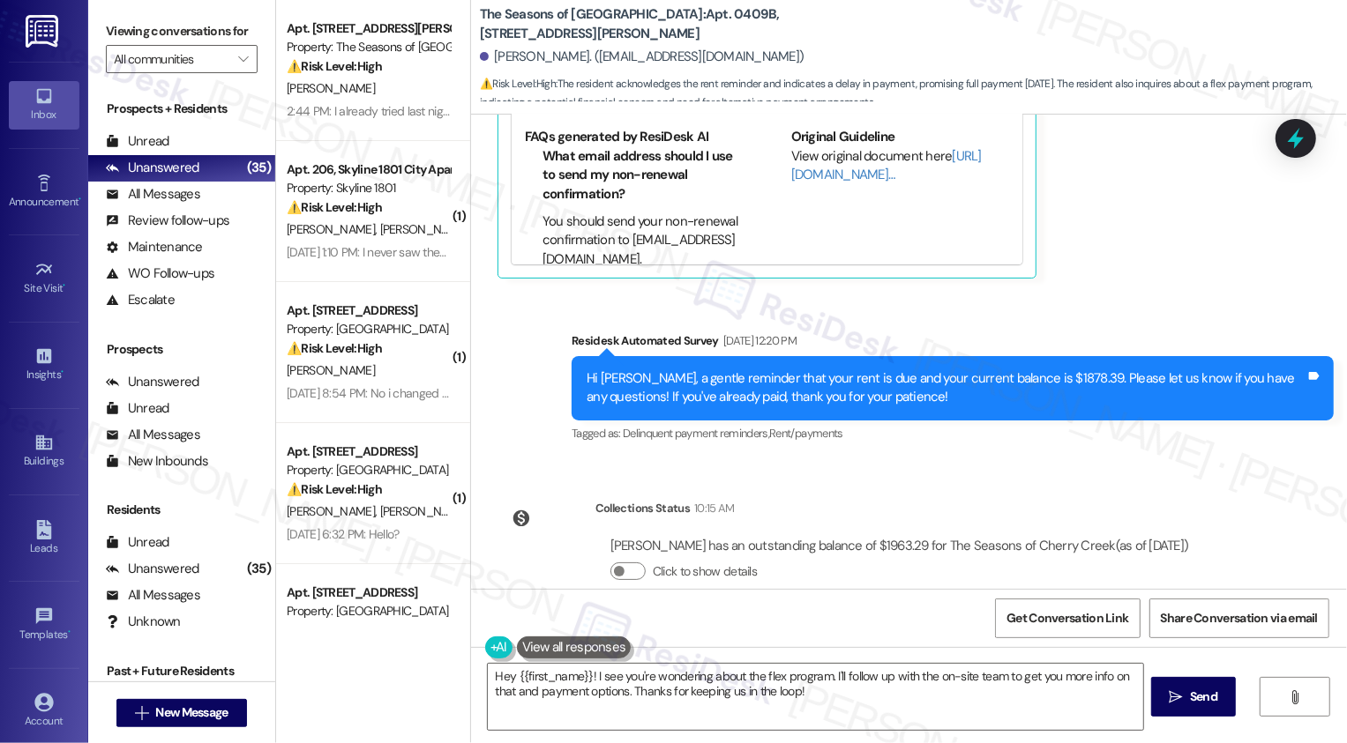
scroll to position [861, 0]
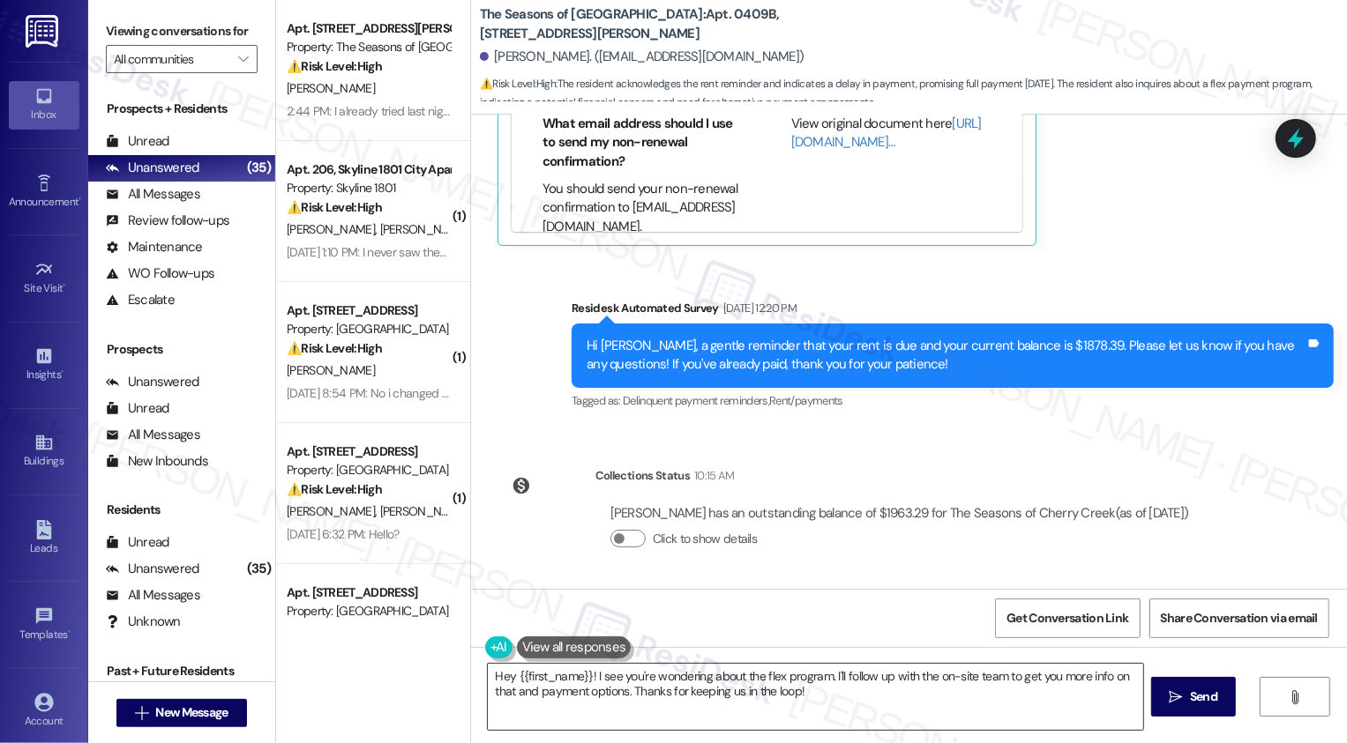
click at [836, 685] on textarea "Hey {{first_name}}! I see you're wondering about the flex program. I'll follow …" at bounding box center [815, 697] width 655 height 66
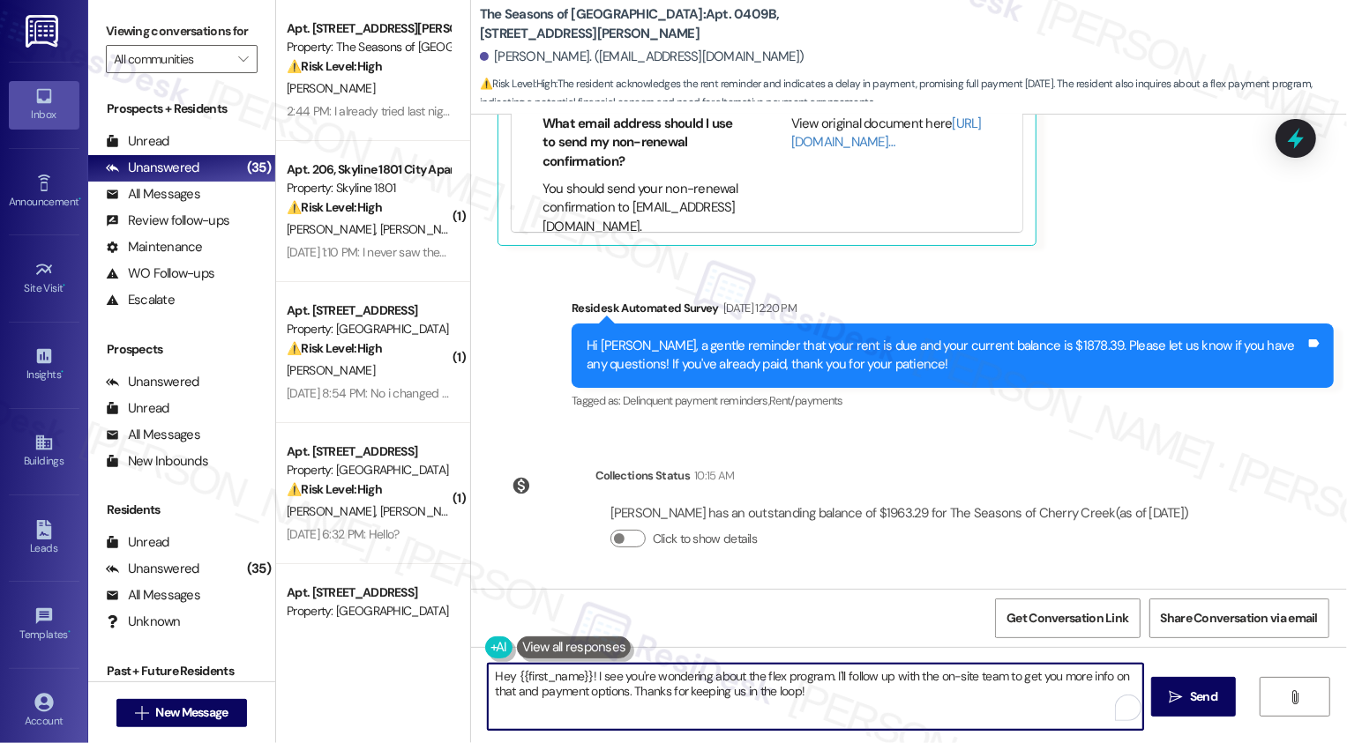
click at [753, 692] on textarea "Hey {{first_name}}! I see you're wondering about the flex program. I'll follow …" at bounding box center [815, 697] width 655 height 66
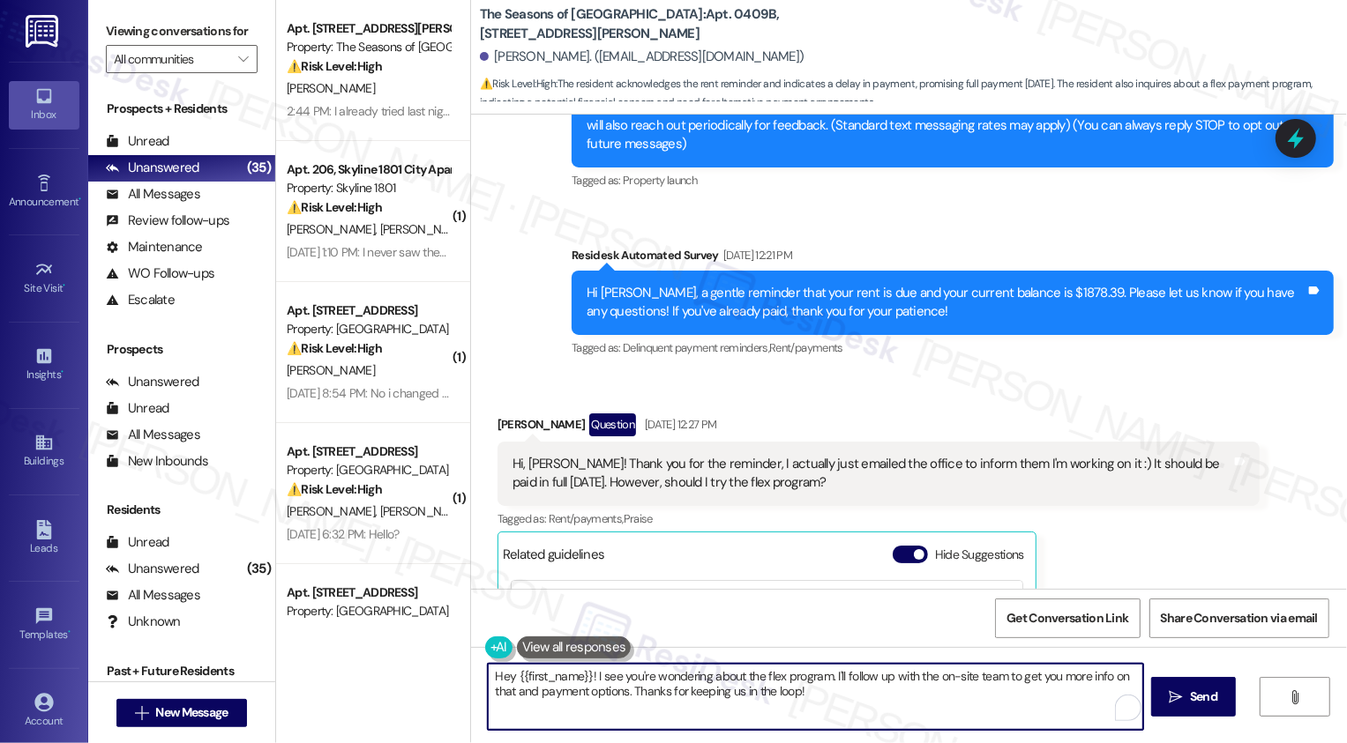
scroll to position [295, 0]
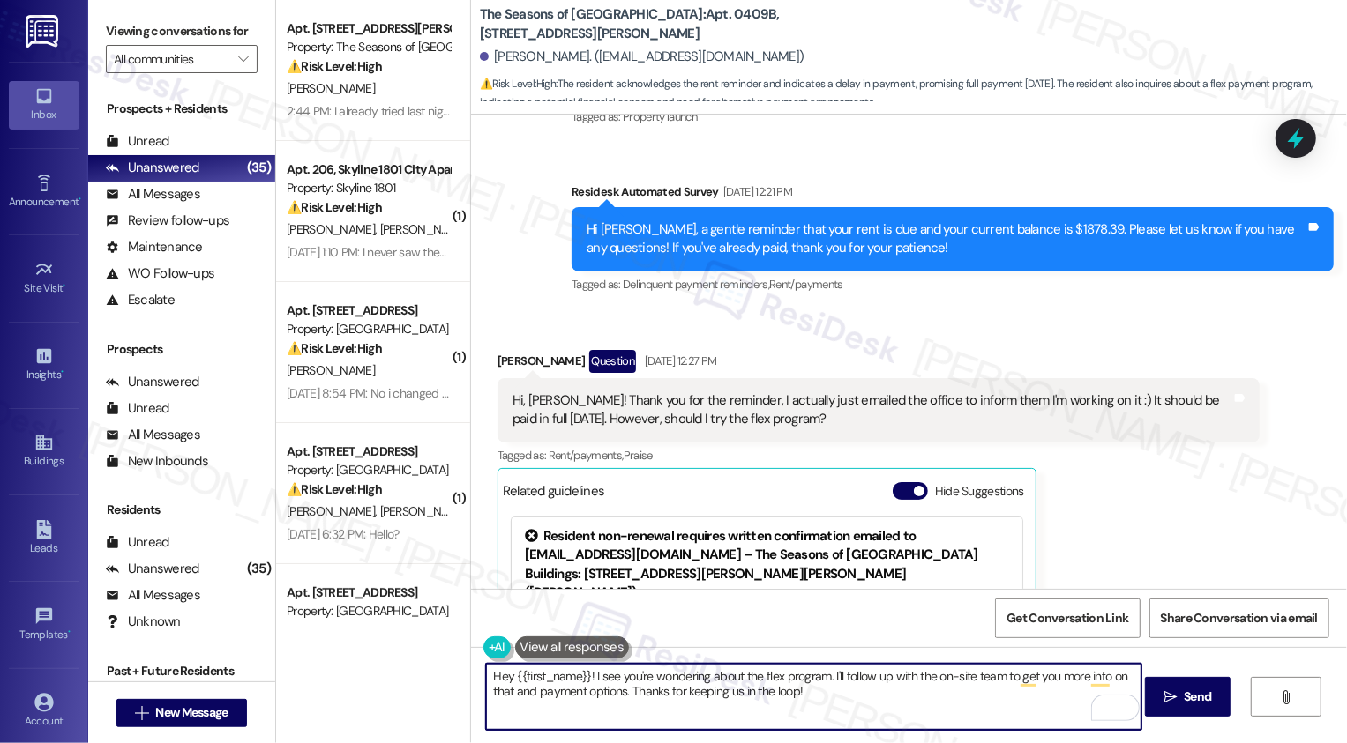
click at [856, 307] on div "Survey, sent via SMS Residesk Automated Survey Sep 10, 2025 at 12:21 PM Hi Jaso…" at bounding box center [952, 239] width 788 height 141
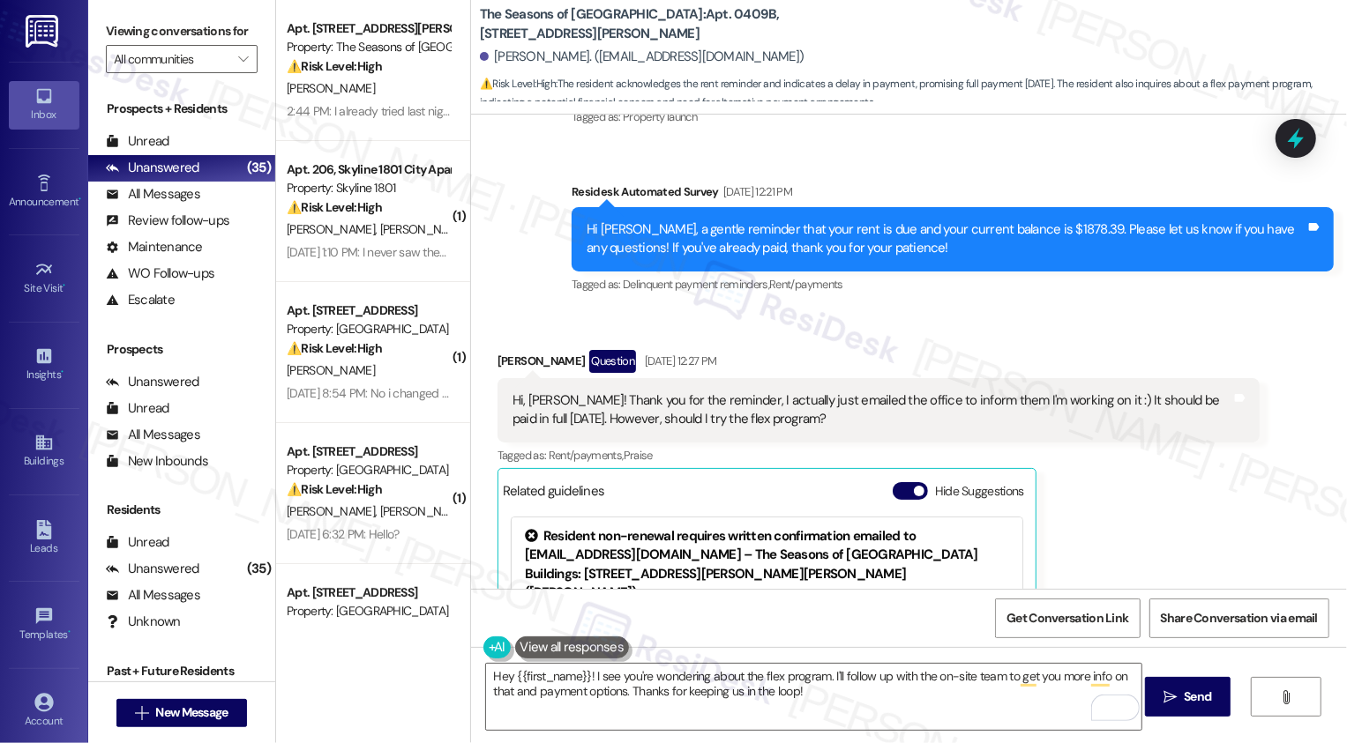
scroll to position [861, 0]
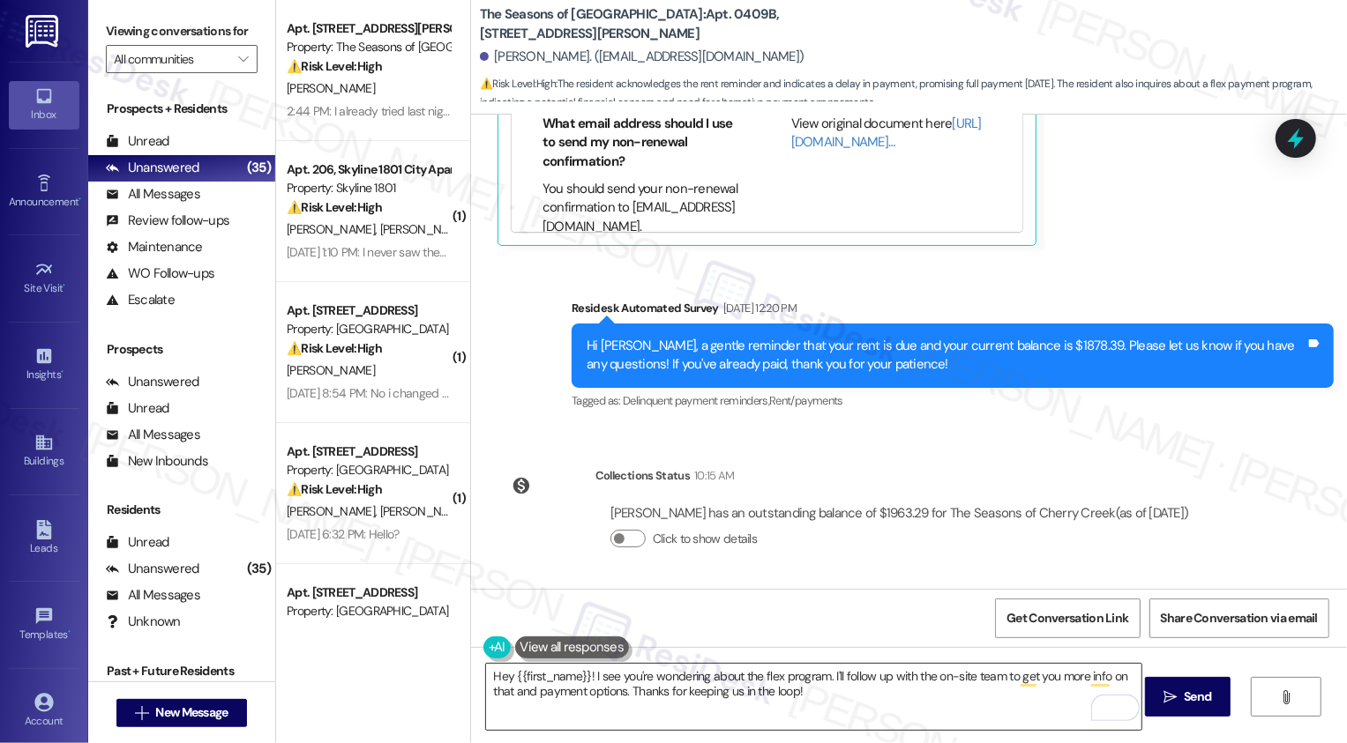
click at [597, 686] on textarea "Hey {{first_name}}! I see you're wondering about the flex program. I'll follow …" at bounding box center [813, 697] width 655 height 66
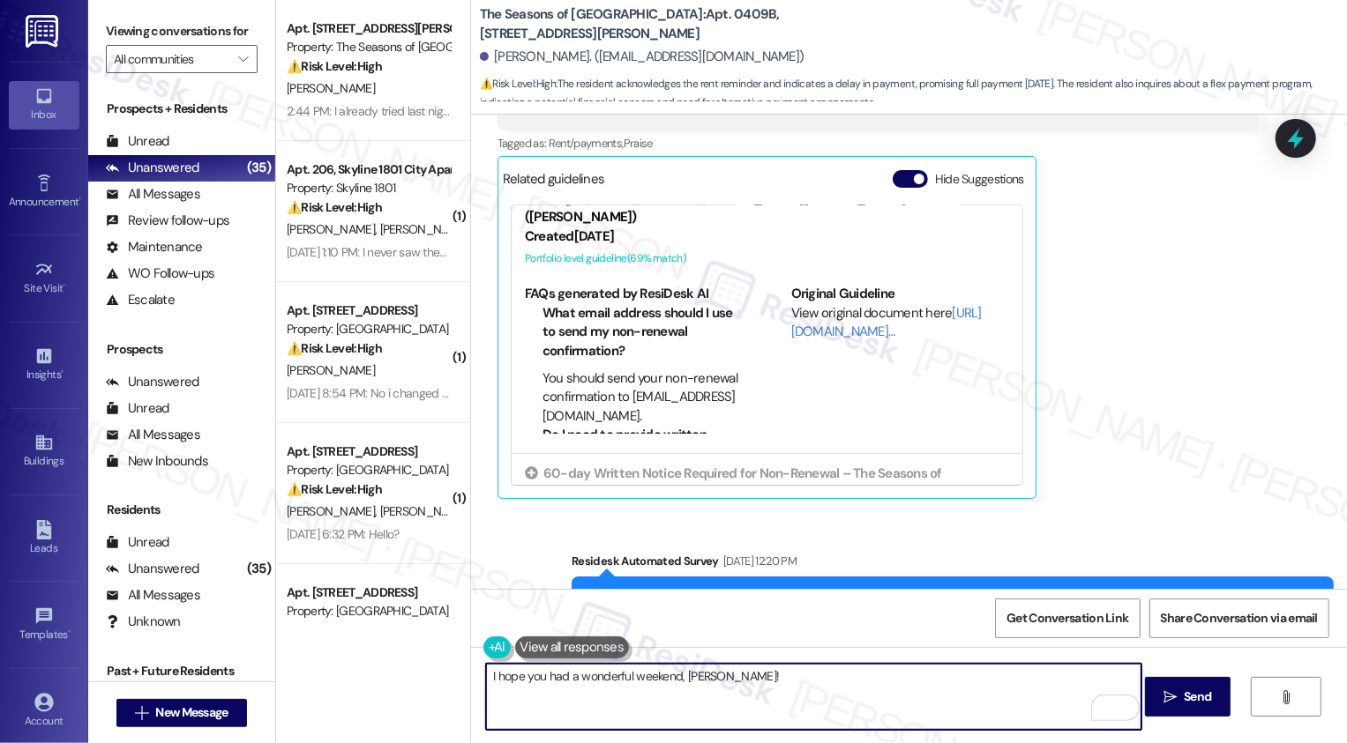
scroll to position [0, 0]
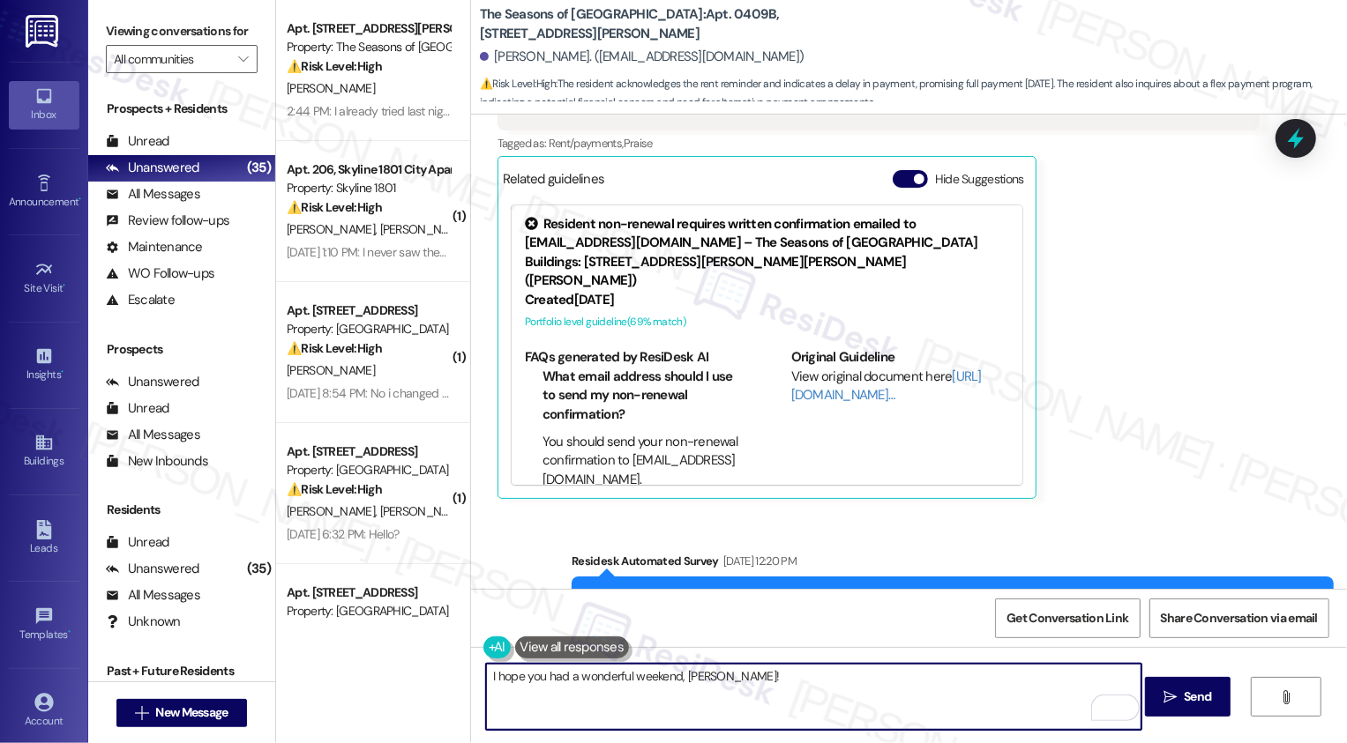
click at [522, 220] on icon at bounding box center [531, 223] width 19 height 19
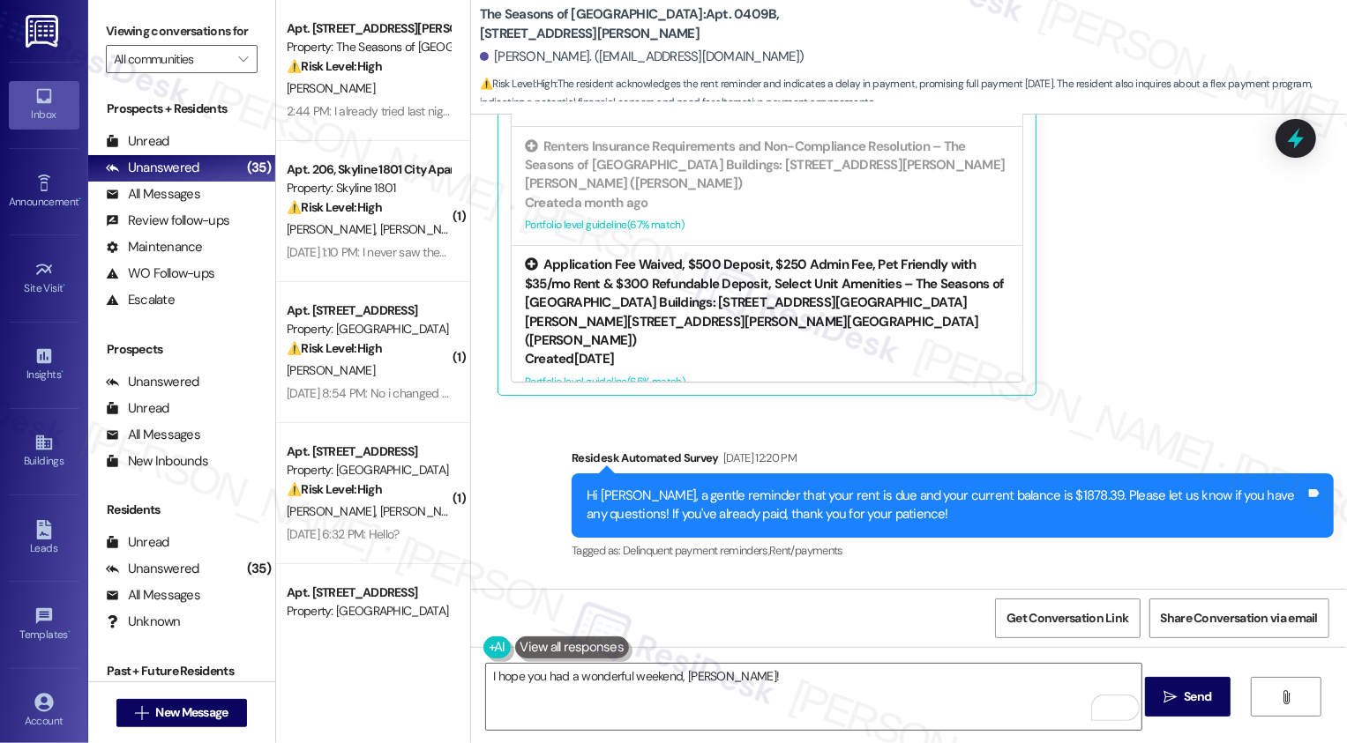
scroll to position [728, 0]
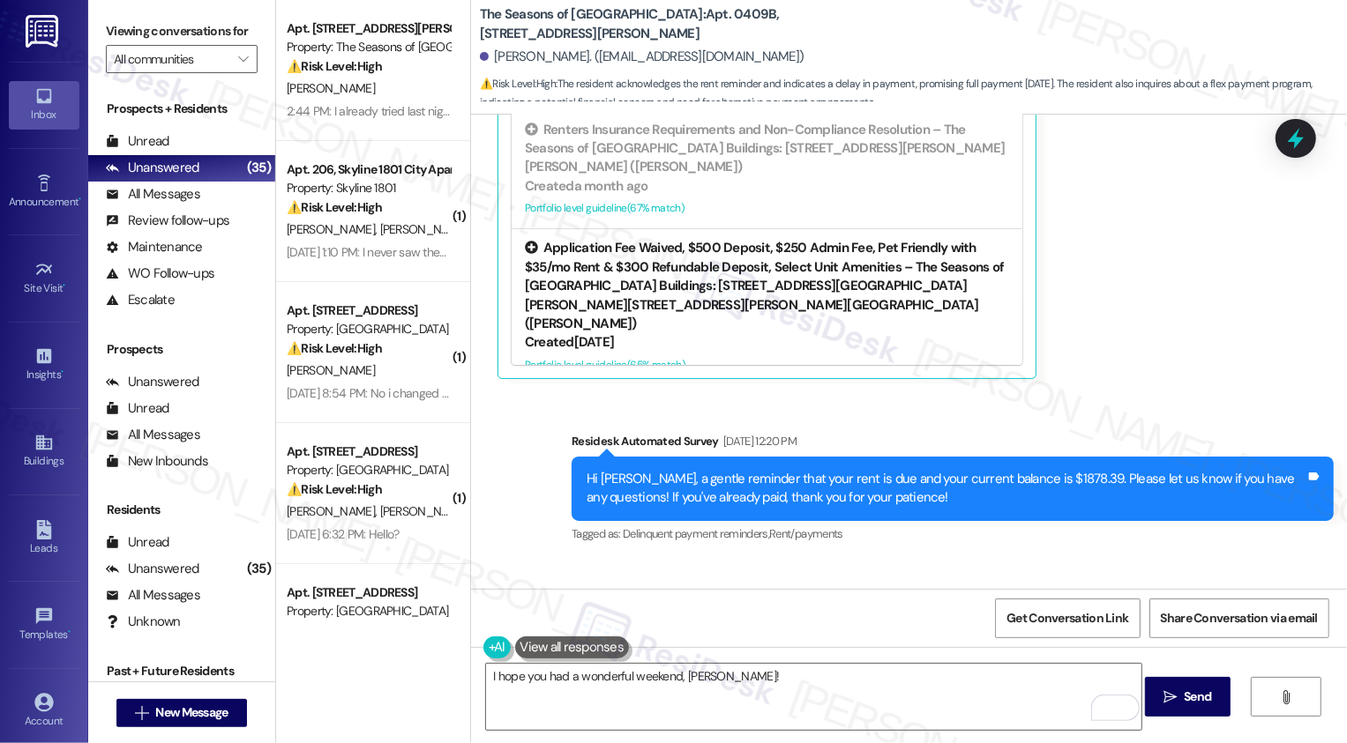
click at [761, 333] on div "Created 2 months ago" at bounding box center [767, 342] width 484 height 19
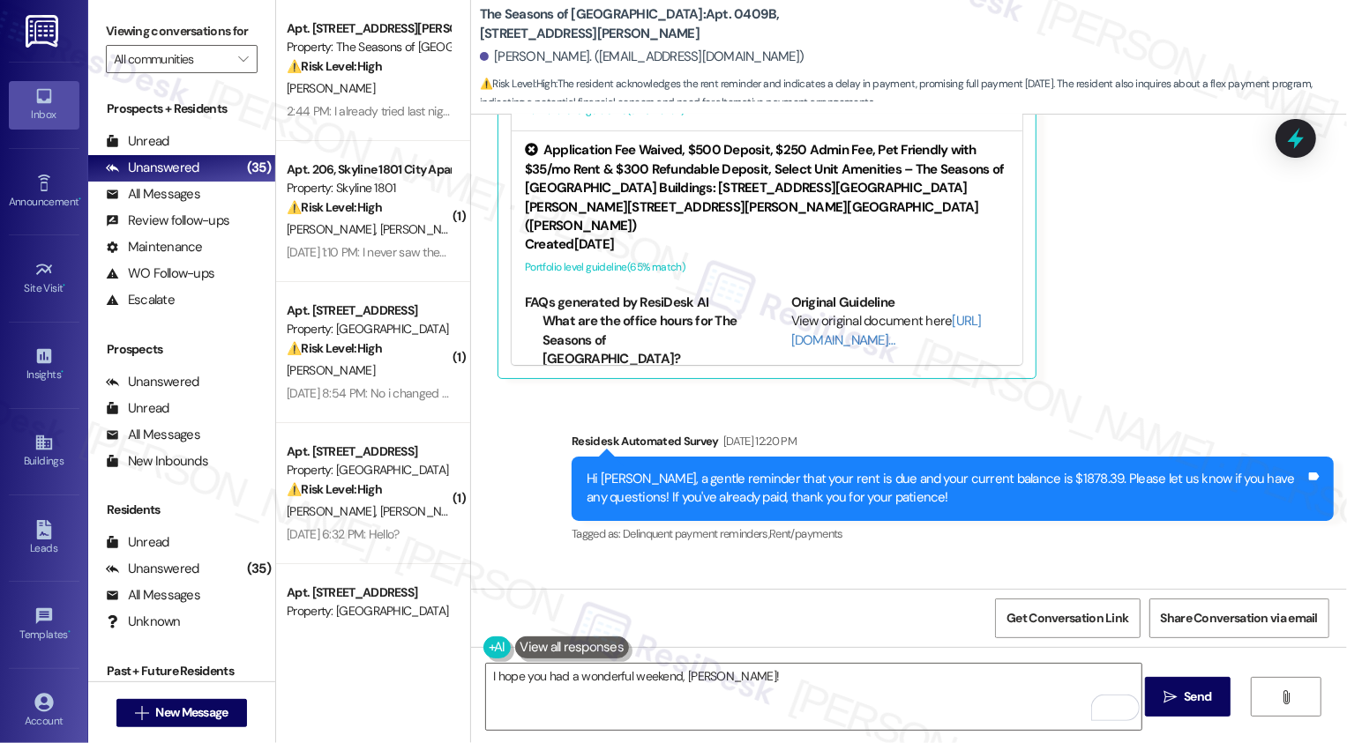
scroll to position [339, 0]
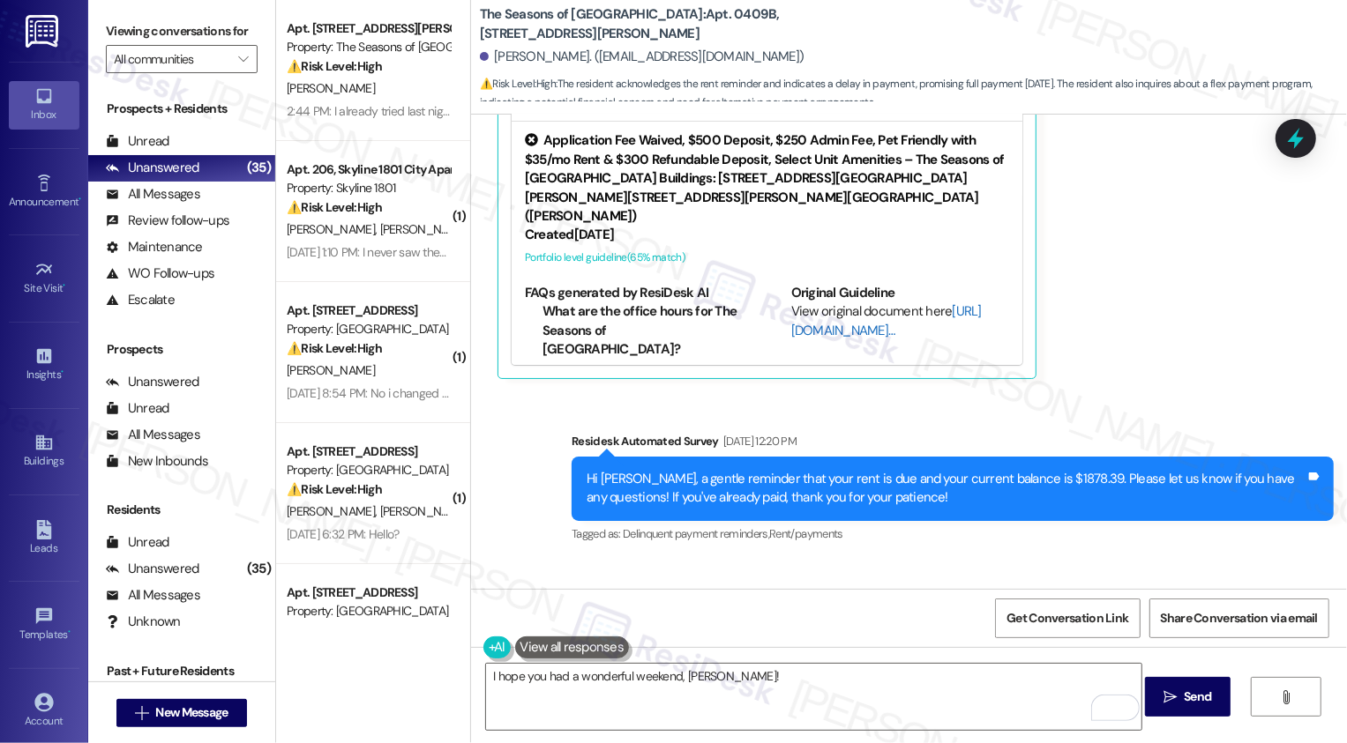
click at [813, 312] on link "[URL][DOMAIN_NAME]…" at bounding box center [886, 320] width 190 height 36
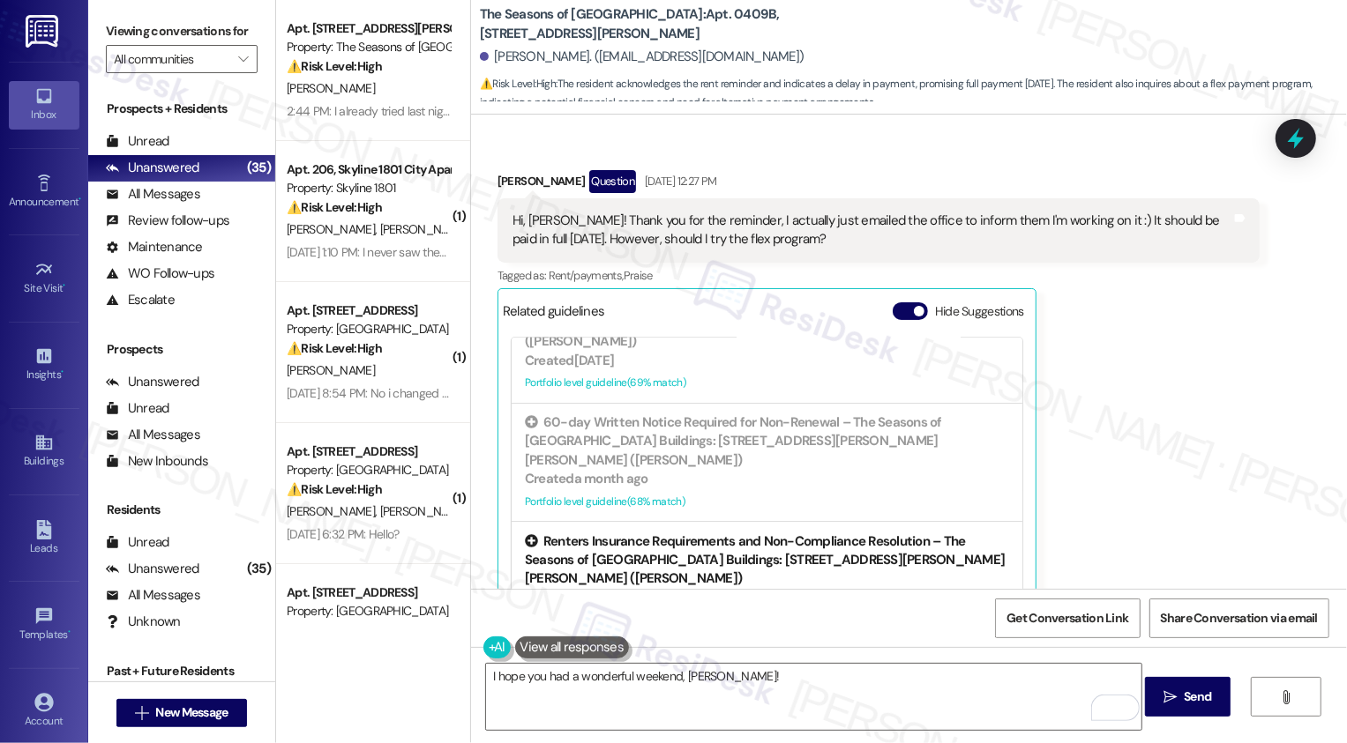
scroll to position [591, 0]
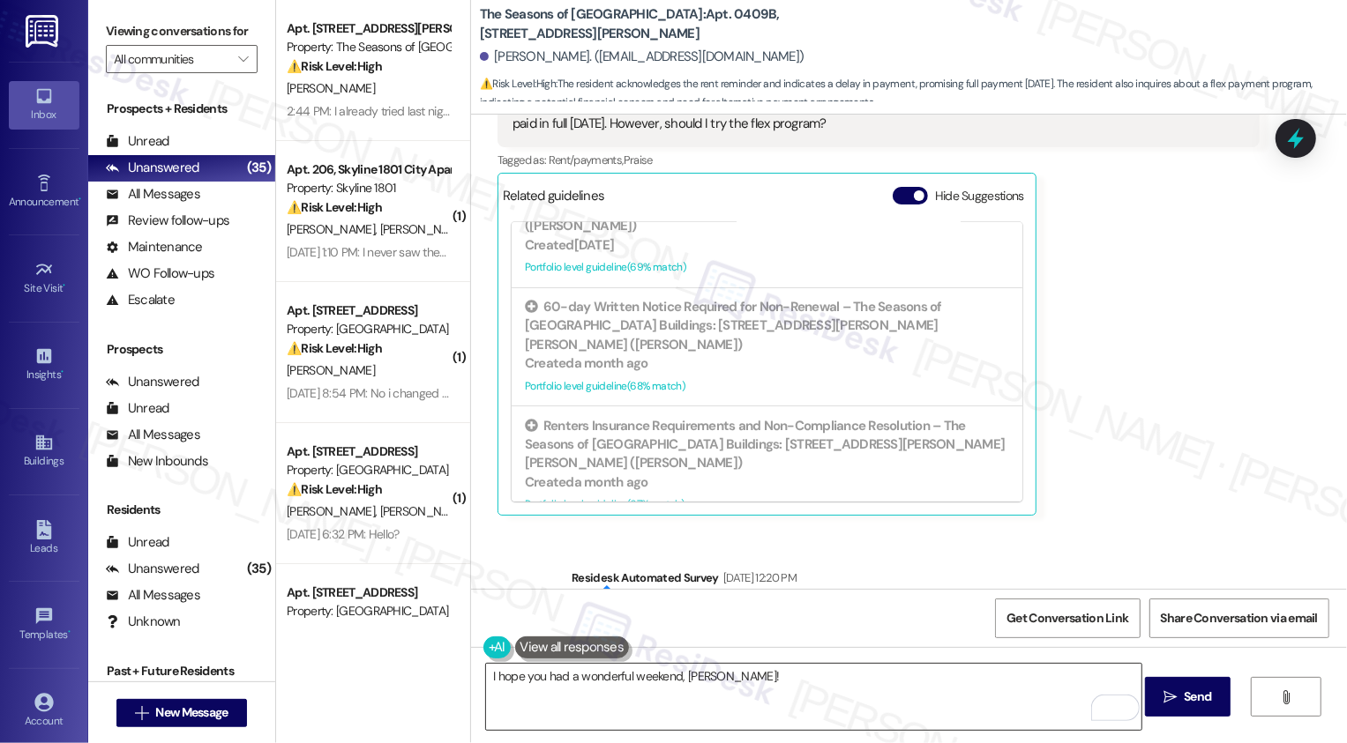
click at [747, 687] on textarea "I hope you had a wonderful weekend, Jason!" at bounding box center [813, 697] width 655 height 66
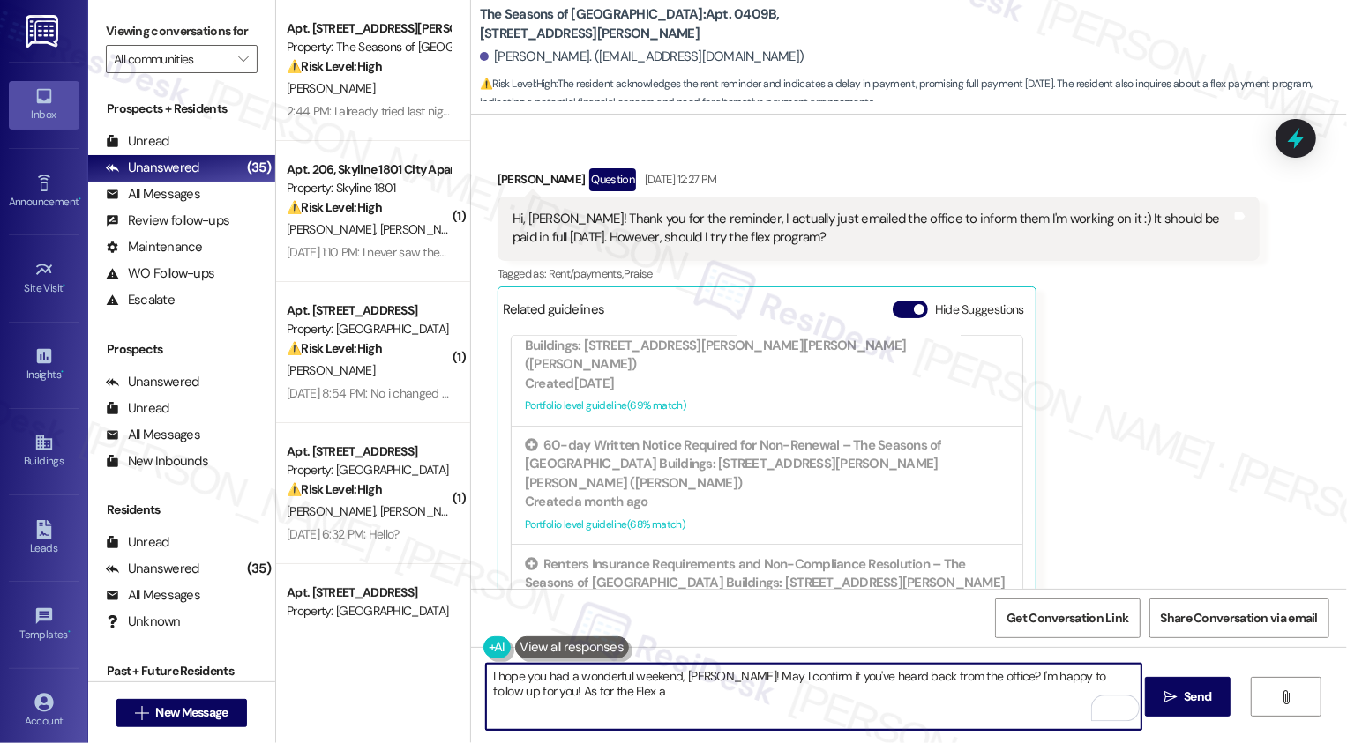
scroll to position [467, 0]
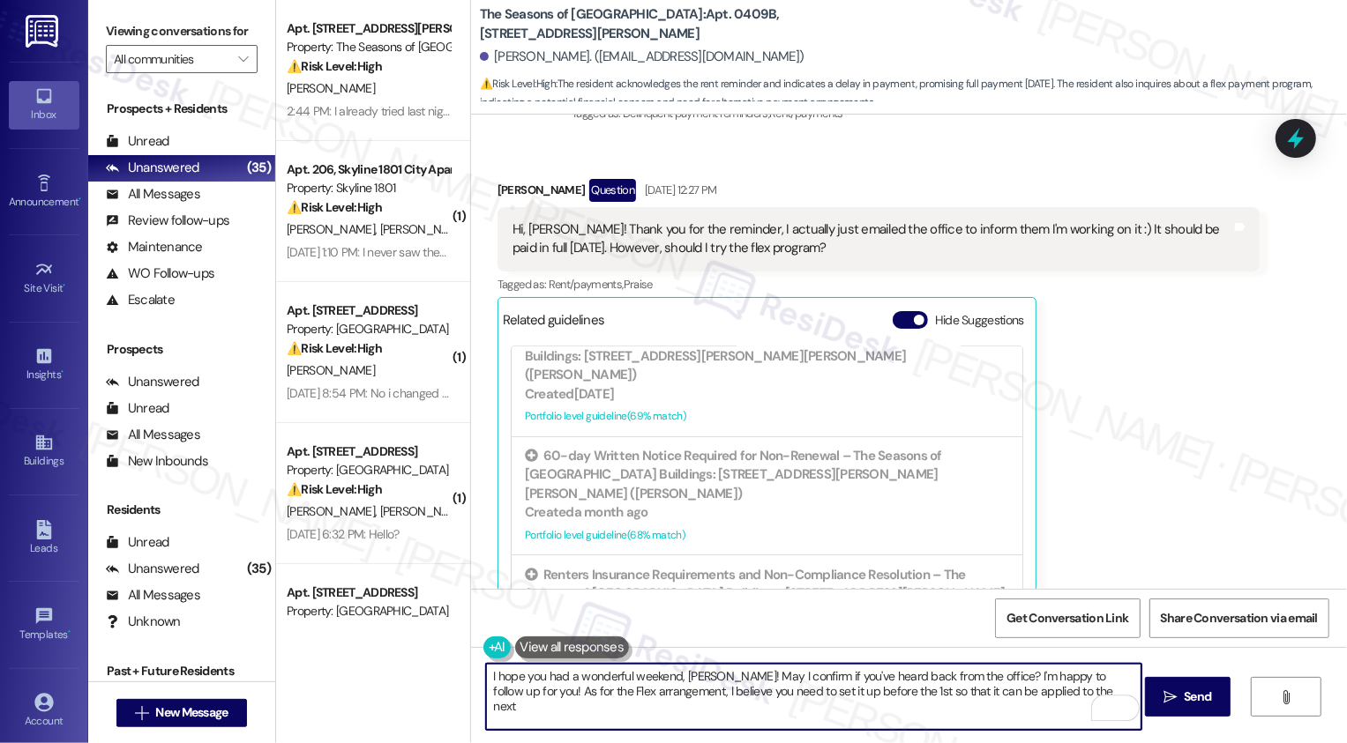
click at [1050, 690] on textarea "I hope you had a wonderful weekend, Jason! May I confirm if you've heard back f…" at bounding box center [813, 697] width 655 height 66
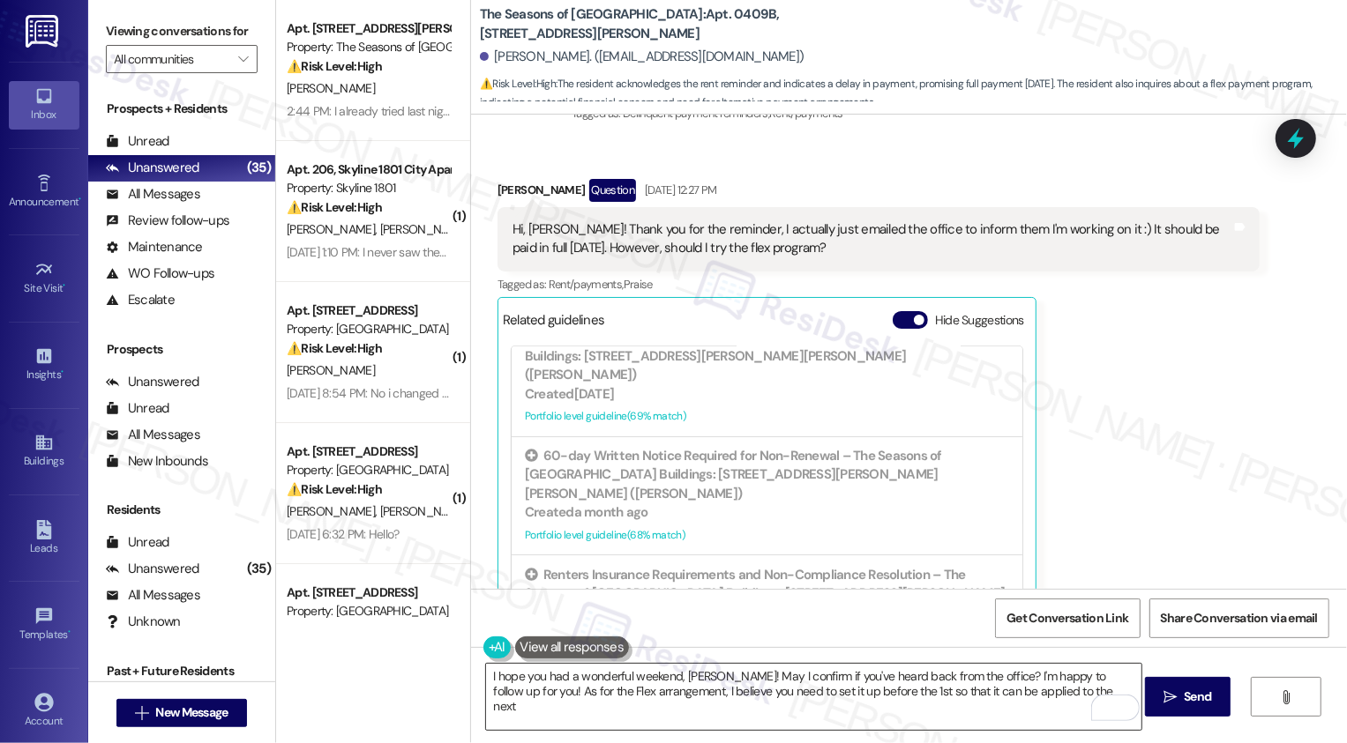
click at [763, 704] on textarea "I hope you had a wonderful weekend, Jason! May I confirm if you've heard back f…" at bounding box center [813, 697] width 655 height 66
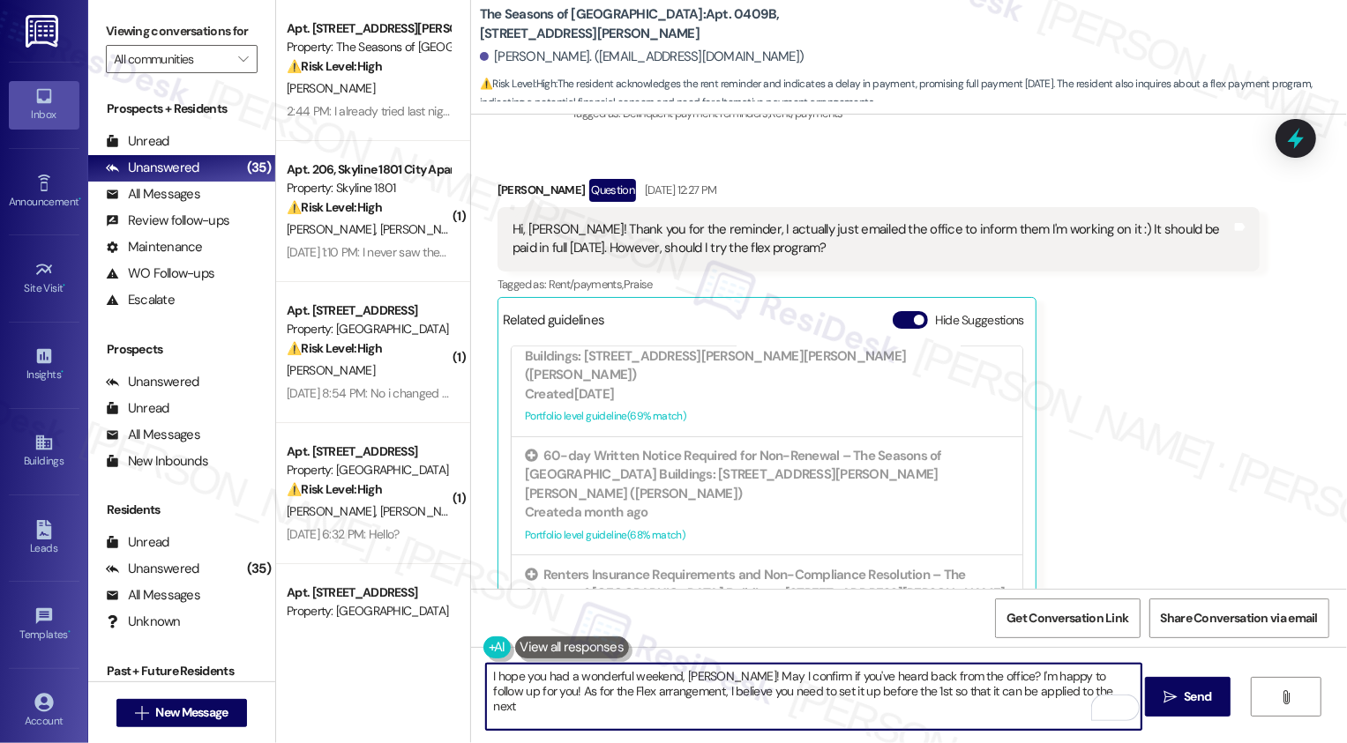
click at [824, 705] on textarea "I hope you had a wonderful weekend, Jason! May I confirm if you've heard back f…" at bounding box center [813, 697] width 655 height 66
drag, startPoint x: 630, startPoint y: 691, endPoint x: 651, endPoint y: 708, distance: 27.0
click at [651, 708] on textarea "I hope you had a wonderful weekend, Jason! May I confirm if you've heard back f…" at bounding box center [813, 697] width 655 height 66
drag, startPoint x: 915, startPoint y: 694, endPoint x: 1130, endPoint y: 707, distance: 214.7
click at [1130, 707] on textarea "I hope you had a wonderful weekend, Jason! May I confirm if you've heard back f…" at bounding box center [813, 697] width 655 height 66
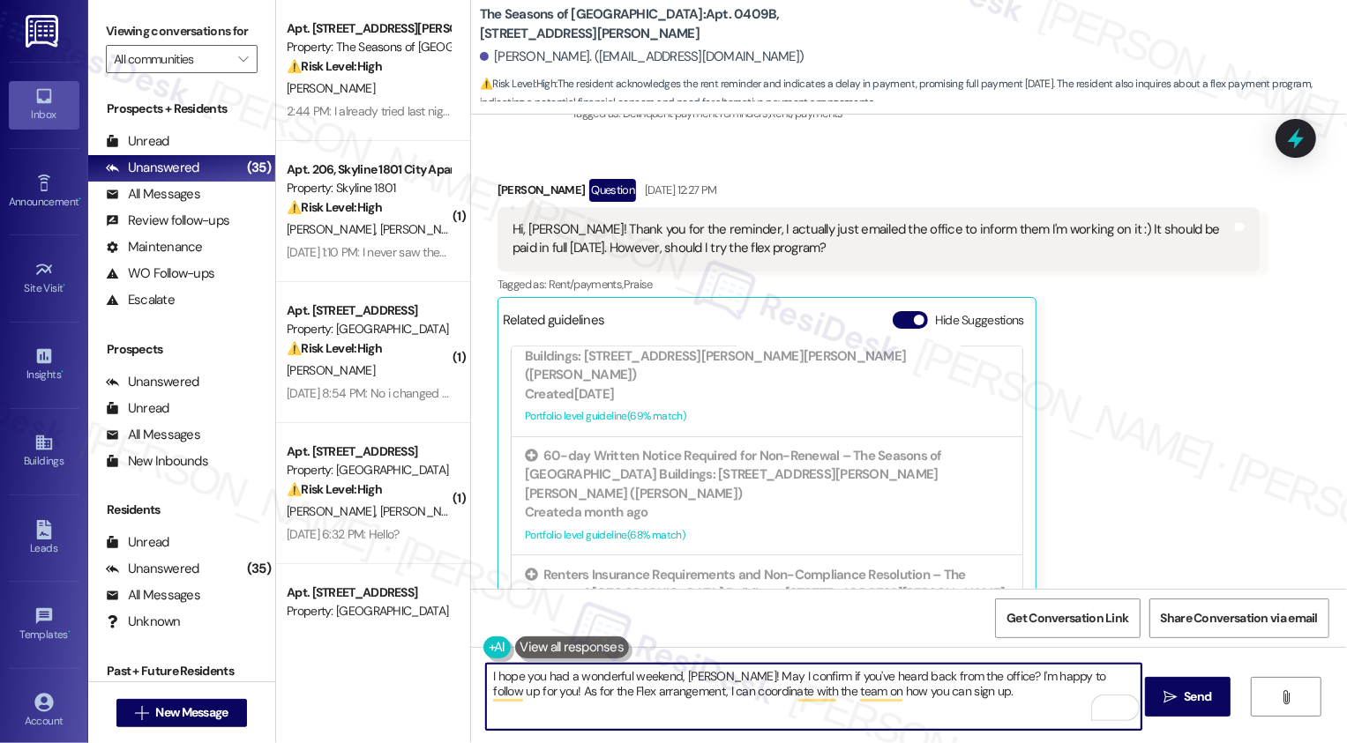
click at [933, 694] on textarea "I hope you had a wonderful weekend, Jason! May I confirm if you've heard back f…" at bounding box center [813, 697] width 655 height 66
type textarea "I hope you had a wonderful weekend, Jason! May I confirm if you've heard back f…"
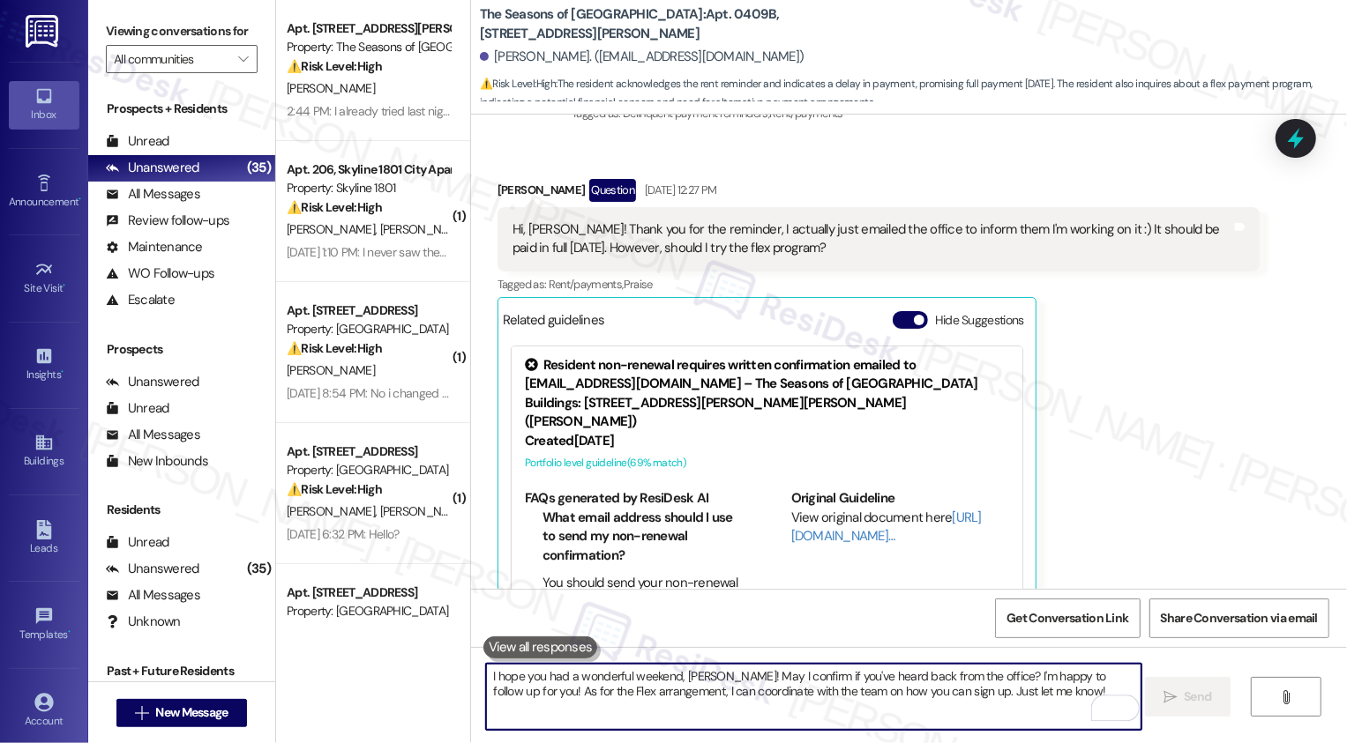
scroll to position [1003, 0]
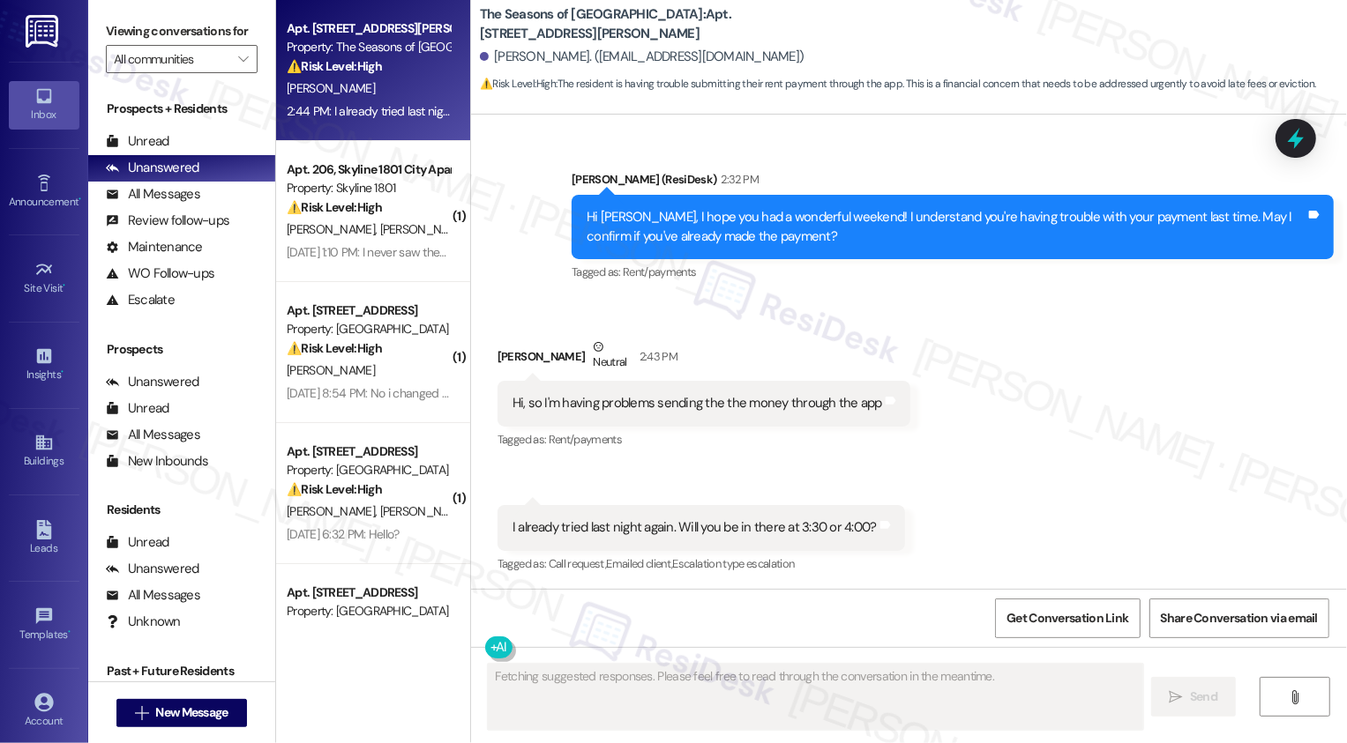
scroll to position [1382, 0]
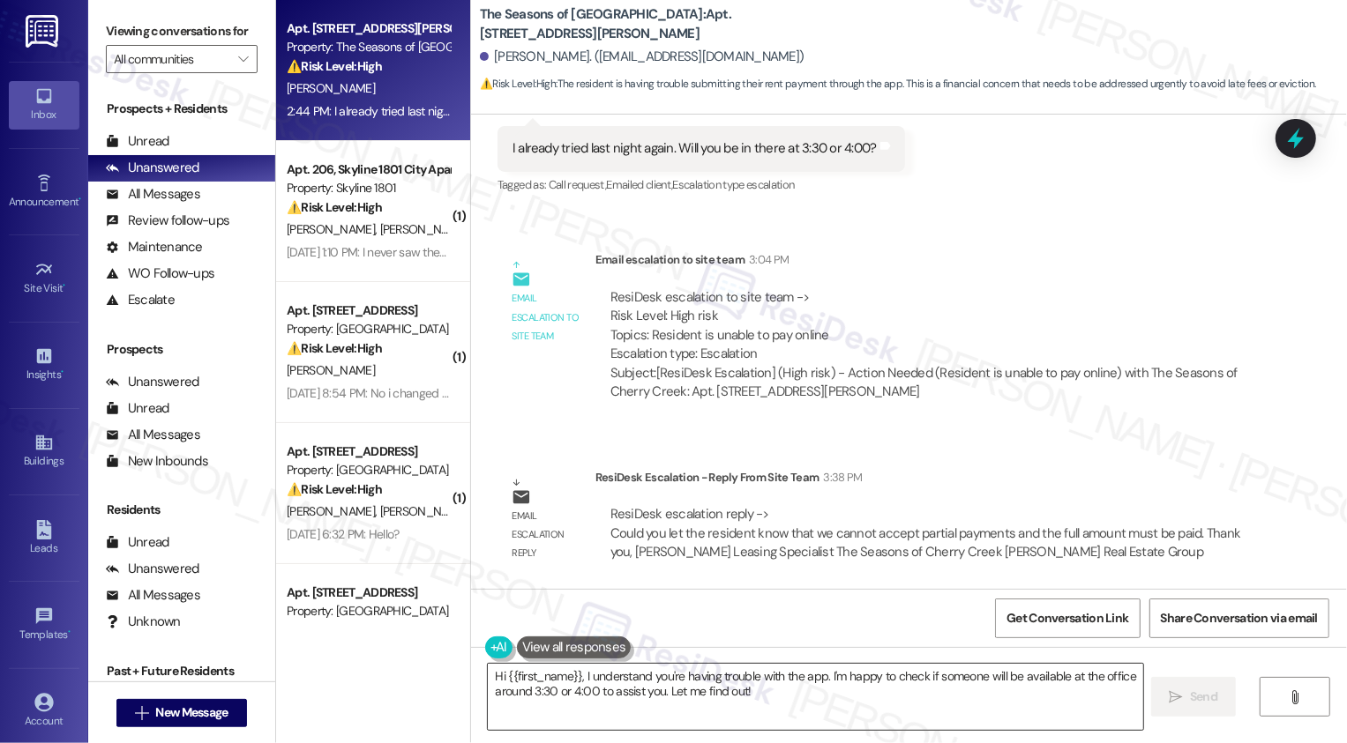
click at [623, 701] on textarea "Hi {{first_name}}, I understand you're having trouble with the app. I'm happy t…" at bounding box center [815, 697] width 655 height 66
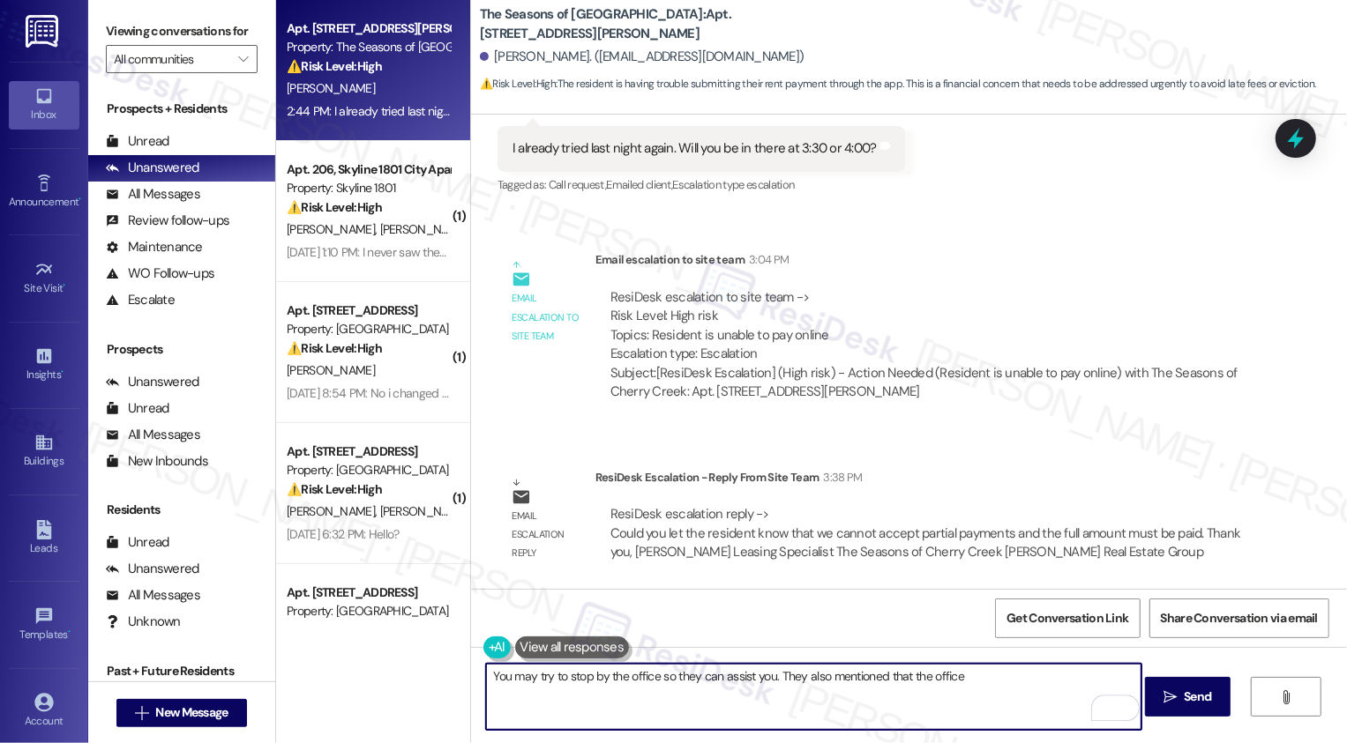
click at [917, 676] on textarea "You may try to stop by the office so they can assist you. They also mentioned t…" at bounding box center [813, 697] width 655 height 66
drag, startPoint x: 921, startPoint y: 673, endPoint x: 1038, endPoint y: 683, distance: 117.8
click at [1037, 683] on textarea "You may try to stop by the office so they can assist you. They also mentioned t…" at bounding box center [813, 697] width 655 height 66
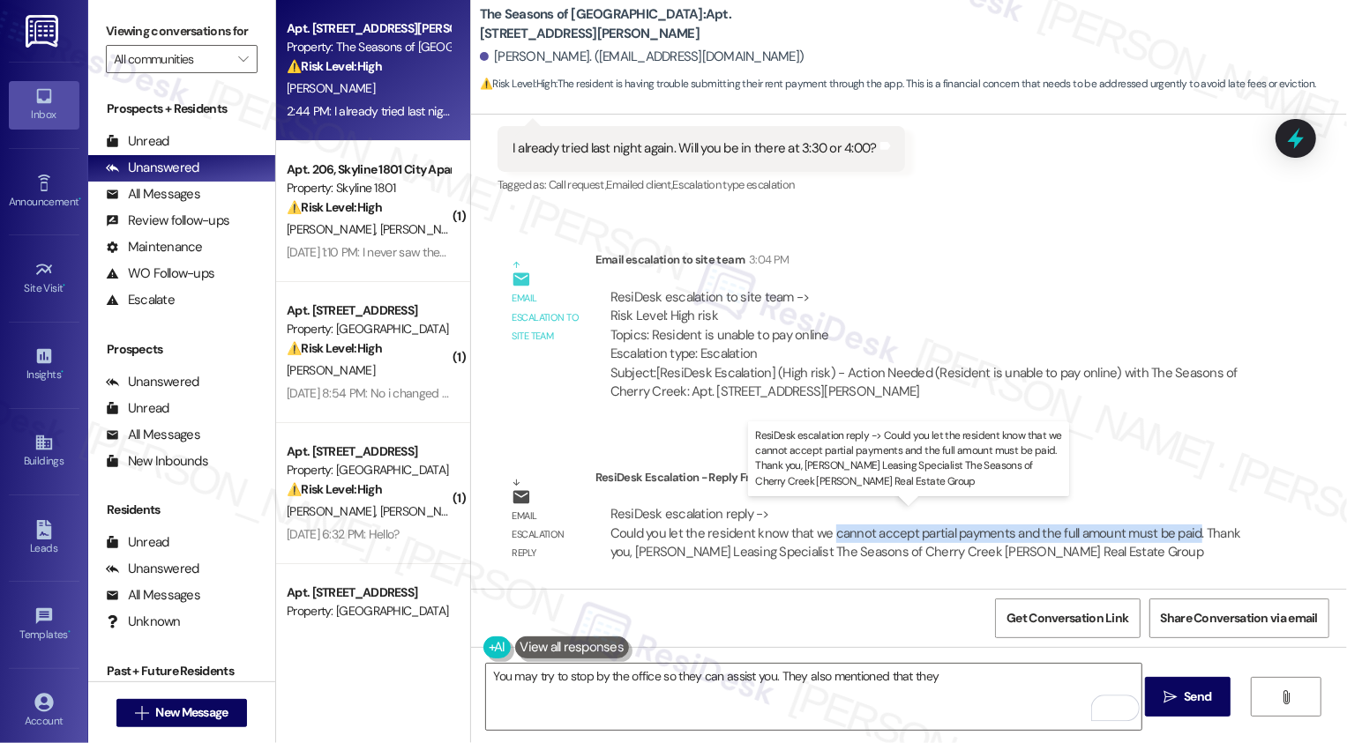
drag, startPoint x: 822, startPoint y: 534, endPoint x: 1179, endPoint y: 539, distance: 357.2
click at [1179, 539] on div "ResiDesk escalation reply -> Could you let the resident know that we cannot acc…" at bounding box center [925, 533] width 631 height 56
copy div "cannot accept partial payments and the full amount must be paid"
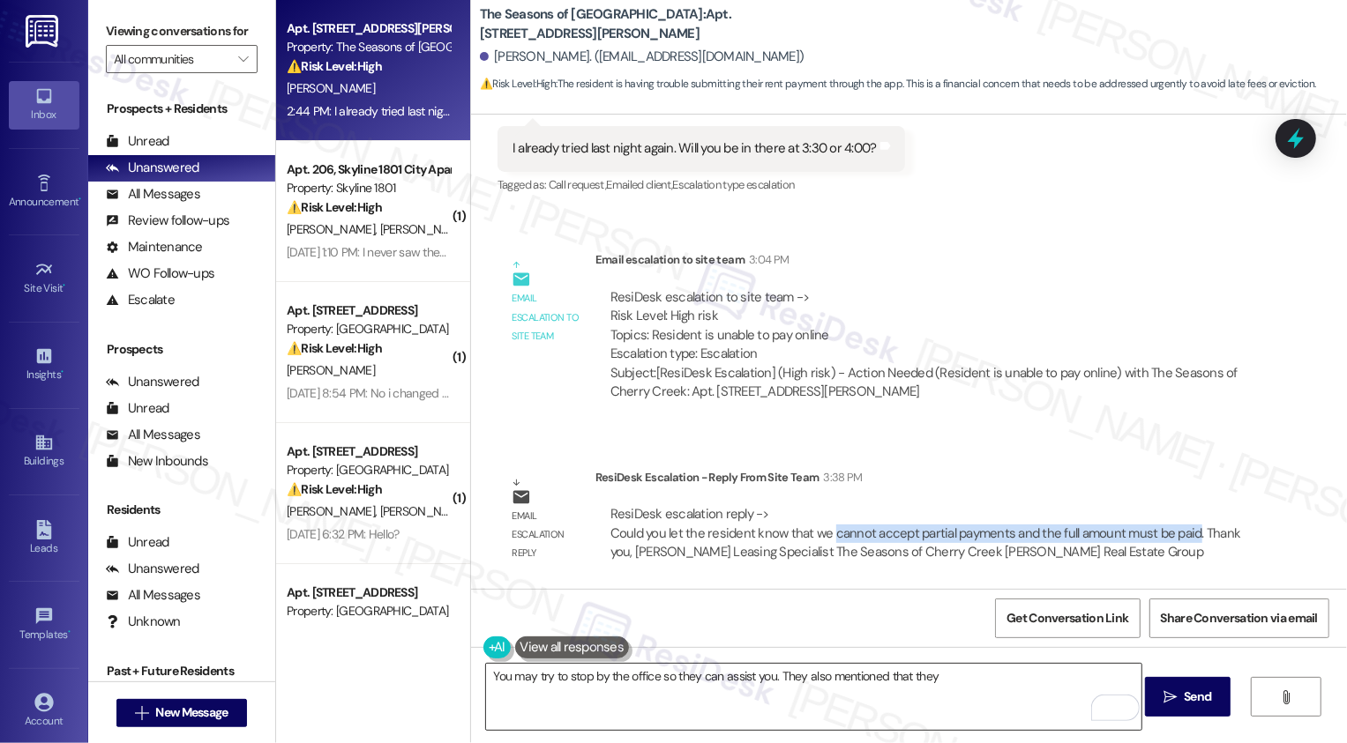
click at [997, 681] on textarea "You may try to stop by the office so they can assist you. They also mentioned t…" at bounding box center [813, 697] width 655 height 66
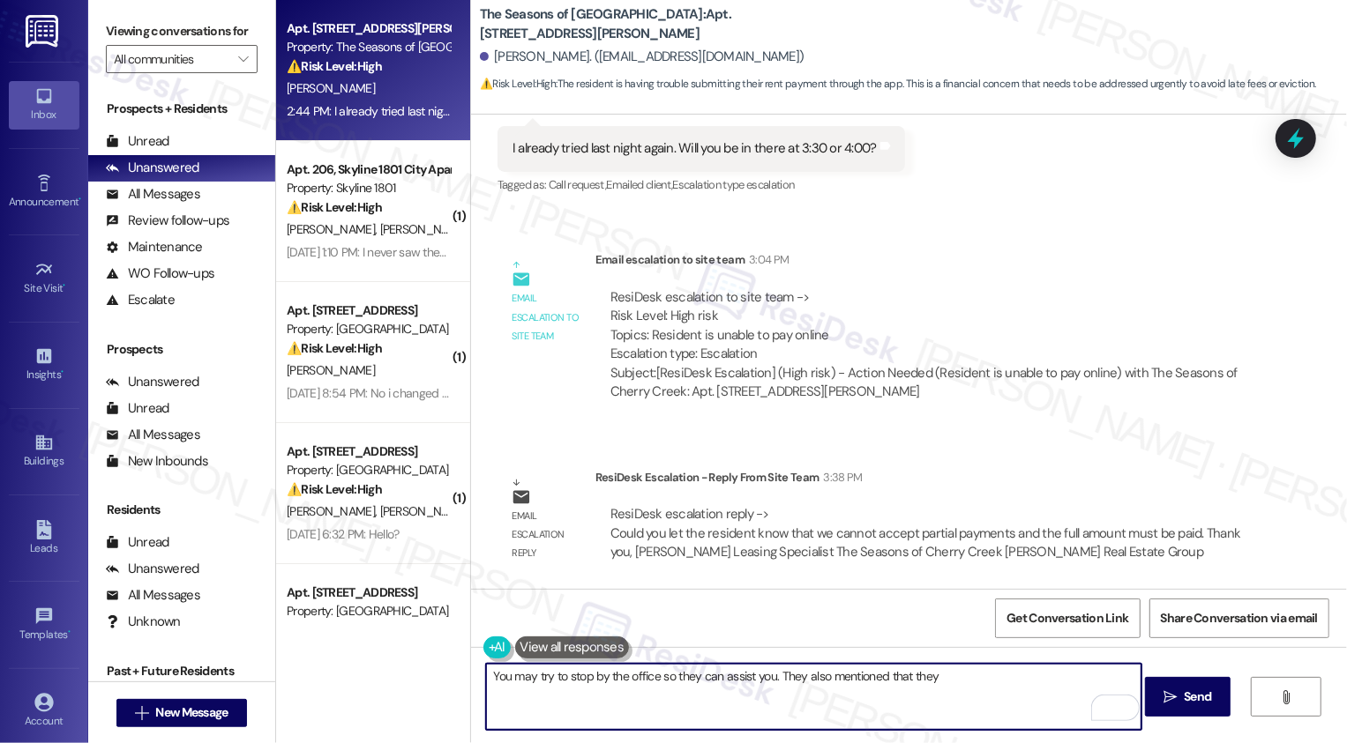
paste textarea "cannot accept partial payments and the full amount must be paid"
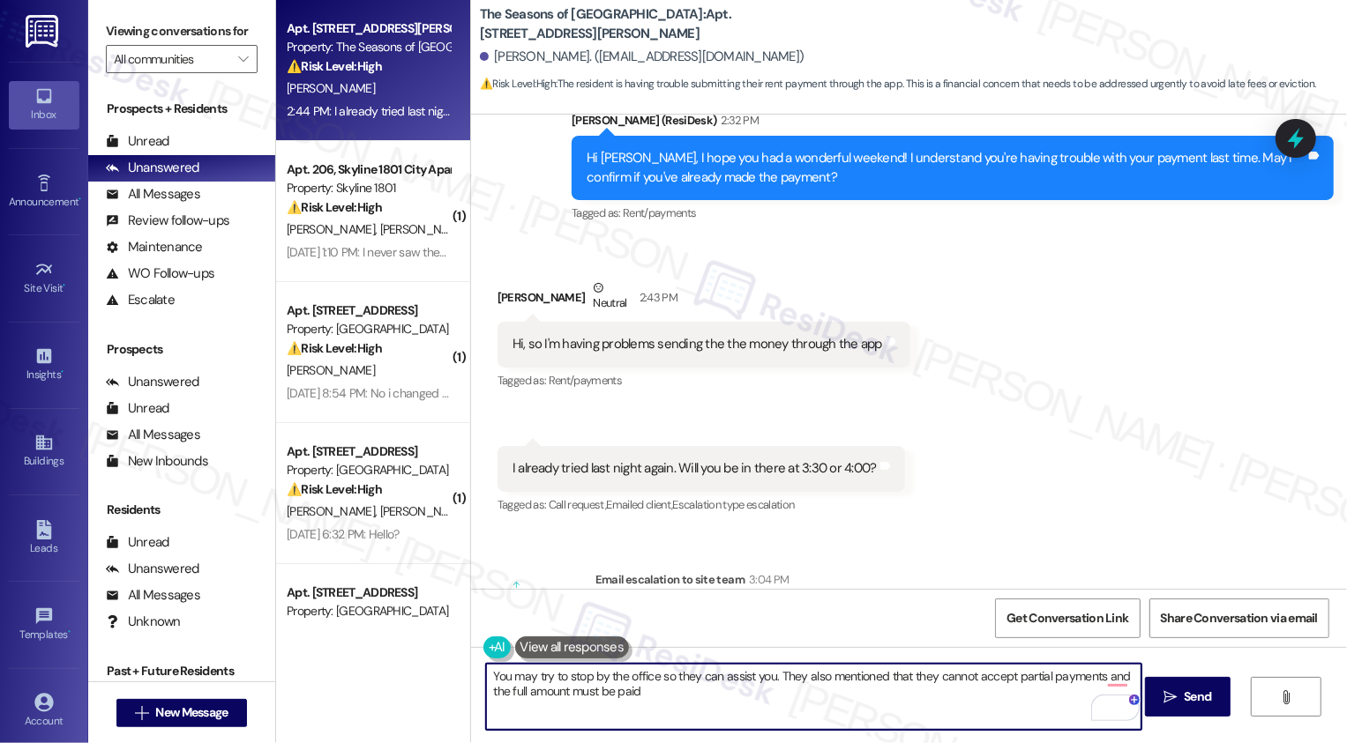
scroll to position [1057, 0]
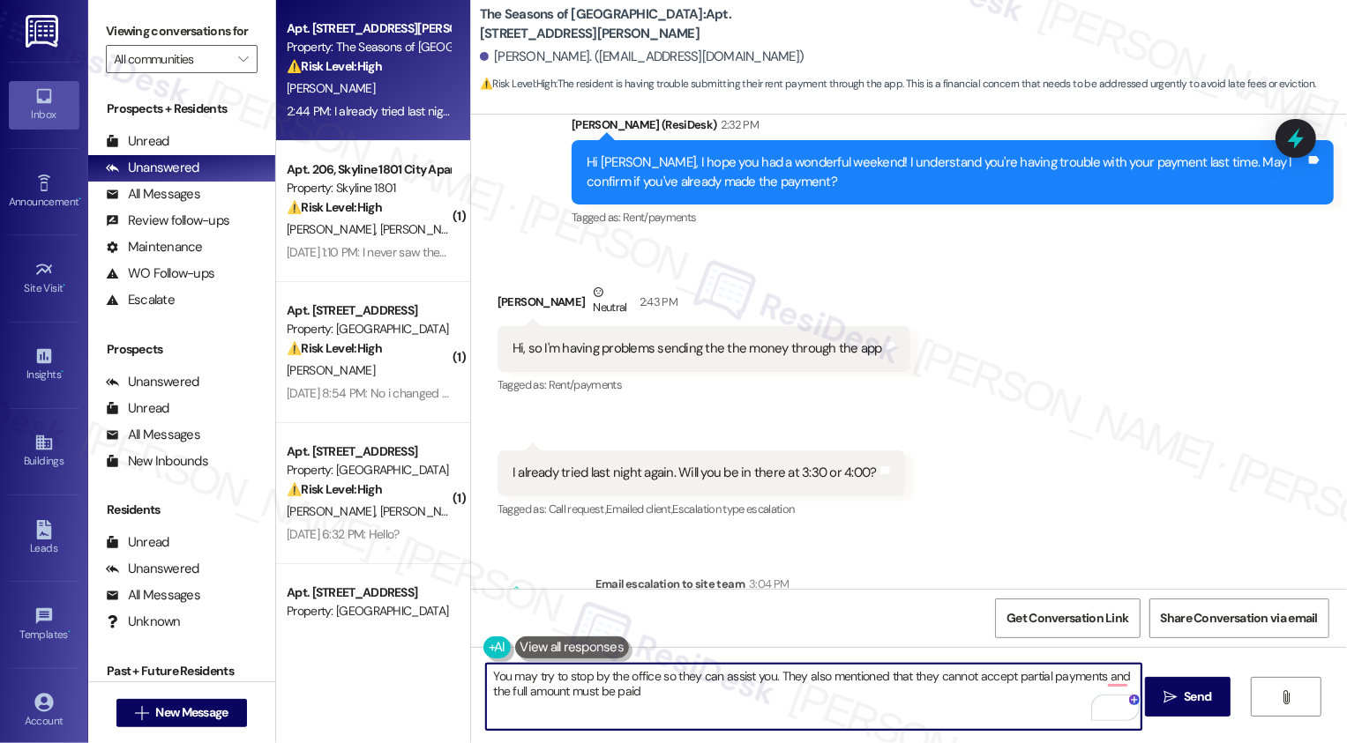
click at [486, 676] on textarea "You may try to stop by the office so they can assist you. They also mentioned t…" at bounding box center [813, 697] width 655 height 66
click at [957, 687] on textarea "Sorry about that! Is it showing an error message? You may try to stop by the of…" at bounding box center [813, 697] width 655 height 66
click at [704, 692] on textarea "Sorry about that! Is it showing an error message? You may try to stop by the of…" at bounding box center [813, 697] width 655 height 66
click at [892, 701] on textarea "Sorry about that! Is it showing an error message? You may try to stop by the of…" at bounding box center [813, 697] width 655 height 66
type textarea "Sorry about that! Is it showing an error message? You may try to stop by the of…"
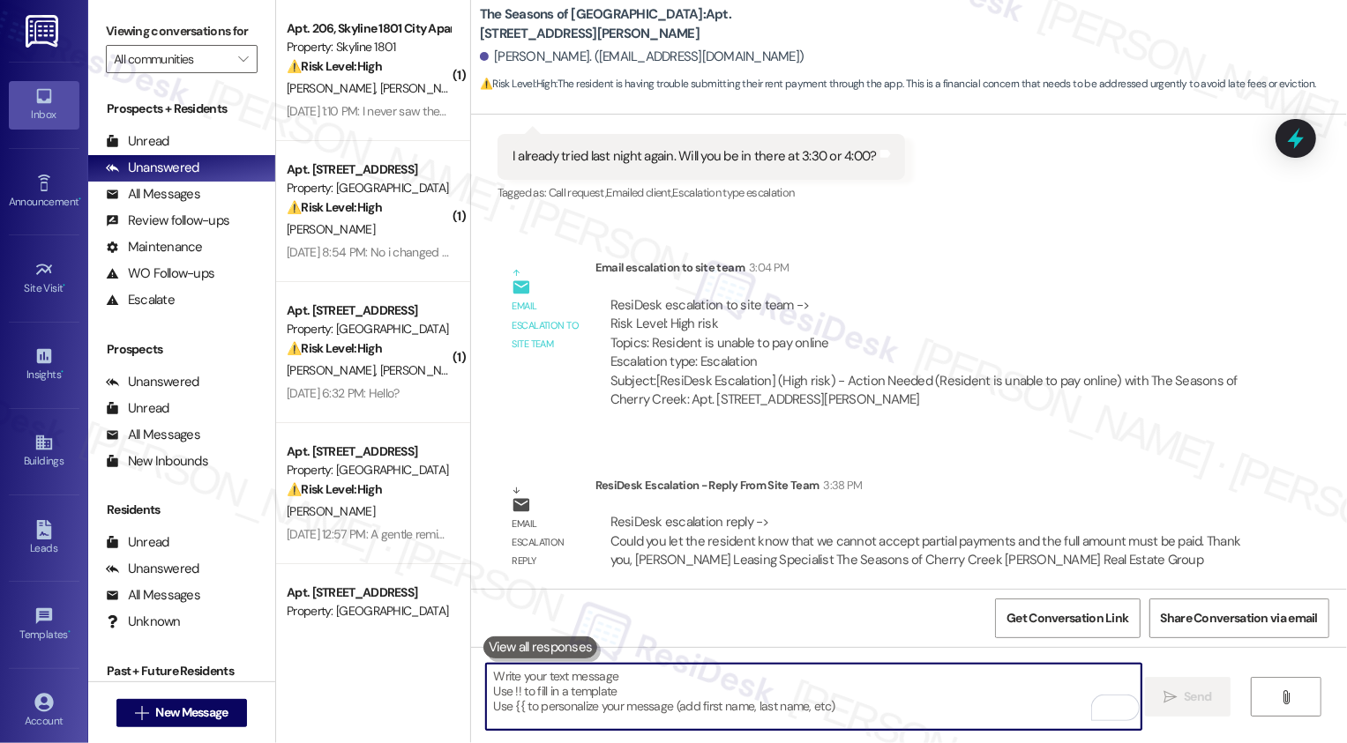
scroll to position [1523, 0]
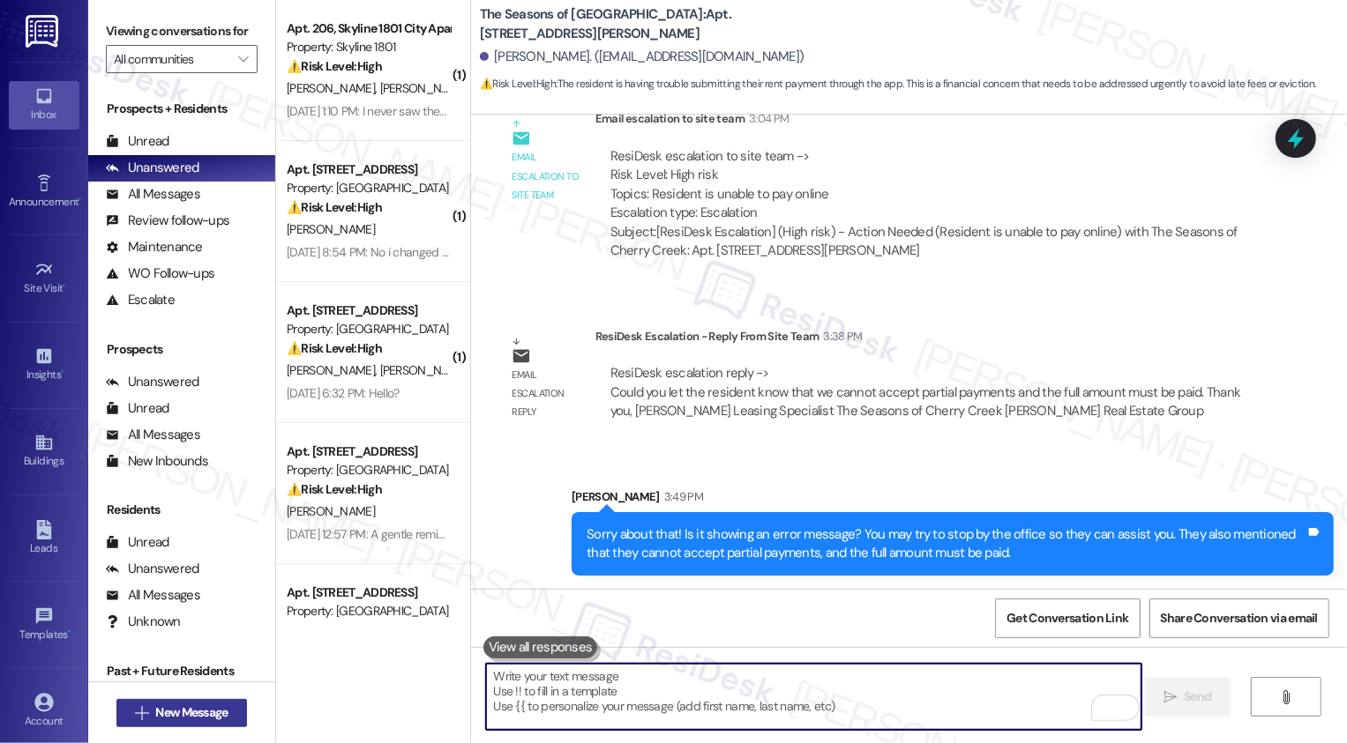
click at [203, 712] on span "New Message" at bounding box center [191, 713] width 72 height 19
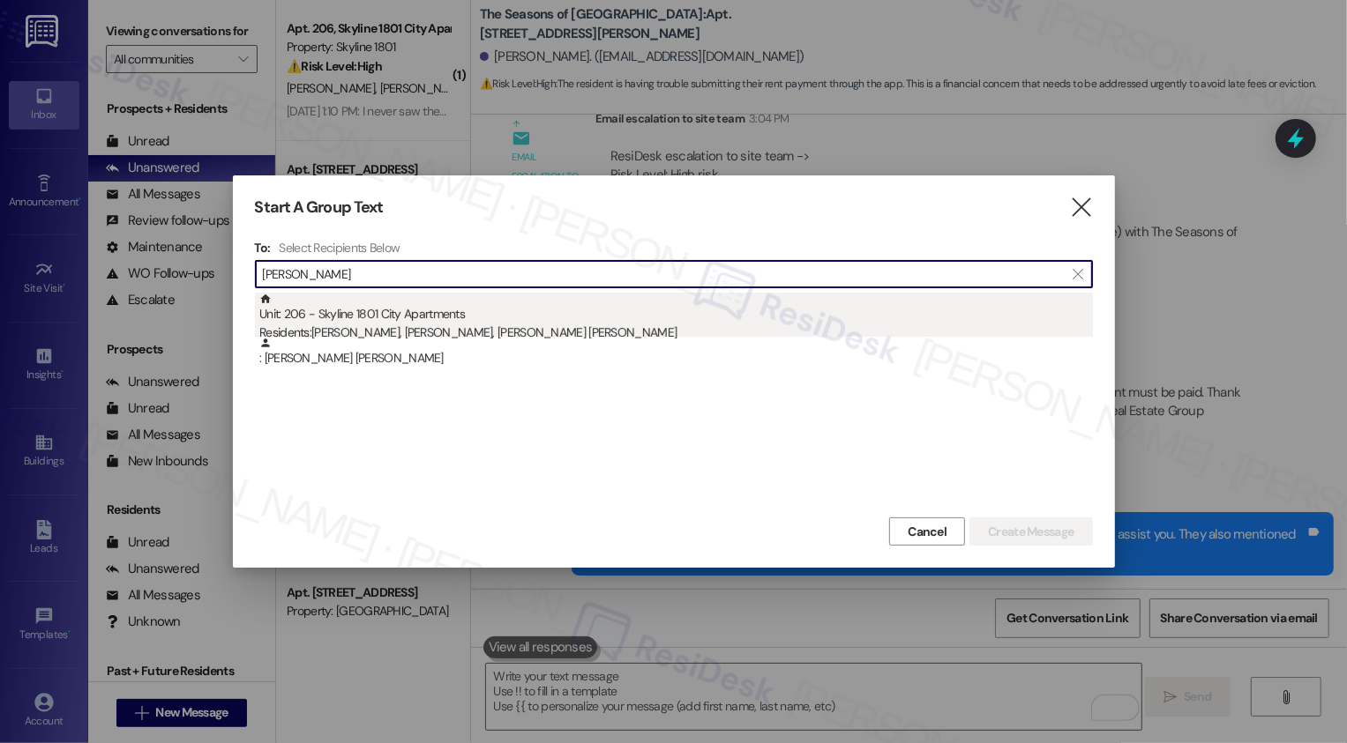
type input "[PERSON_NAME]"
click at [362, 320] on div "Unit: 206 - Skyline 1801 City Apartments Residents: [PERSON_NAME], [PERSON_NAME…" at bounding box center [675, 318] width 833 height 50
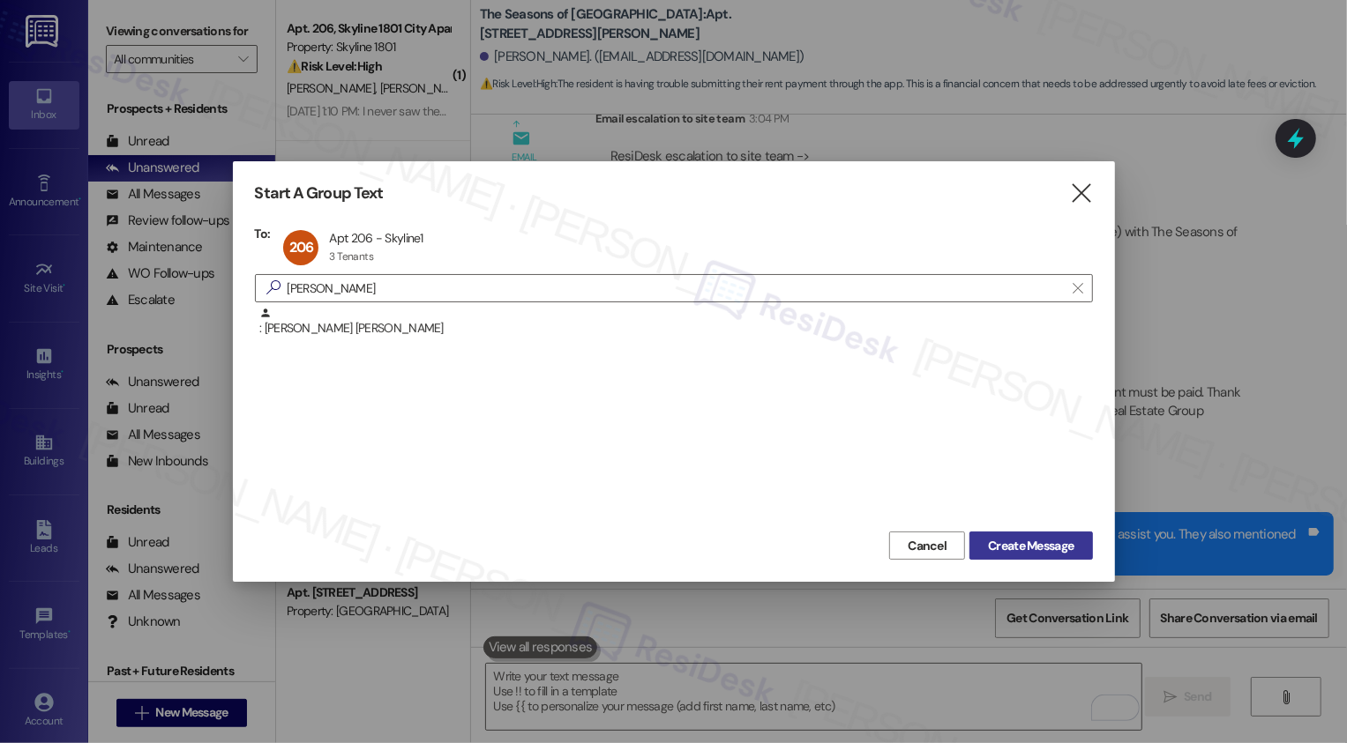
click at [1071, 550] on span "Create Message" at bounding box center [1031, 546] width 86 height 19
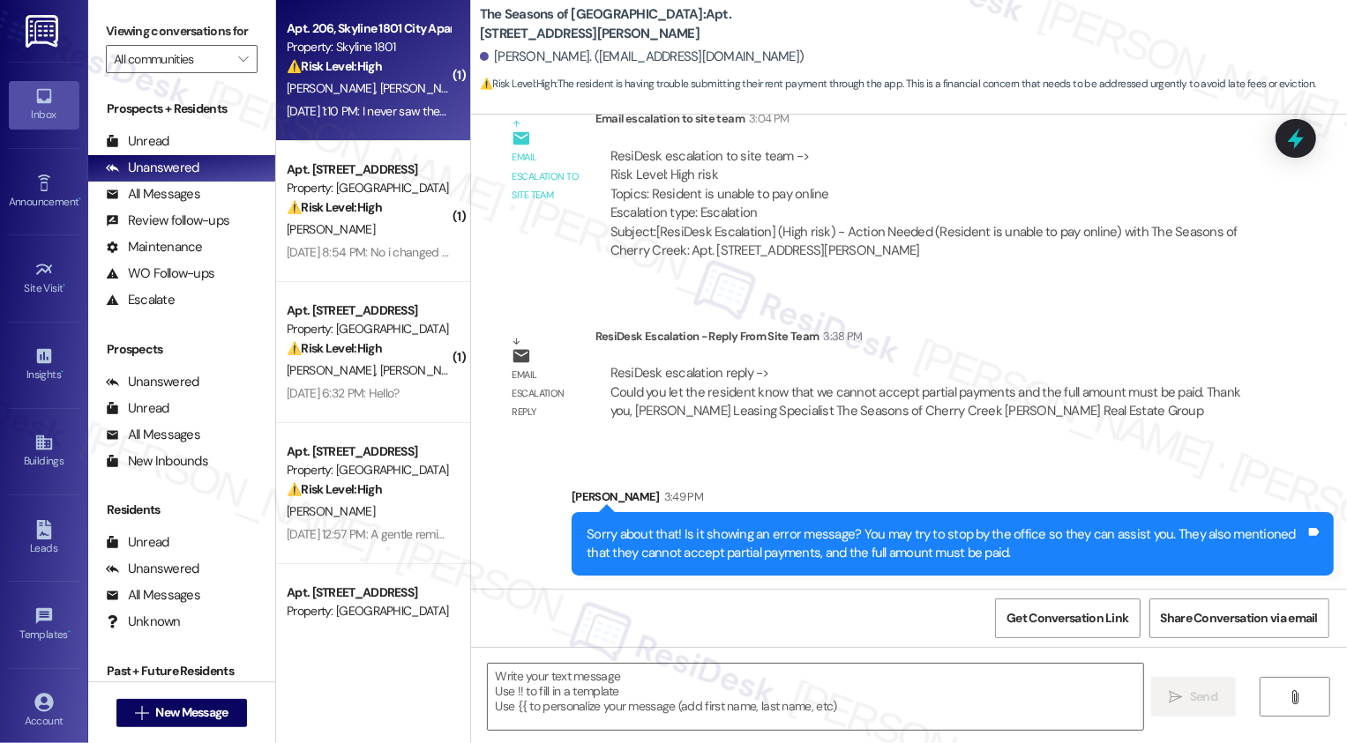
type textarea "Fetching suggested responses. Please feel free to read through the conversation…"
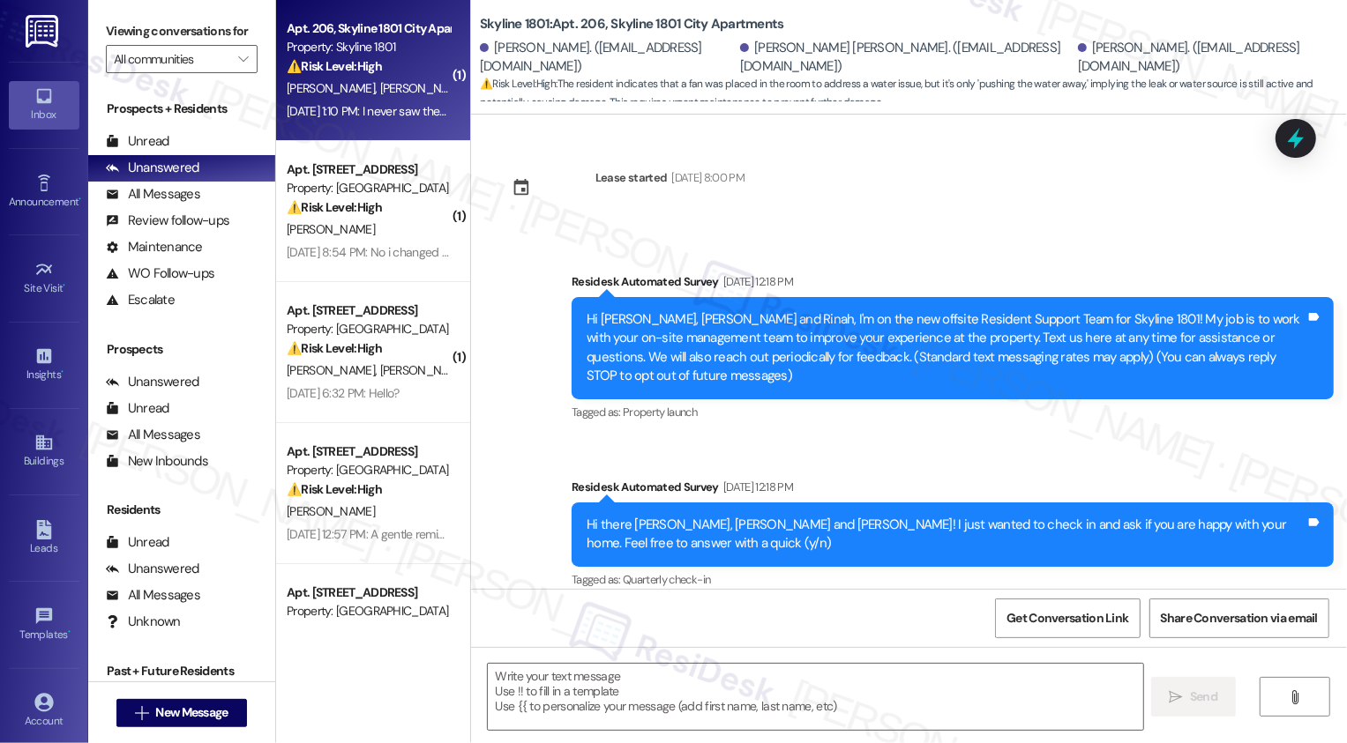
scroll to position [2791, 0]
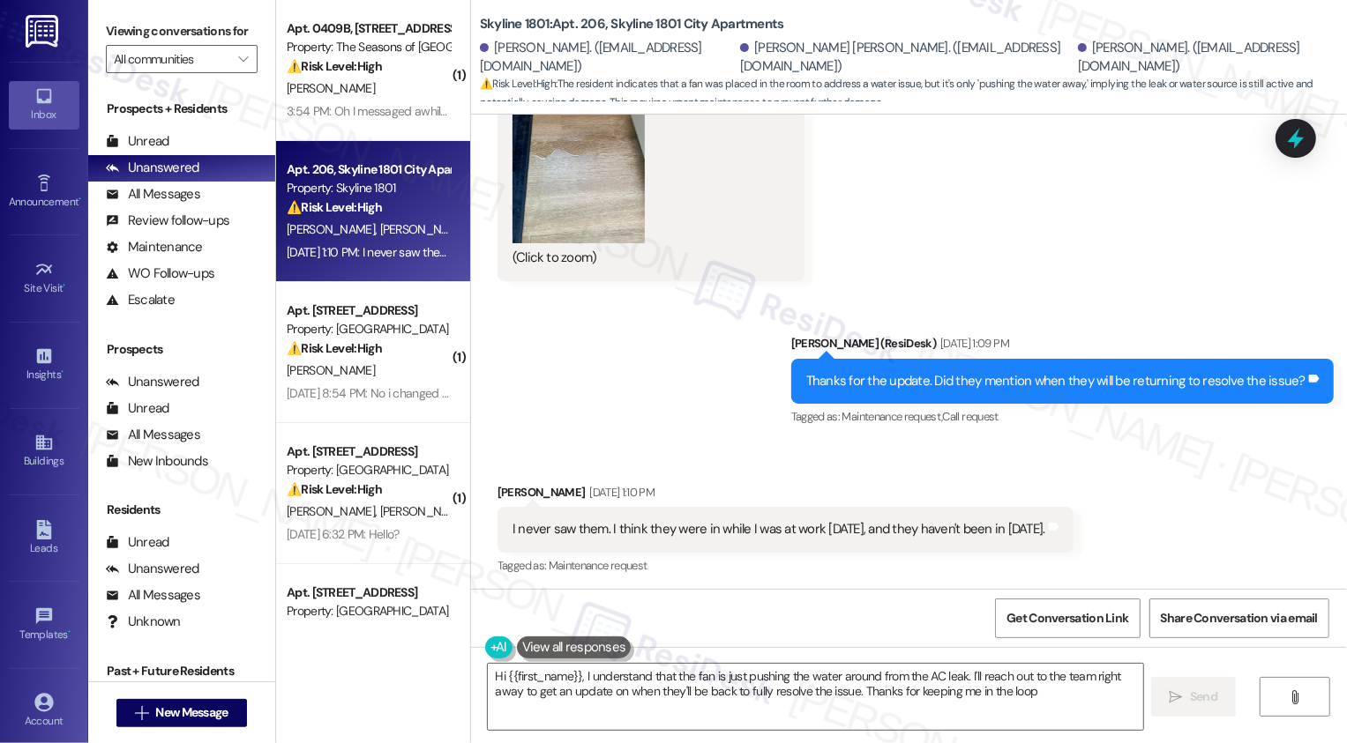
type textarea "Hi {{first_name}}, I understand that the fan is just pushing the water around f…"
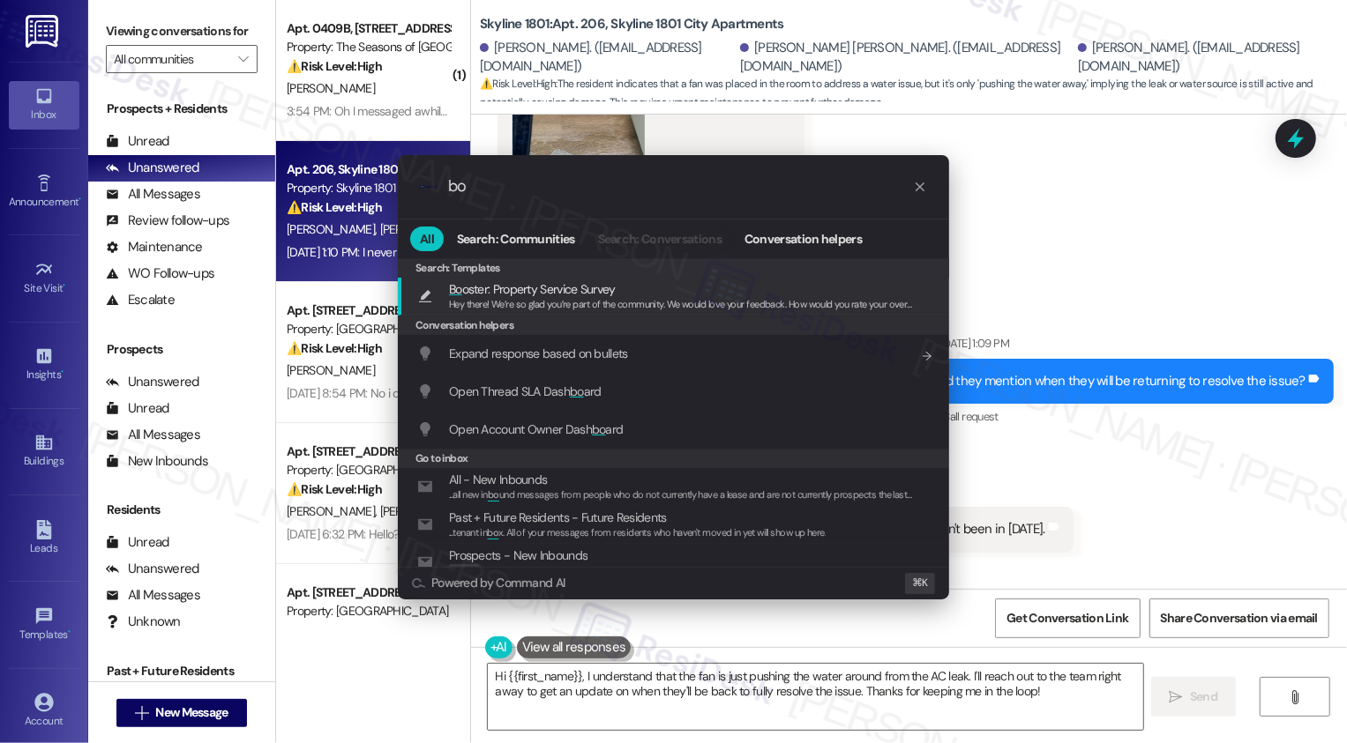
type input "b"
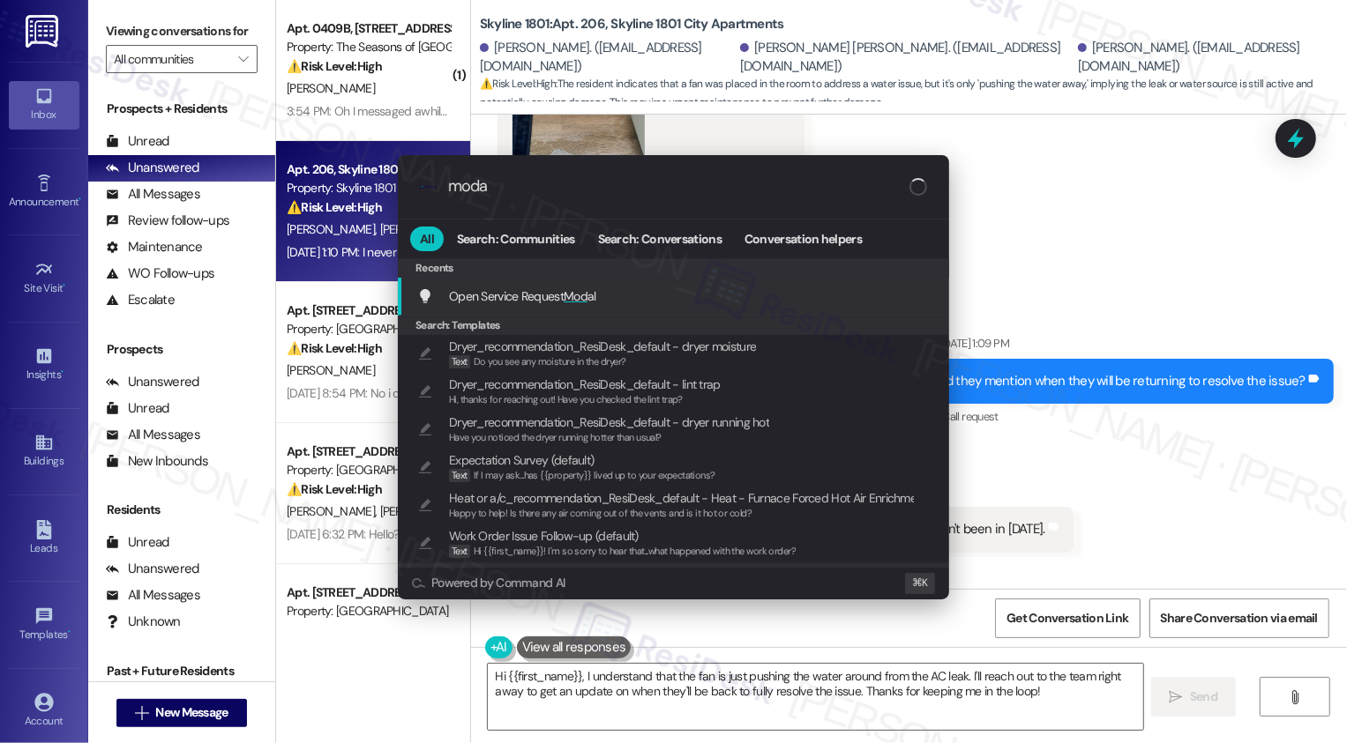
type input "modal"
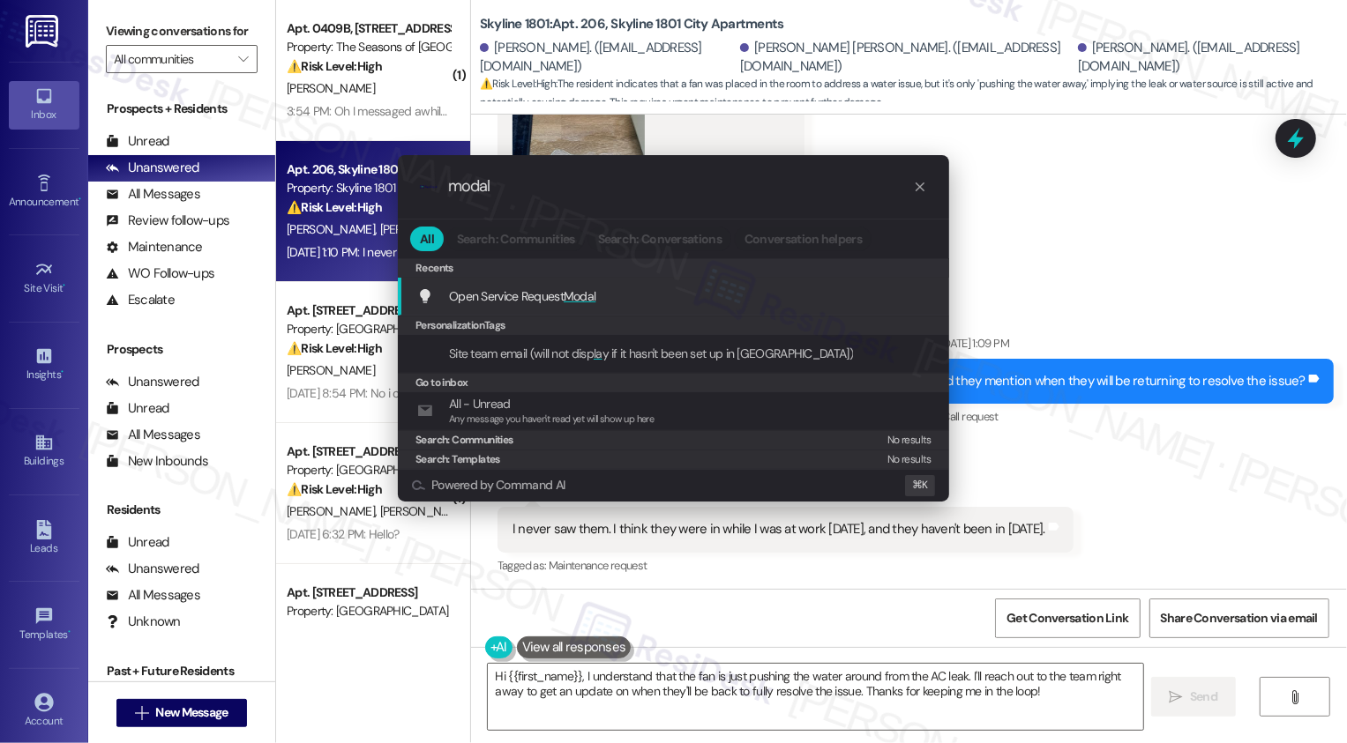
click at [548, 294] on span "Open Service Request Modal" at bounding box center [522, 296] width 147 height 16
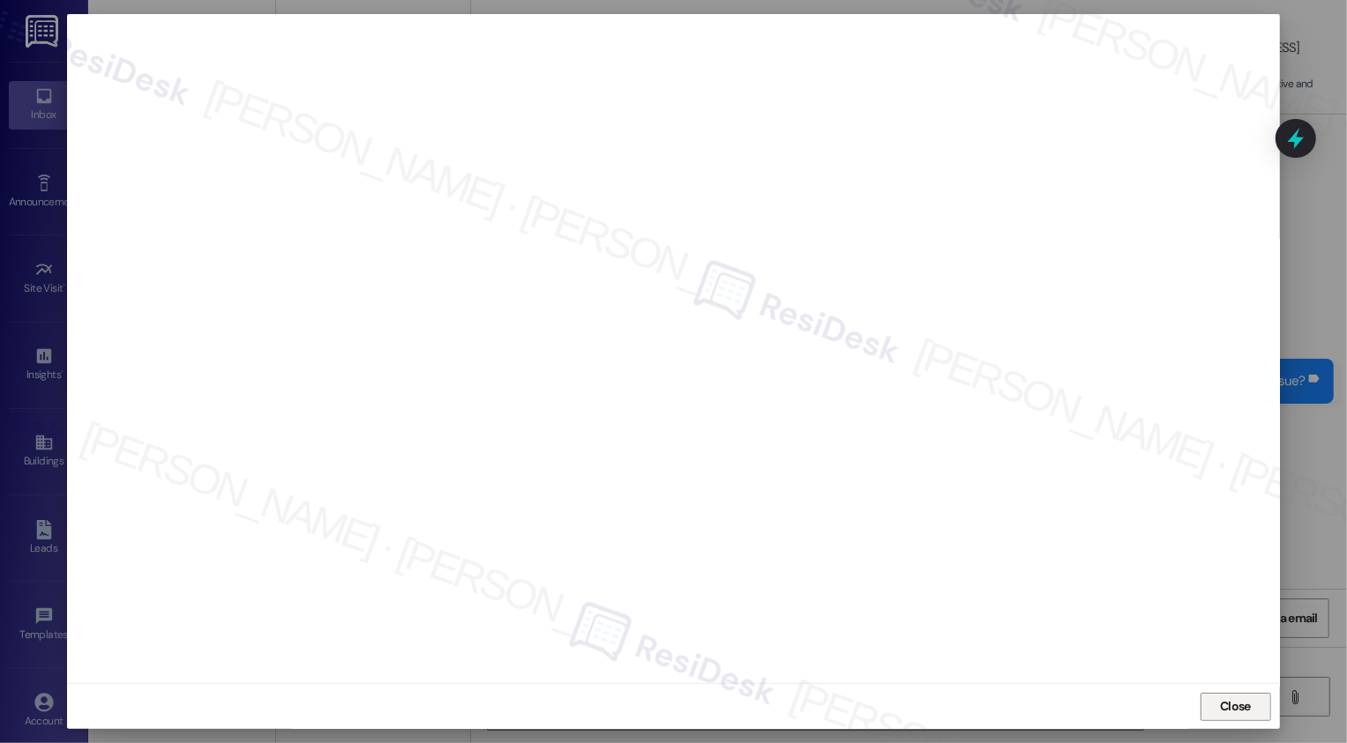
click at [1238, 703] on button "Close" at bounding box center [1235, 707] width 71 height 28
click at [1226, 706] on span "Close" at bounding box center [1235, 707] width 31 height 19
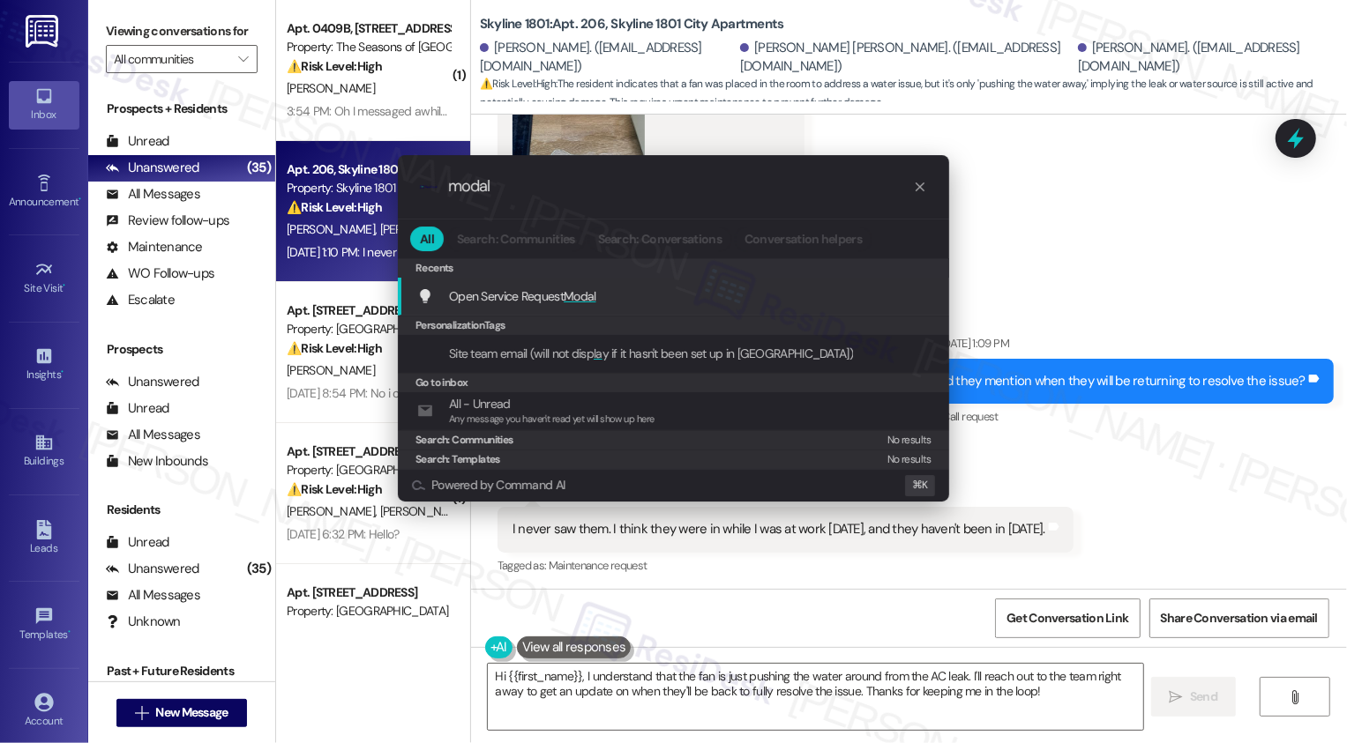
type input "modal"
click at [557, 295] on span "Open Service Request Modal" at bounding box center [522, 296] width 147 height 16
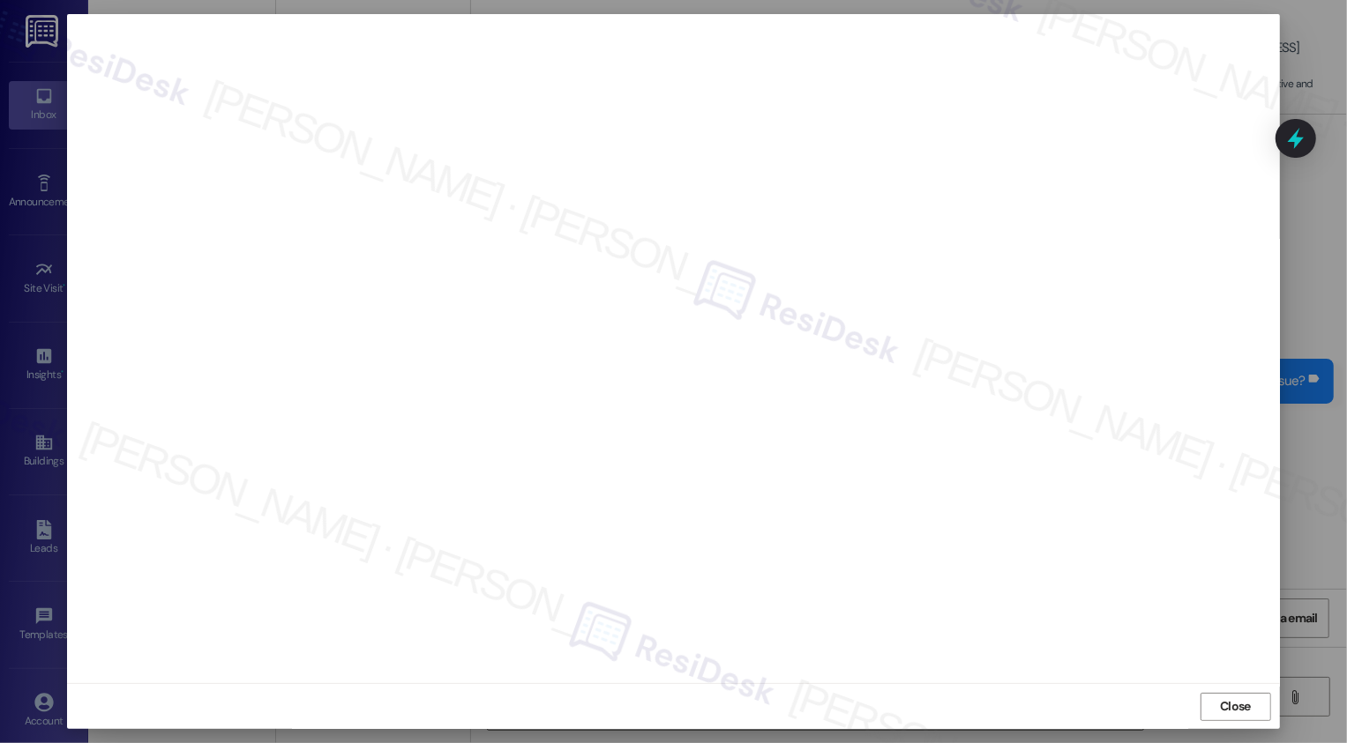
scroll to position [0, 0]
click at [1229, 710] on span "Close" at bounding box center [1235, 707] width 31 height 19
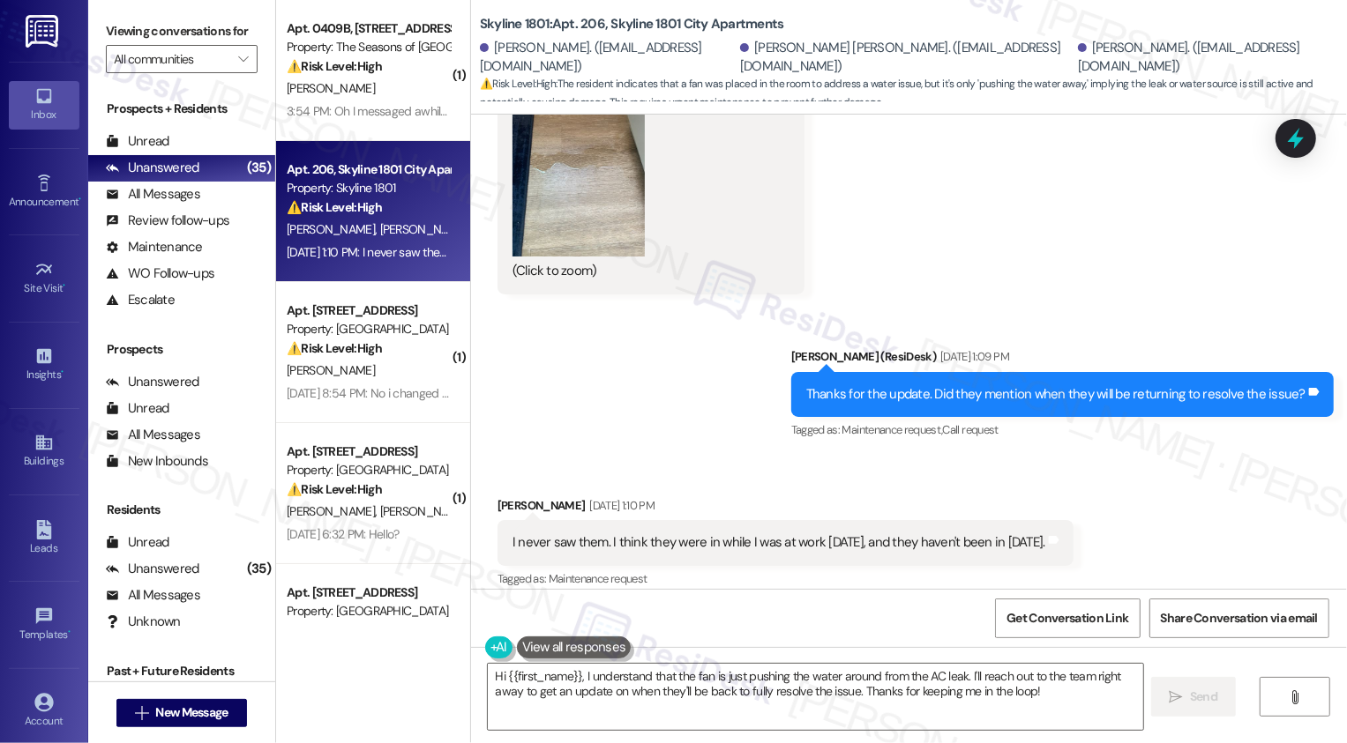
scroll to position [2791, 0]
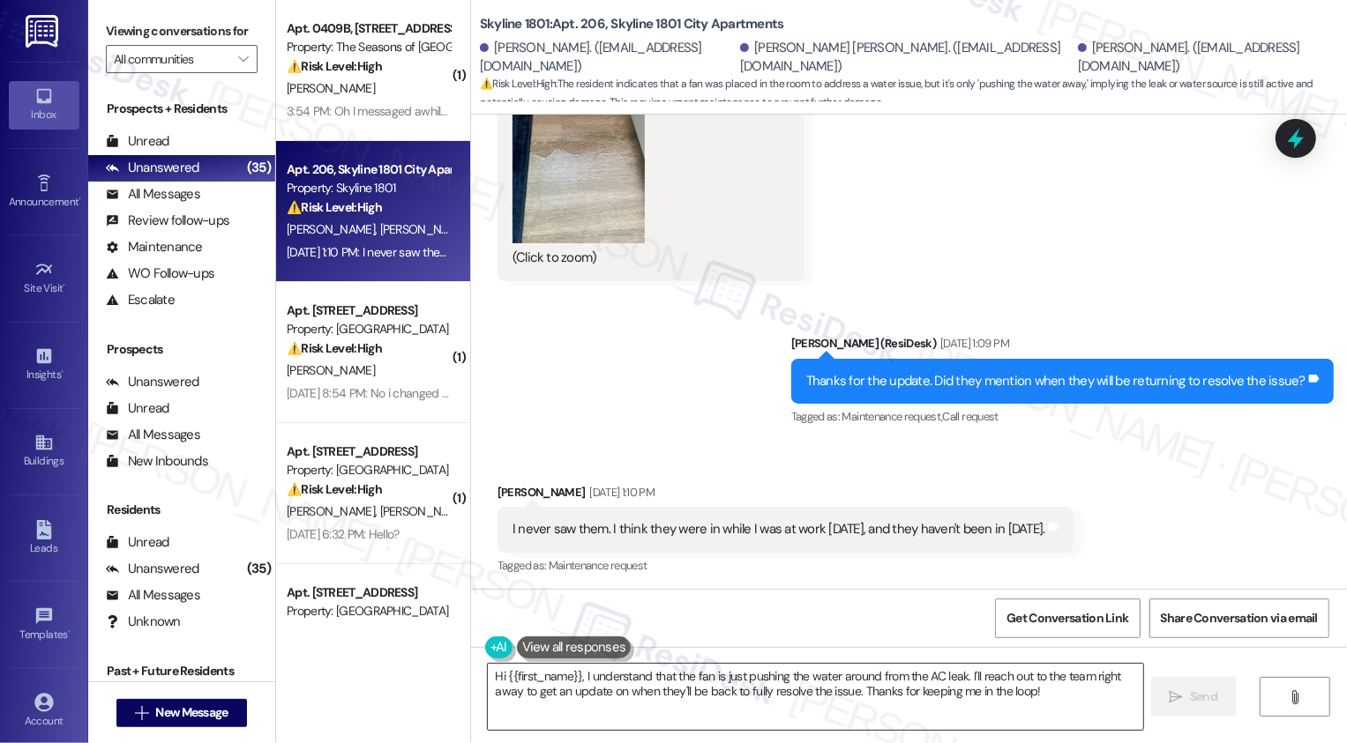
click at [566, 697] on textarea "Hi {{first_name}}, I understand that the fan is just pushing the water around f…" at bounding box center [815, 697] width 655 height 66
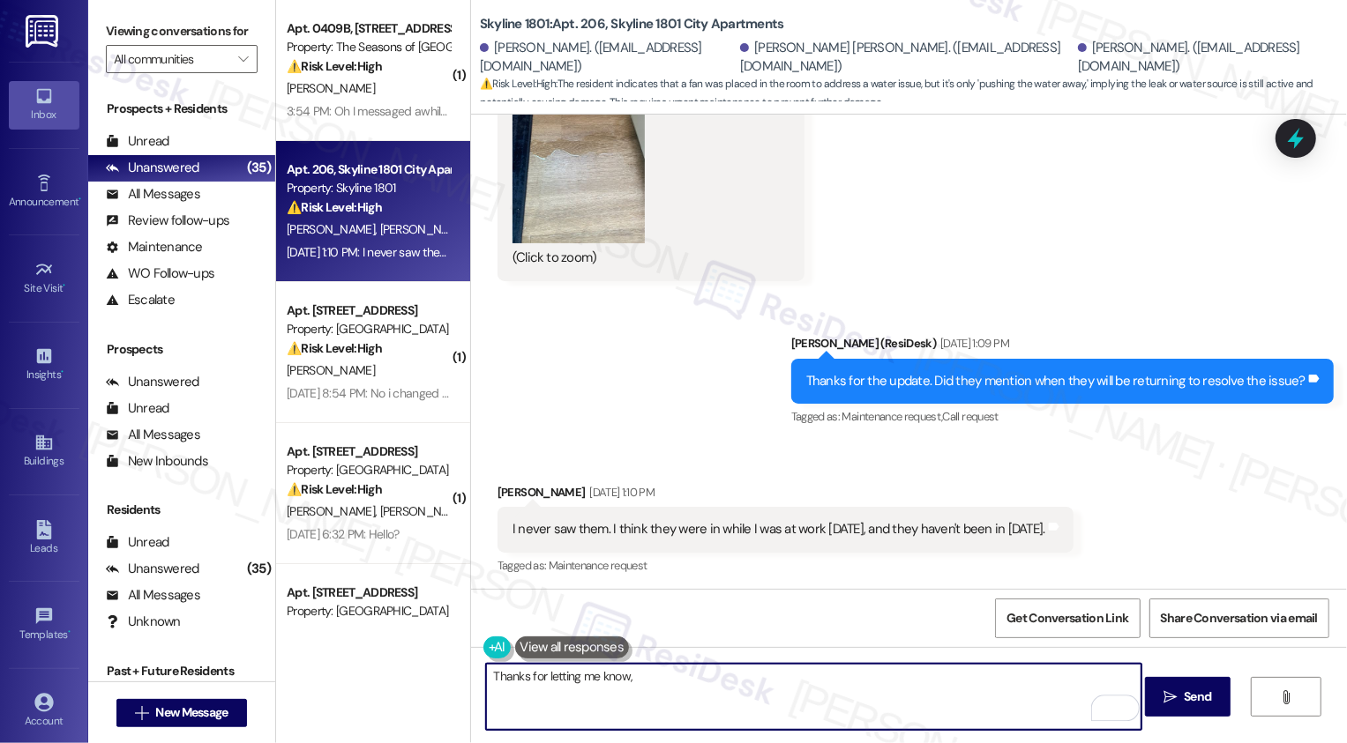
click at [497, 486] on div "[PERSON_NAME] [DATE] 1:10 PM" at bounding box center [785, 495] width 576 height 25
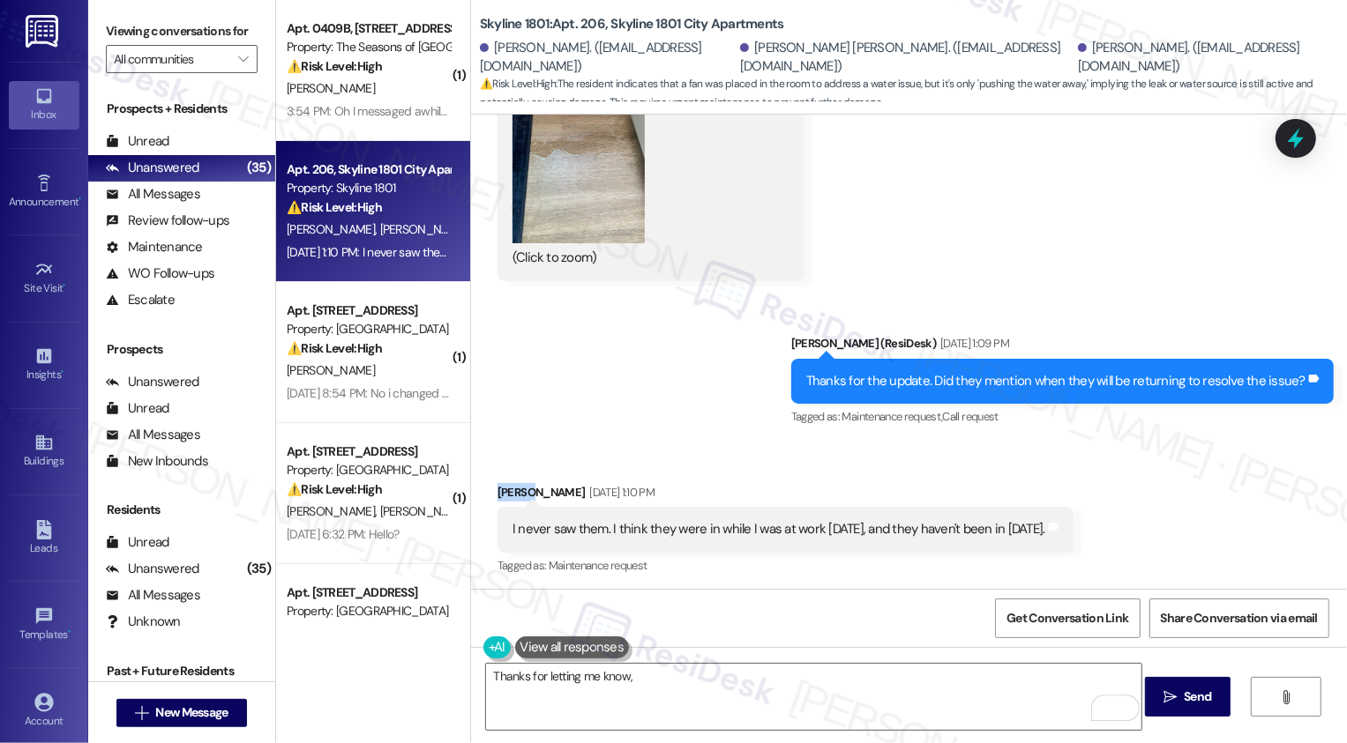
copy div "[PERSON_NAME]"
click at [649, 679] on textarea "Thanks for letting me know," at bounding box center [813, 697] width 655 height 66
paste textarea "[PERSON_NAME]"
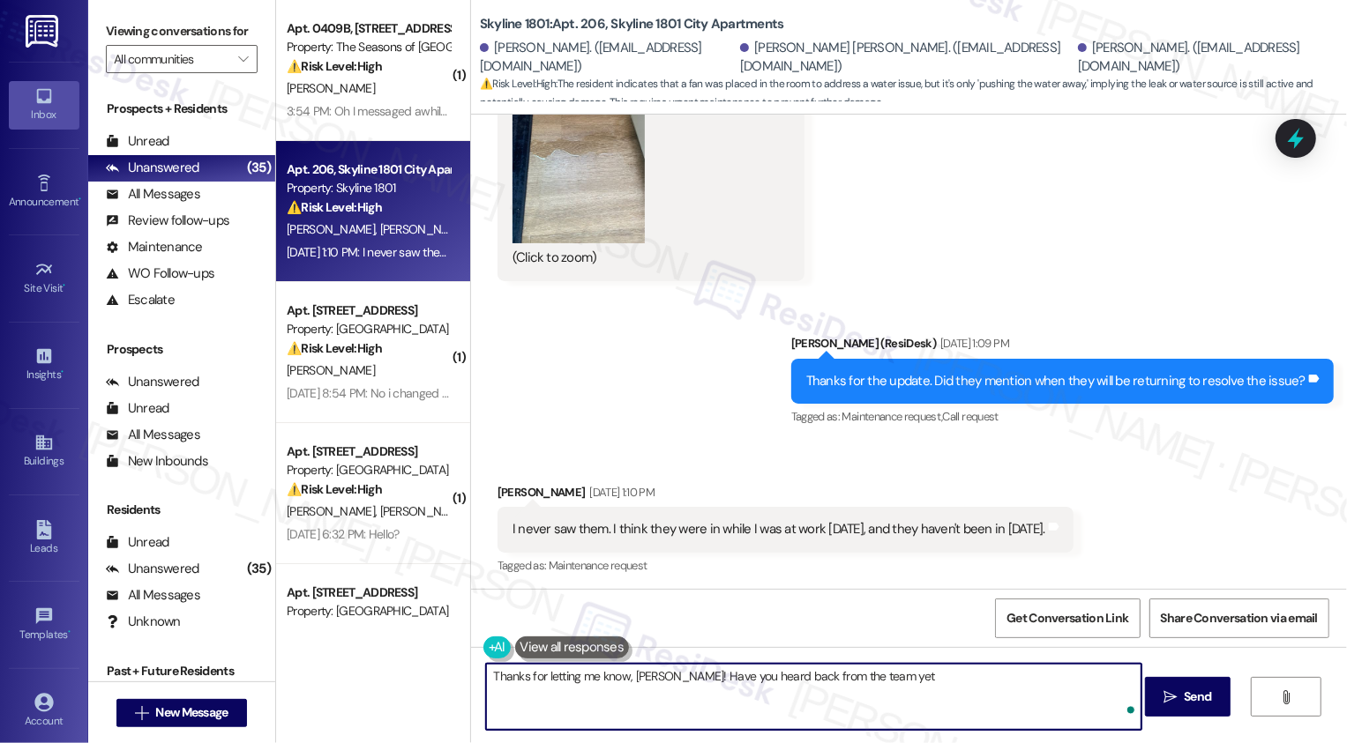
type textarea "Thanks for letting me know, [PERSON_NAME]! Have you heard back from the team ye…"
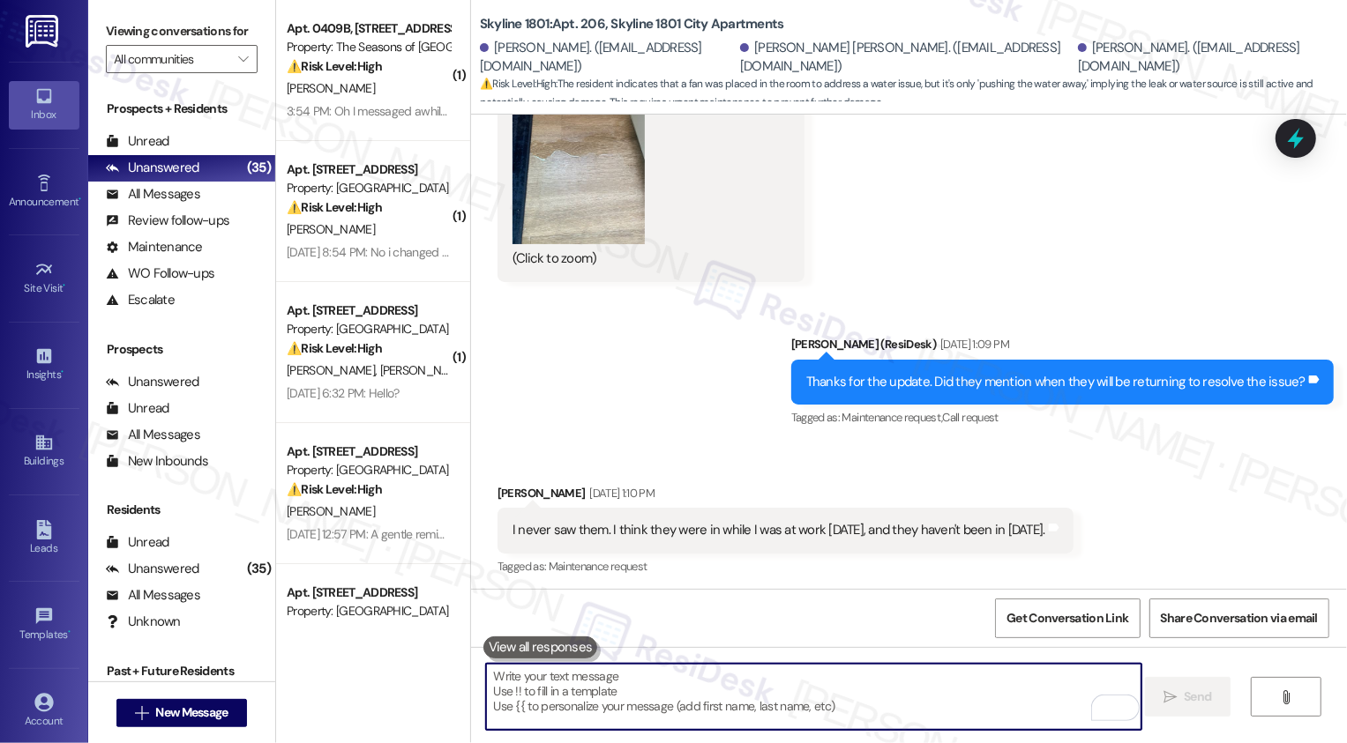
scroll to position [2915, 0]
